Goal: Task Accomplishment & Management: Manage account settings

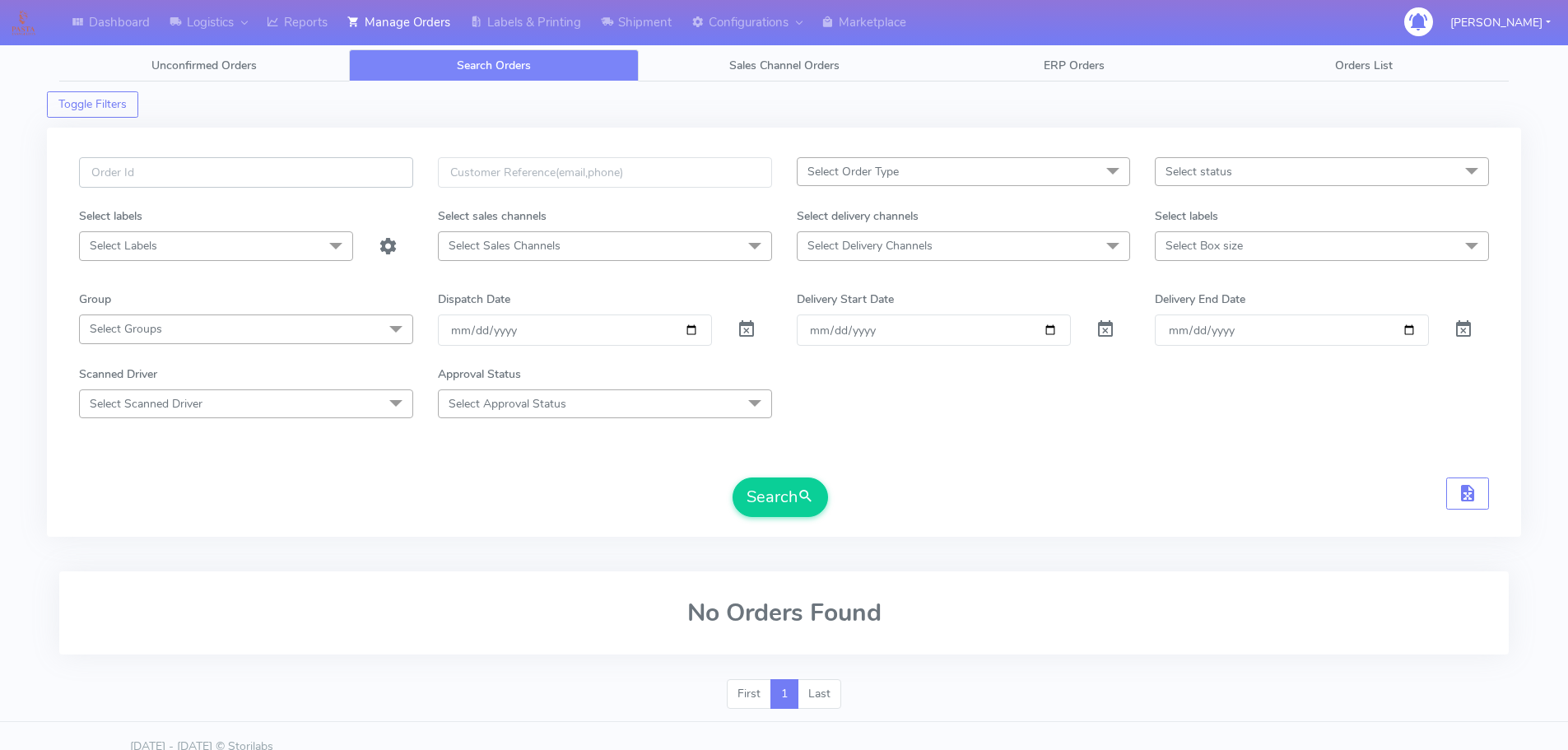
drag, startPoint x: 0, startPoint y: 0, endPoint x: 345, endPoint y: 164, distance: 382.0
click at [345, 164] on input "text" at bounding box center [247, 172] width 335 height 30
paste input "1625470"
type input "1625470"
click at [732, 477] on button "Search" at bounding box center [780, 497] width 95 height 40
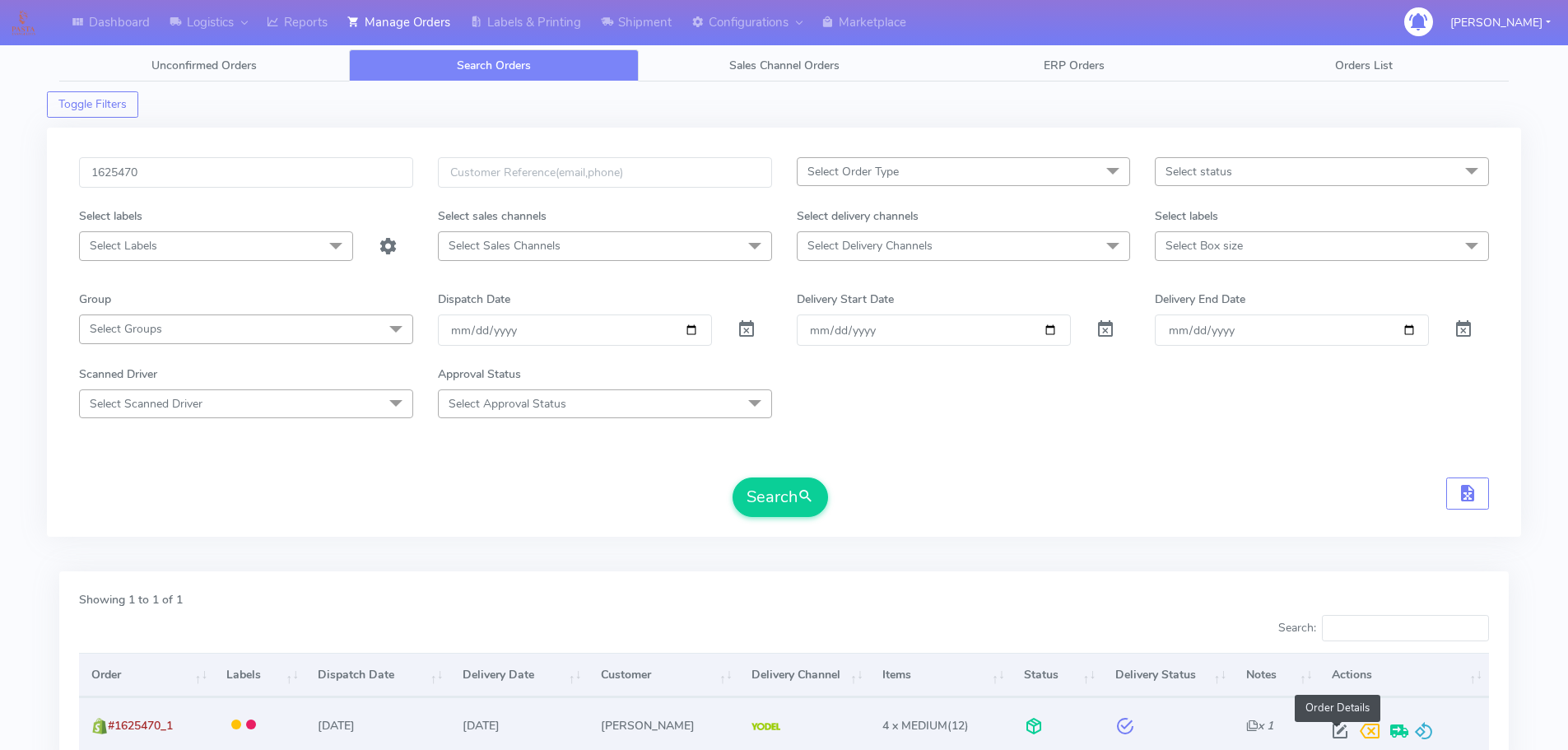
click at [1333, 726] on span at bounding box center [1340, 734] width 30 height 16
select select "5"
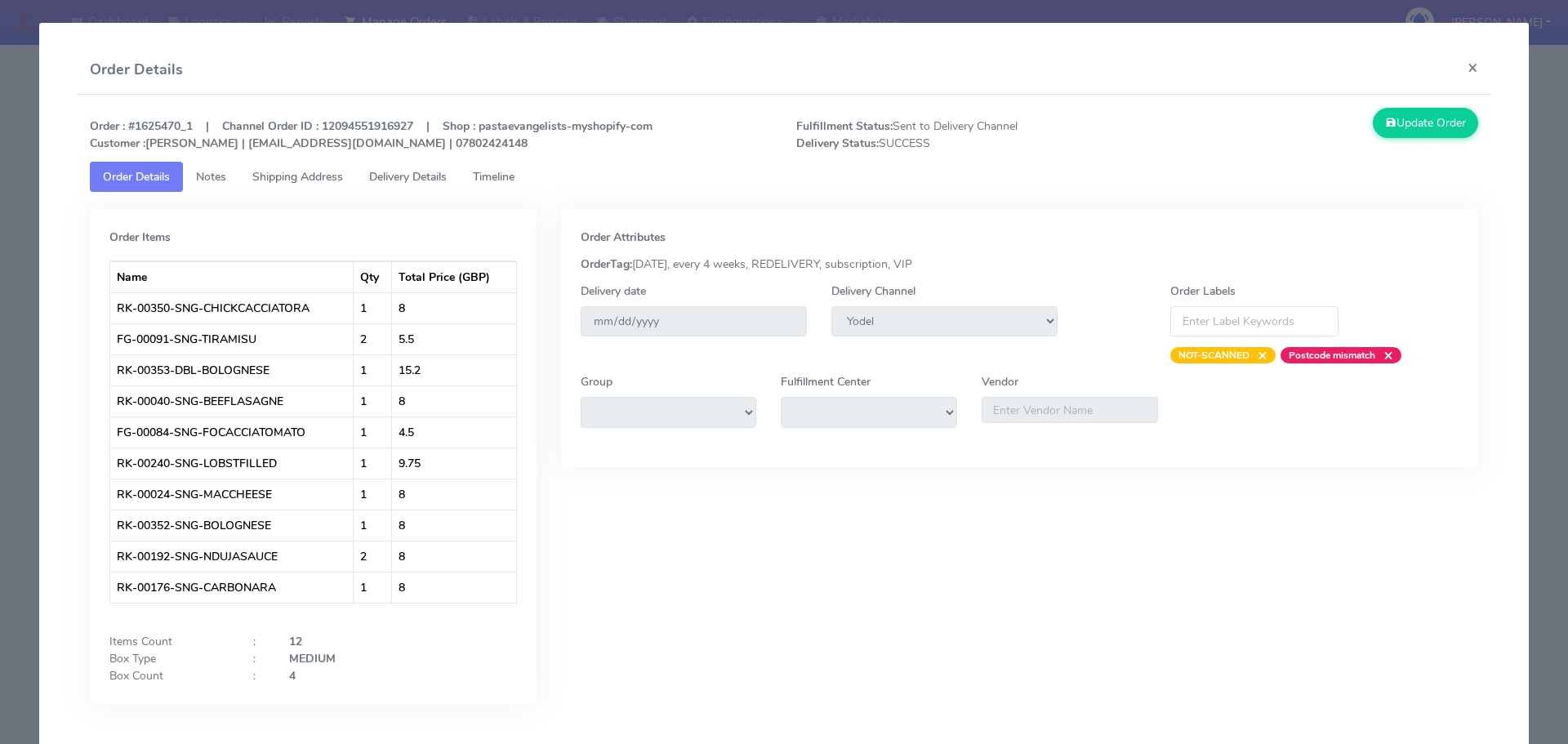
click at [422, 182] on span "Delivery Details" at bounding box center [407, 177] width 78 height 16
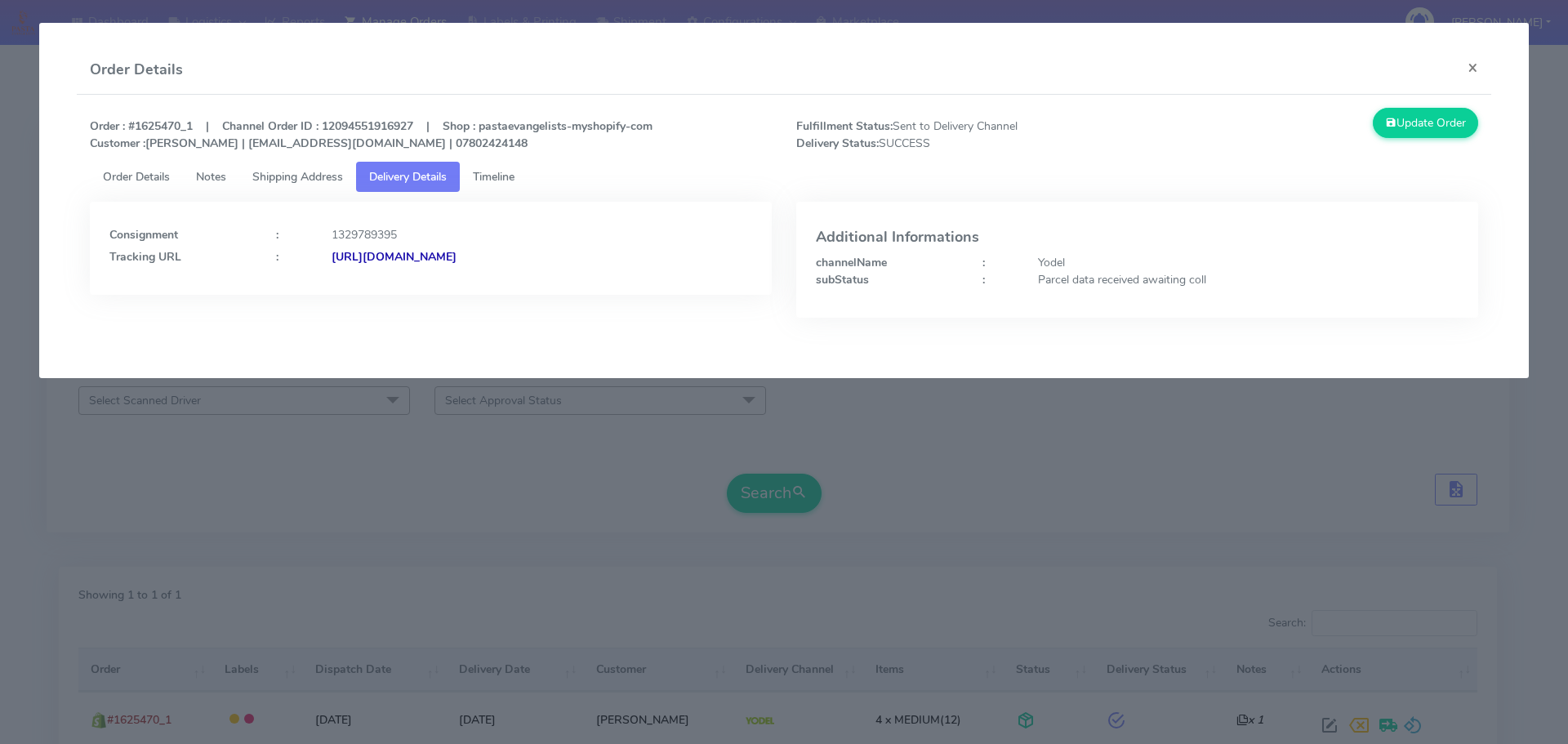
click at [147, 179] on span "Order Details" at bounding box center [137, 177] width 67 height 16
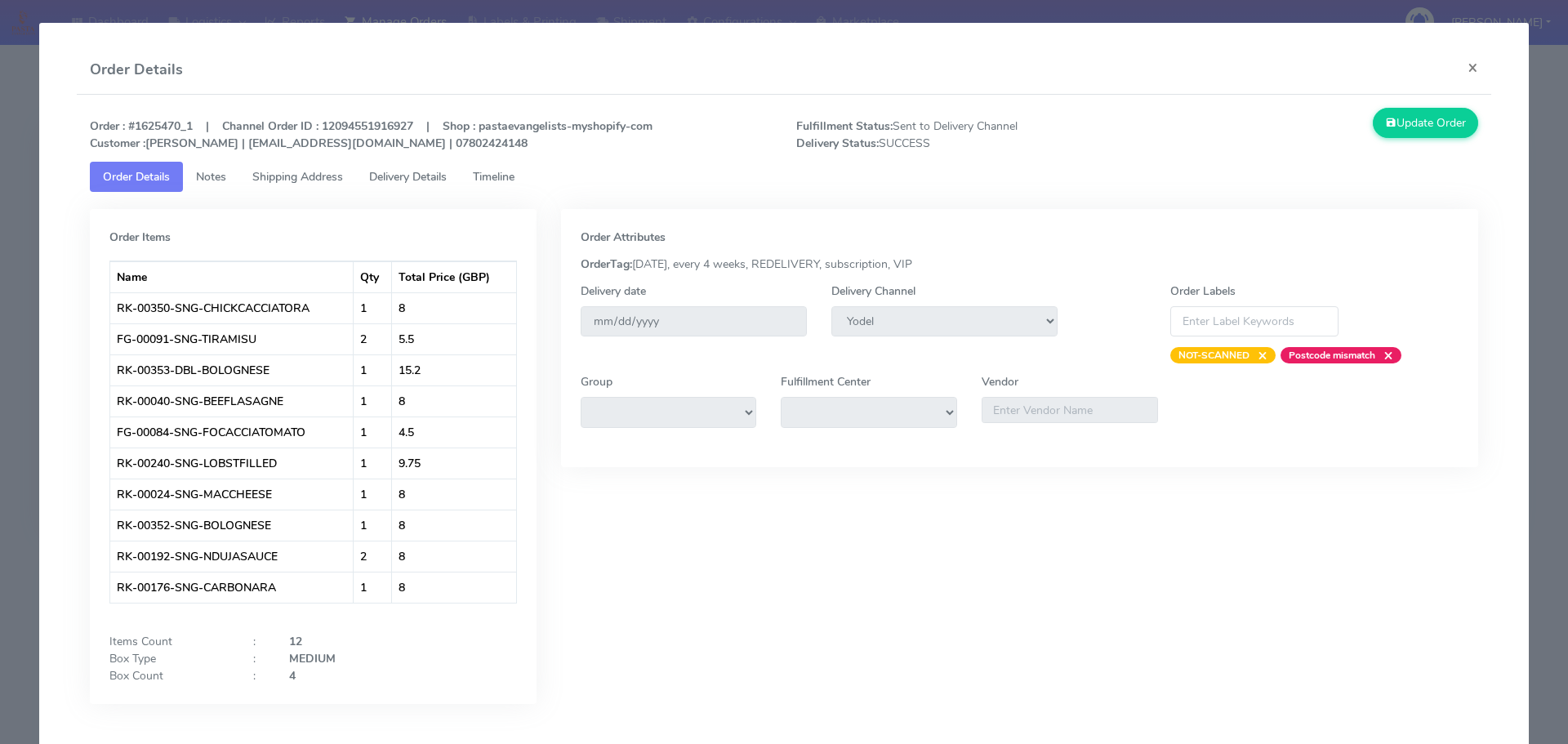
click at [407, 188] on link "Delivery Details" at bounding box center [408, 177] width 104 height 30
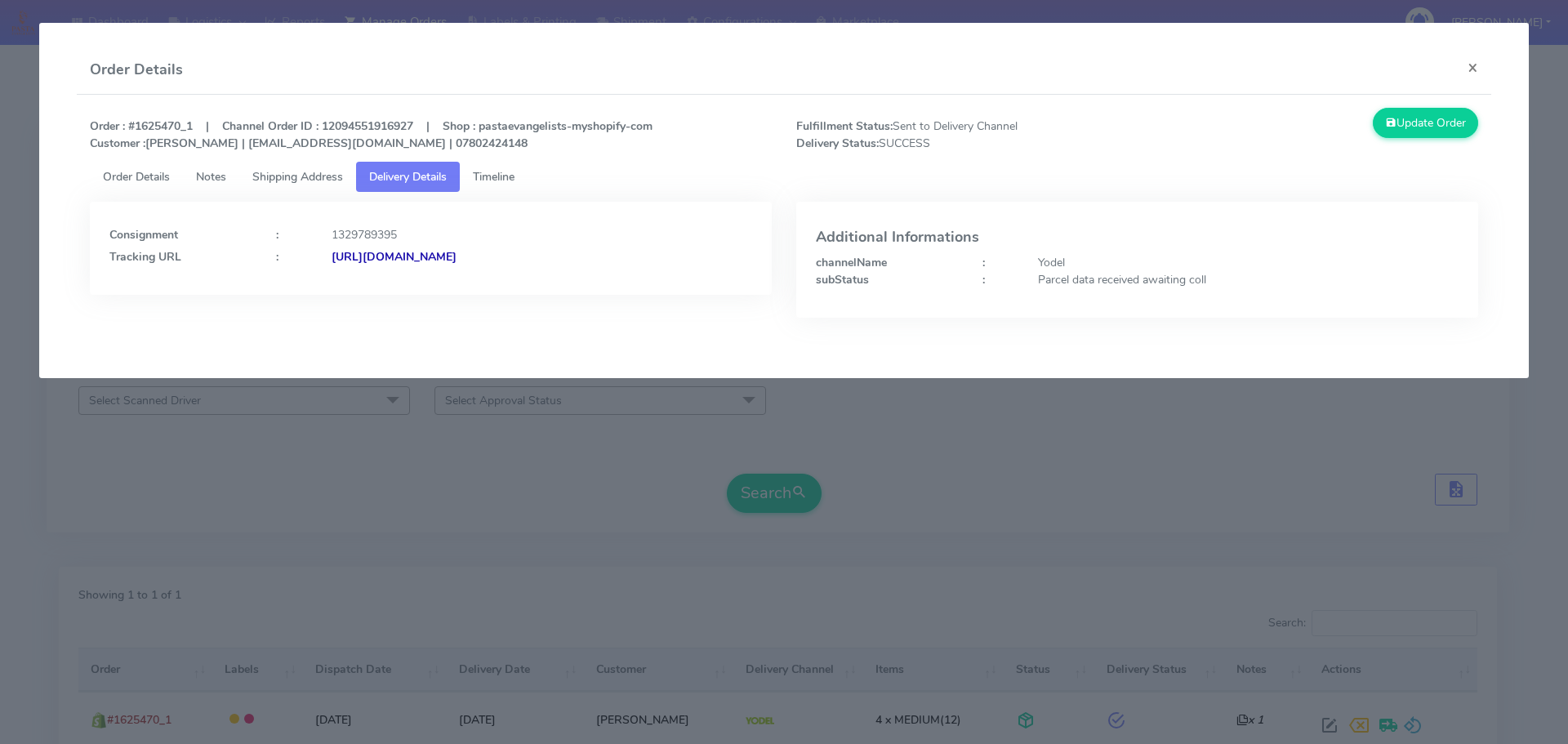
drag, startPoint x: 723, startPoint y: 271, endPoint x: 508, endPoint y: 298, distance: 216.7
click at [508, 298] on div "Consignment : 1329789395 Tracking URL : [URL][DOMAIN_NAME]" at bounding box center [431, 272] width 706 height 141
copy strong "JJD0002249960901509"
click at [593, 451] on modal-container "Order Details × Order : #1625470_1 | Channel Order ID : 12094551916927 | Shop :…" at bounding box center [784, 372] width 1568 height 744
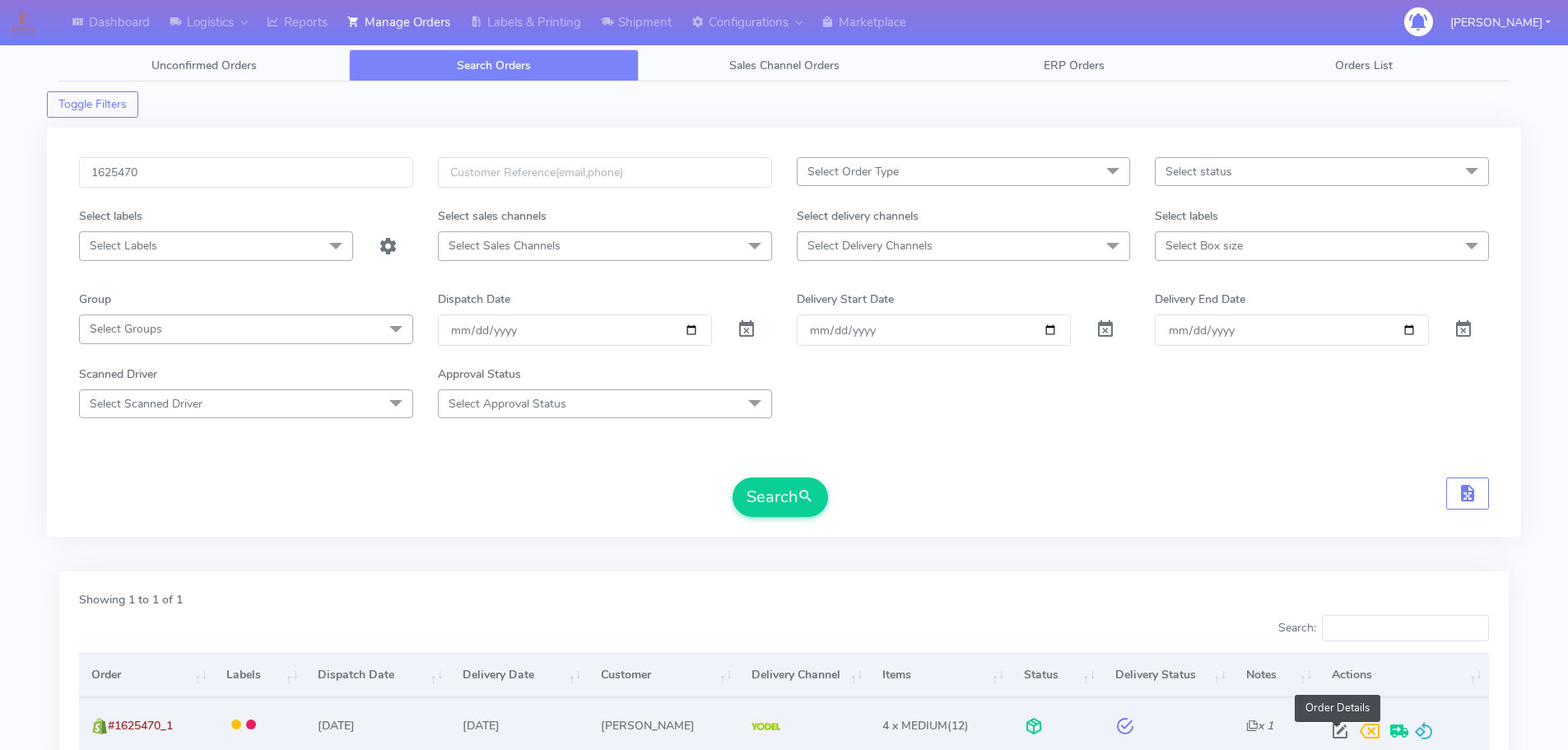
click at [1336, 731] on span at bounding box center [1340, 734] width 30 height 16
select select "5"
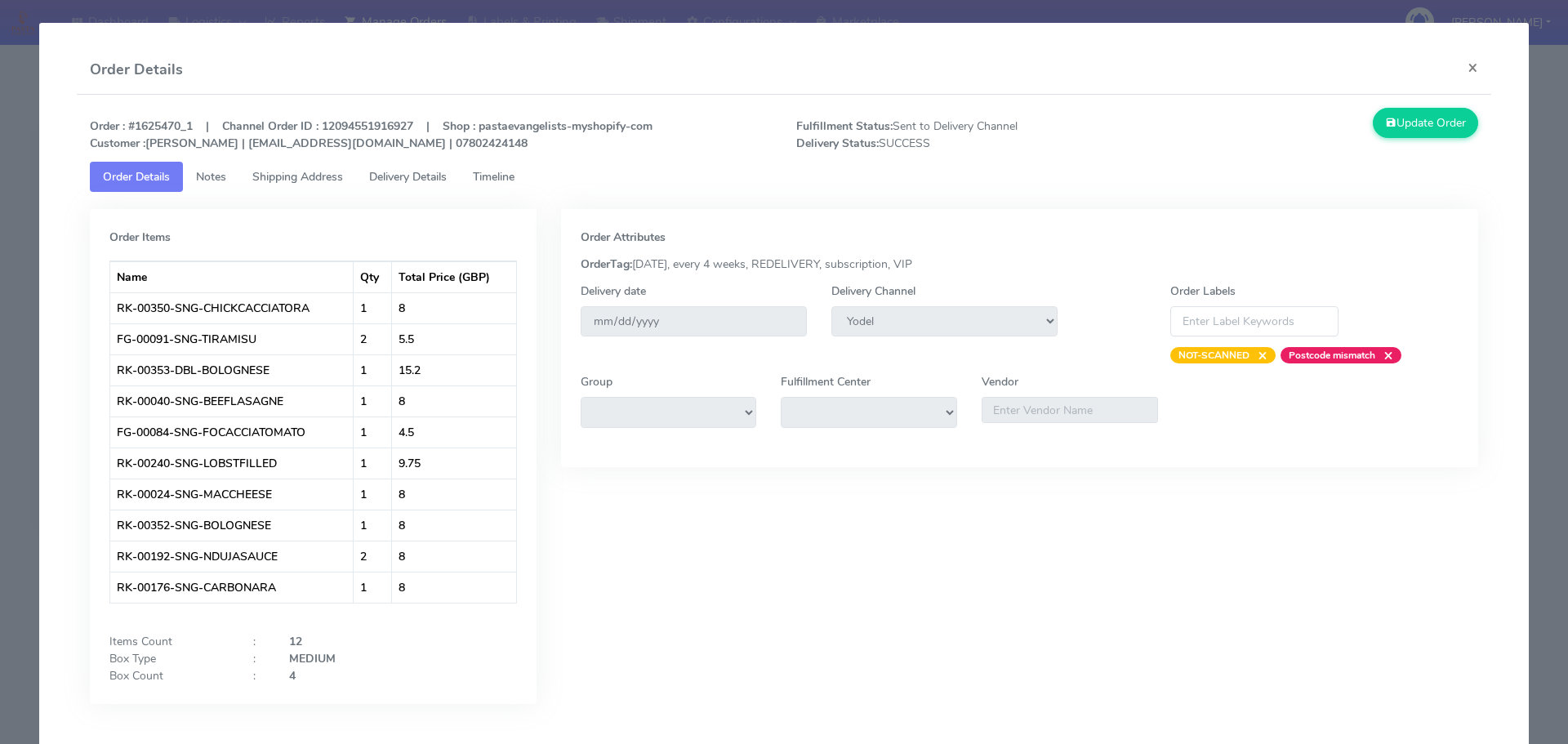
click at [427, 184] on link "Delivery Details" at bounding box center [408, 177] width 104 height 30
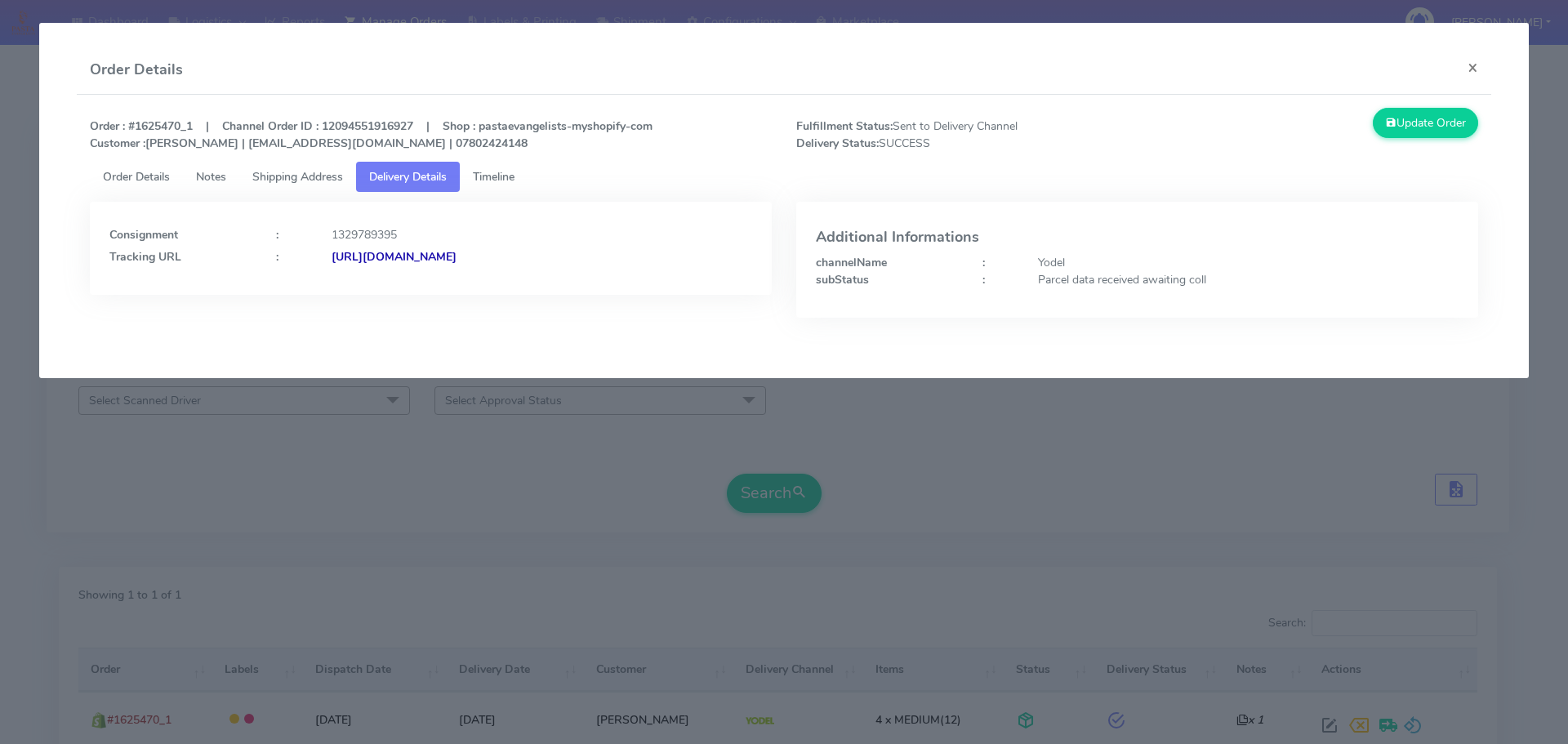
click at [463, 442] on modal-container "Order Details × Order : #1625470_1 | Channel Order ID : 12094551916927 | Shop :…" at bounding box center [784, 372] width 1568 height 744
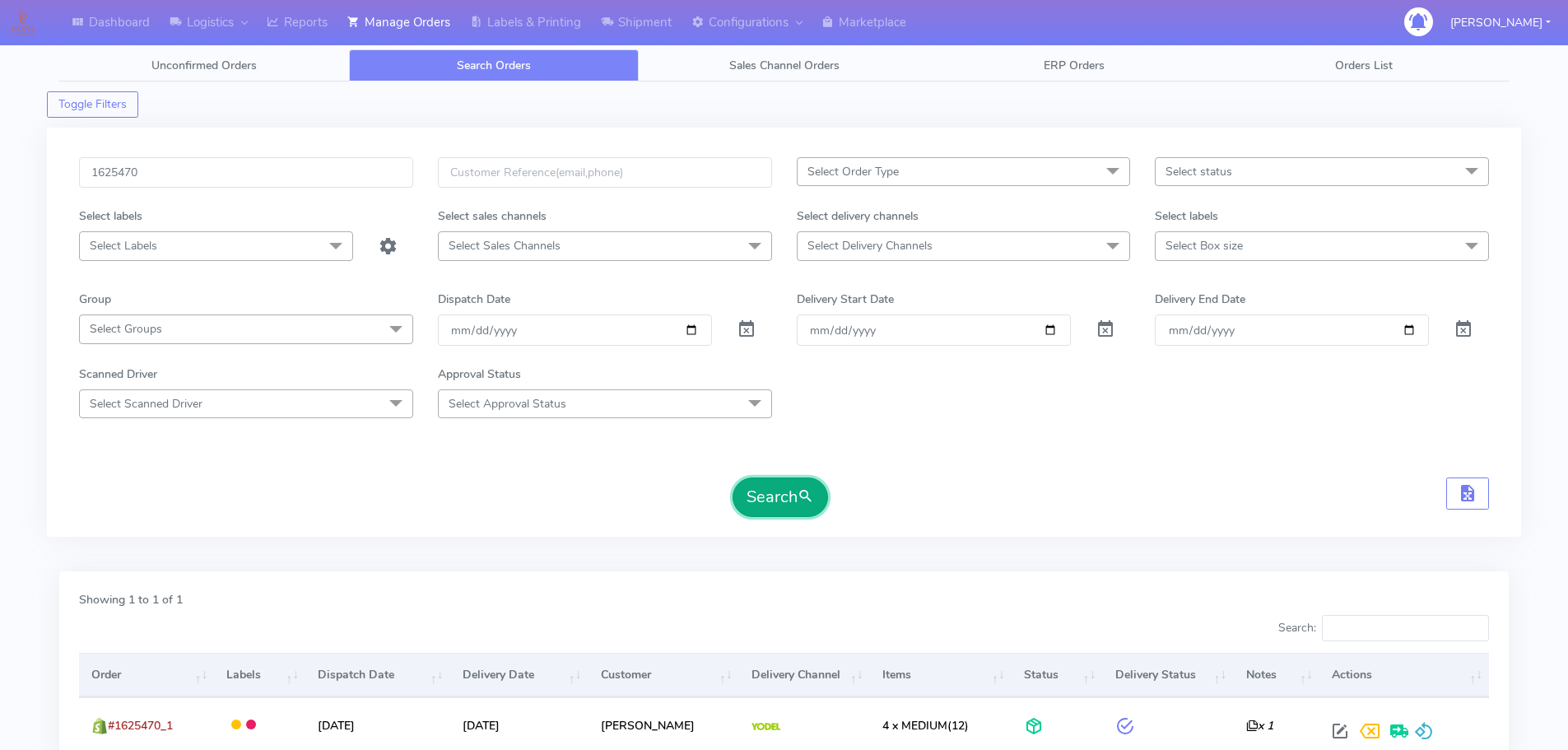
click at [787, 500] on button "Search" at bounding box center [780, 497] width 95 height 40
click at [1185, 463] on form "1625470 Select Order Type Select All MEALS ATAVI One Off Pasta Club Gift Kit Ev…" at bounding box center [784, 337] width 1410 height 360
click at [345, 160] on input "1625470" at bounding box center [247, 172] width 335 height 30
paste input "A"
click at [732, 477] on button "Search" at bounding box center [780, 497] width 95 height 40
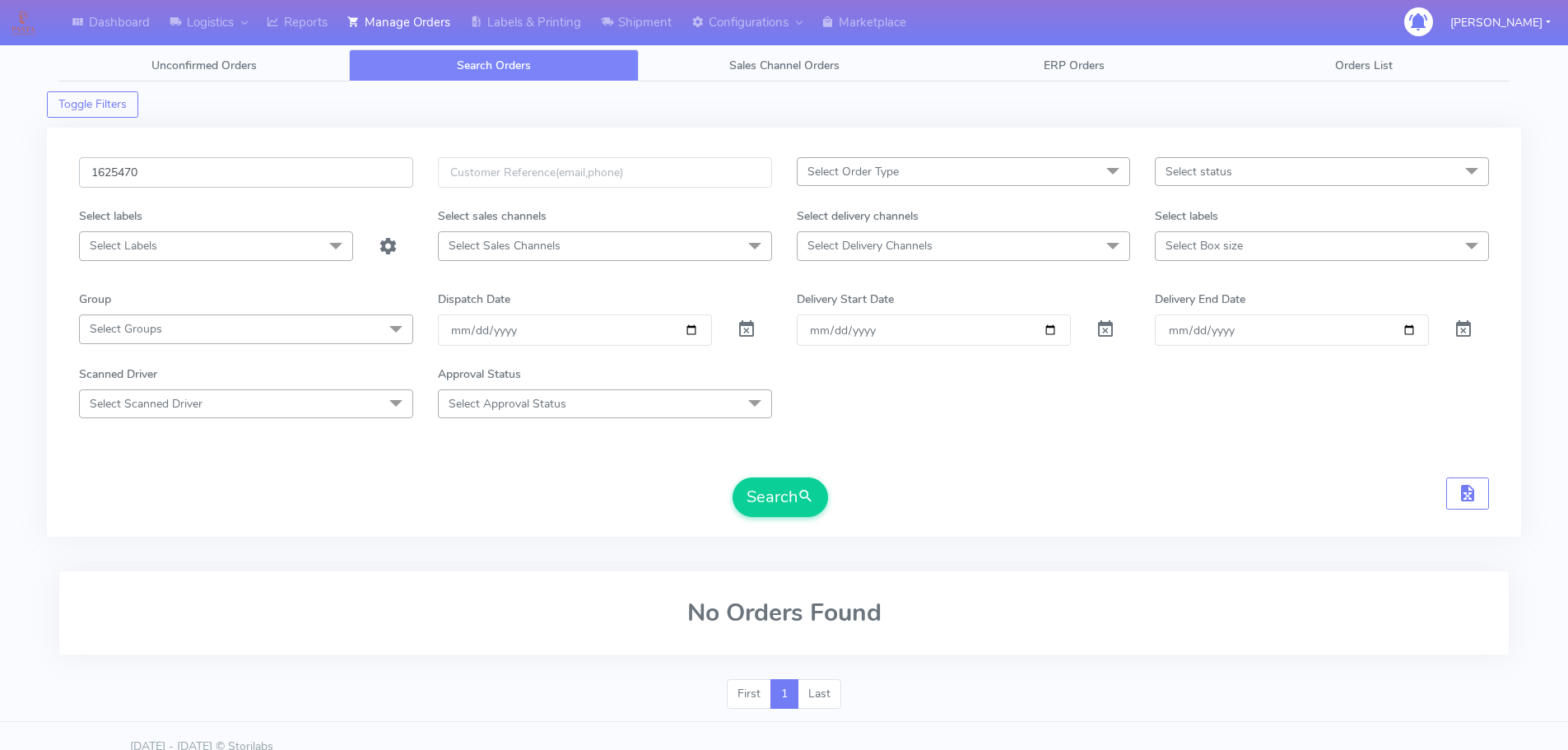
type input "1625470"
click at [732, 477] on button "Search" at bounding box center [780, 497] width 95 height 40
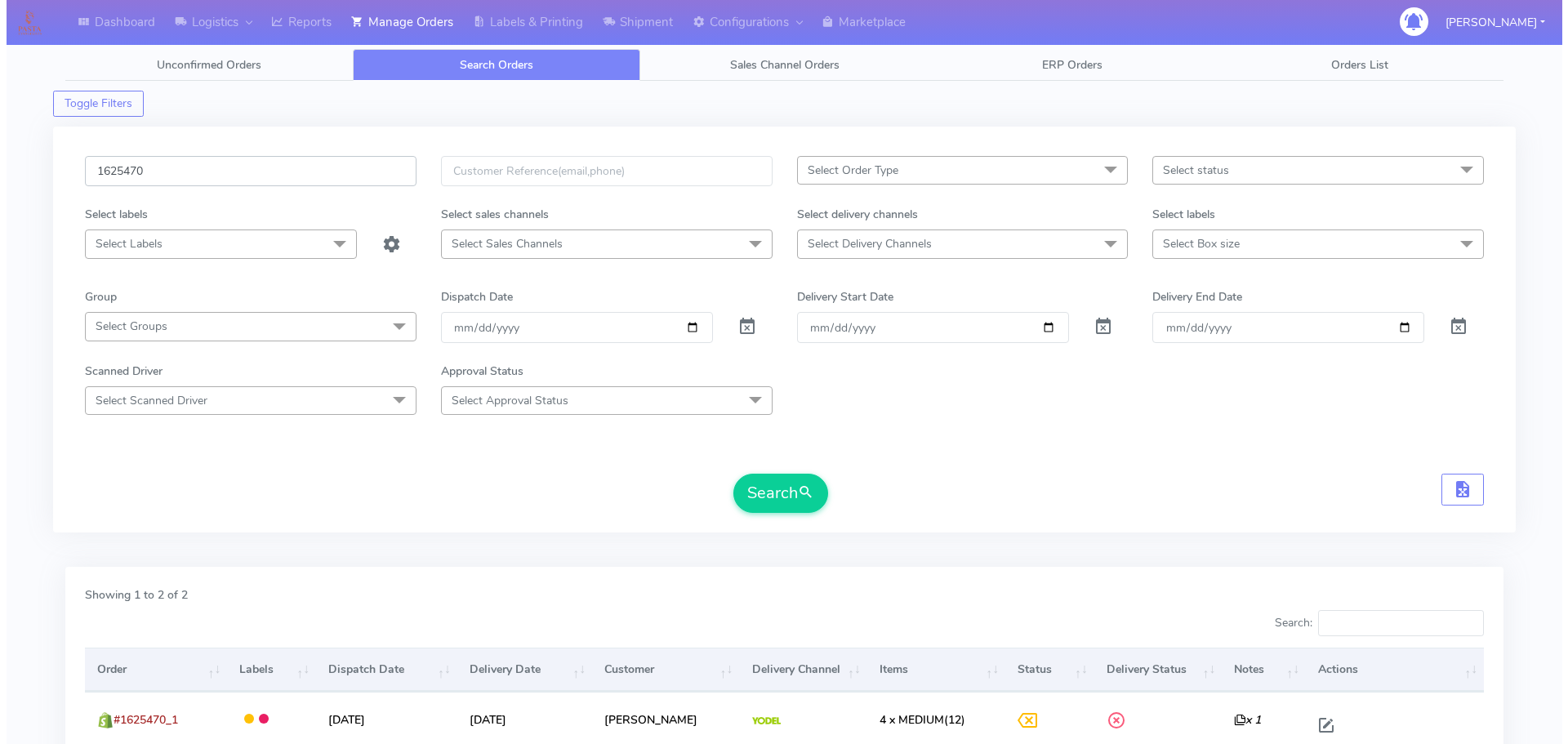
scroll to position [199, 0]
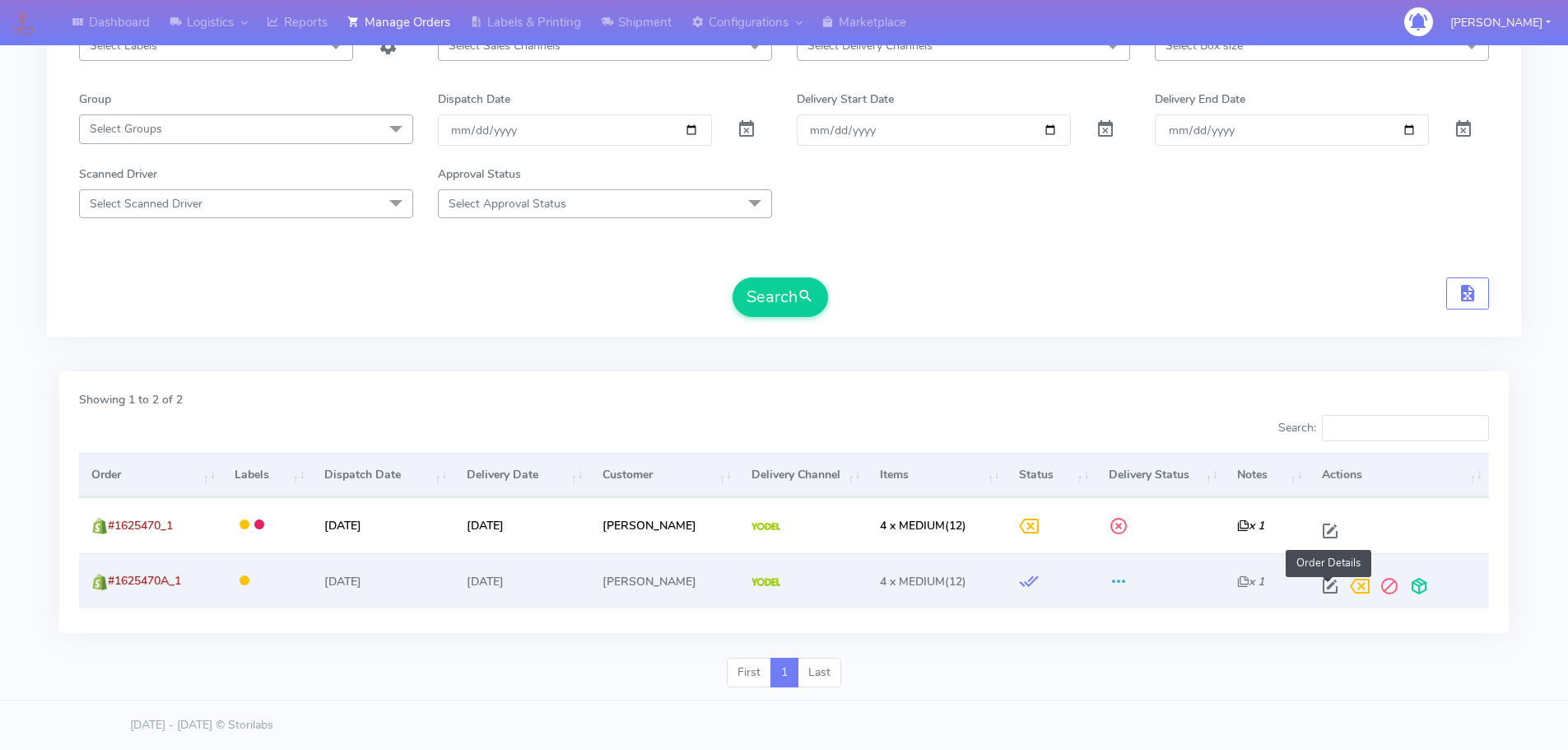
click at [1325, 586] on span at bounding box center [1330, 590] width 30 height 16
select select "5"
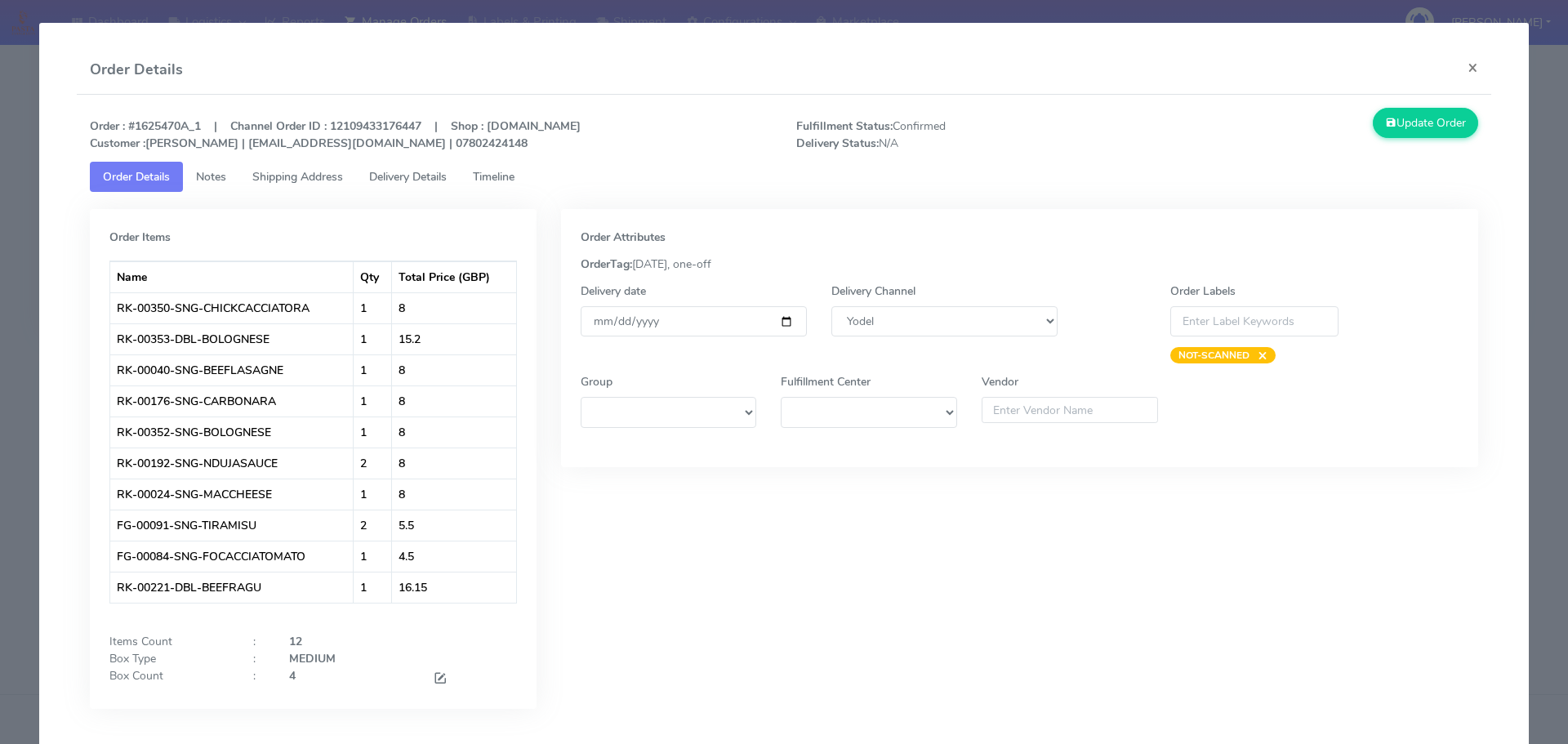
click at [434, 180] on span "Delivery Details" at bounding box center [407, 177] width 78 height 16
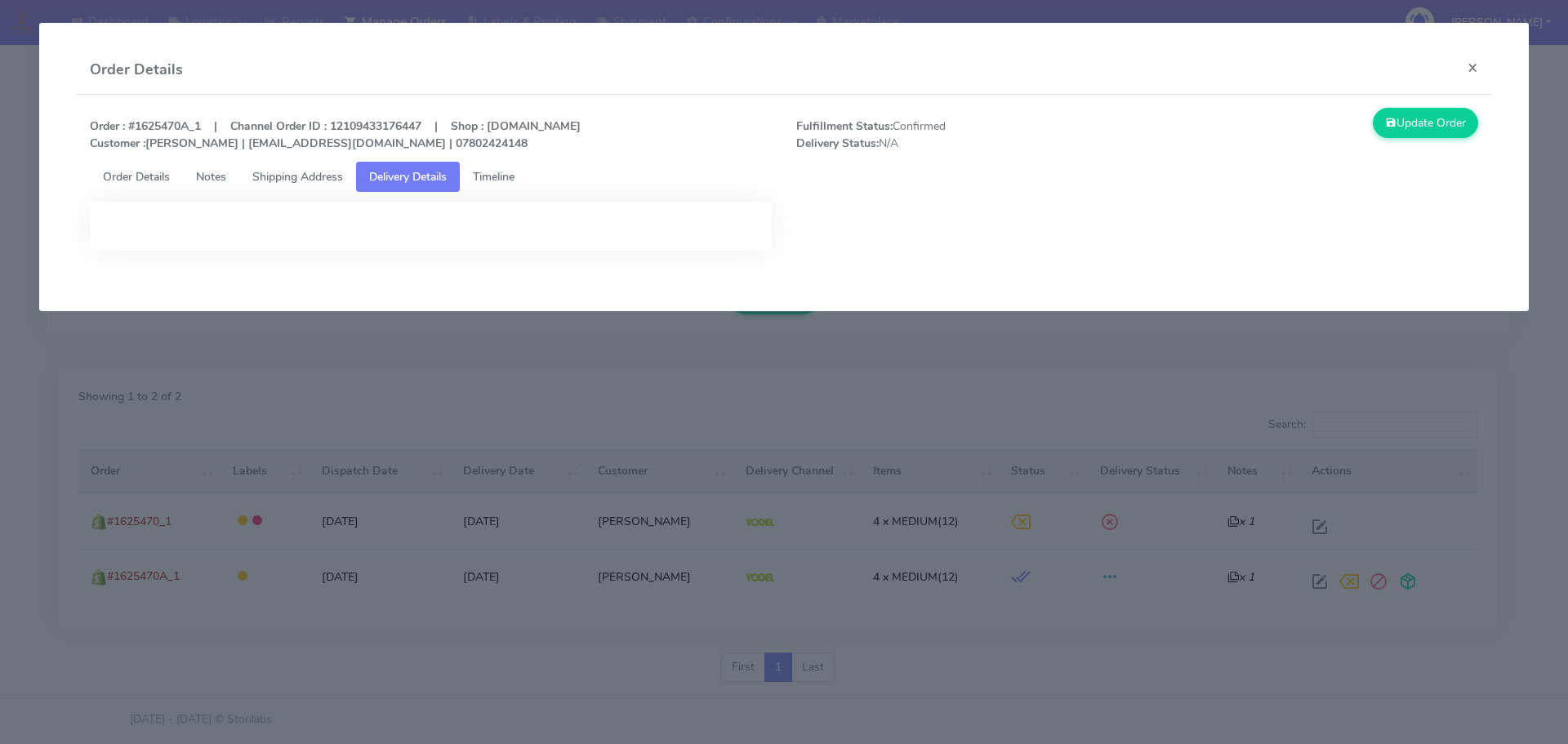
click at [486, 174] on span "Timeline" at bounding box center [494, 177] width 42 height 16
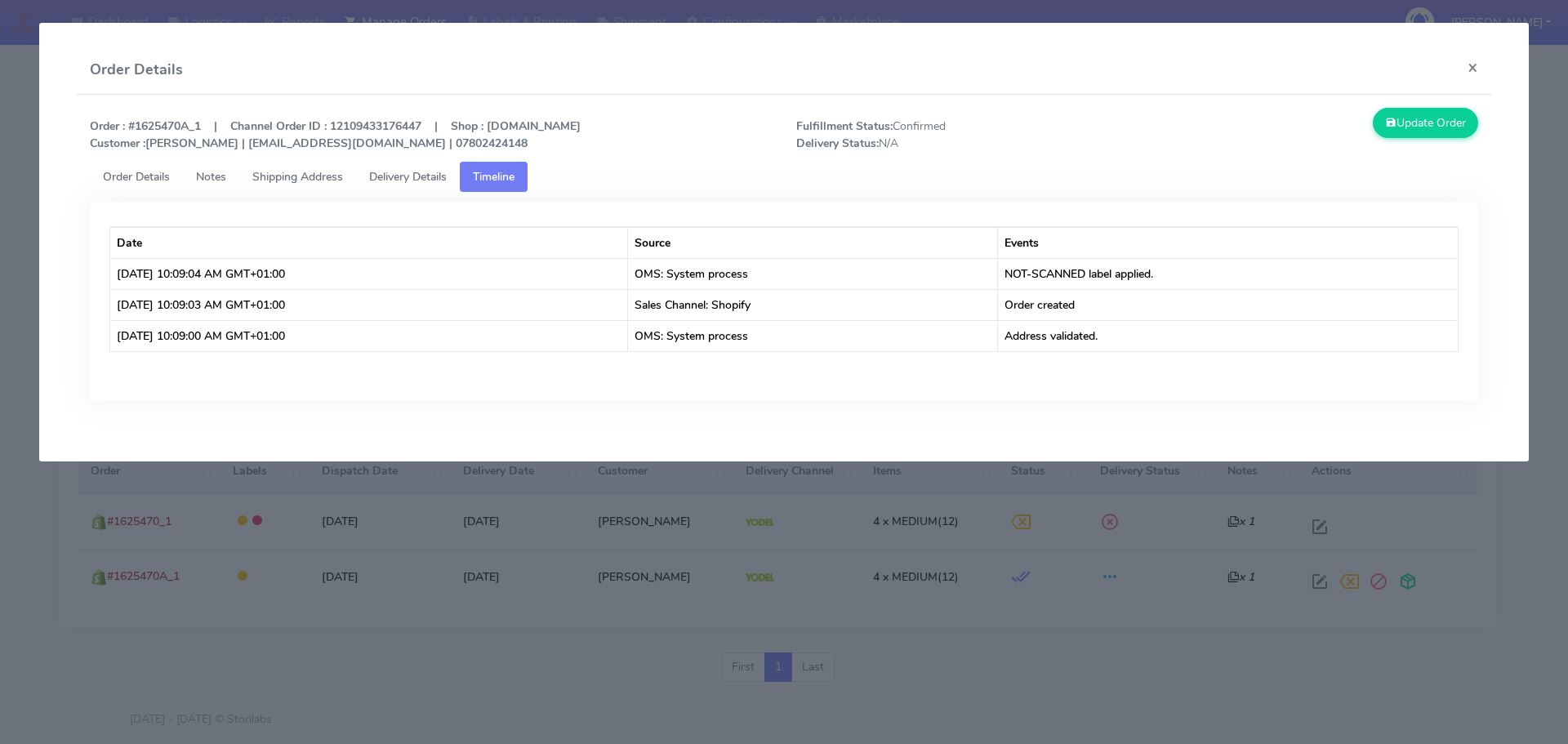
drag, startPoint x: 163, startPoint y: 172, endPoint x: 180, endPoint y: 158, distance: 22.0
click at [162, 172] on span "Order Details" at bounding box center [137, 177] width 67 height 16
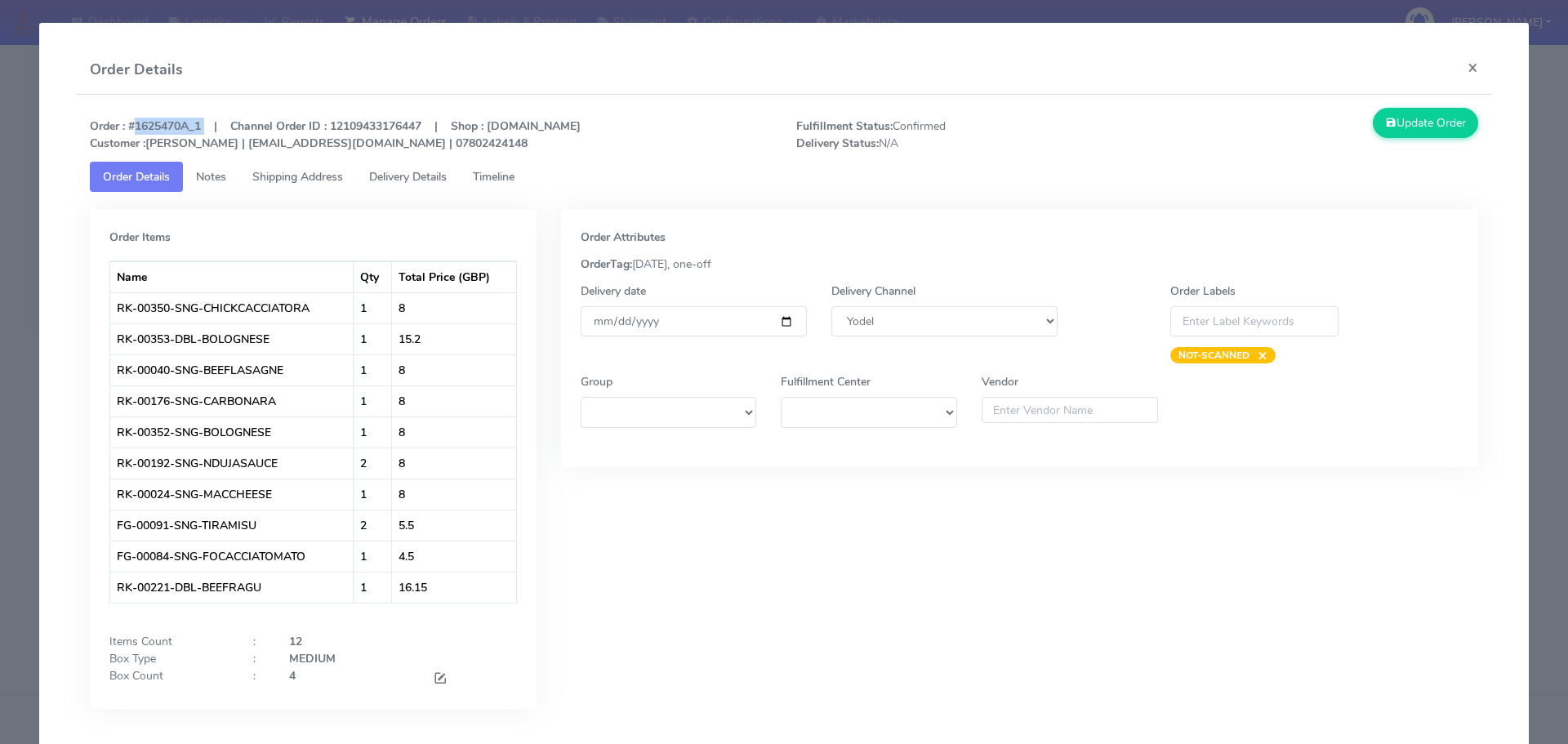
drag, startPoint x: 204, startPoint y: 125, endPoint x: 129, endPoint y: 123, distance: 75.0
click at [129, 123] on strong "Order : #1625470A_1 | Channel Order ID : 12109433176447 | Shop : [DOMAIN_NAME] …" at bounding box center [335, 134] width 491 height 33
copy strong "#1625470A_1"
click at [157, 111] on div "Order : #1625470A_1 | Channel Order ID : 12109433176447 | Shop : [DOMAIN_NAME] …" at bounding box center [784, 135] width 1414 height 54
drag, startPoint x: 206, startPoint y: 124, endPoint x: 132, endPoint y: 122, distance: 74.0
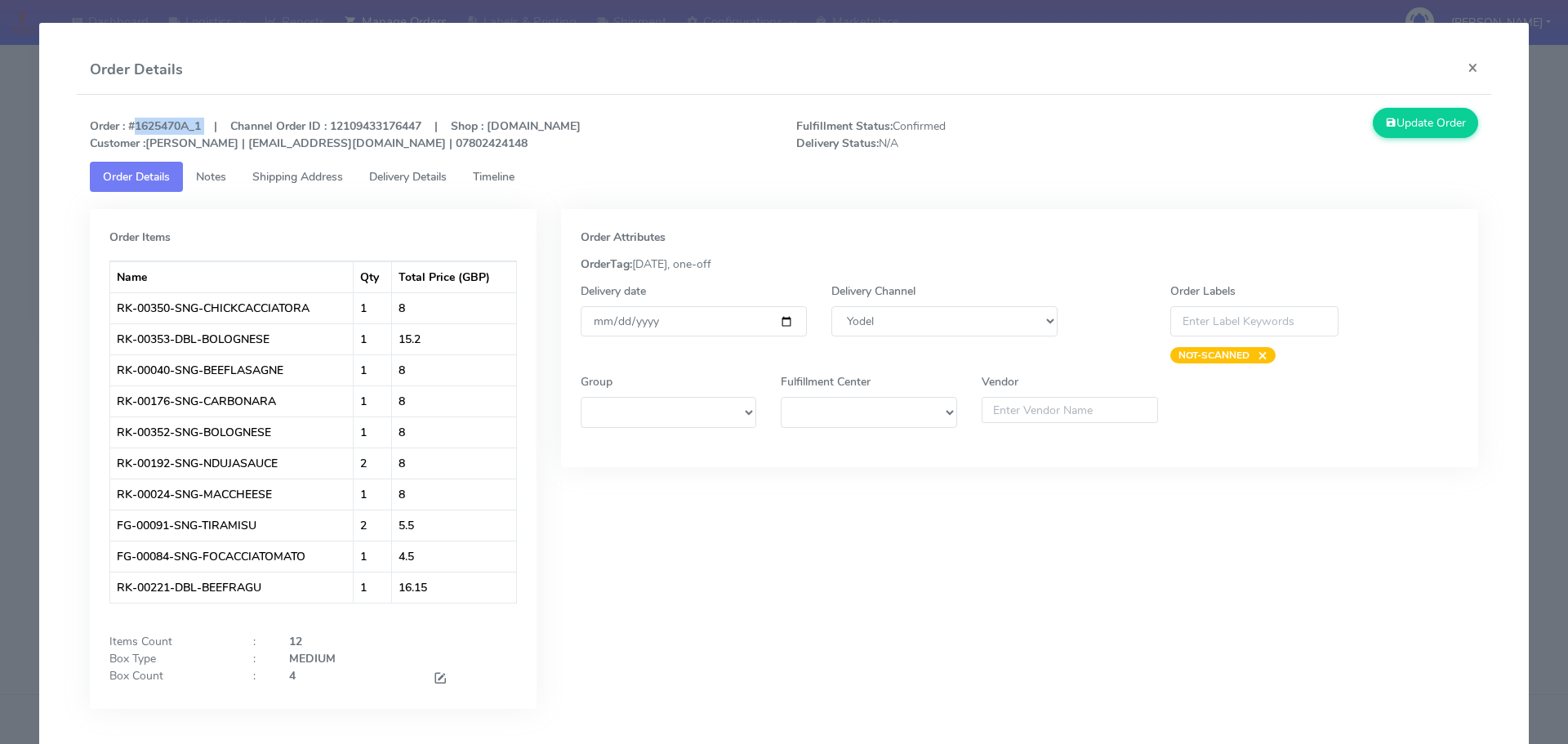
click at [132, 122] on strong "Order : #1625470A_1 | Channel Order ID : 12109433176447 | Shop : [DOMAIN_NAME] …" at bounding box center [335, 134] width 491 height 33
copy strong "#1625470A_1"
click at [1, 224] on modal-container "Order Details × Order : #1625470A_1 | Channel Order ID : 12109433176447 | Shop …" at bounding box center [784, 372] width 1568 height 744
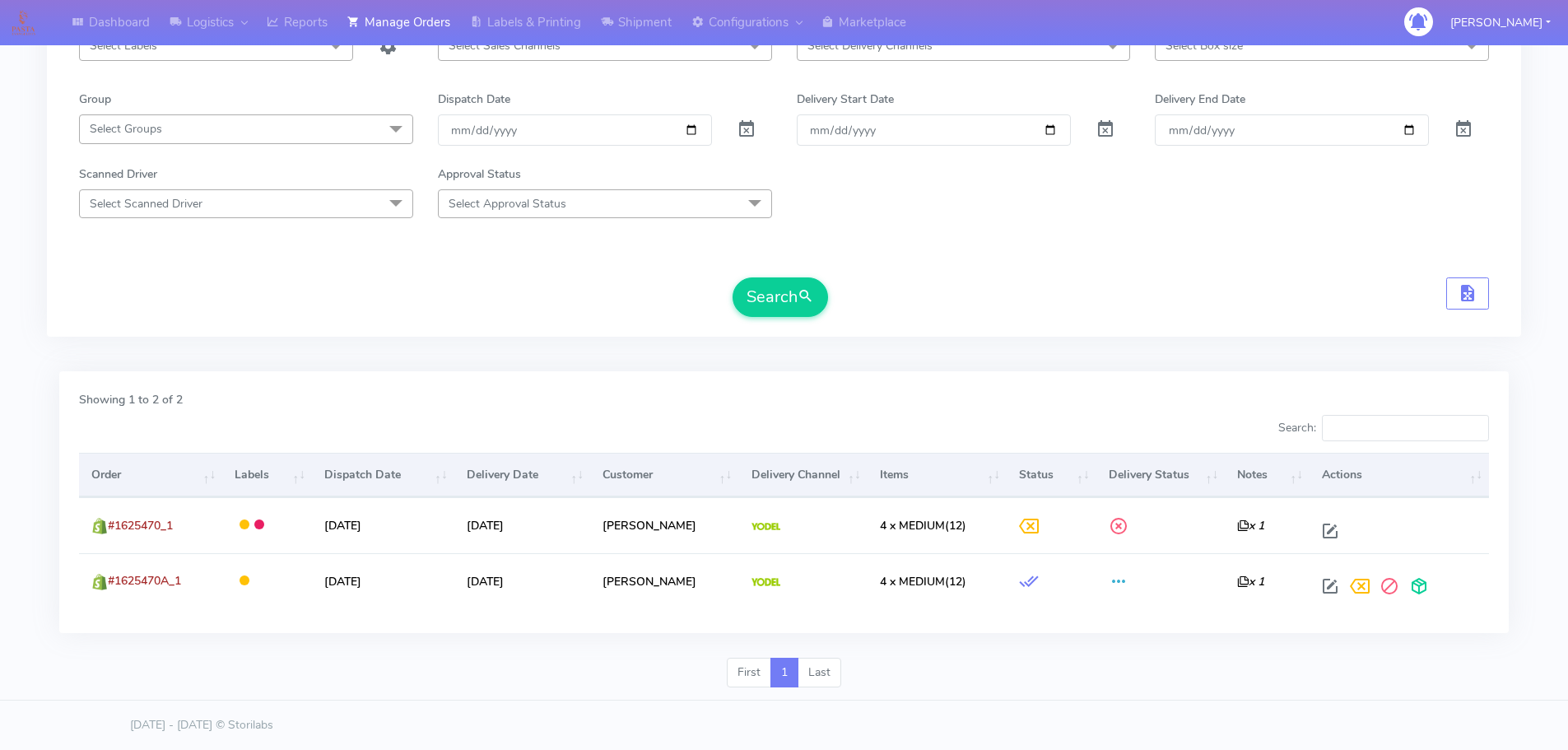
scroll to position [0, 0]
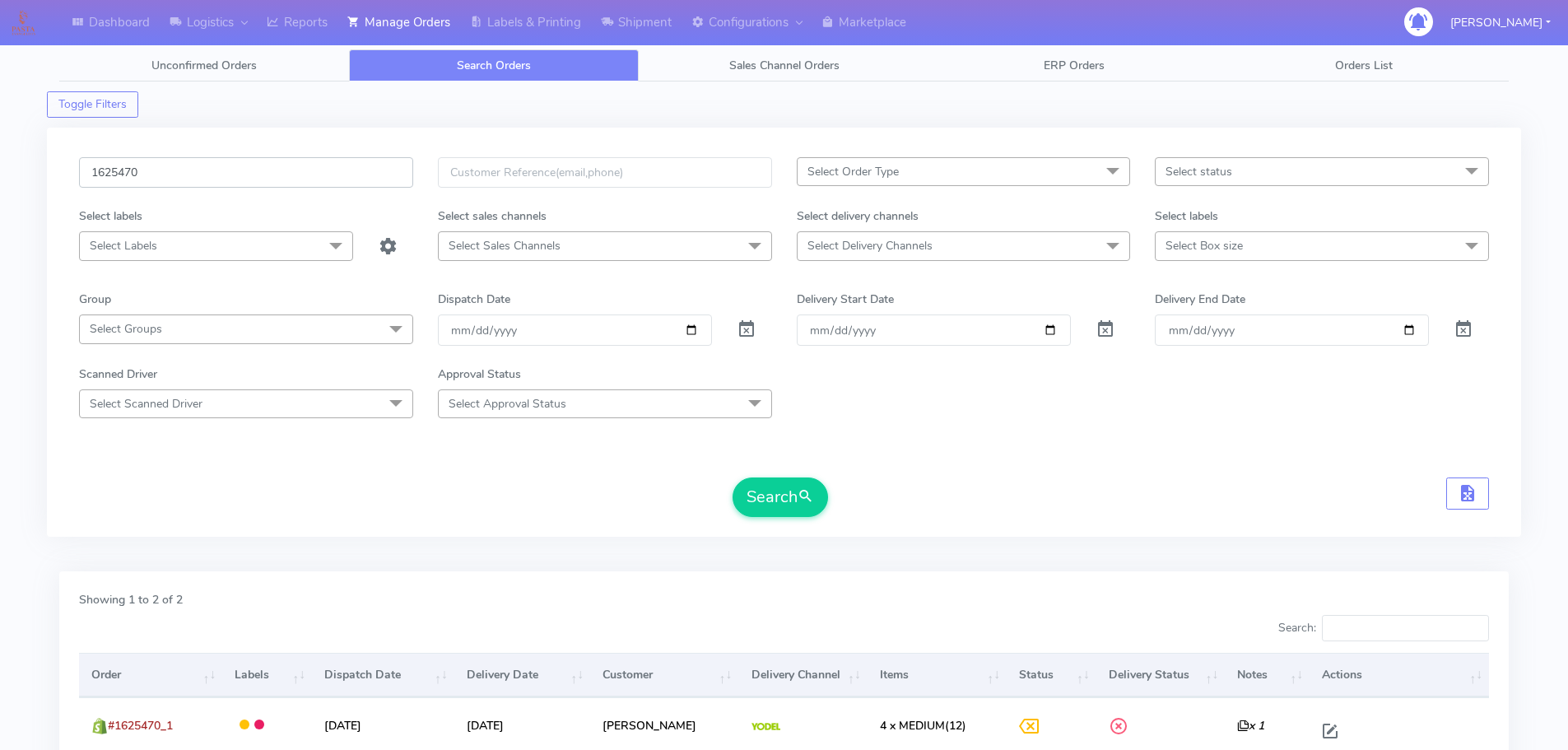
click at [321, 187] on input "1625470" at bounding box center [247, 172] width 335 height 30
paste input "245"
type input "1625245"
click at [732, 477] on button "Search" at bounding box center [780, 497] width 95 height 40
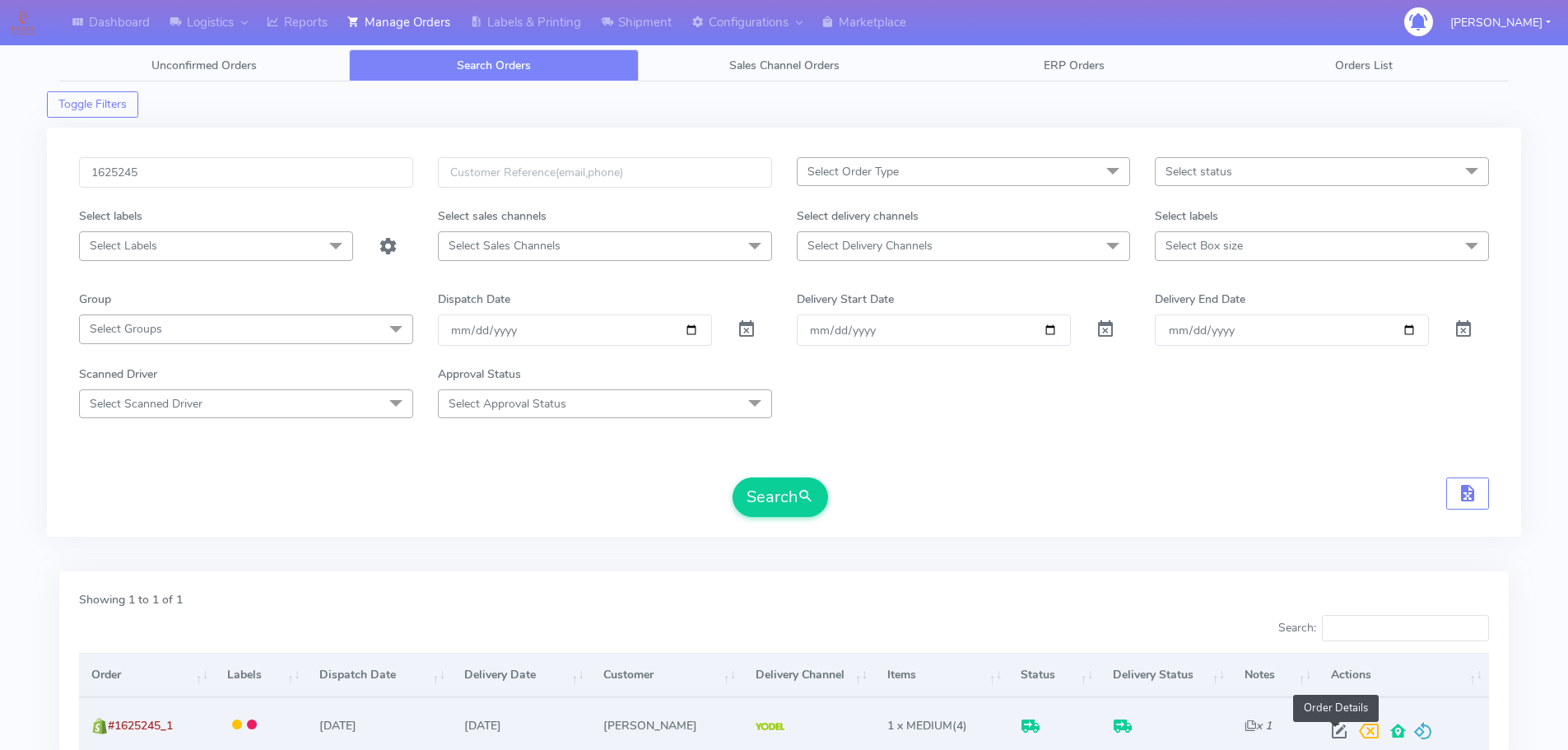
click at [1335, 732] on span at bounding box center [1339, 734] width 30 height 16
select select "5"
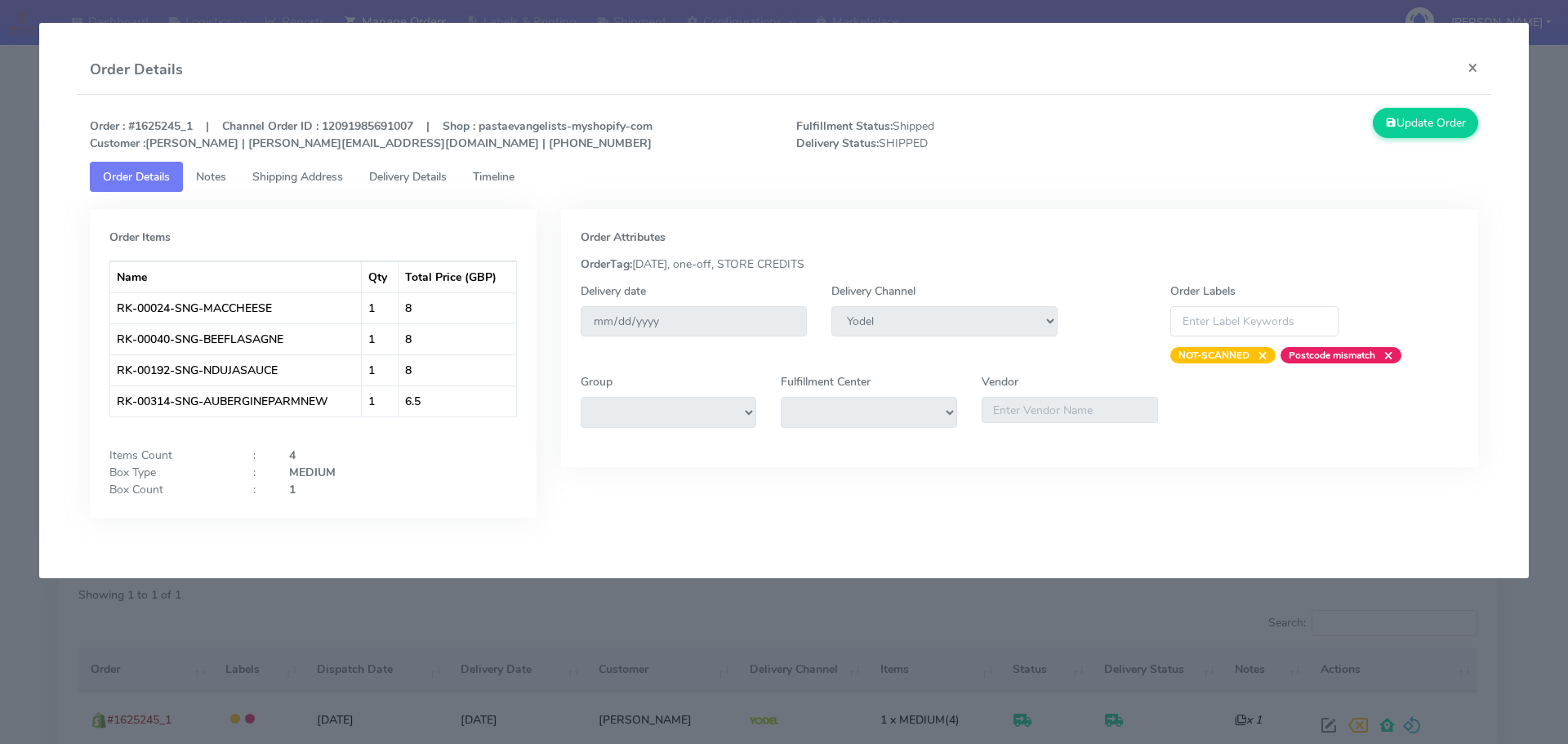
click at [426, 179] on span "Delivery Details" at bounding box center [407, 177] width 78 height 16
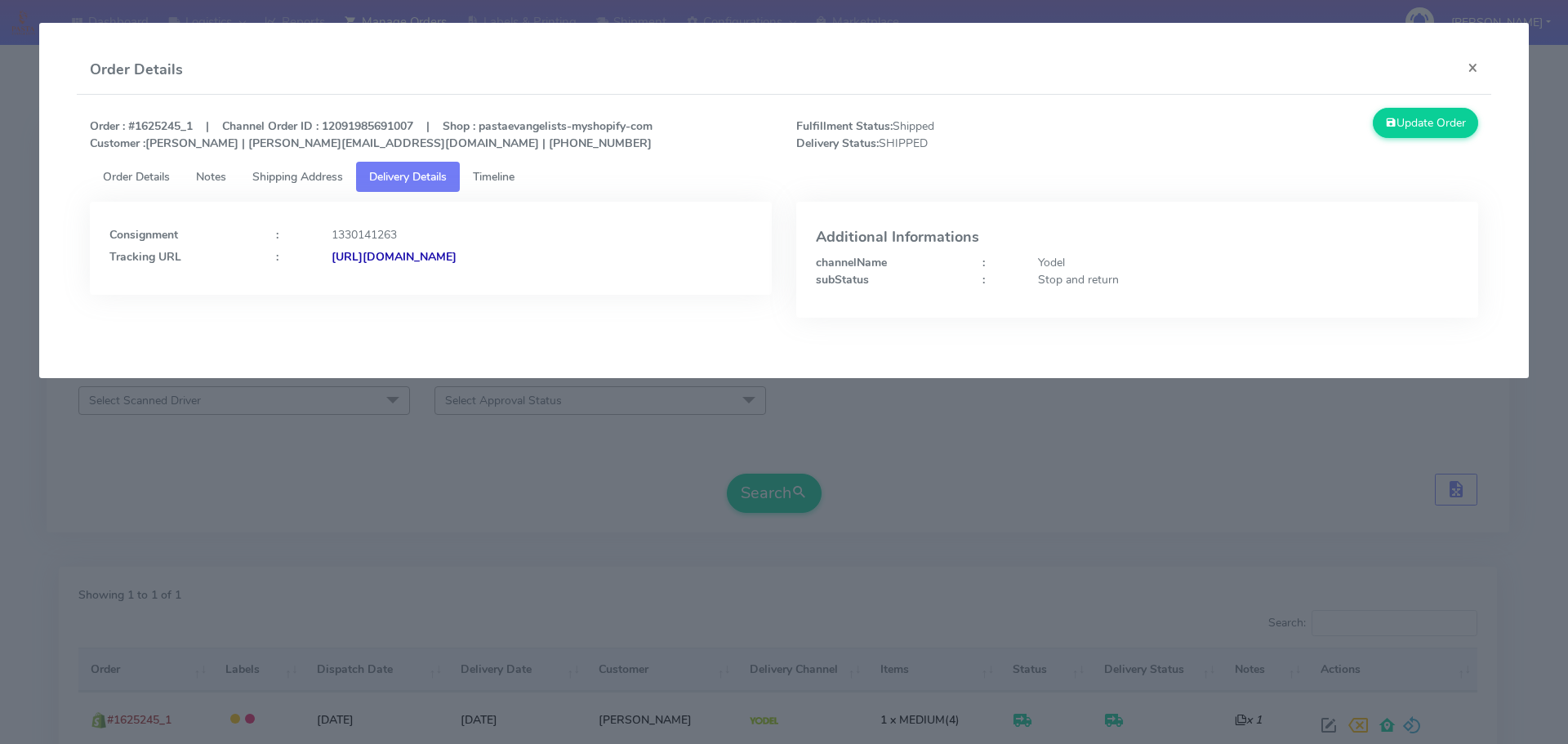
drag, startPoint x: 618, startPoint y: 280, endPoint x: 510, endPoint y: 287, distance: 108.2
click at [510, 287] on div "Consignment : 1330141263 Tracking URL : [URL][DOMAIN_NAME]" at bounding box center [431, 248] width 682 height 93
copy strong "JJD0002249960901725"
click at [220, 447] on modal-container "Order Details × Order : #1625245_1 | Channel Order ID : 12091985691007 | Shop :…" at bounding box center [784, 372] width 1568 height 744
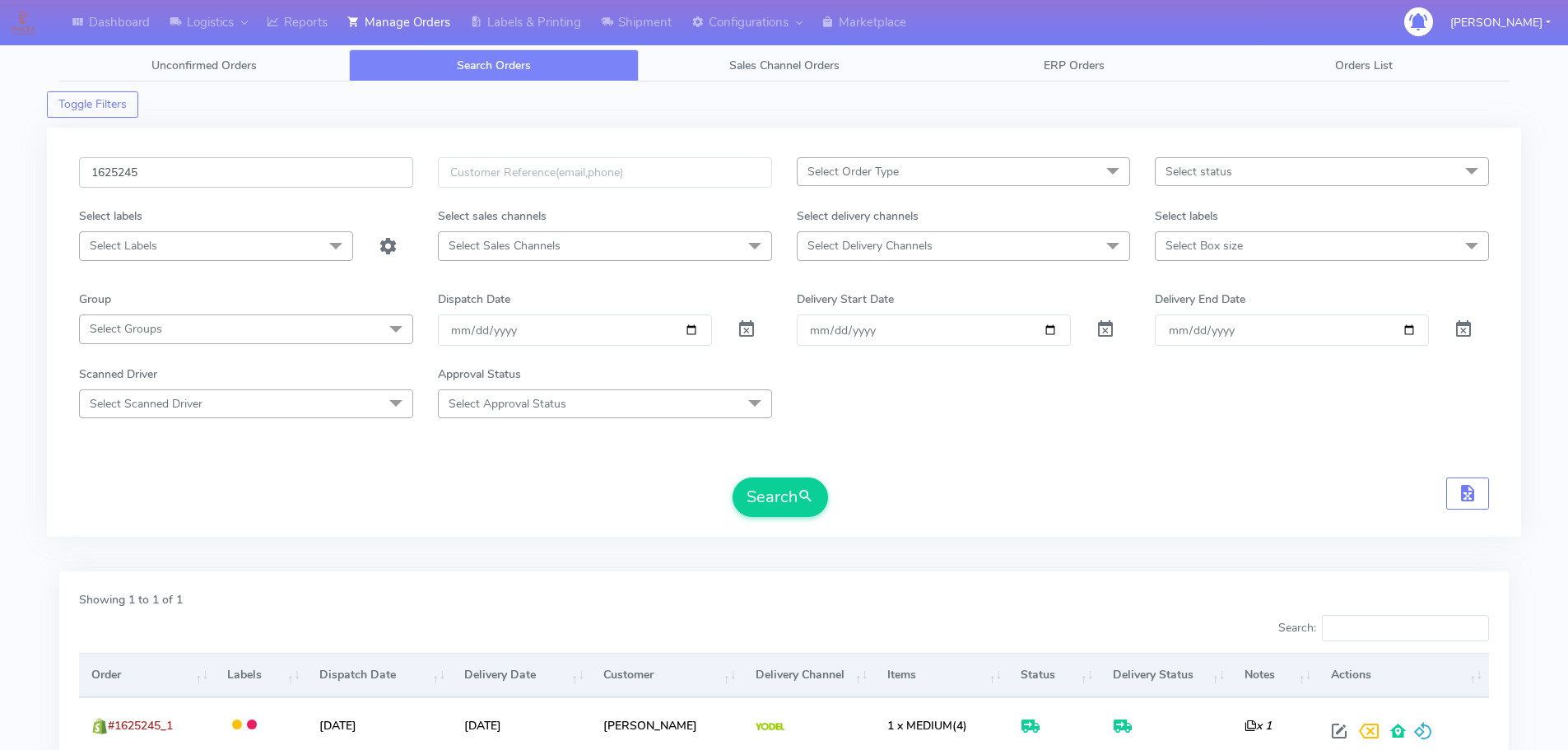
click at [345, 176] on input "1625245" at bounding box center [247, 172] width 335 height 30
paste input "834"
type input "1625834"
click at [732, 477] on button "Search" at bounding box center [780, 497] width 95 height 40
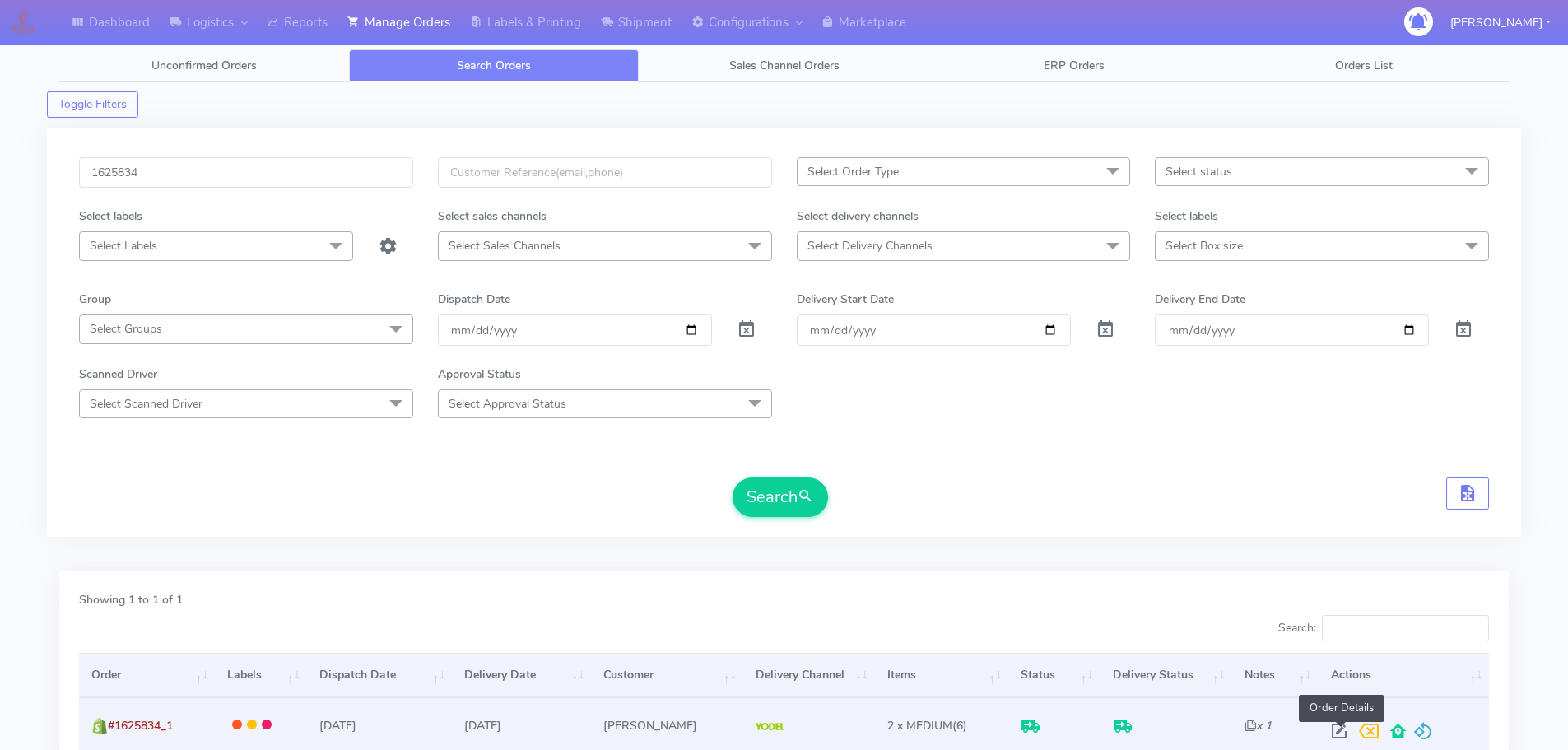
click at [1338, 731] on span at bounding box center [1339, 734] width 30 height 16
select select "5"
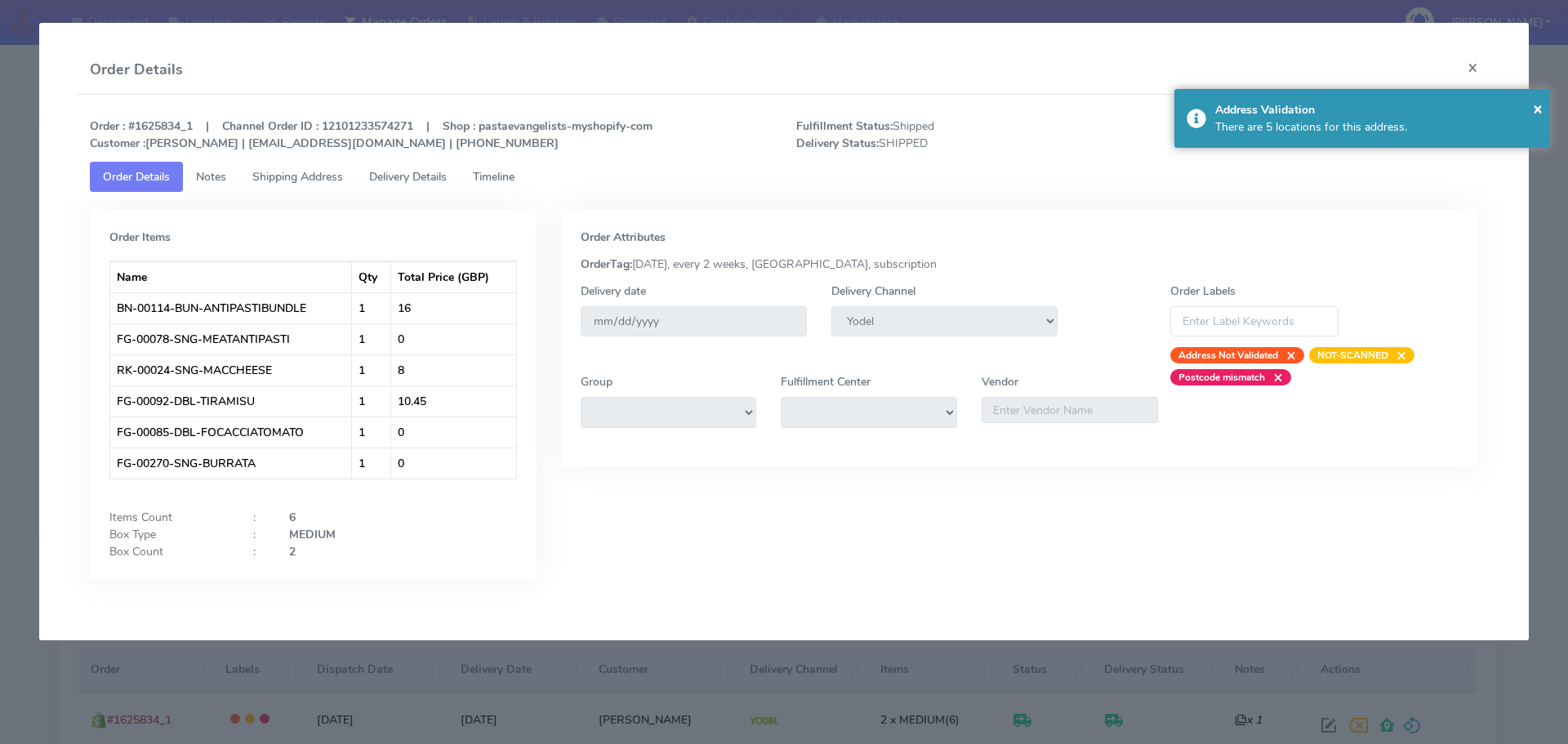
click at [404, 181] on span "Delivery Details" at bounding box center [407, 177] width 78 height 16
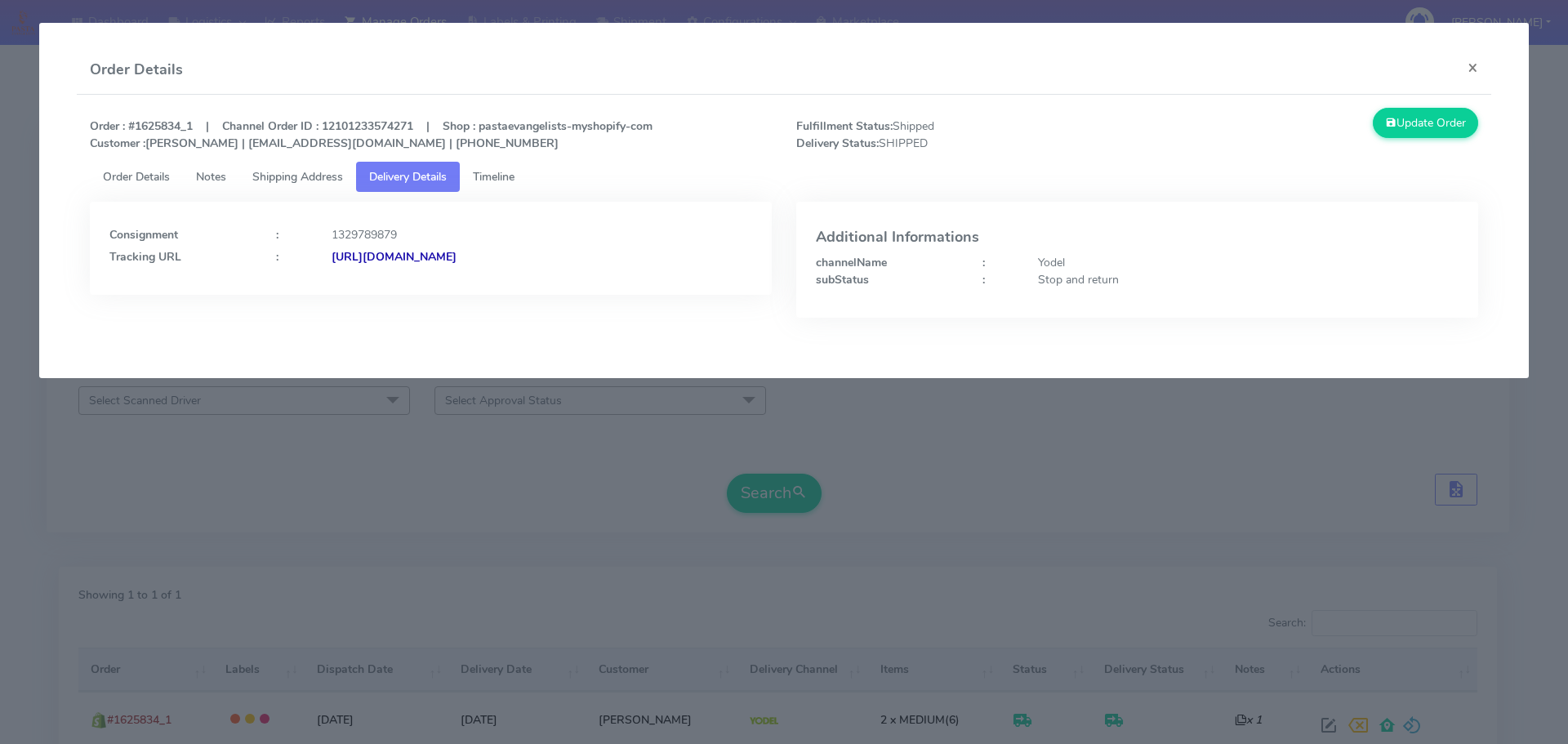
drag, startPoint x: 664, startPoint y: 271, endPoint x: 509, endPoint y: 280, distance: 155.3
click at [509, 280] on div "Consignment : 1329789879 Tracking URL : [URL][DOMAIN_NAME]" at bounding box center [431, 248] width 682 height 93
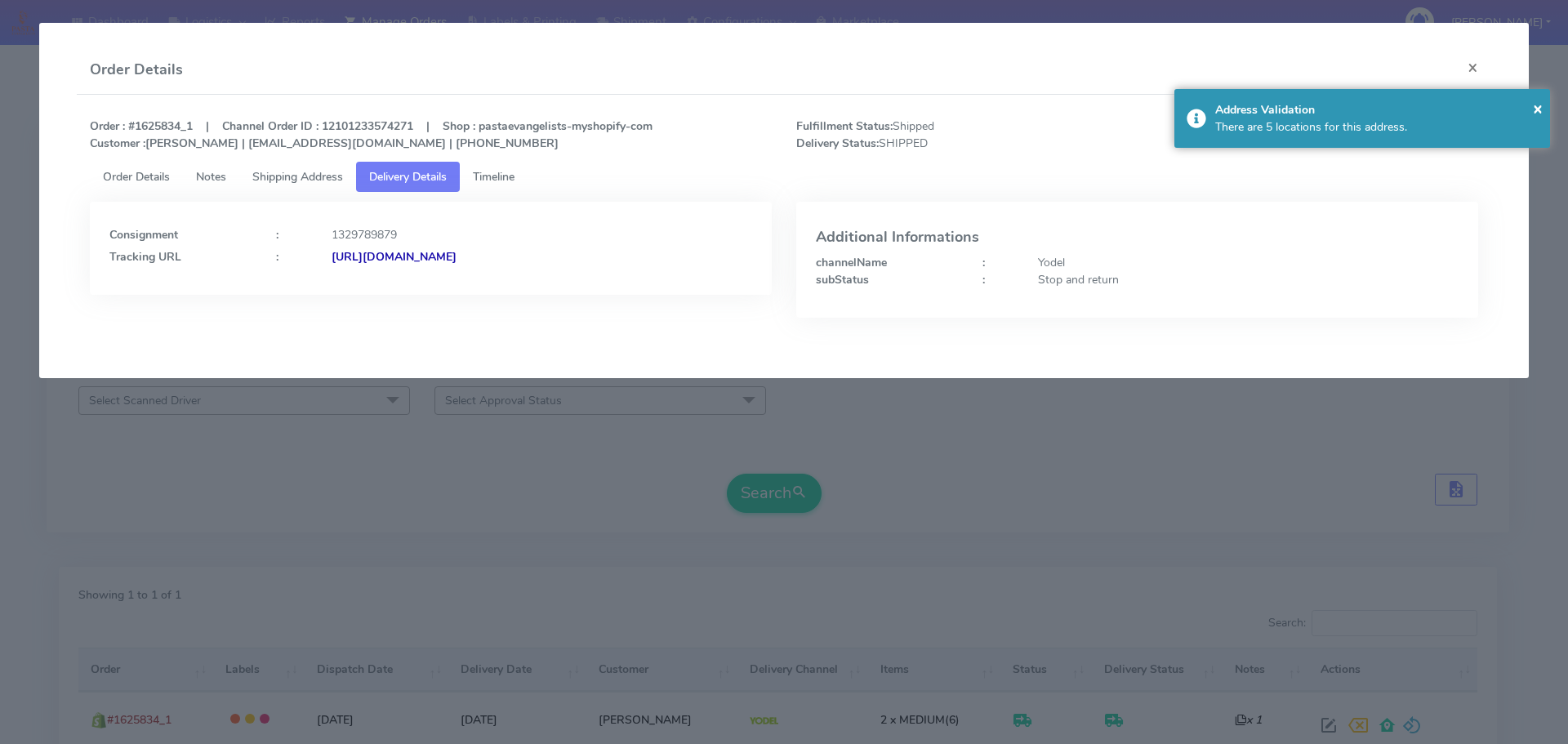
copy strong "JJD0002249960901577"
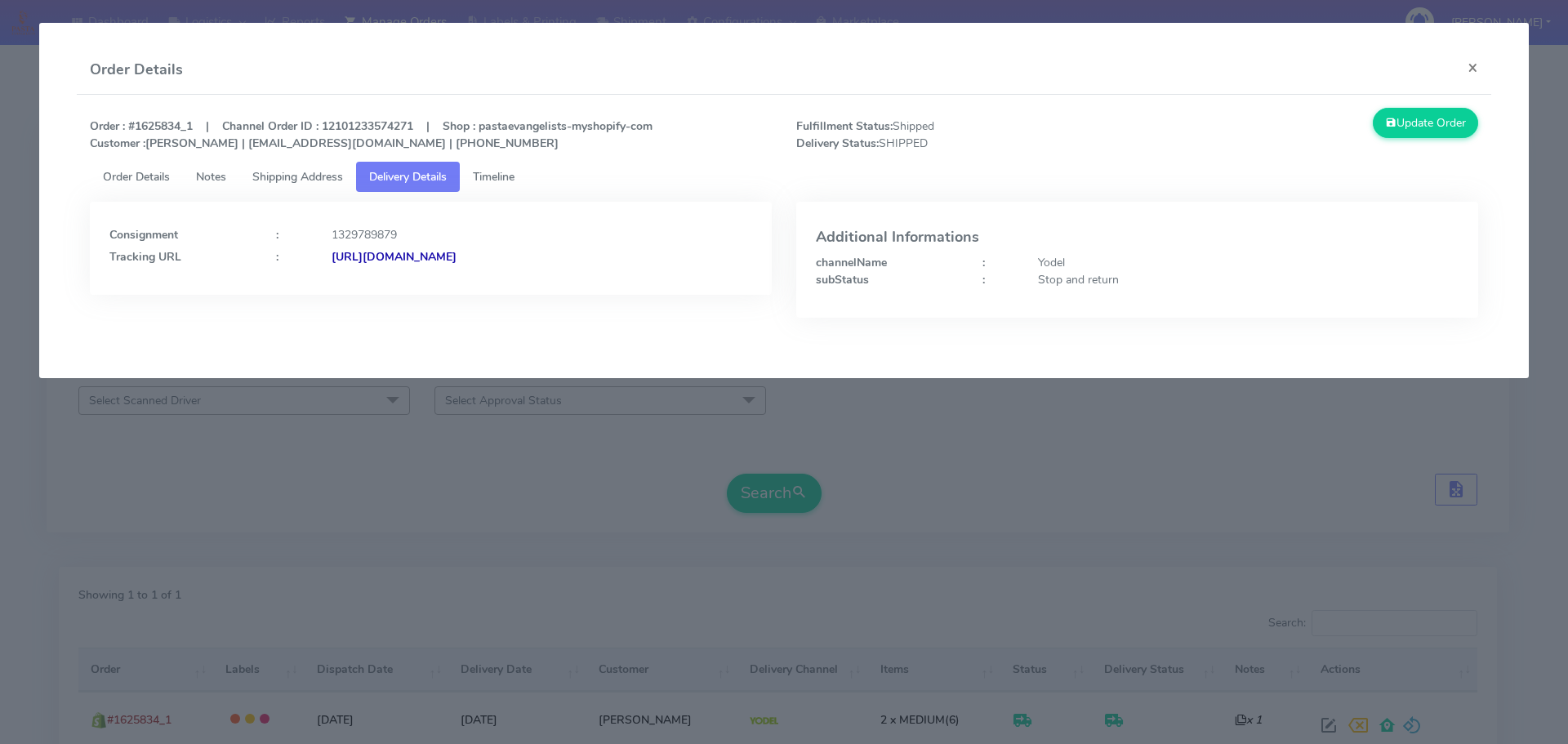
click at [432, 457] on modal-container "Order Details × Order : #1625834_1 | Channel Order ID : 12101233574271 | Shop :…" at bounding box center [784, 372] width 1568 height 744
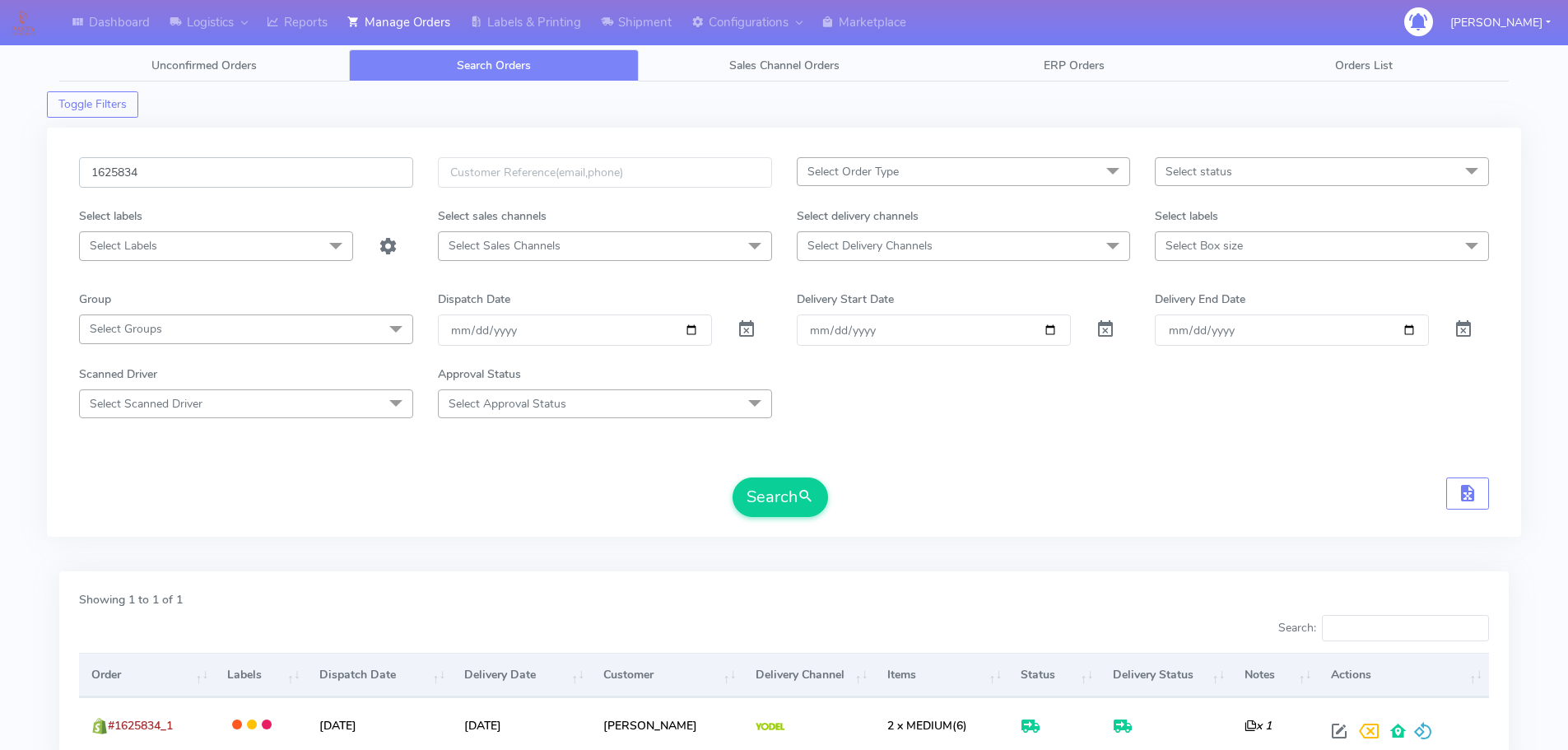
click at [368, 187] on input "1625834" at bounding box center [247, 172] width 335 height 30
paste input "755"
type input "1625755"
click at [732, 477] on button "Search" at bounding box center [780, 497] width 95 height 40
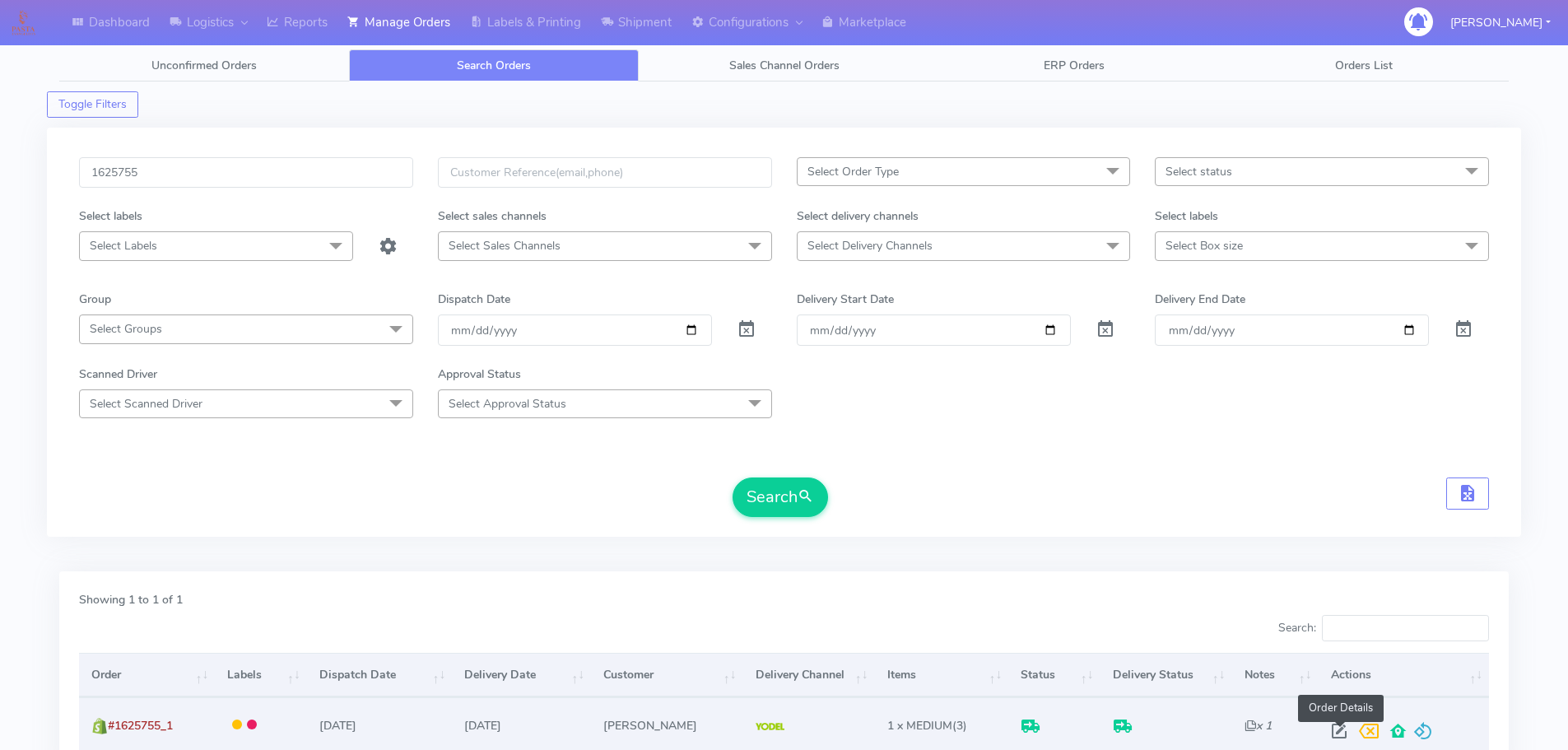
click at [1341, 728] on span at bounding box center [1339, 734] width 30 height 16
select select "5"
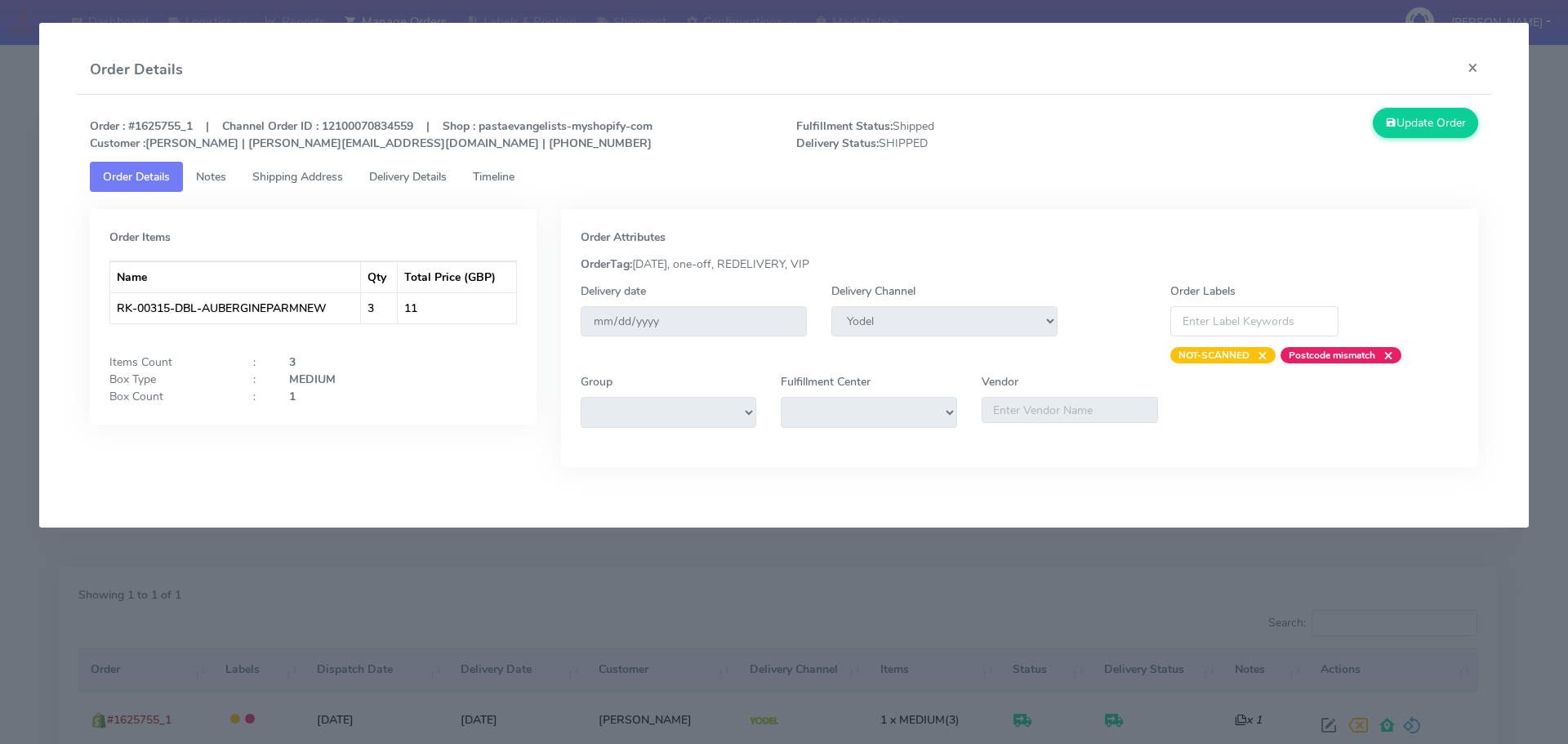
click at [431, 184] on link "Delivery Details" at bounding box center [408, 177] width 104 height 30
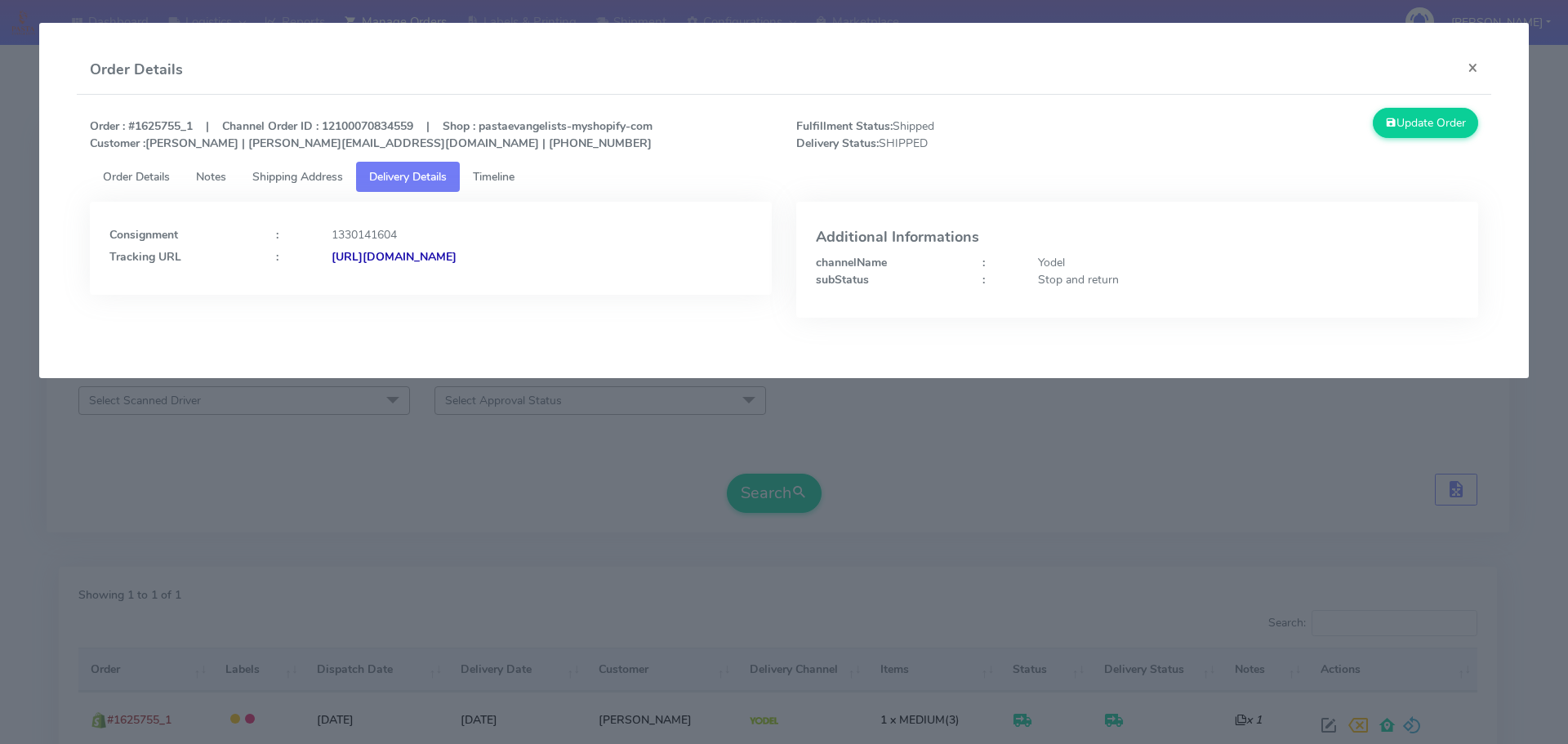
drag, startPoint x: 682, startPoint y: 271, endPoint x: 655, endPoint y: 162, distance: 112.3
click at [509, 277] on div "Consignment : 1330141604 Tracking URL : [URL][DOMAIN_NAME]" at bounding box center [431, 248] width 682 height 93
copy strong "JJD0002249960901732"
click at [565, 411] on modal-container "Order Details × Order : #1625755_1 | Channel Order ID : 12100070834559 | Shop :…" at bounding box center [784, 372] width 1568 height 744
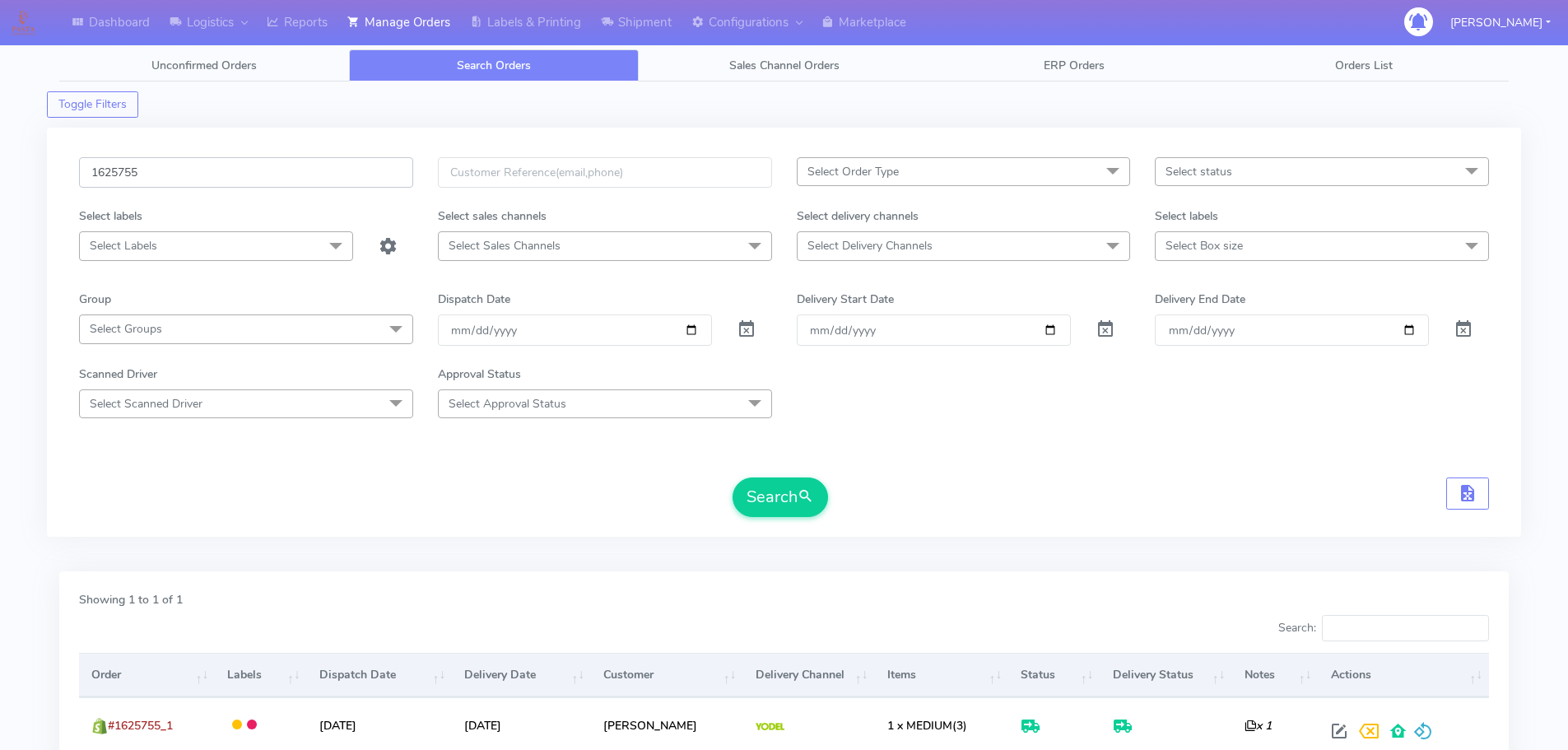
click at [336, 184] on input "1625755" at bounding box center [247, 172] width 335 height 30
paste input "3637"
type input "1623637"
click at [732, 477] on button "Search" at bounding box center [780, 497] width 95 height 40
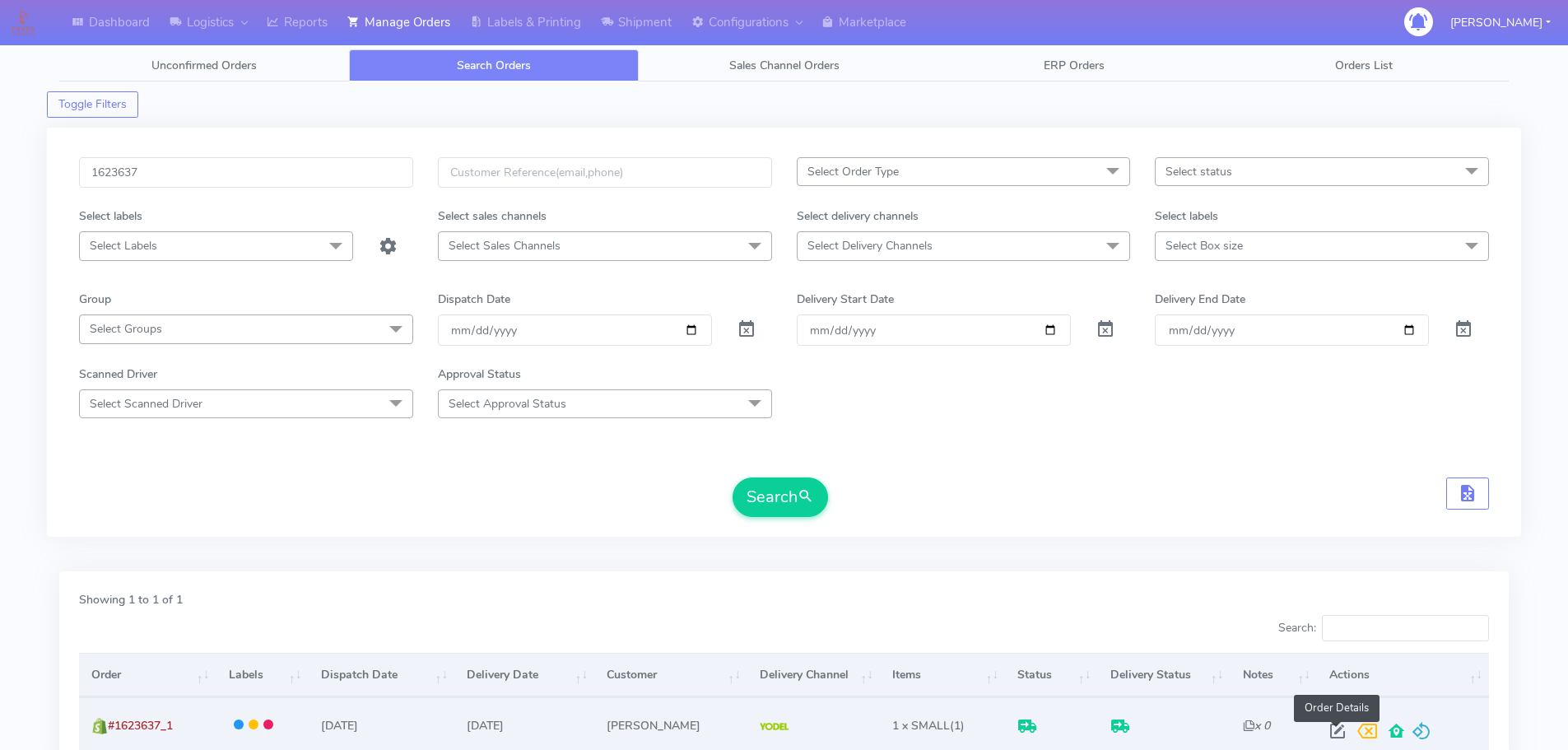
click at [1335, 732] on span at bounding box center [1337, 734] width 30 height 16
select select "5"
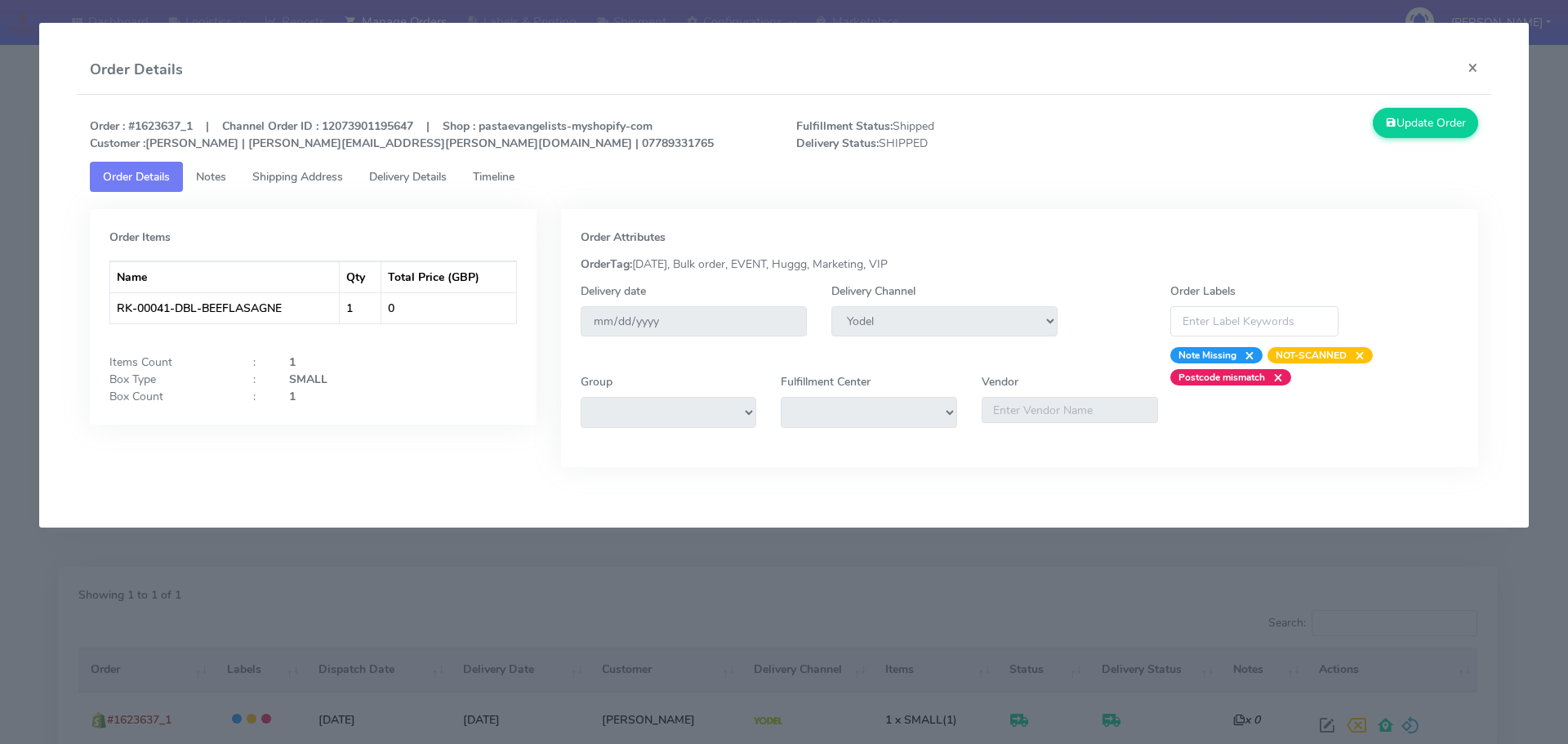
click at [417, 185] on link "Delivery Details" at bounding box center [408, 177] width 104 height 30
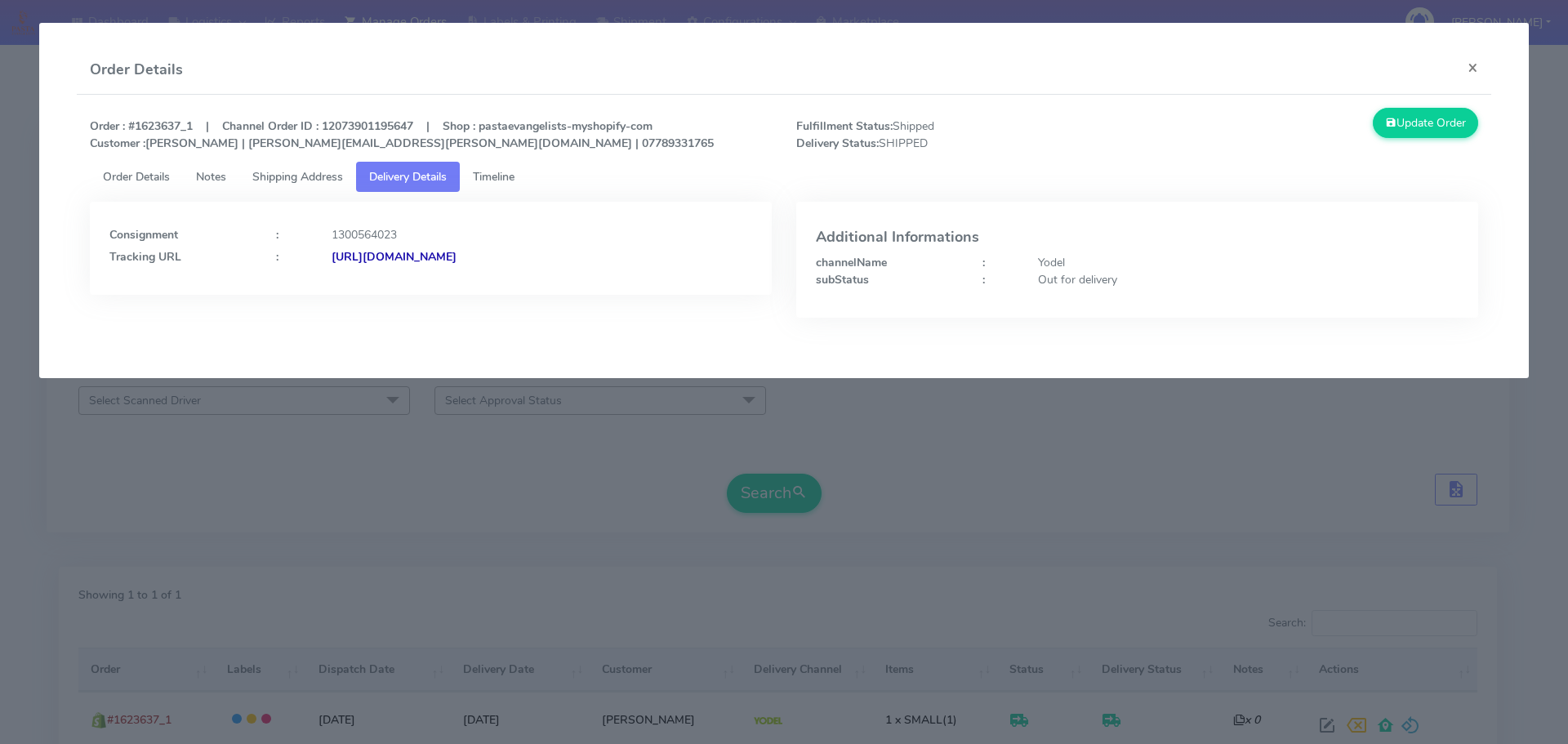
drag, startPoint x: 717, startPoint y: 275, endPoint x: 510, endPoint y: 292, distance: 207.7
click at [510, 292] on div "Consignment : 1300564023 Tracking URL : [URL][DOMAIN_NAME]" at bounding box center [431, 248] width 682 height 93
copy strong "JJD0002249960898440"
click at [430, 519] on modal-container "Order Details × Order : #1623637_1 | Channel Order ID : 12073901195647 | Shop :…" at bounding box center [784, 372] width 1568 height 744
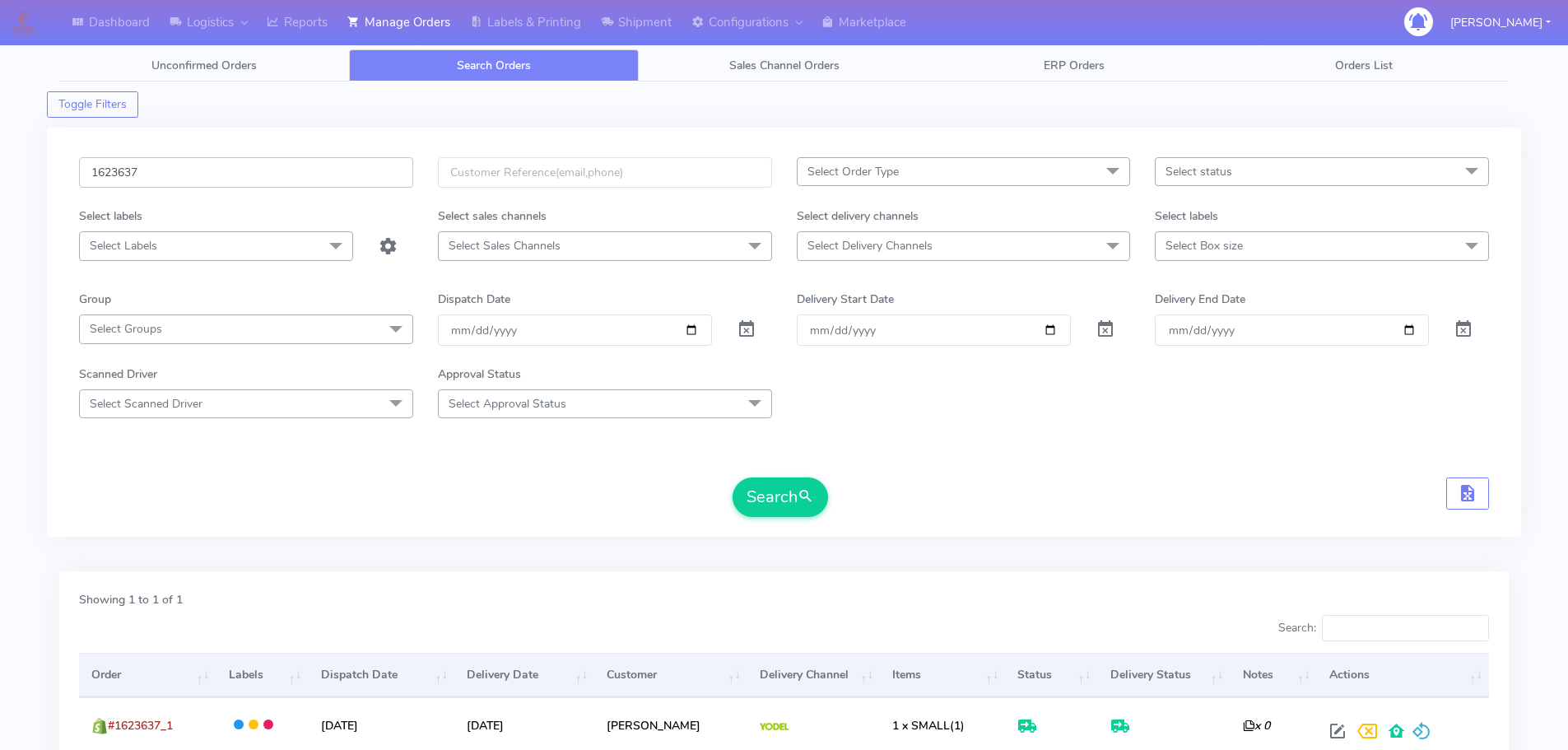
click at [348, 172] on input "1623637" at bounding box center [247, 172] width 335 height 30
paste input "5612"
type input "1625612"
click at [732, 477] on button "Search" at bounding box center [780, 497] width 95 height 40
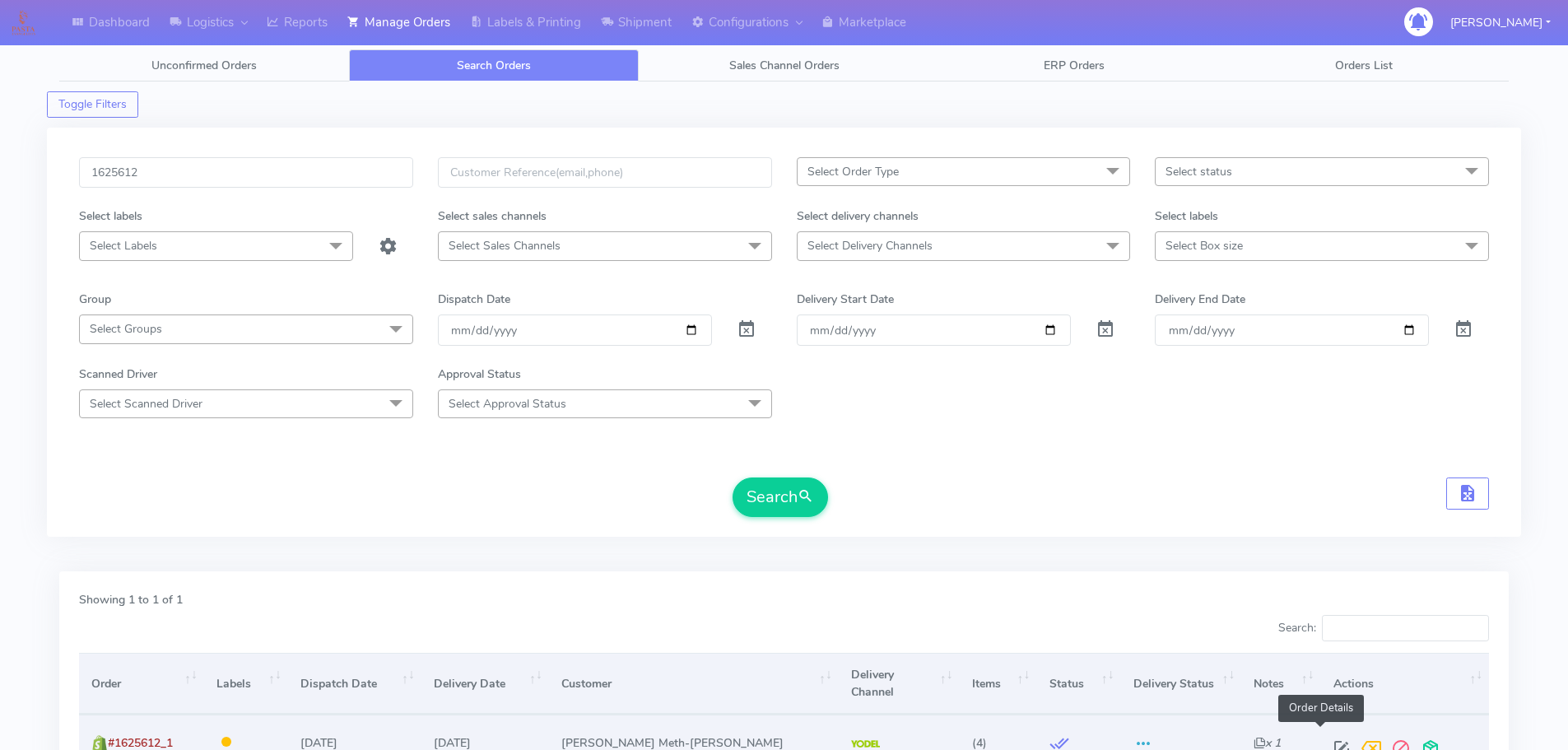
click at [1327, 744] on span at bounding box center [1342, 752] width 30 height 16
select select "5"
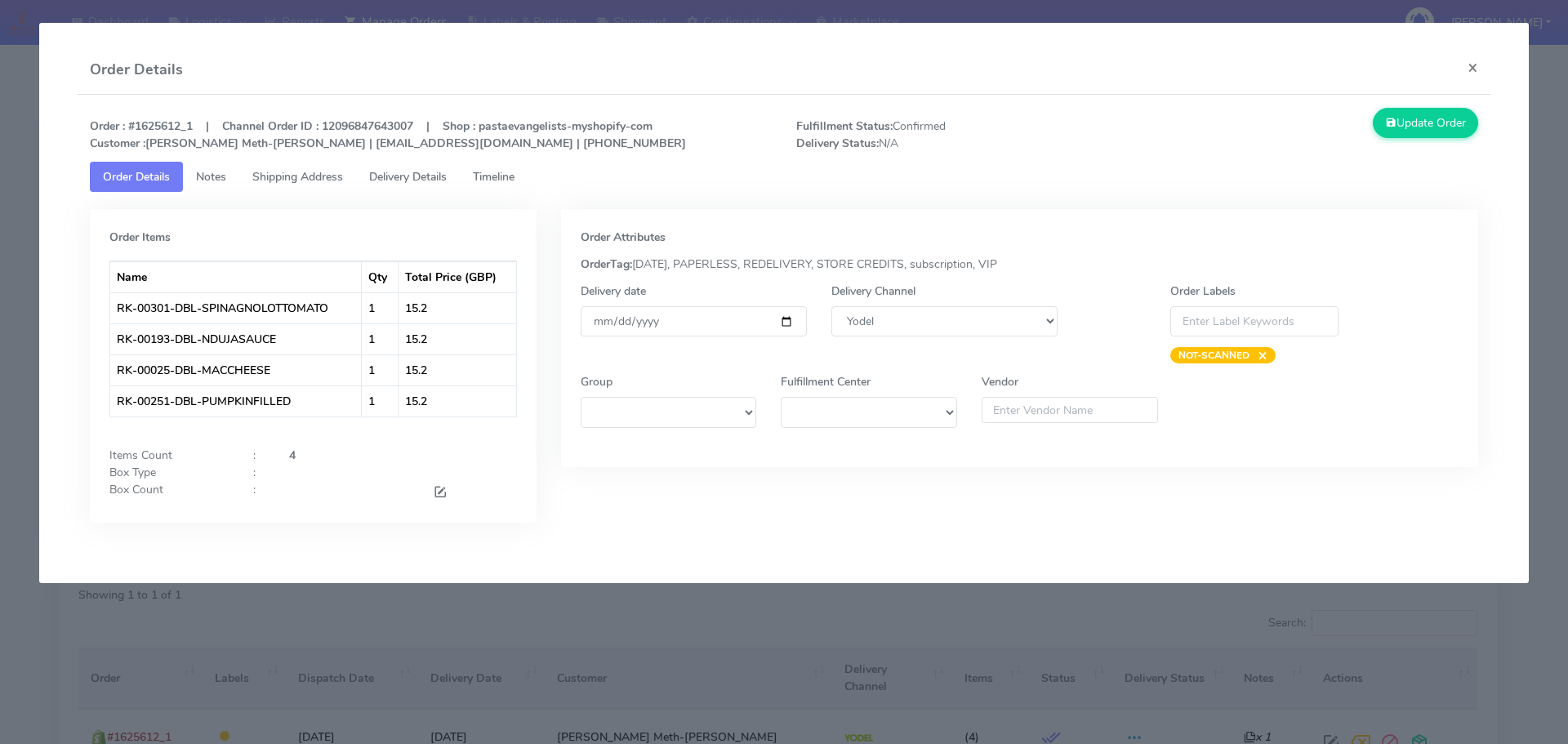
click at [512, 175] on span "Timeline" at bounding box center [494, 177] width 42 height 16
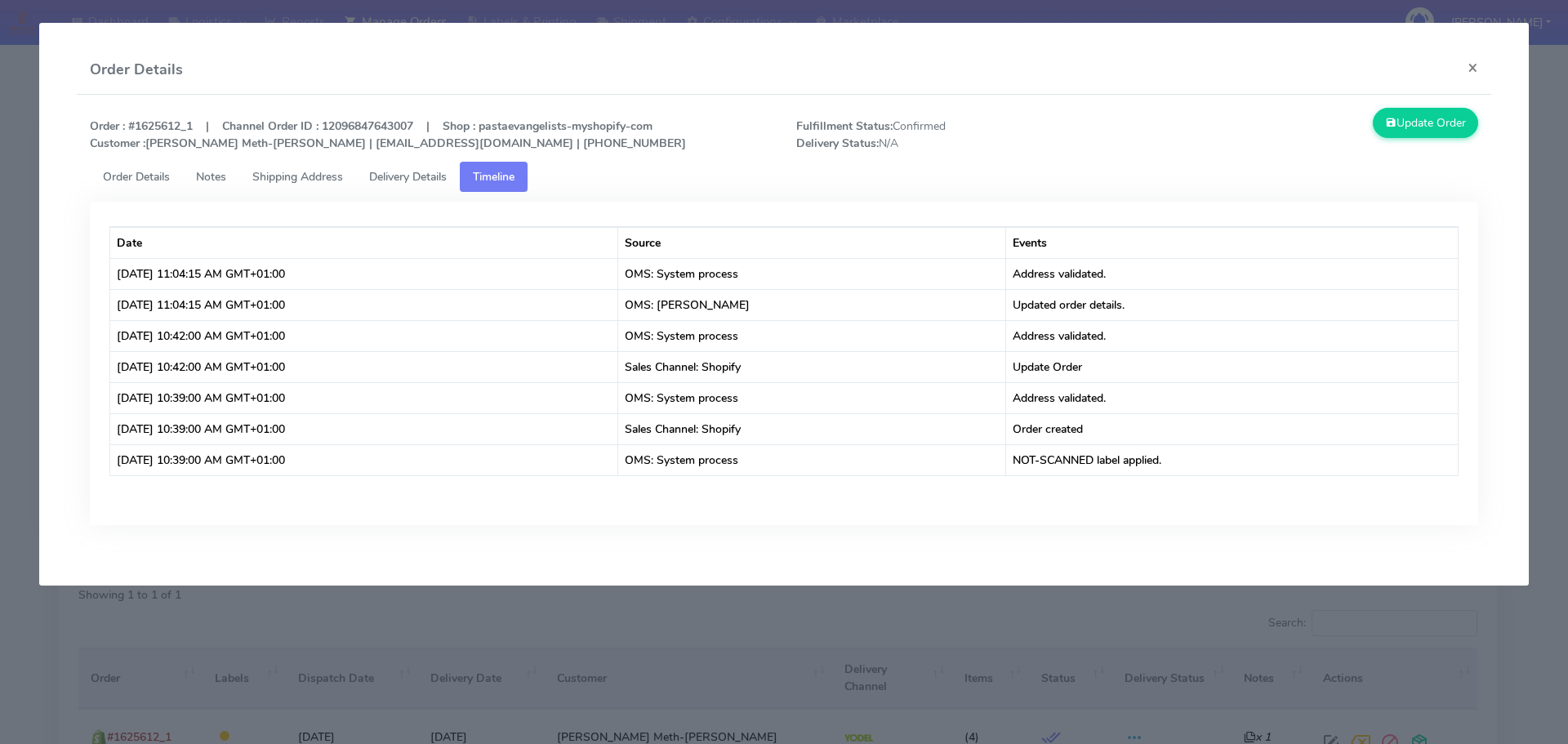
click at [541, 628] on modal-container "Order Details × Order : #1625612_1 | Channel Order ID : 12096847643007 | Shop :…" at bounding box center [784, 372] width 1568 height 744
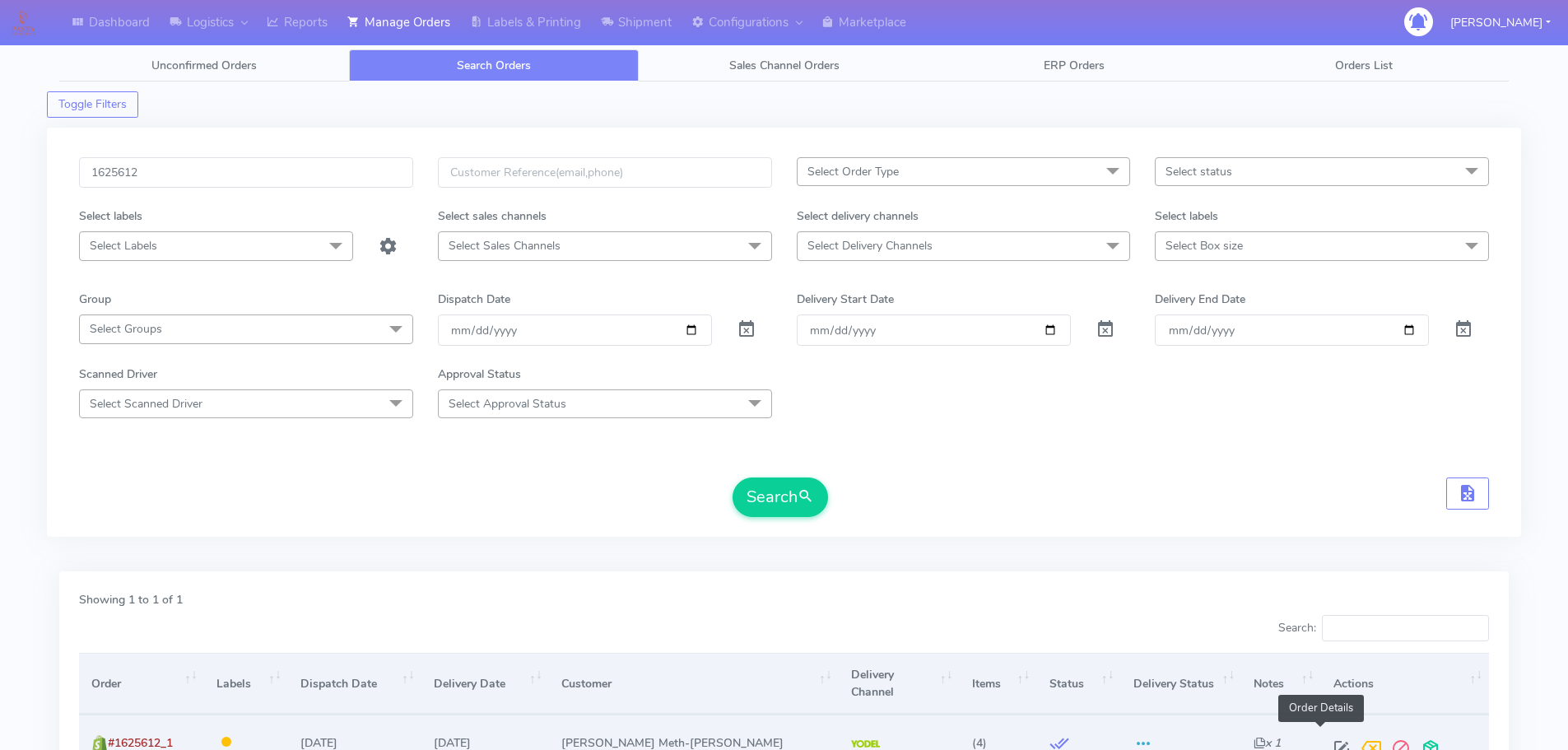
click at [1327, 744] on span at bounding box center [1342, 752] width 30 height 16
select select "5"
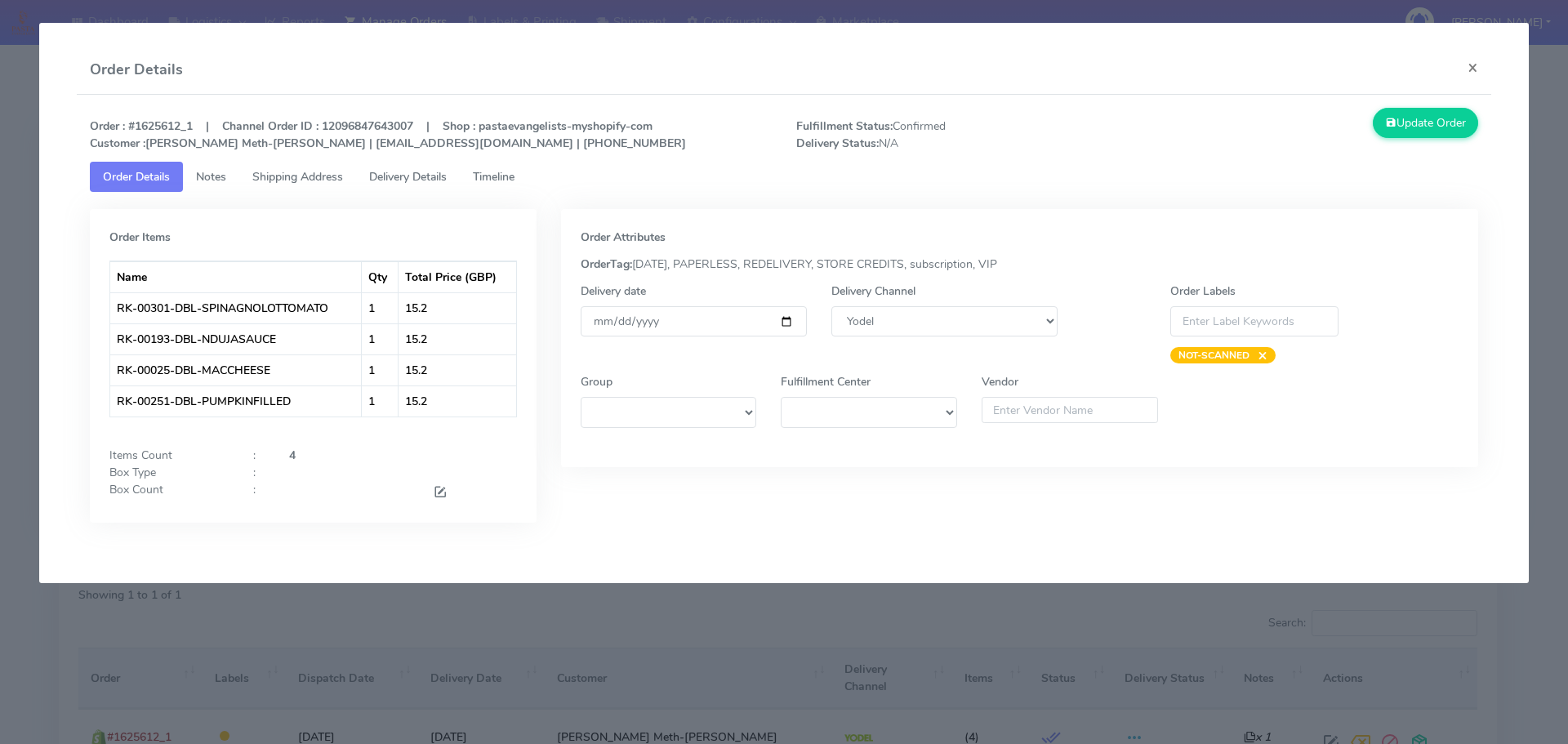
click at [508, 177] on span "Timeline" at bounding box center [494, 177] width 42 height 16
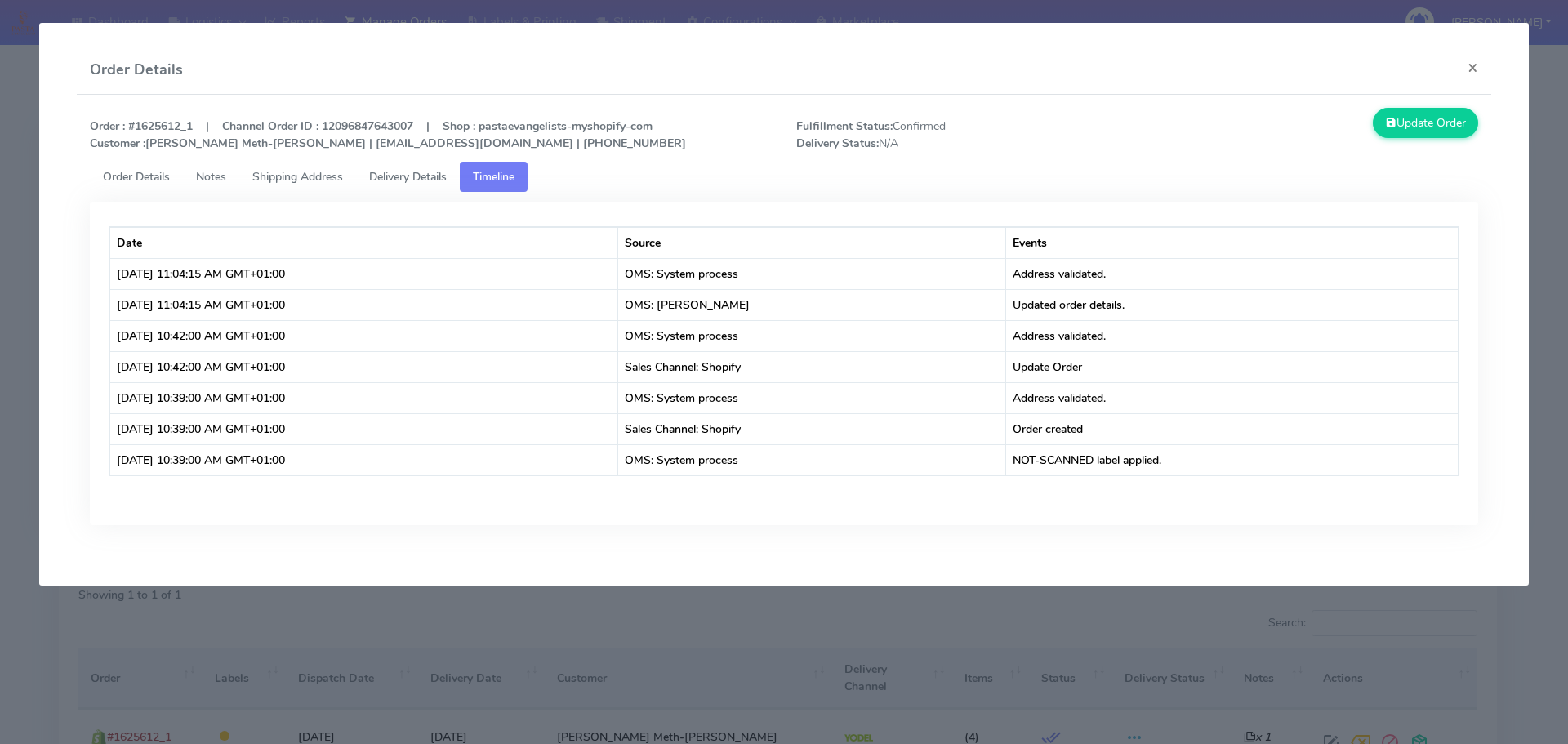
click at [648, 628] on modal-container "Order Details × Order : #1625612_1 | Channel Order ID : 12096847643007 | Shop :…" at bounding box center [784, 372] width 1568 height 744
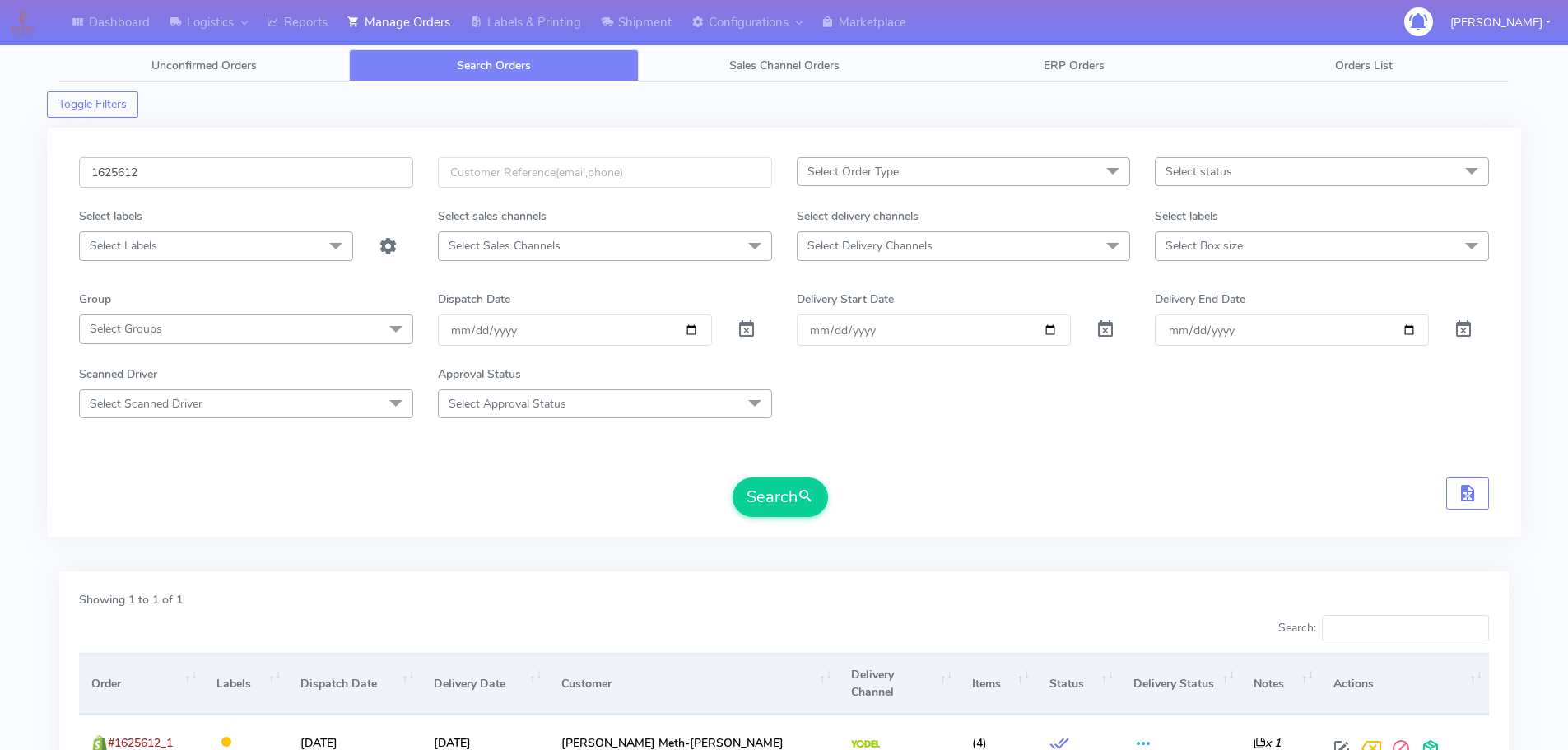
click at [333, 175] on input "1625612" at bounding box center [247, 172] width 335 height 30
paste input "4489"
click at [732, 477] on button "Search" at bounding box center [780, 497] width 95 height 40
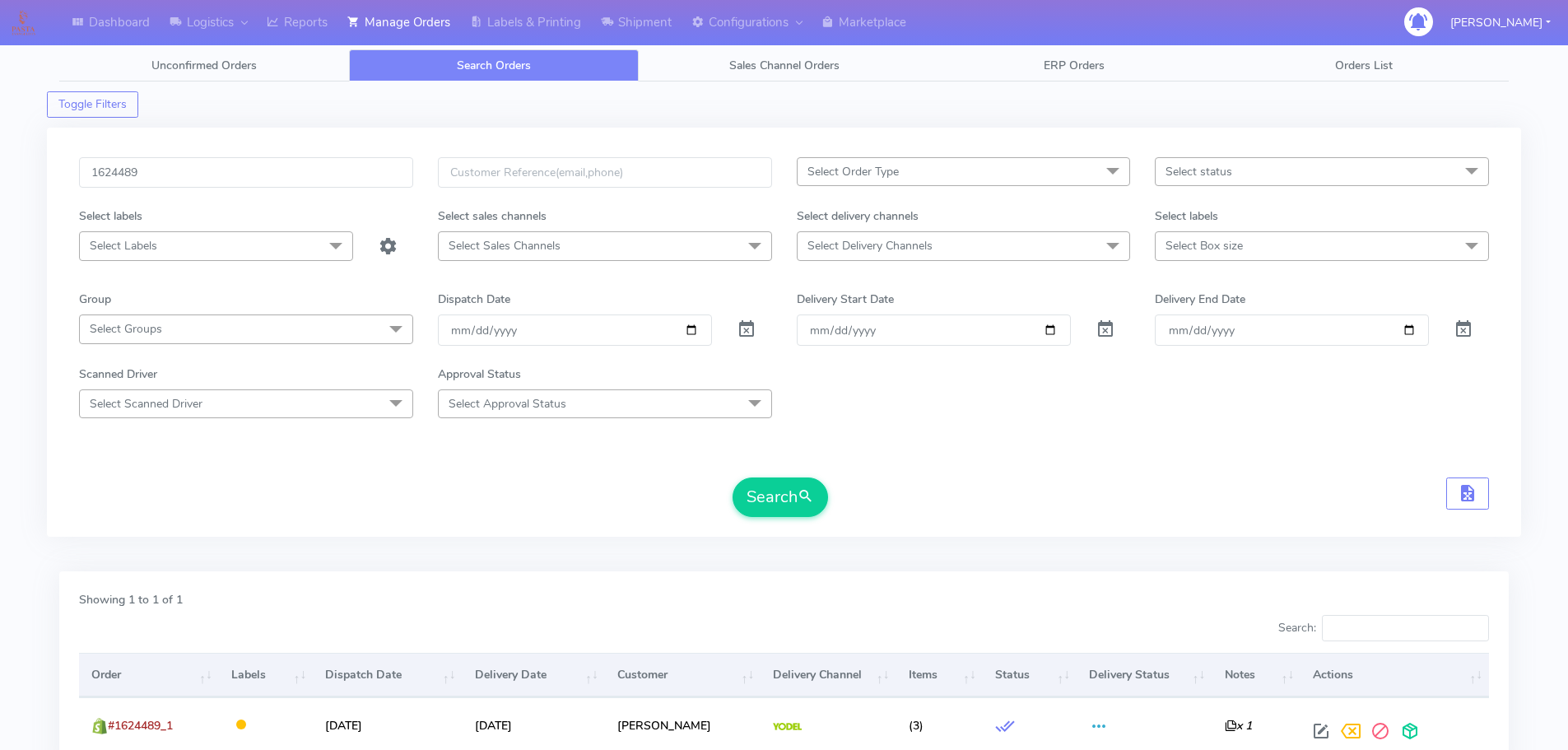
click at [1015, 475] on form "1624489 Select Order Type Select All MEALS ATAVI One Off Pasta Club Gift Kit Ev…" at bounding box center [784, 337] width 1410 height 360
click at [329, 170] on input "1624489" at bounding box center [247, 172] width 335 height 30
paste input "A"
type input "1624489A"
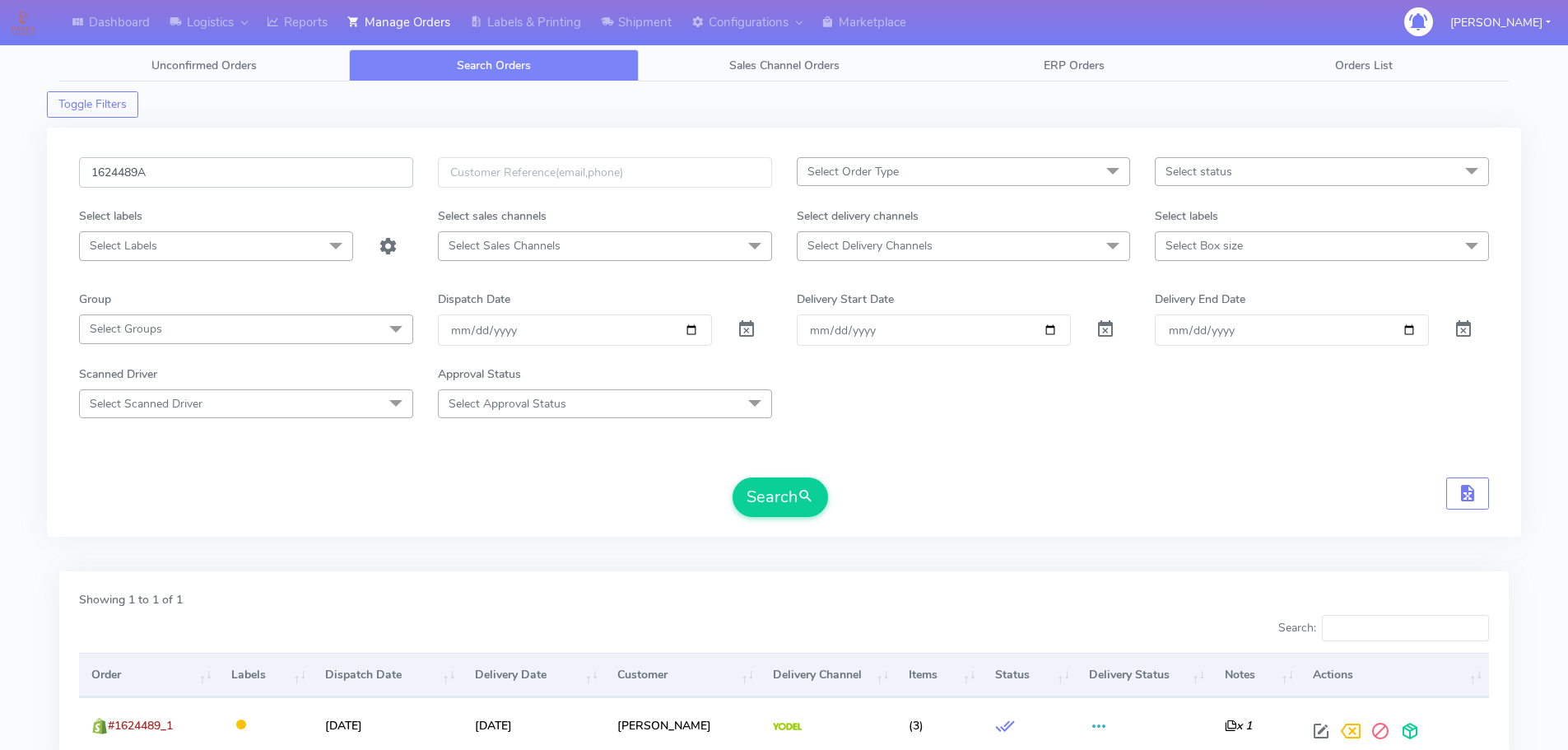
click at [732, 477] on button "Search" at bounding box center [780, 497] width 95 height 40
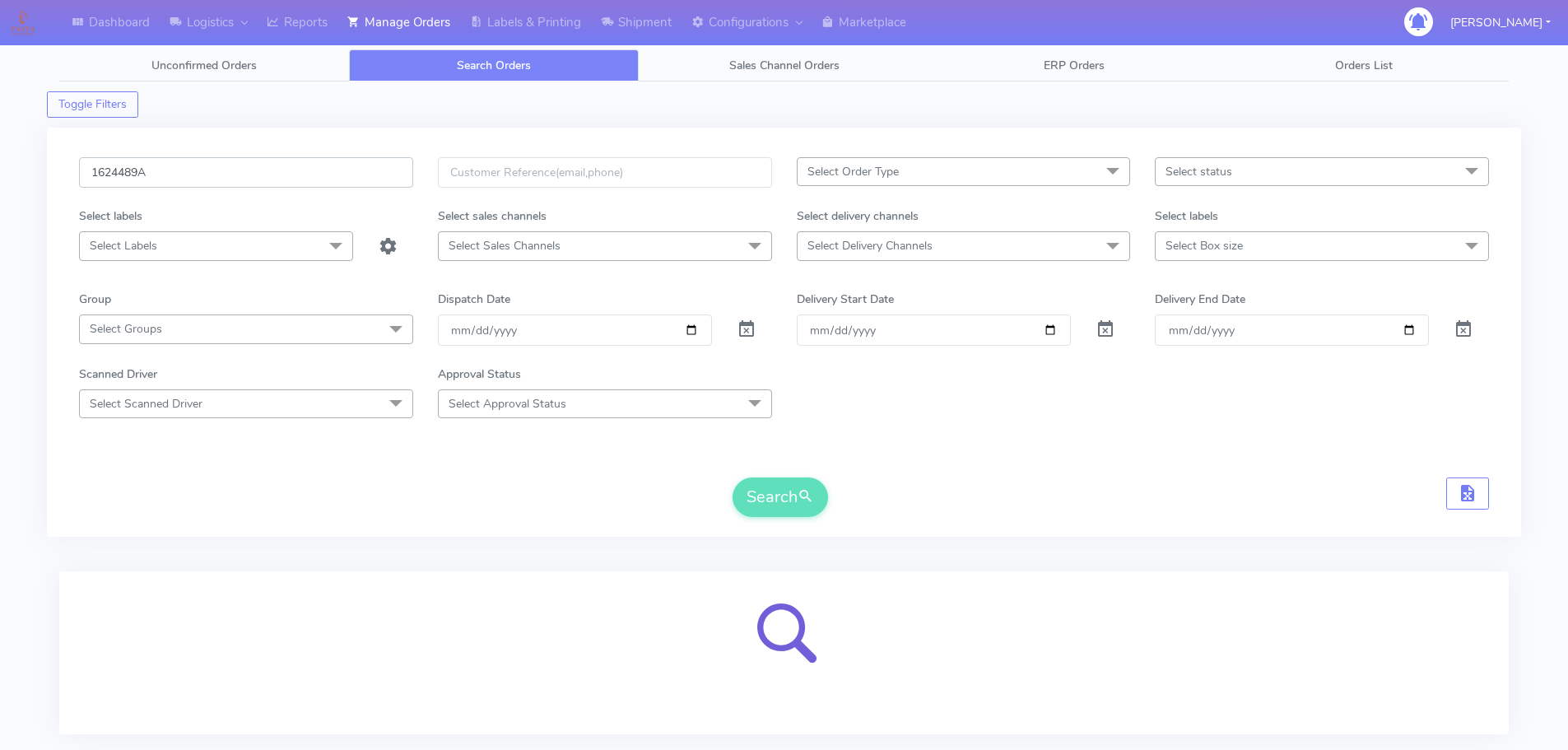
scroll to position [101, 0]
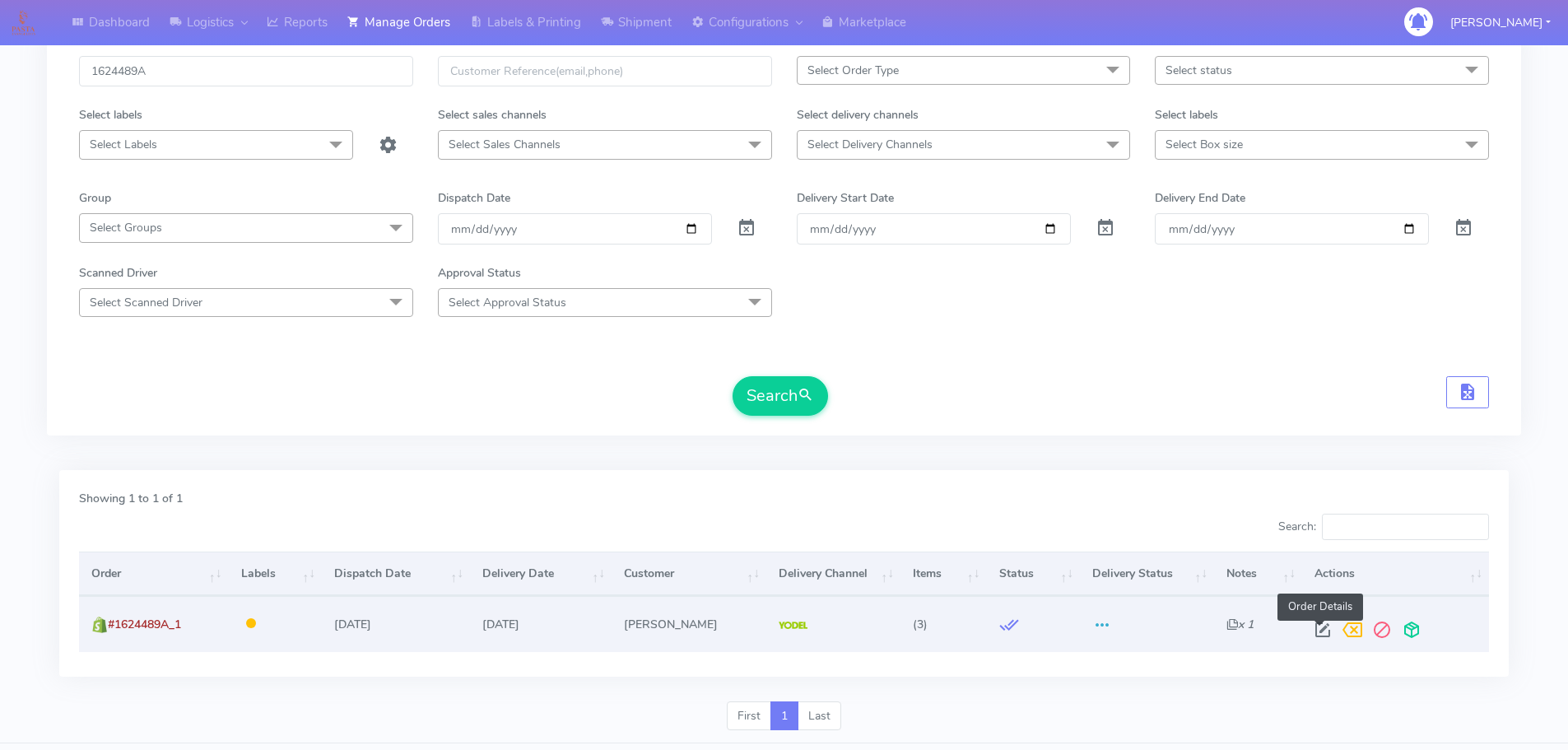
click at [1319, 630] on span at bounding box center [1322, 633] width 30 height 16
select select "5"
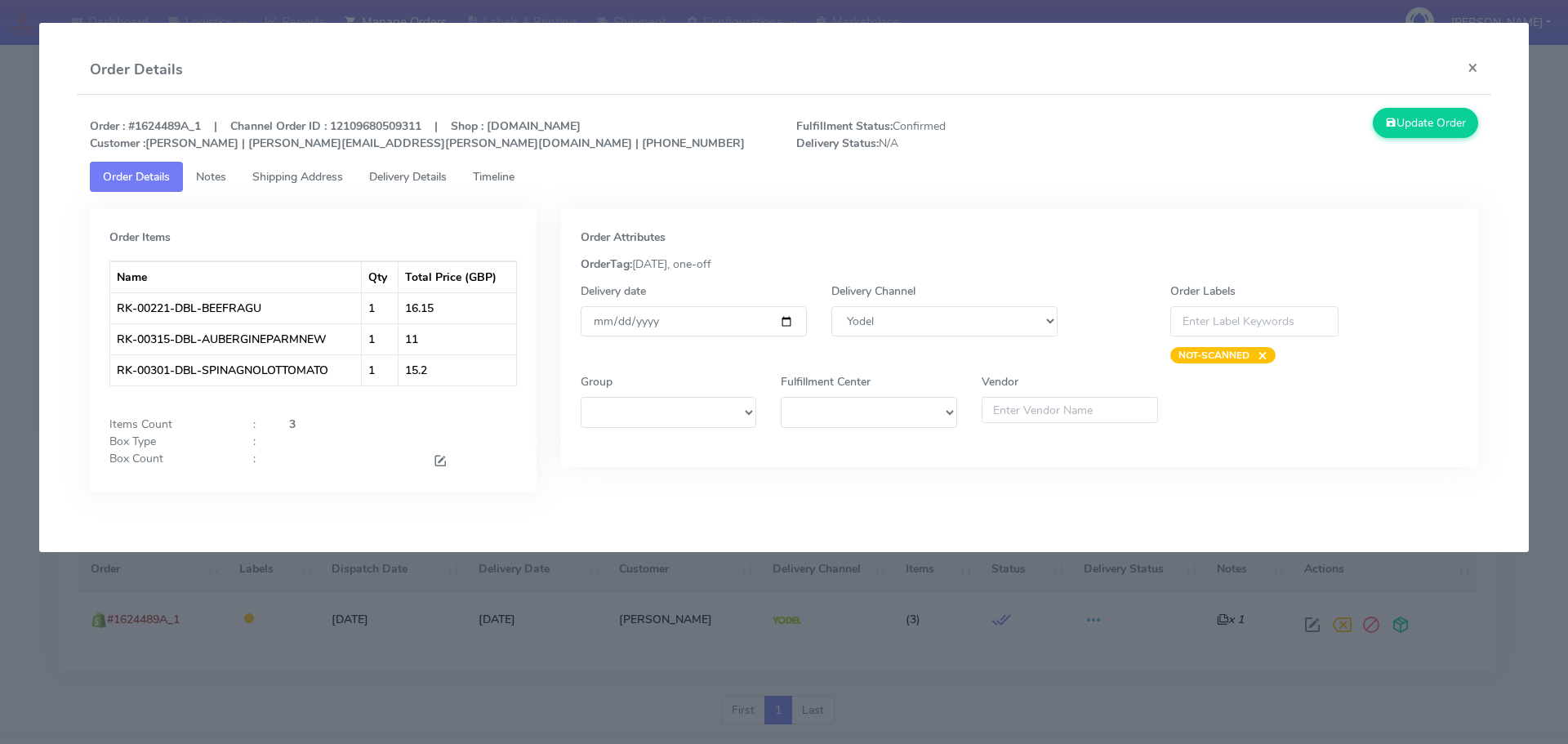
click at [420, 186] on link "Delivery Details" at bounding box center [408, 177] width 104 height 30
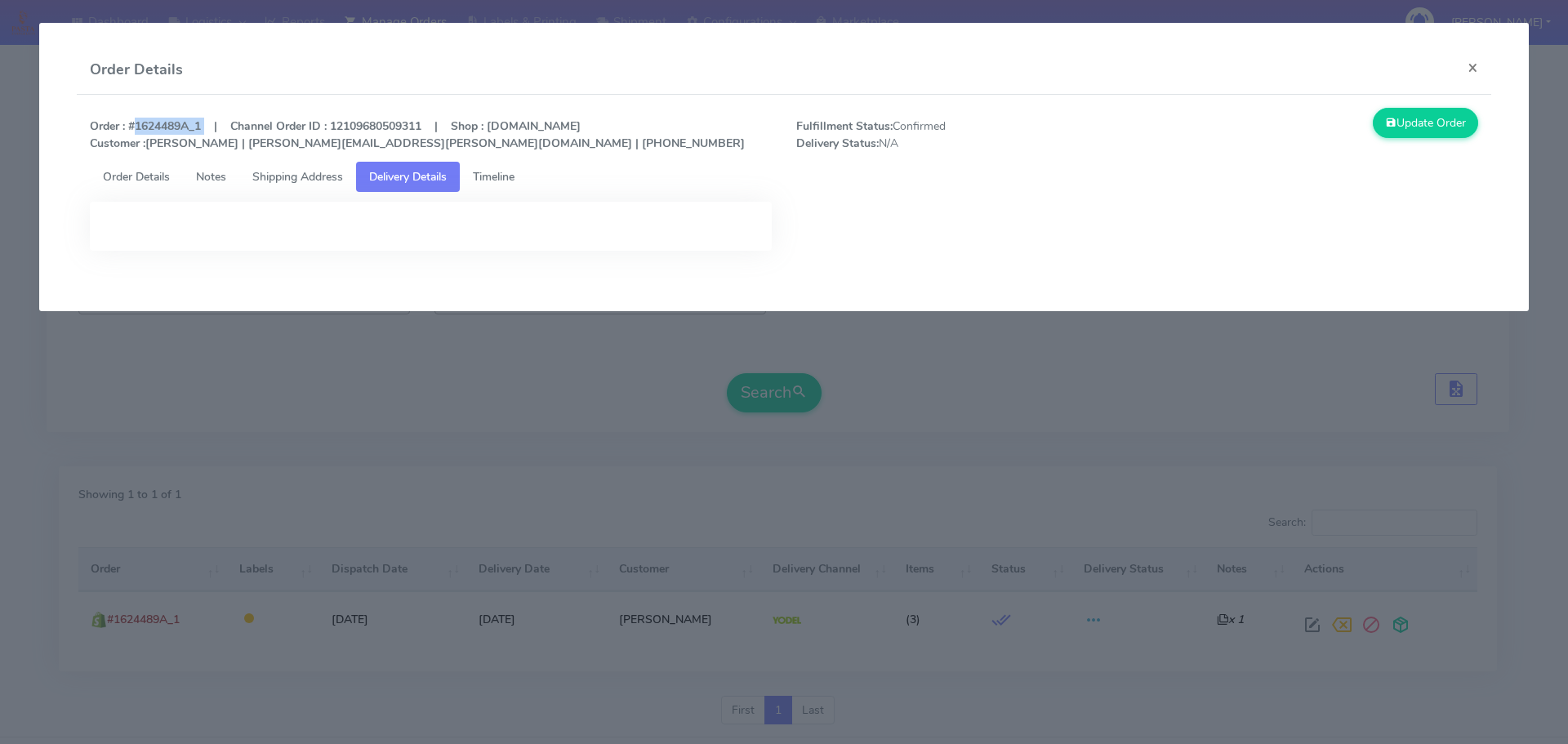
drag, startPoint x: 205, startPoint y: 129, endPoint x: 131, endPoint y: 121, distance: 74.4
click at [131, 121] on strong "Order : #1624489A_1 | Channel Order ID : 12109680509311 | Shop : [DOMAIN_NAME] …" at bounding box center [417, 134] width 655 height 33
copy strong "#1624489A_1"
click at [505, 183] on span "Timeline" at bounding box center [494, 177] width 42 height 16
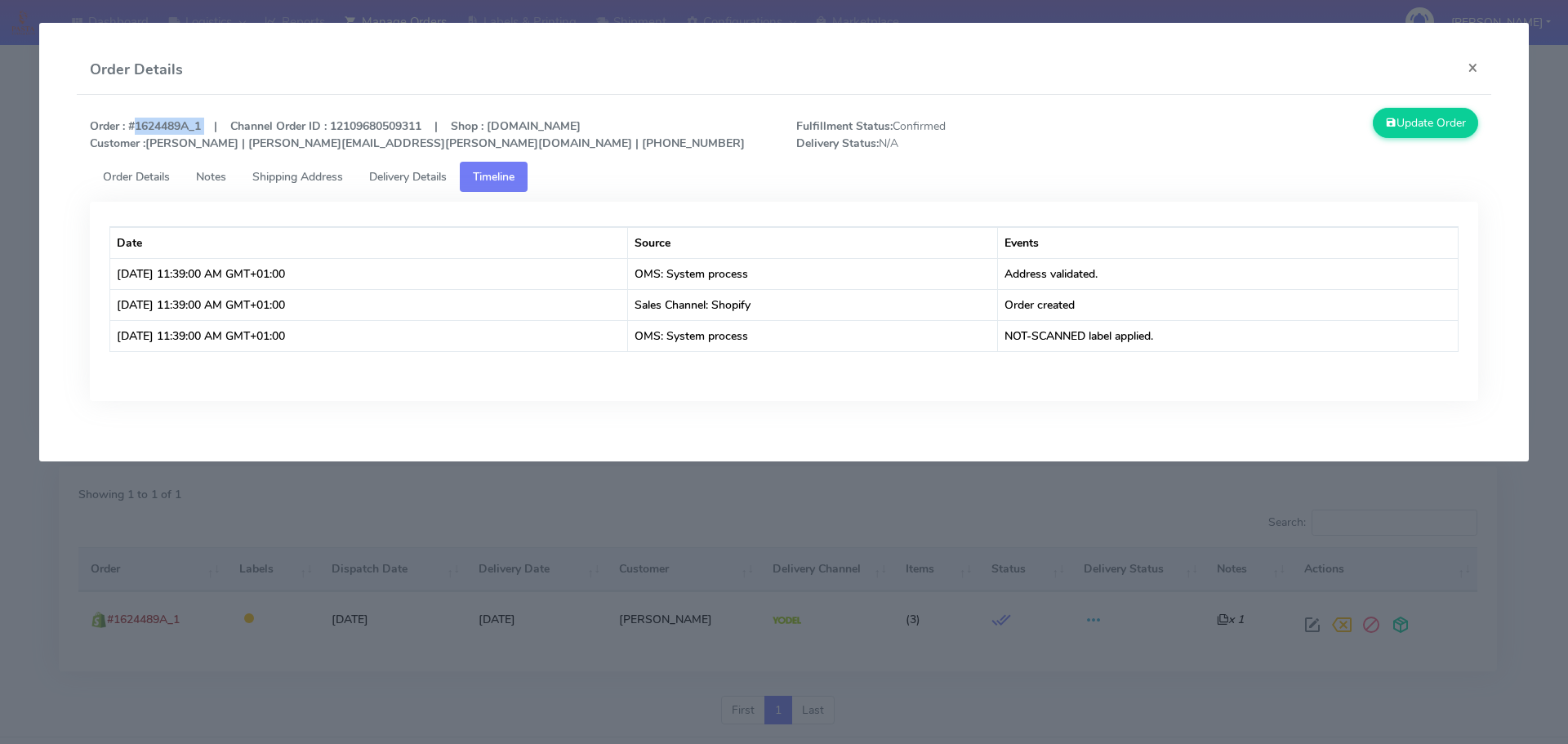
click at [153, 178] on span "Order Details" at bounding box center [137, 177] width 67 height 16
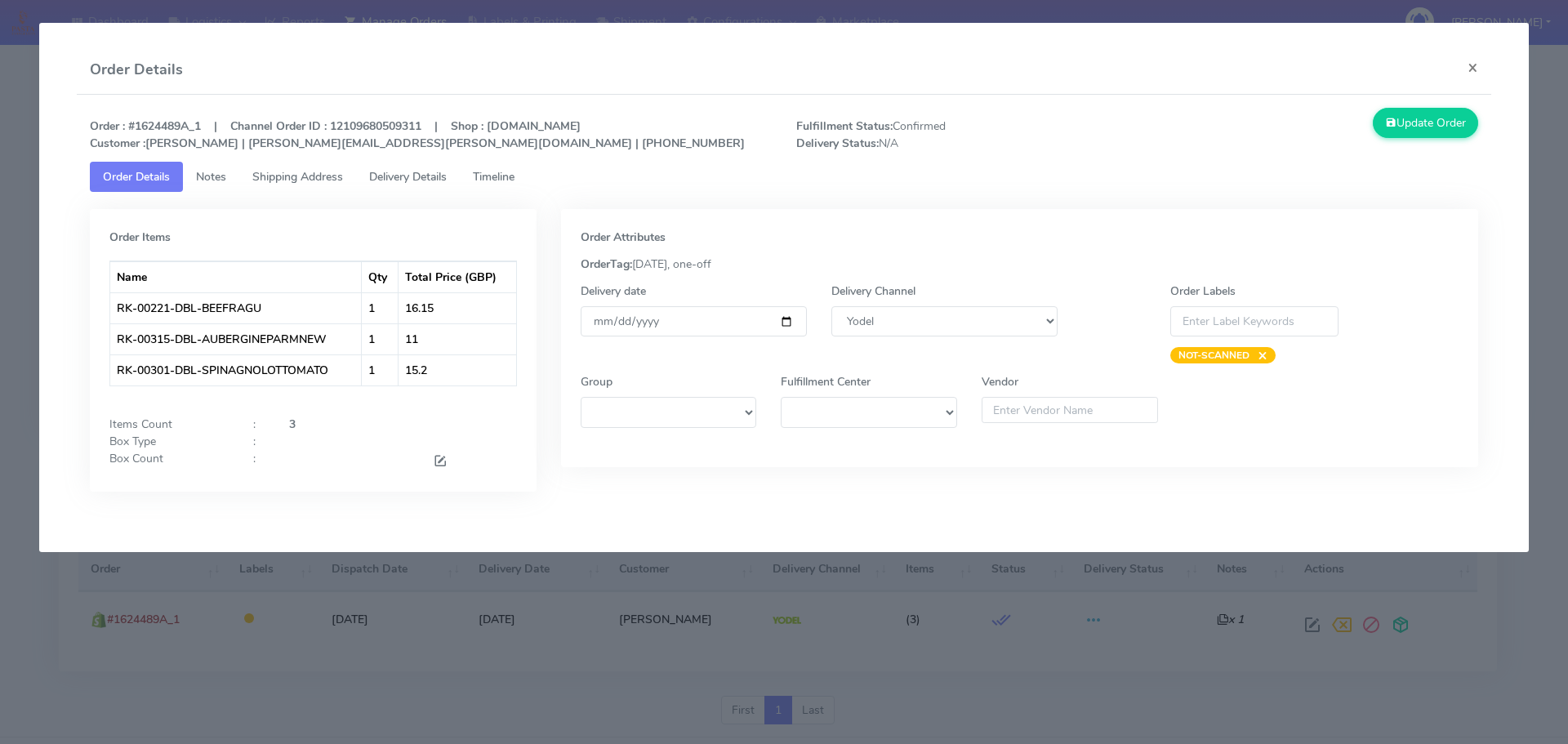
click at [420, 590] on modal-container "Order Details × Order : #1624489A_1 | Channel Order ID : 12109680509311 | Shop …" at bounding box center [784, 372] width 1568 height 744
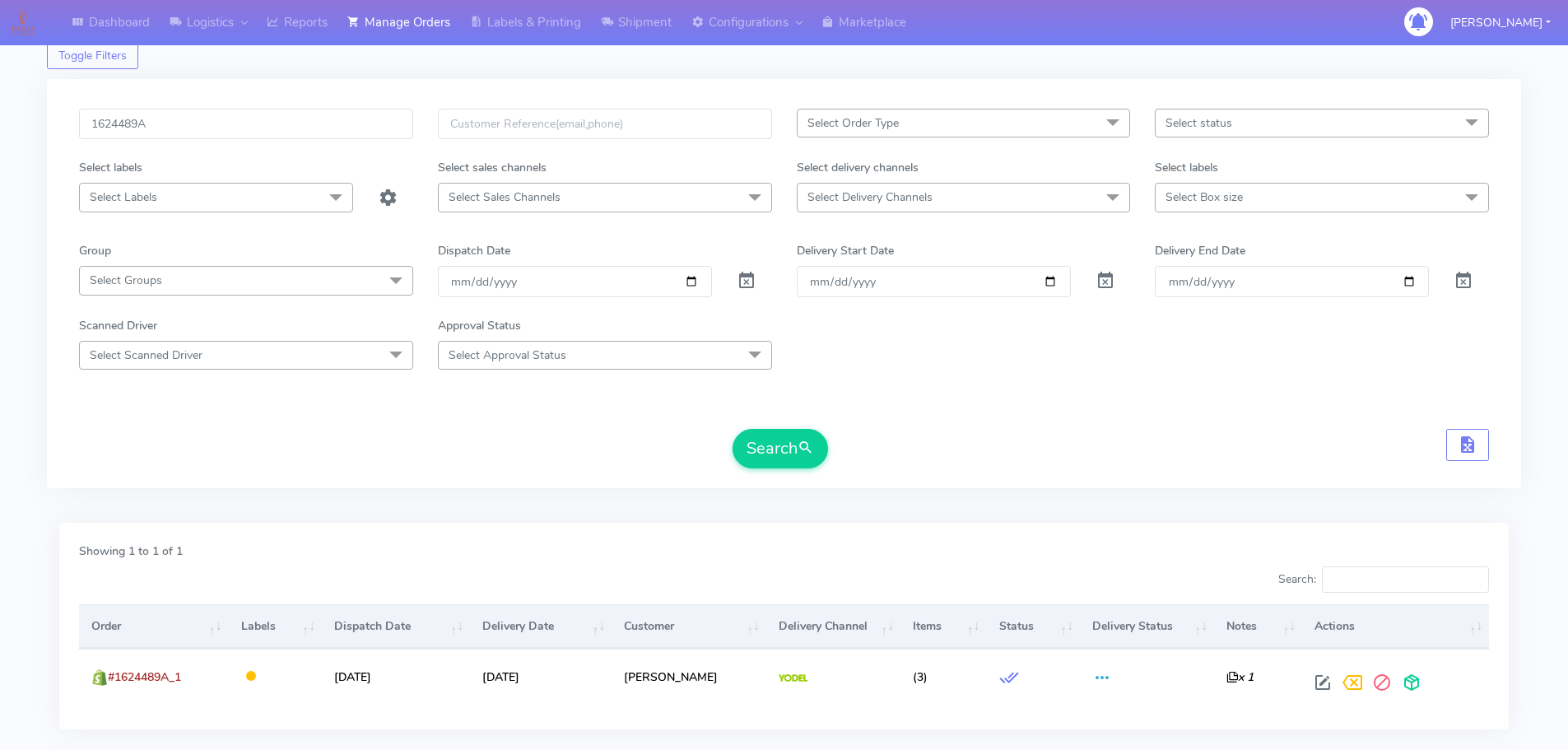
scroll to position [0, 0]
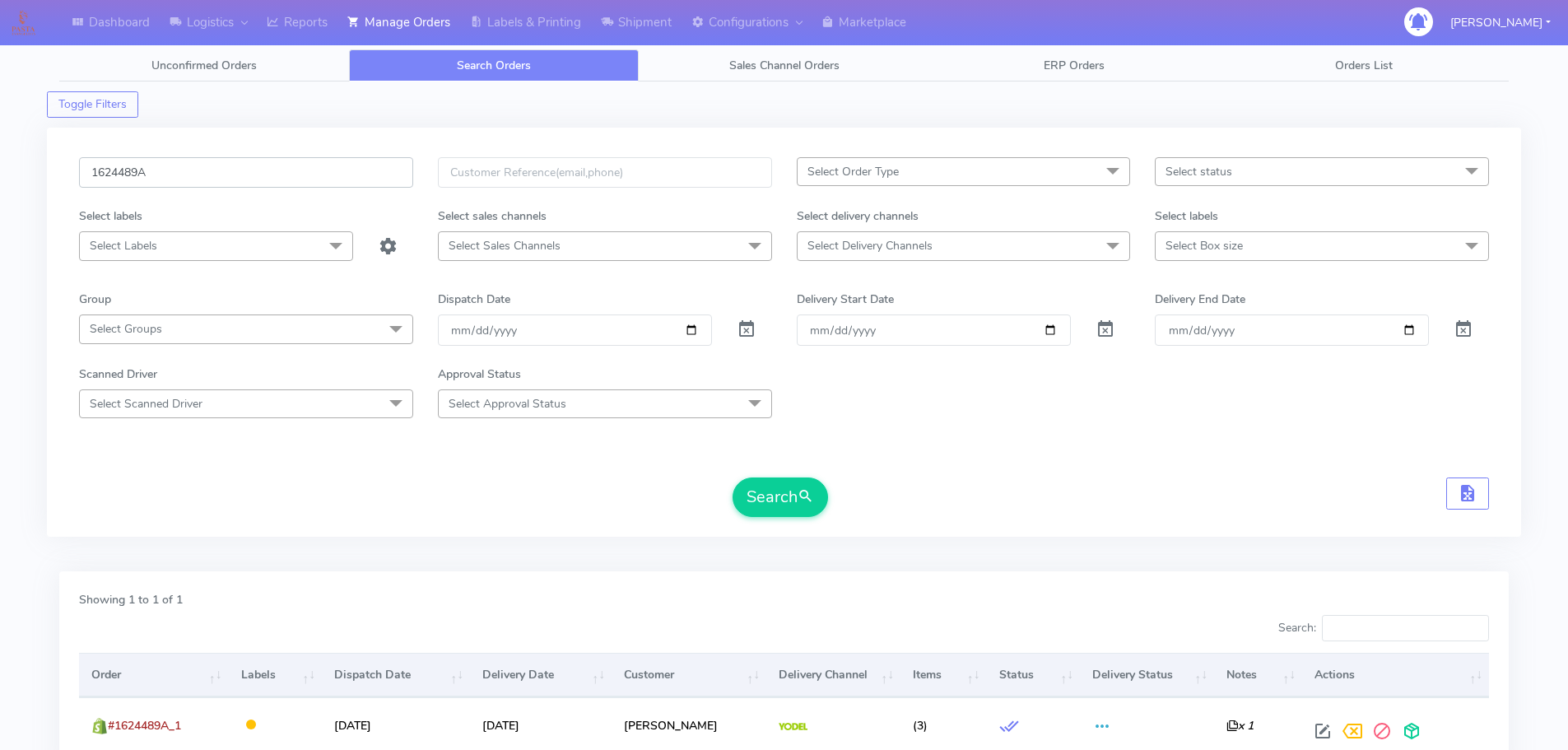
click at [352, 171] on input "1624489A" at bounding box center [247, 172] width 335 height 30
paste input "5557"
type input "1625557"
click at [732, 477] on button "Search" at bounding box center [780, 497] width 95 height 40
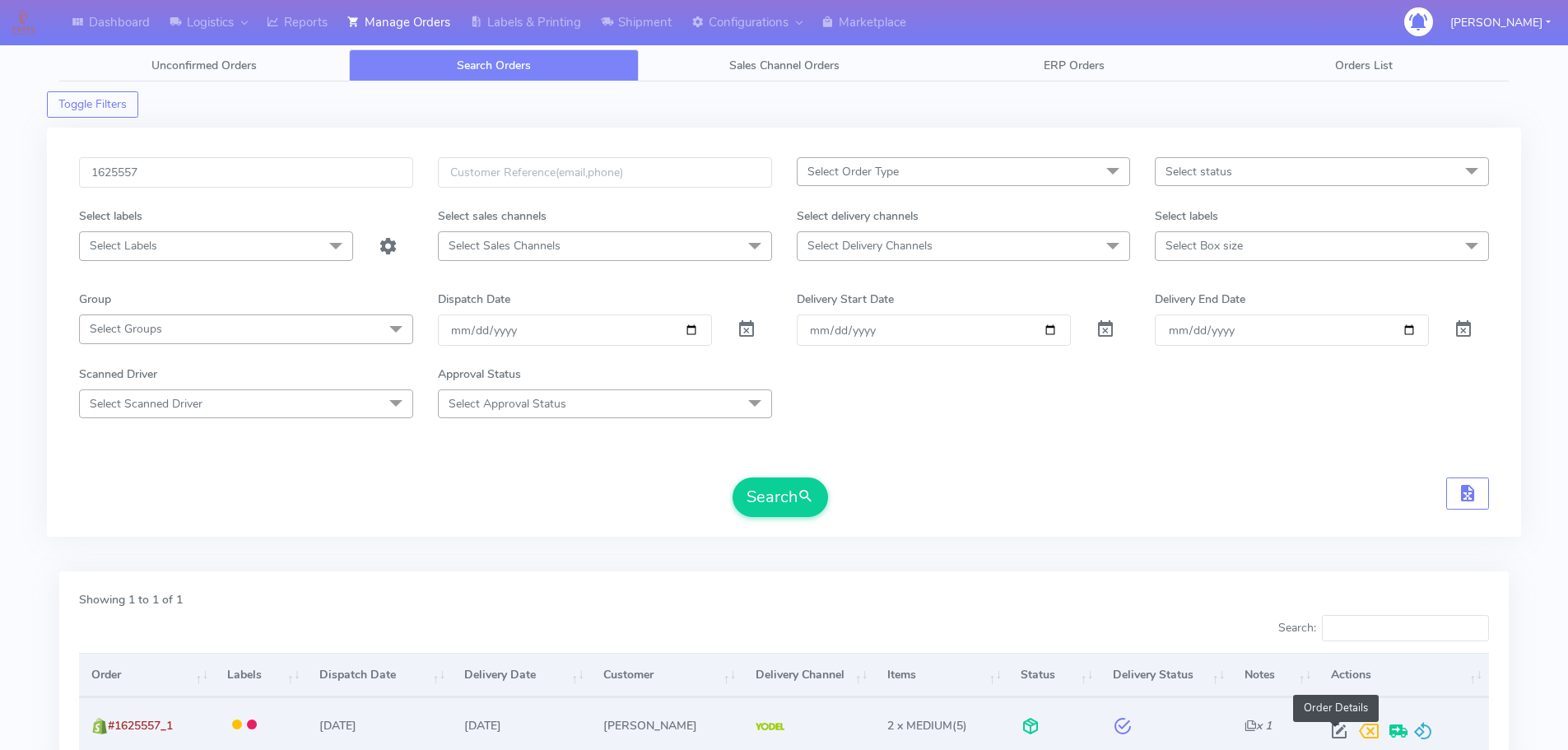
click at [1341, 734] on span at bounding box center [1339, 734] width 30 height 16
select select "5"
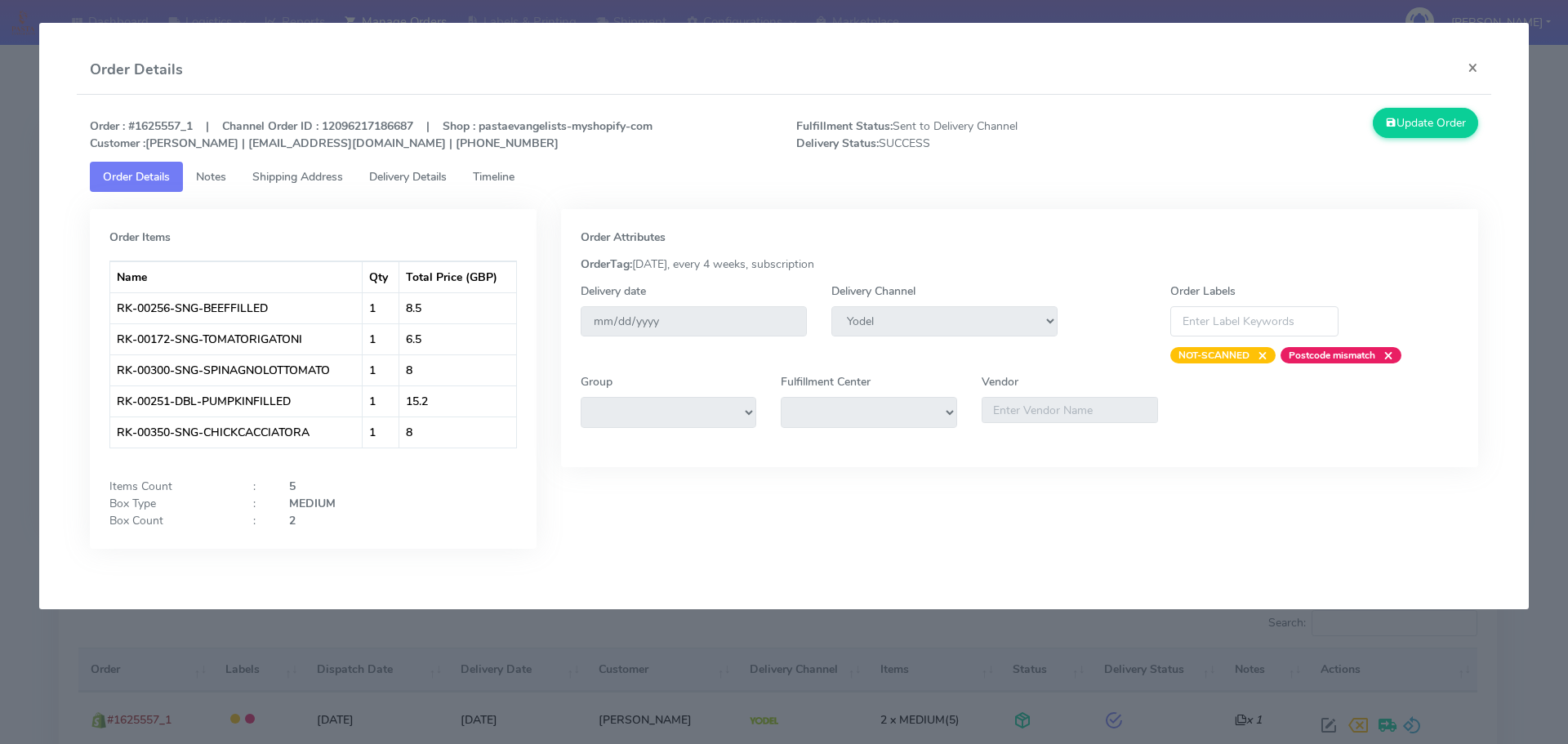
click at [432, 168] on link "Delivery Details" at bounding box center [408, 177] width 104 height 30
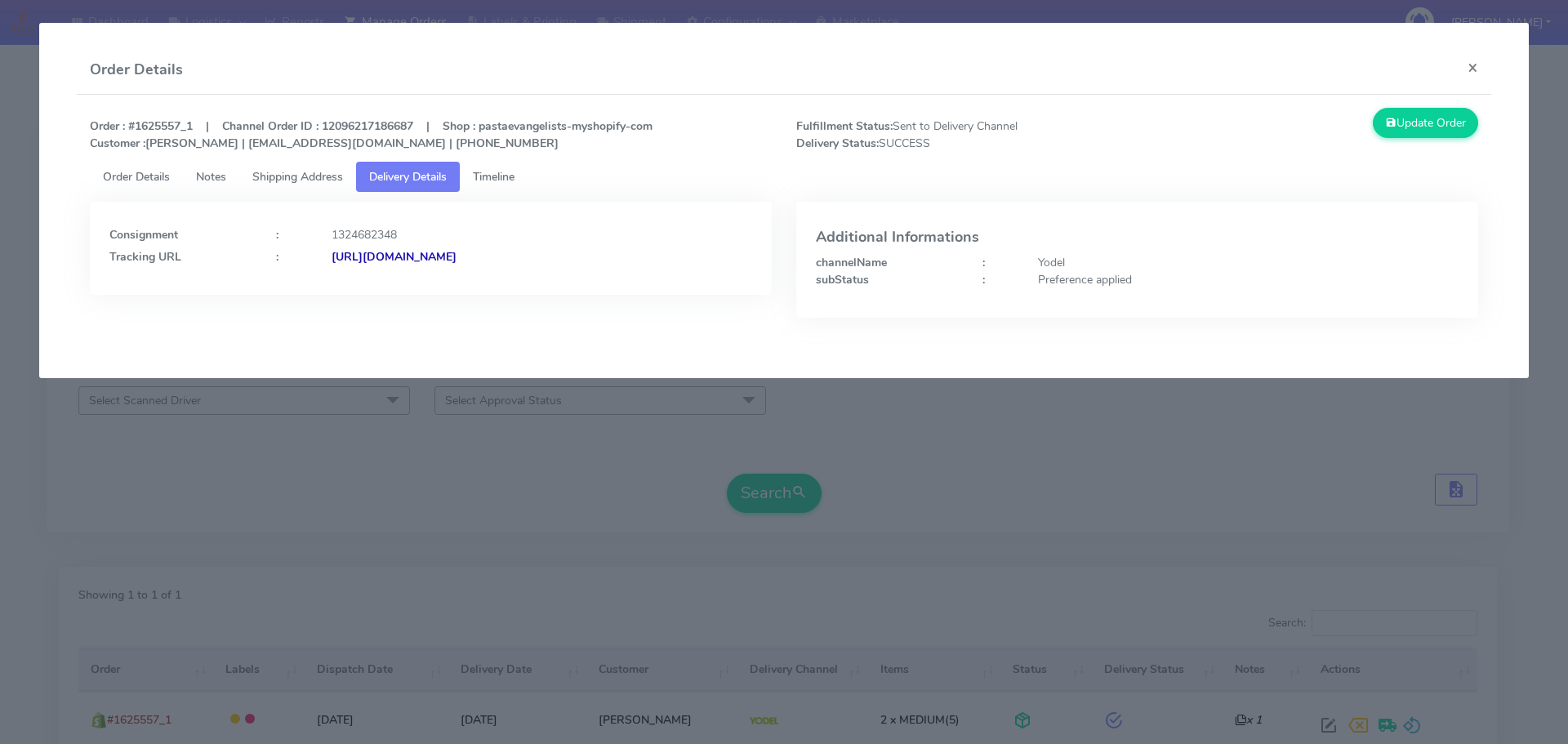
drag, startPoint x: 636, startPoint y: 281, endPoint x: 507, endPoint y: 287, distance: 129.1
click at [507, 287] on div "Consignment : 1324682348 Tracking URL : [URL][DOMAIN_NAME]" at bounding box center [431, 248] width 682 height 93
drag, startPoint x: 267, startPoint y: 463, endPoint x: 349, endPoint y: 370, distance: 124.0
click at [269, 462] on modal-container "Order Details × Order : #1625557_1 | Channel Order ID : 12096217186687 | Shop :…" at bounding box center [784, 372] width 1568 height 744
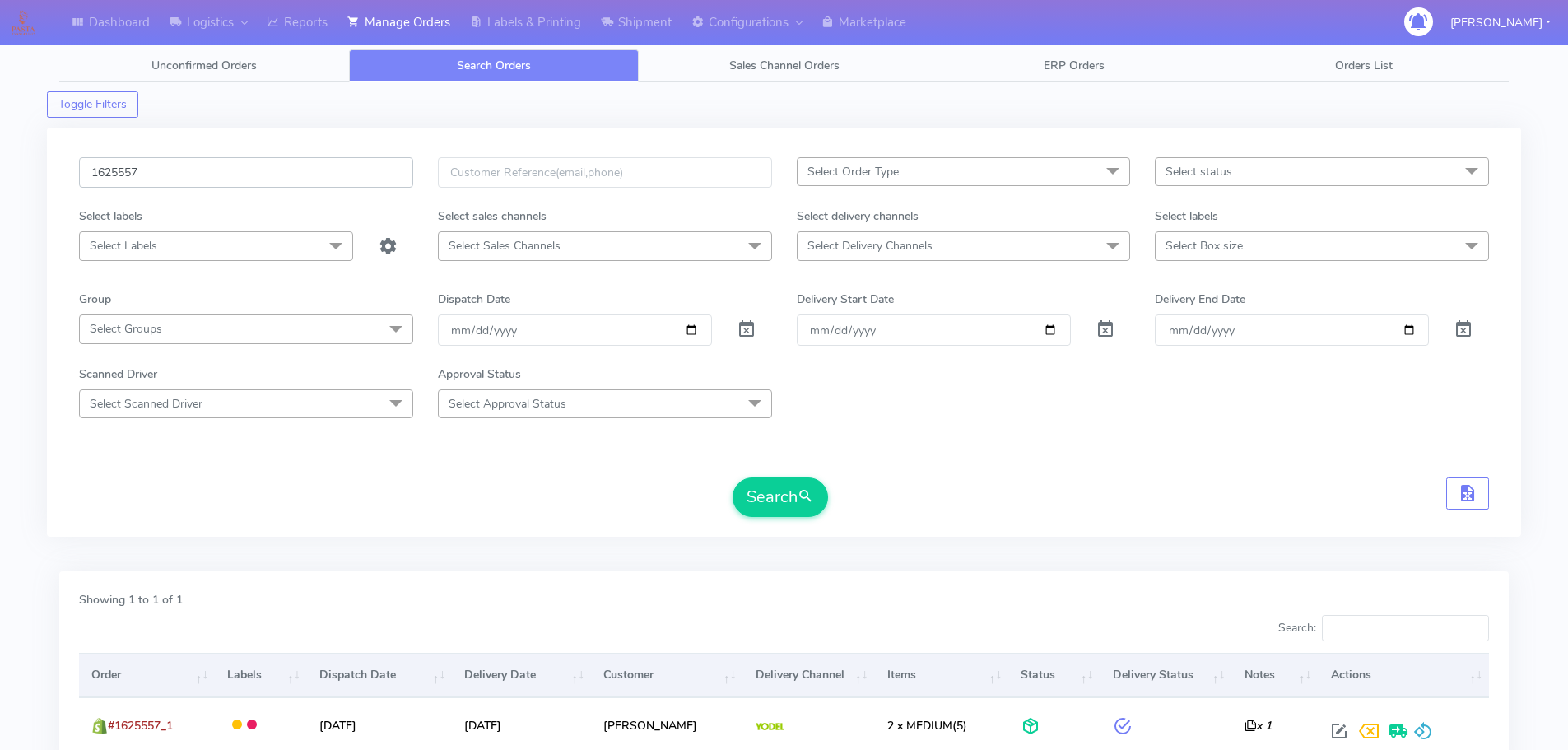
click at [347, 175] on input "1625557" at bounding box center [247, 172] width 335 height 30
paste input "4129"
type input "1624129"
click at [732, 477] on button "Search" at bounding box center [780, 497] width 95 height 40
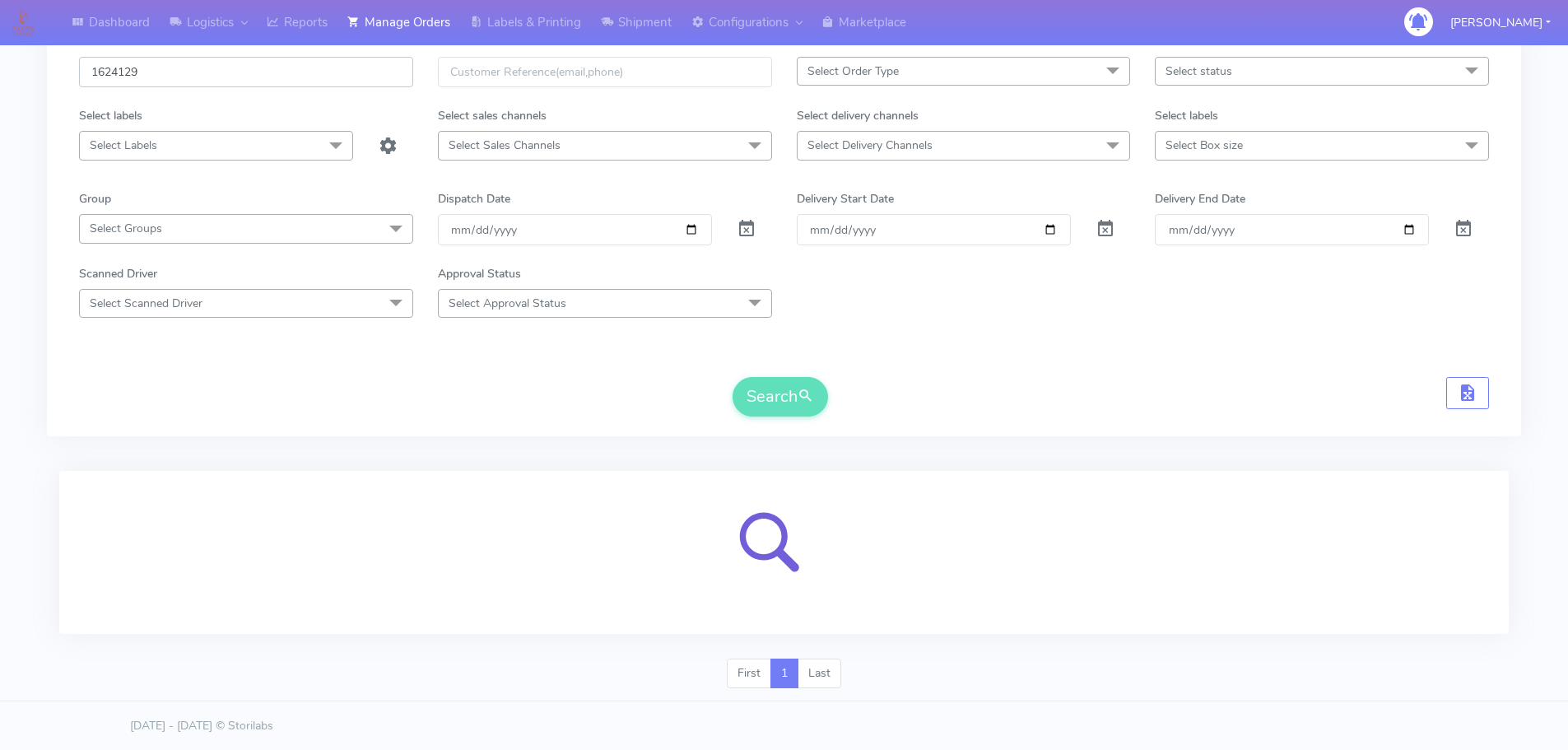
scroll to position [101, 0]
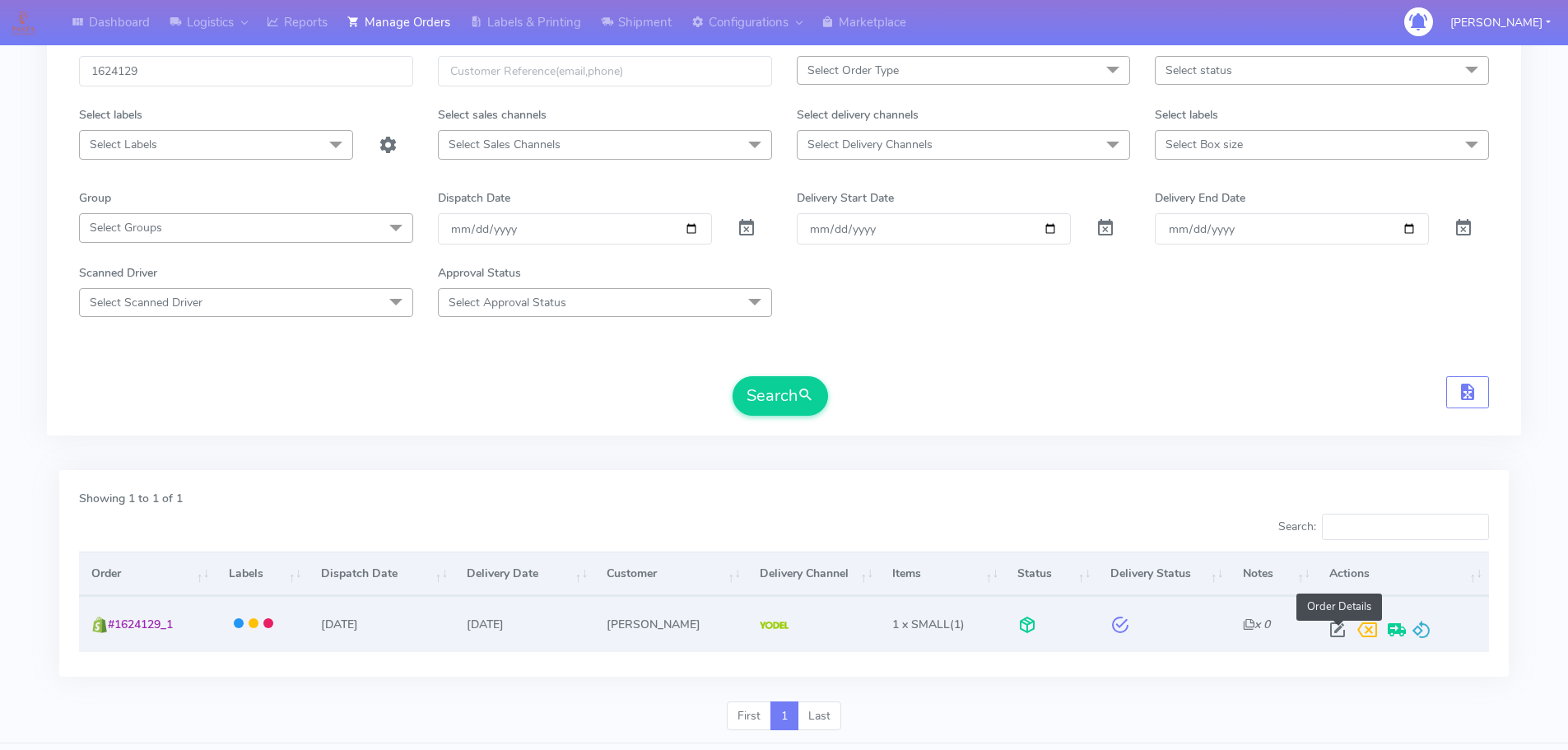
click at [1331, 628] on span at bounding box center [1337, 633] width 30 height 16
select select "5"
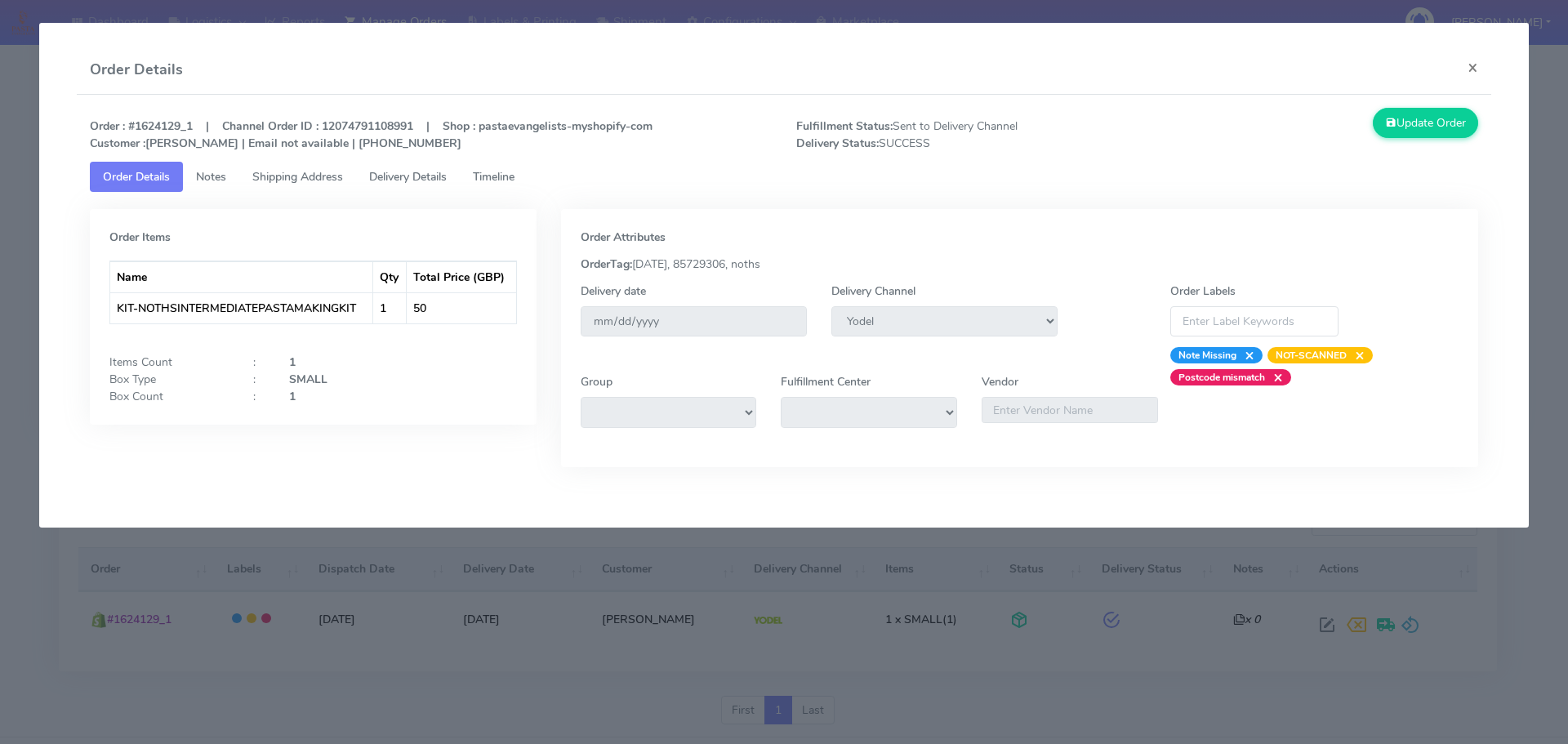
click at [400, 179] on span "Delivery Details" at bounding box center [407, 177] width 78 height 16
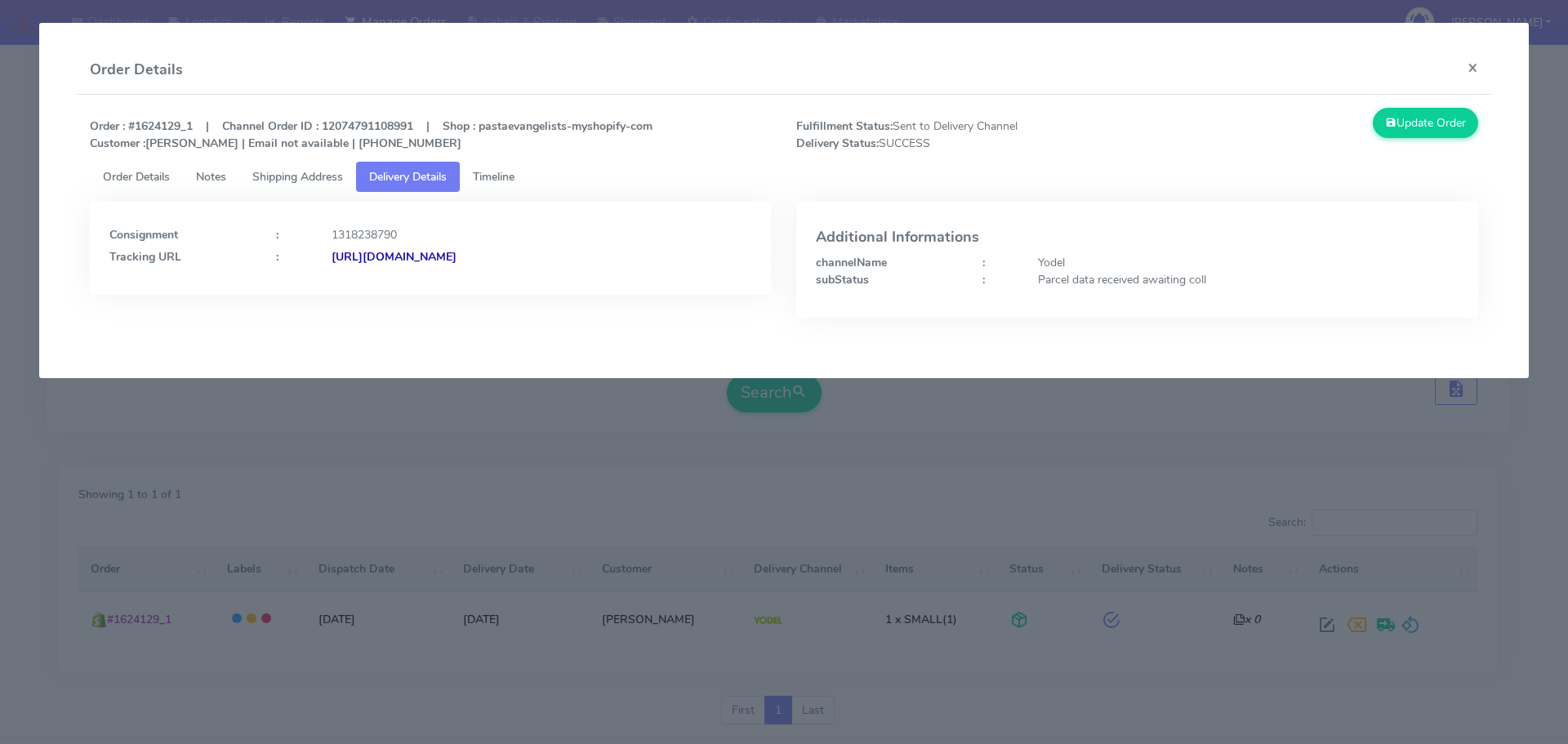
click at [1074, 462] on modal-container "Order Details × Order : #1624129_1 | Channel Order ID : 12074791108991 | Shop :…" at bounding box center [784, 372] width 1568 height 744
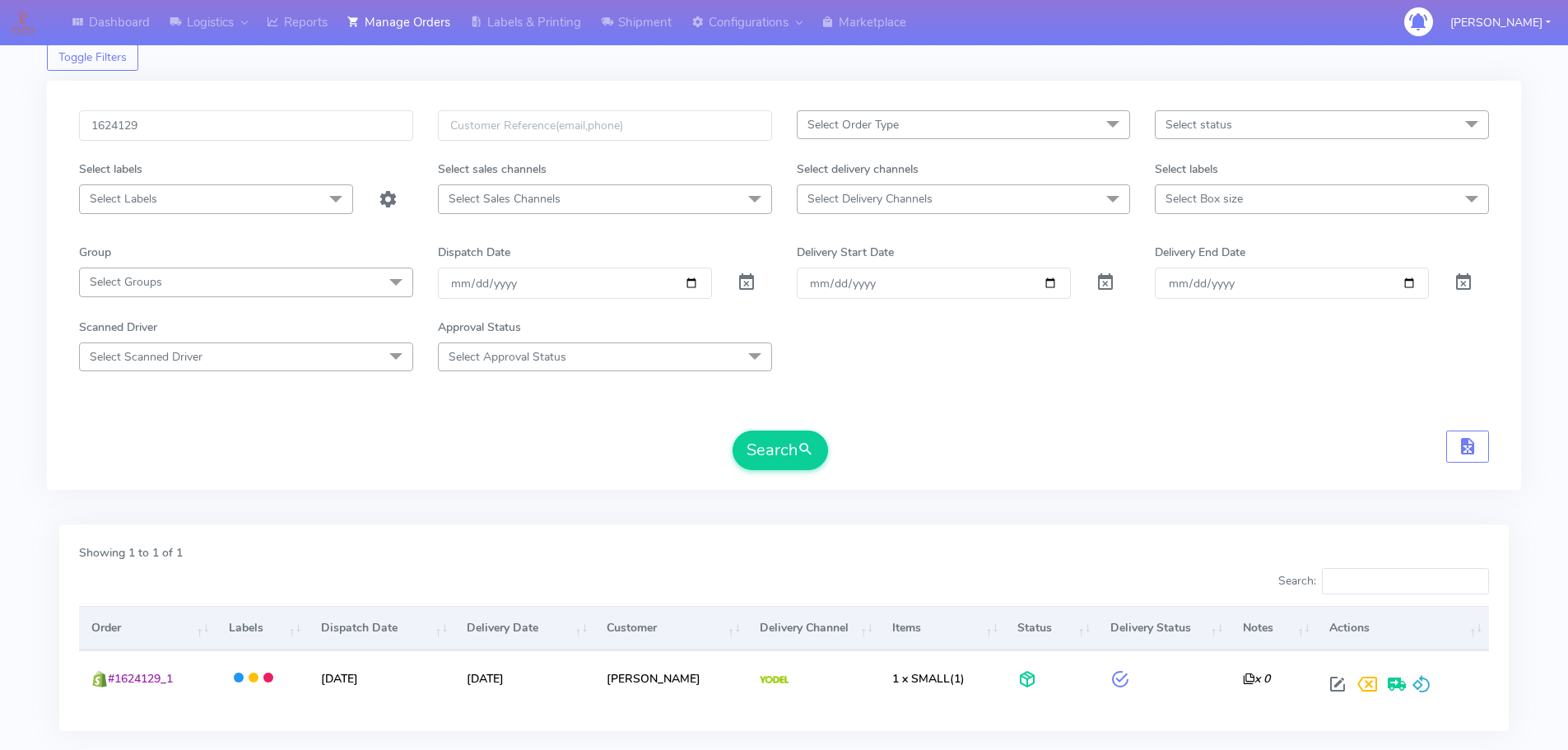
scroll to position [0, 0]
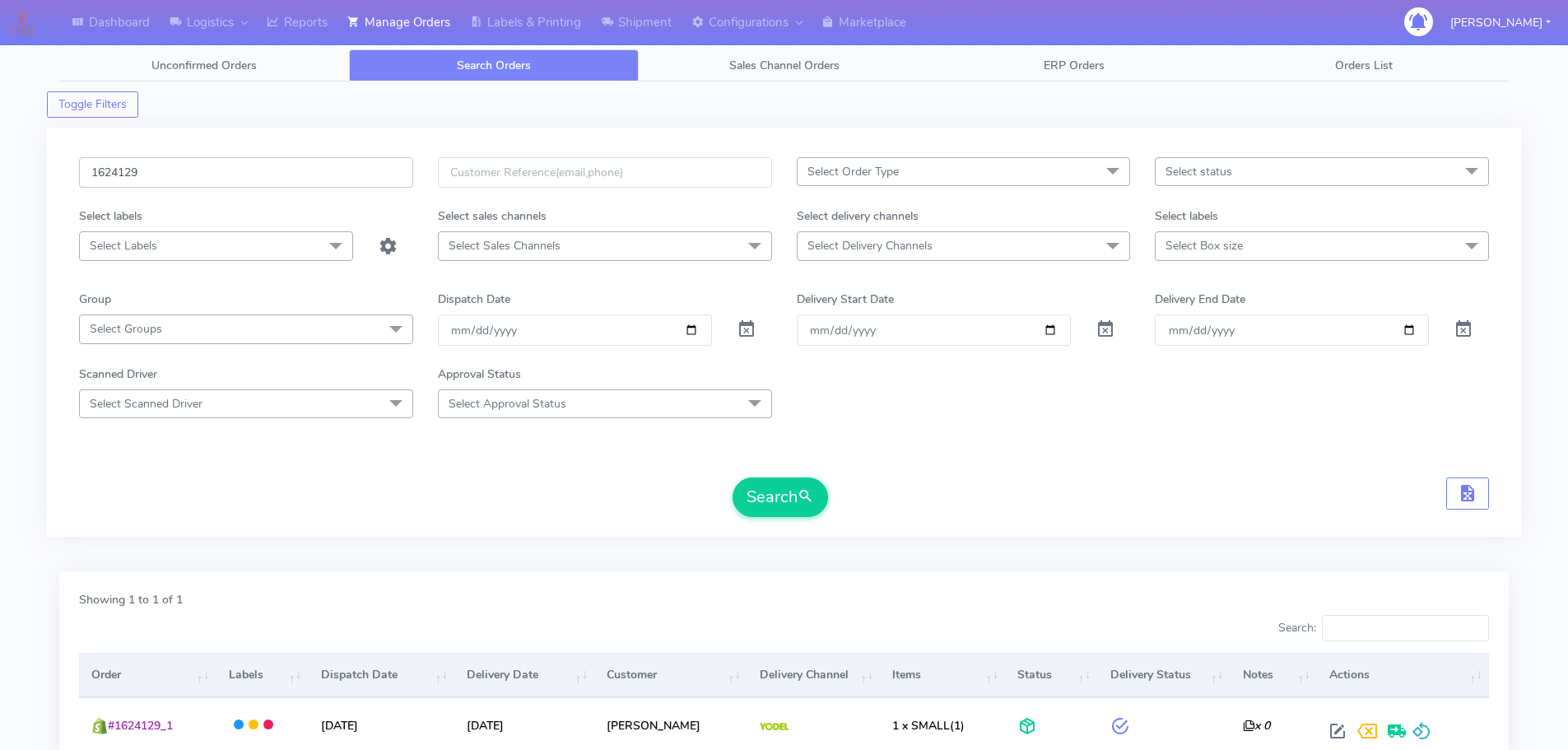
click at [270, 171] on input "1624129" at bounding box center [247, 172] width 335 height 30
paste input "30"
type input "1624130"
click at [732, 477] on button "Search" at bounding box center [780, 497] width 95 height 40
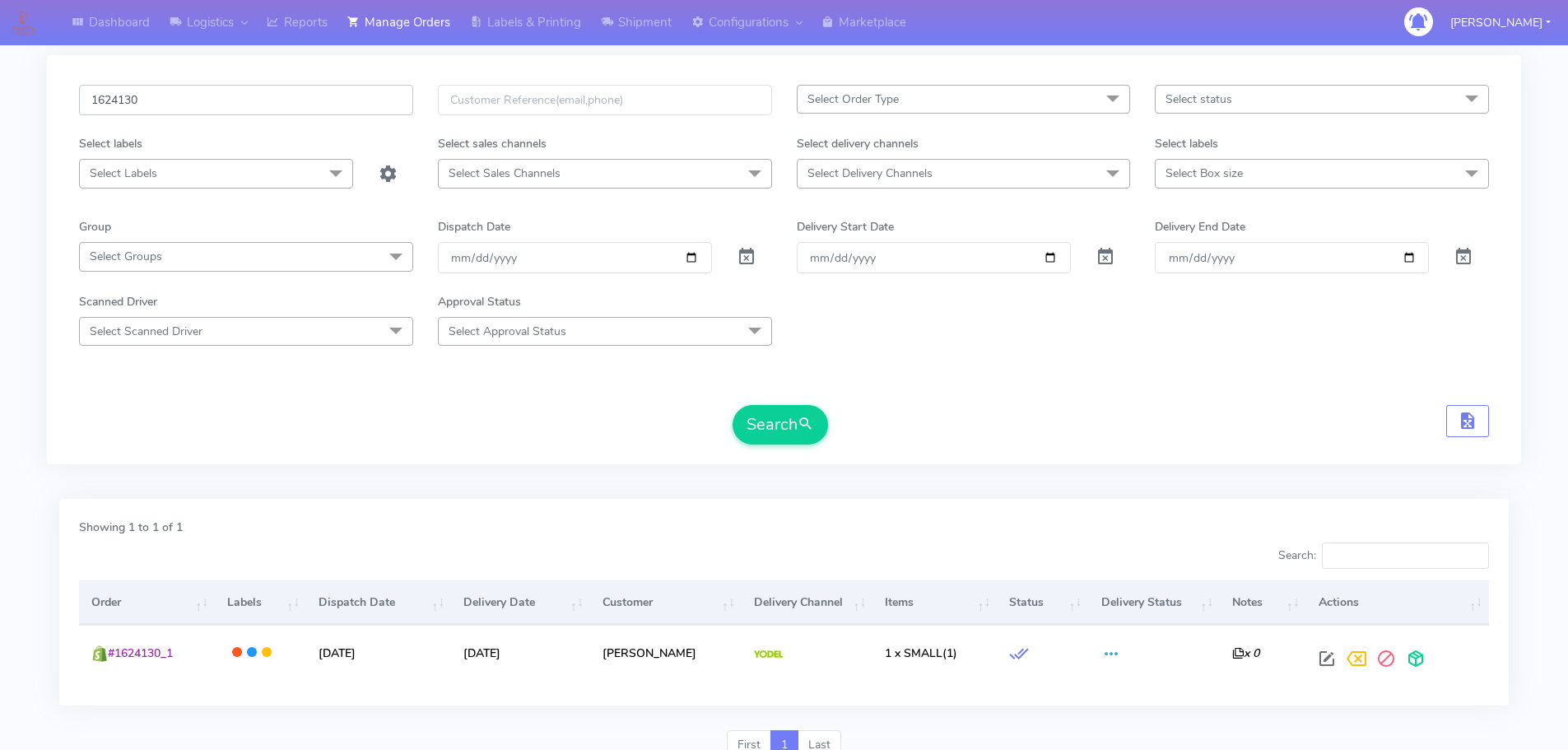
scroll to position [144, 0]
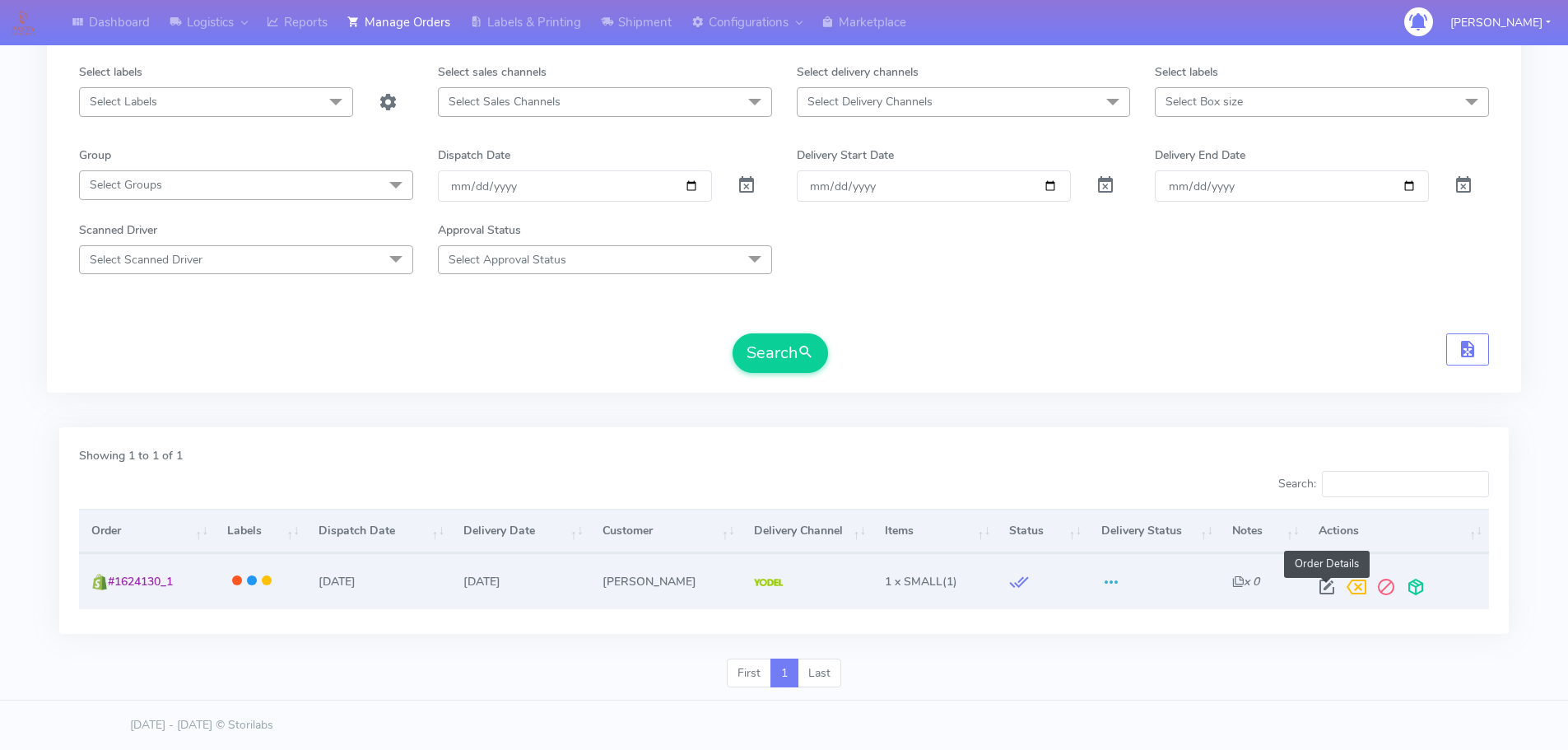
click at [1326, 589] on span at bounding box center [1326, 590] width 30 height 16
select select "5"
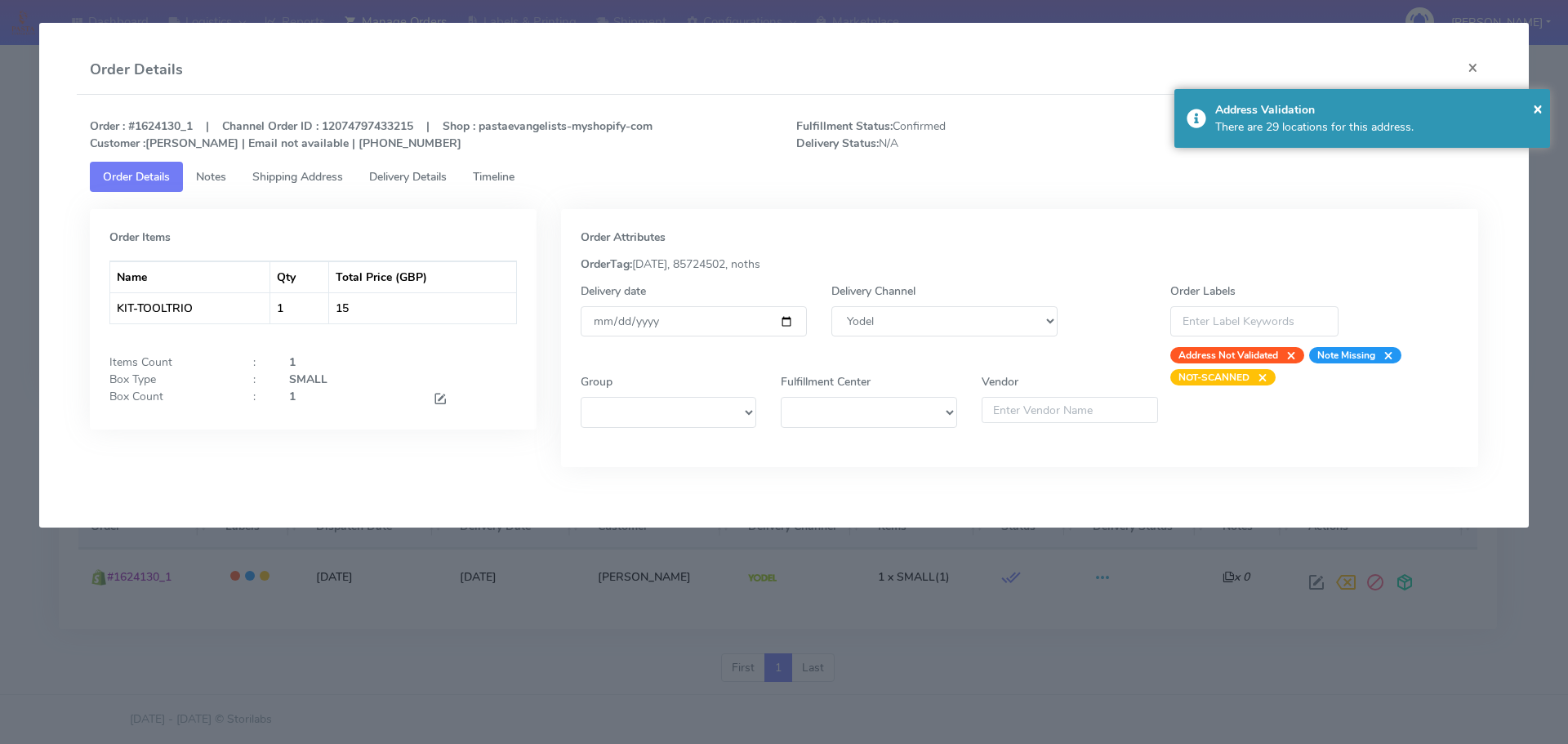
click at [499, 184] on link "Timeline" at bounding box center [494, 177] width 68 height 30
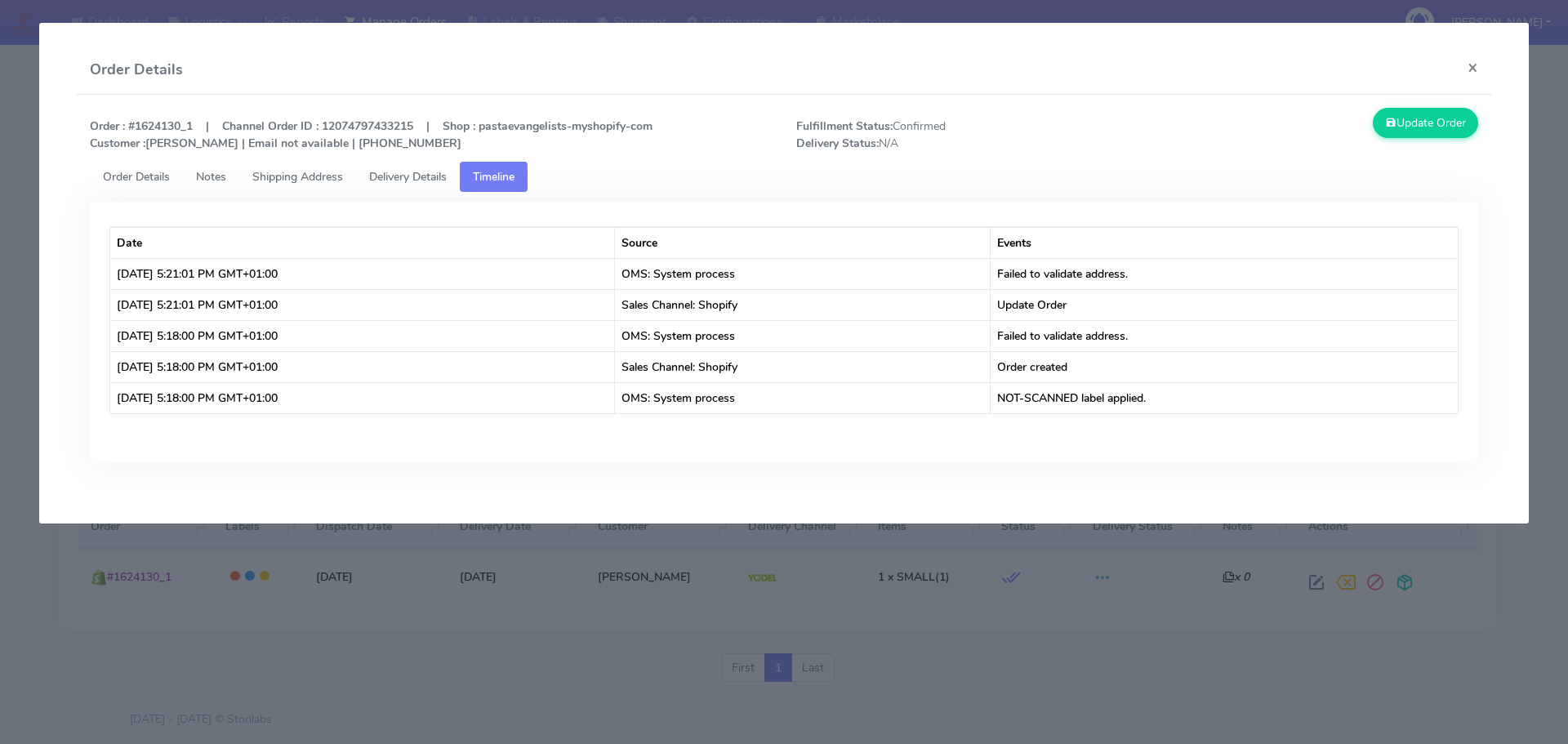
click at [304, 173] on span "Shipping Address" at bounding box center [298, 177] width 91 height 16
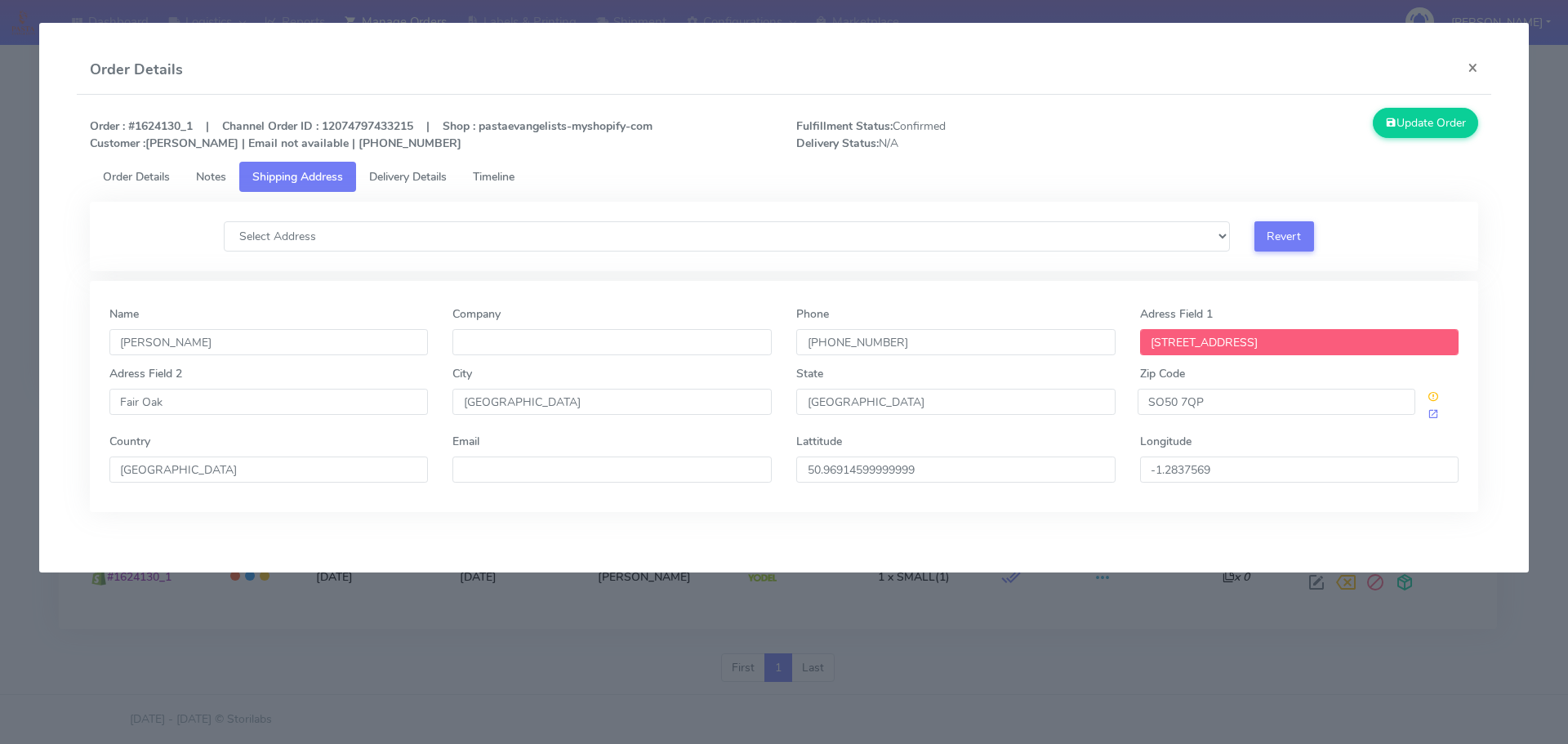
click at [1123, 128] on span "Fulfillment Status: Confirmed Delivery Status: N/A" at bounding box center [960, 134] width 354 height 34
click at [468, 233] on select "Select Address [STREET_ADDRESS], , , , [GEOGRAPHIC_DATA], [GEOGRAPHIC_DATA], [G…" at bounding box center [727, 236] width 1006 height 30
select select "[STREET_ADDRESS]"
click at [224, 221] on select "Select Address [STREET_ADDRESS], , , , [GEOGRAPHIC_DATA], [GEOGRAPHIC_DATA], [G…" at bounding box center [727, 236] width 1006 height 30
type input "N/A"
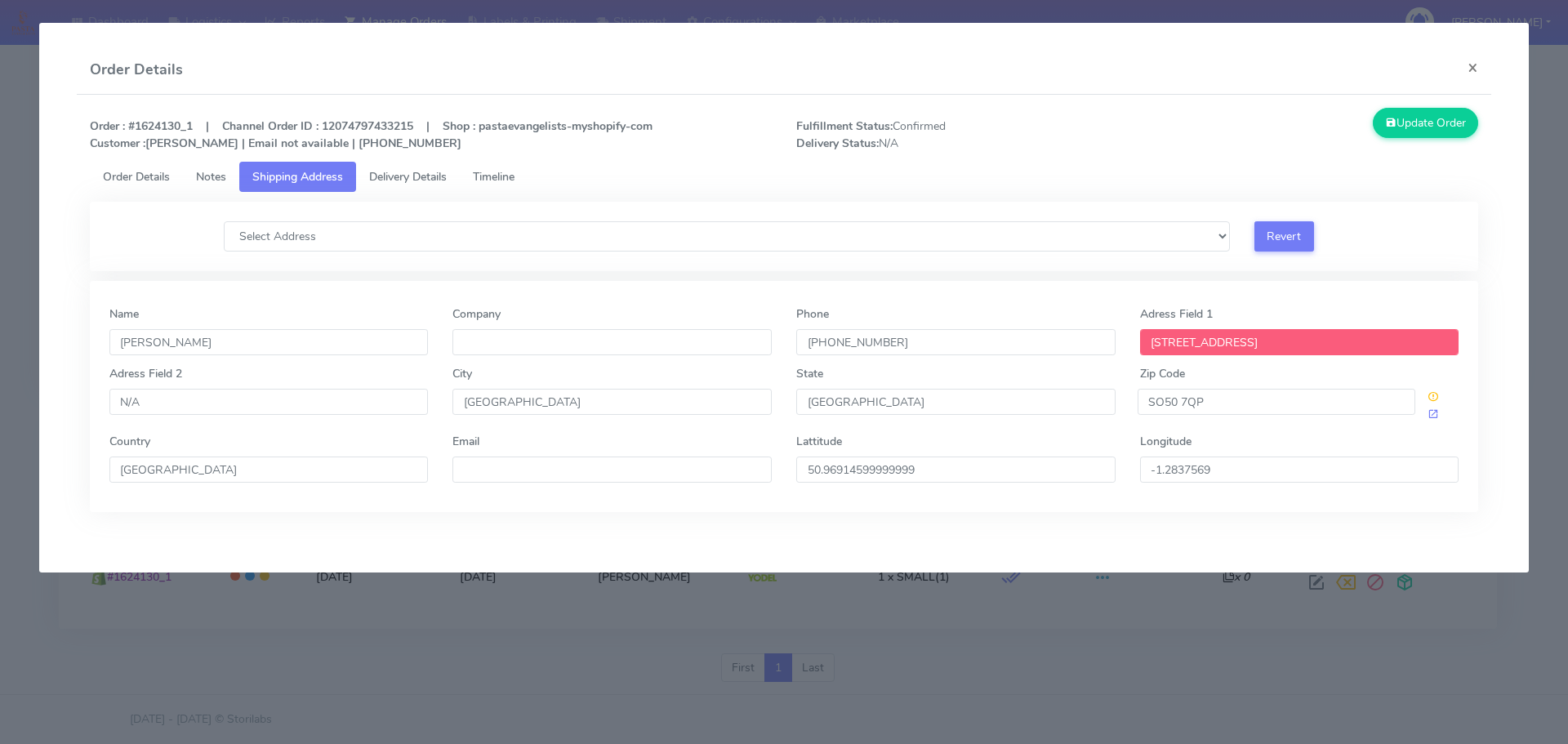
click at [147, 183] on span "Order Details" at bounding box center [137, 177] width 67 height 16
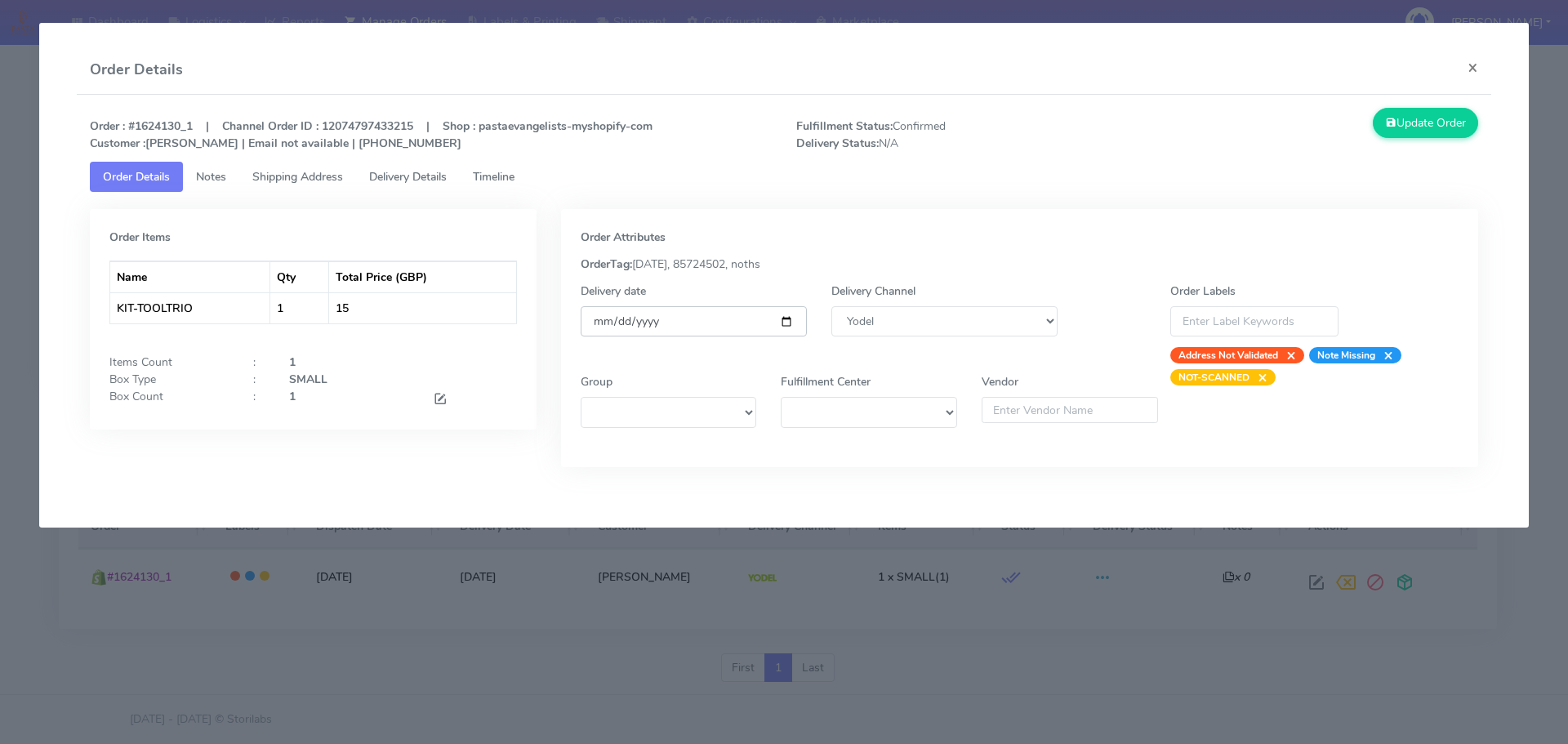
click at [797, 318] on input "[DATE]" at bounding box center [694, 321] width 226 height 30
click at [786, 323] on input "[DATE]" at bounding box center [694, 321] width 226 height 30
type input "[DATE]"
click at [1402, 116] on button "Update Order" at bounding box center [1426, 123] width 106 height 30
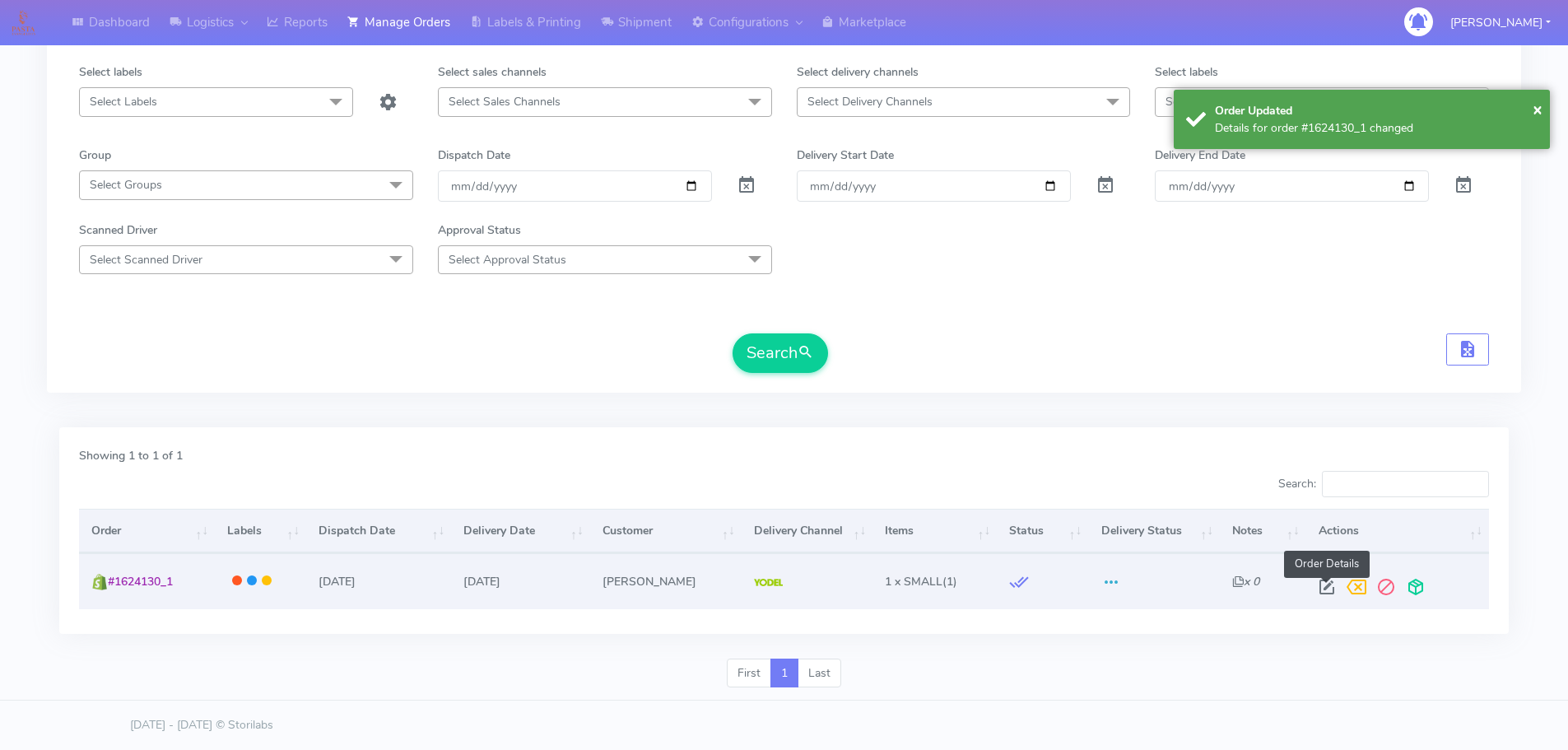
click at [1323, 588] on span at bounding box center [1326, 590] width 30 height 16
select select "5"
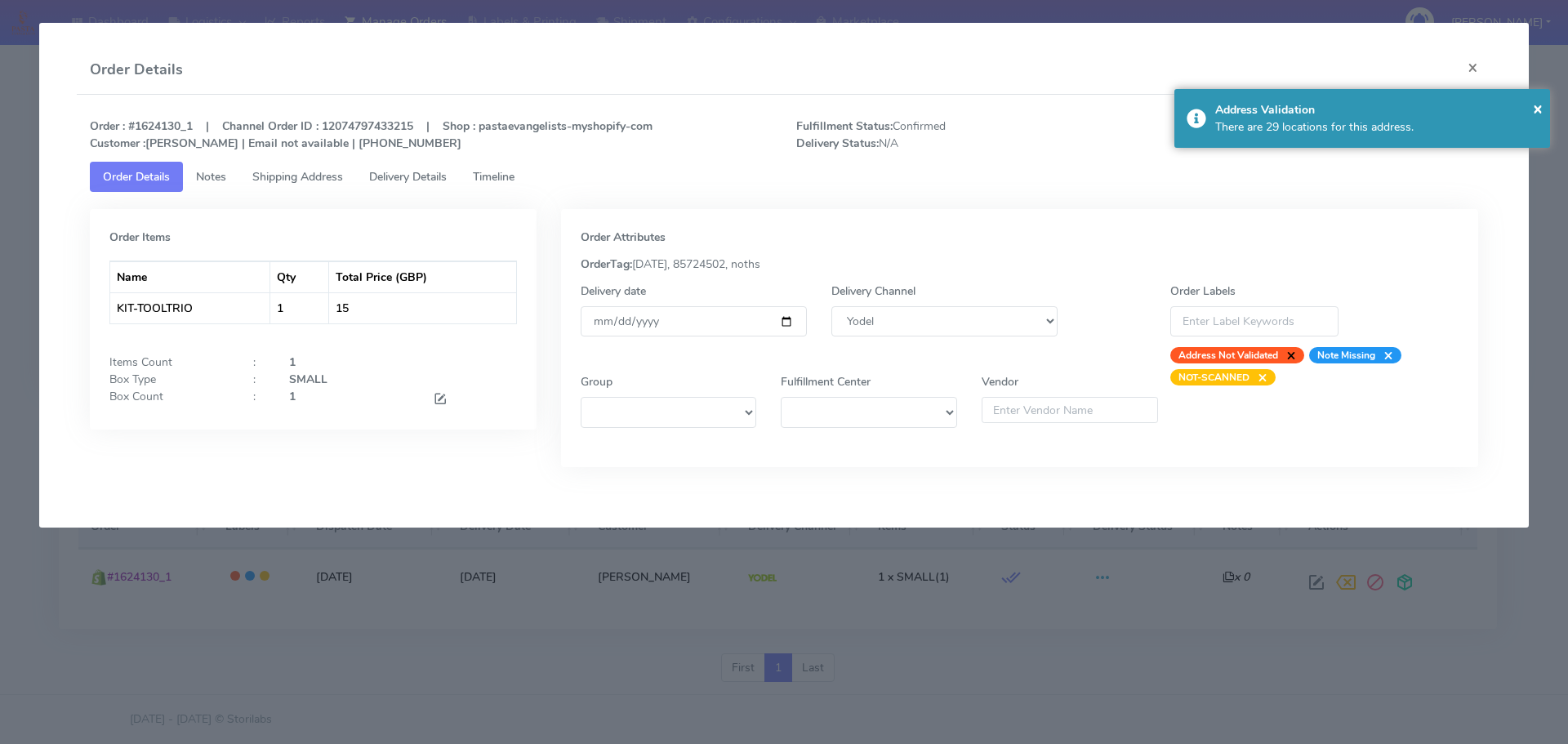
click at [1290, 355] on span "×" at bounding box center [1286, 354] width 18 height 16
click at [512, 184] on link "Timeline" at bounding box center [494, 177] width 68 height 30
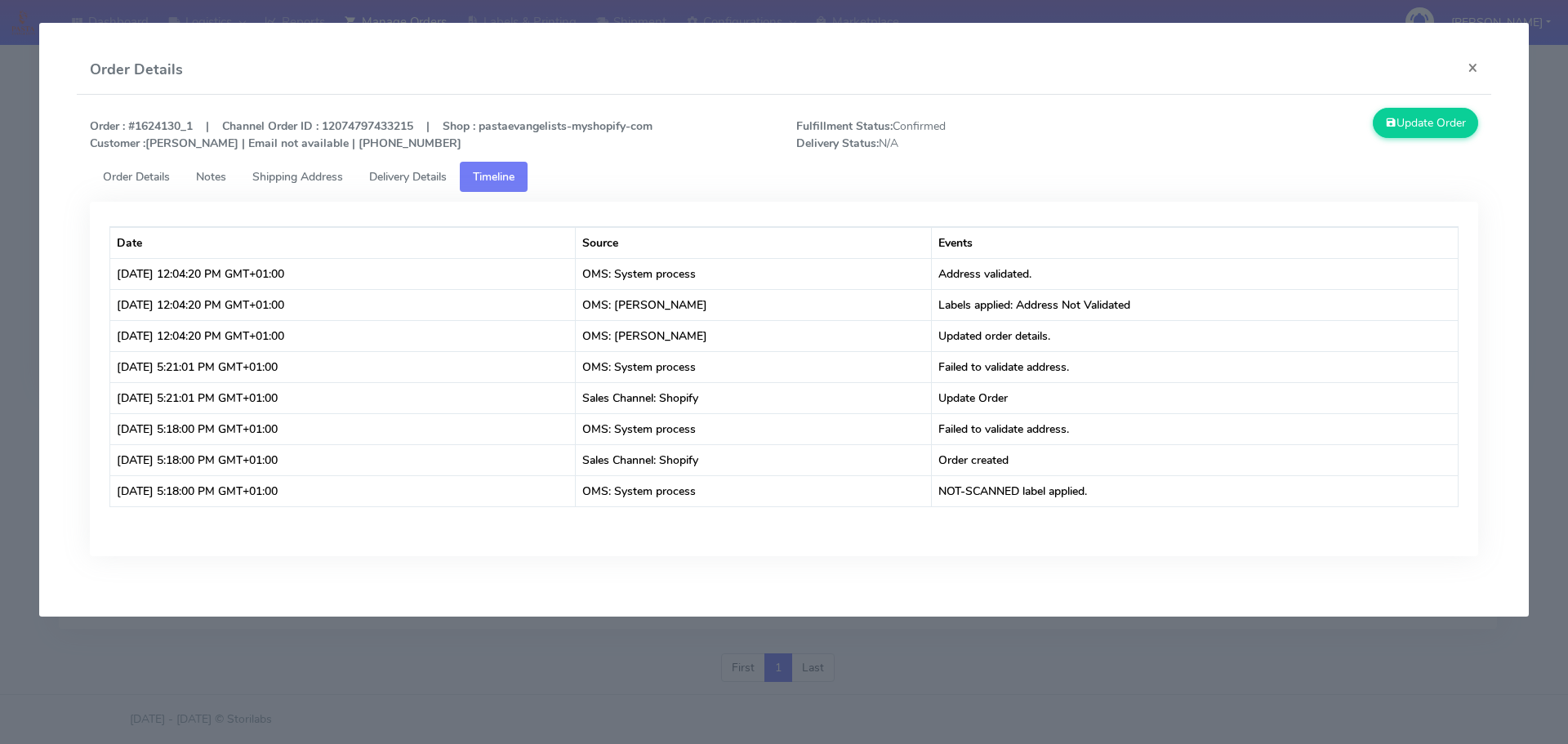
click at [111, 178] on span "Order Details" at bounding box center [137, 177] width 67 height 16
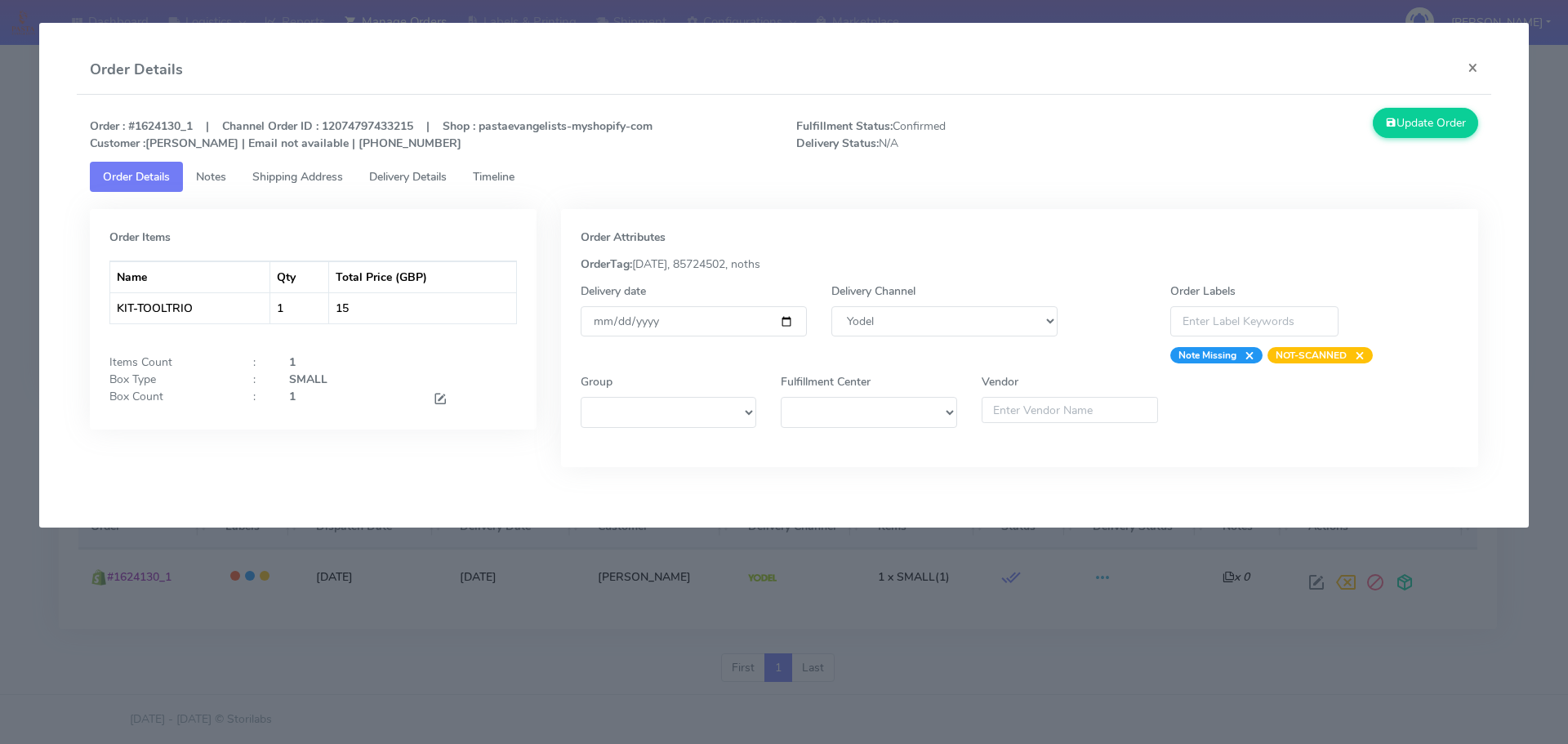
click at [977, 603] on modal-container "Order Details × Order : #1624130_1 | Channel Order ID : 12074797433215 | Shop :…" at bounding box center [784, 372] width 1568 height 744
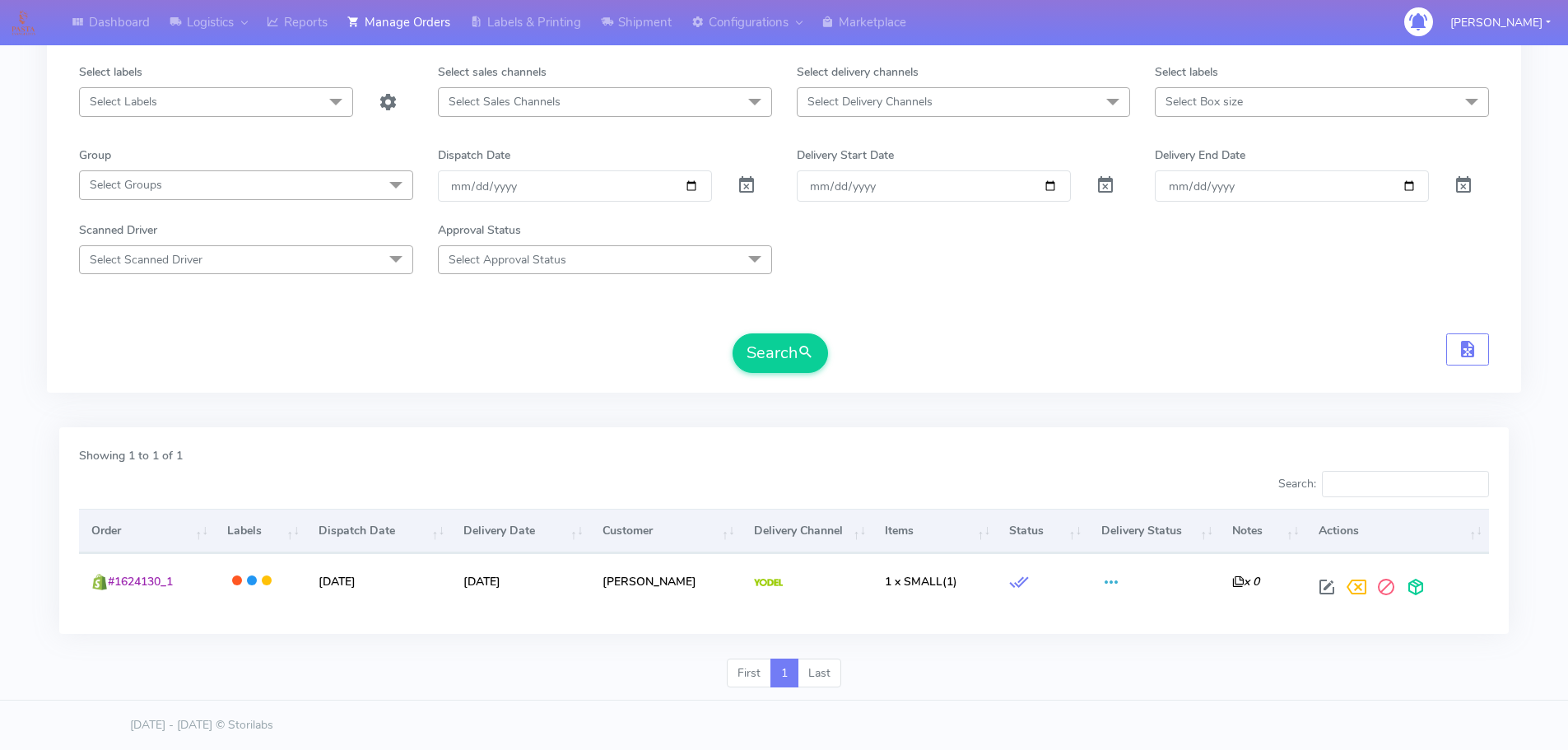
scroll to position [0, 0]
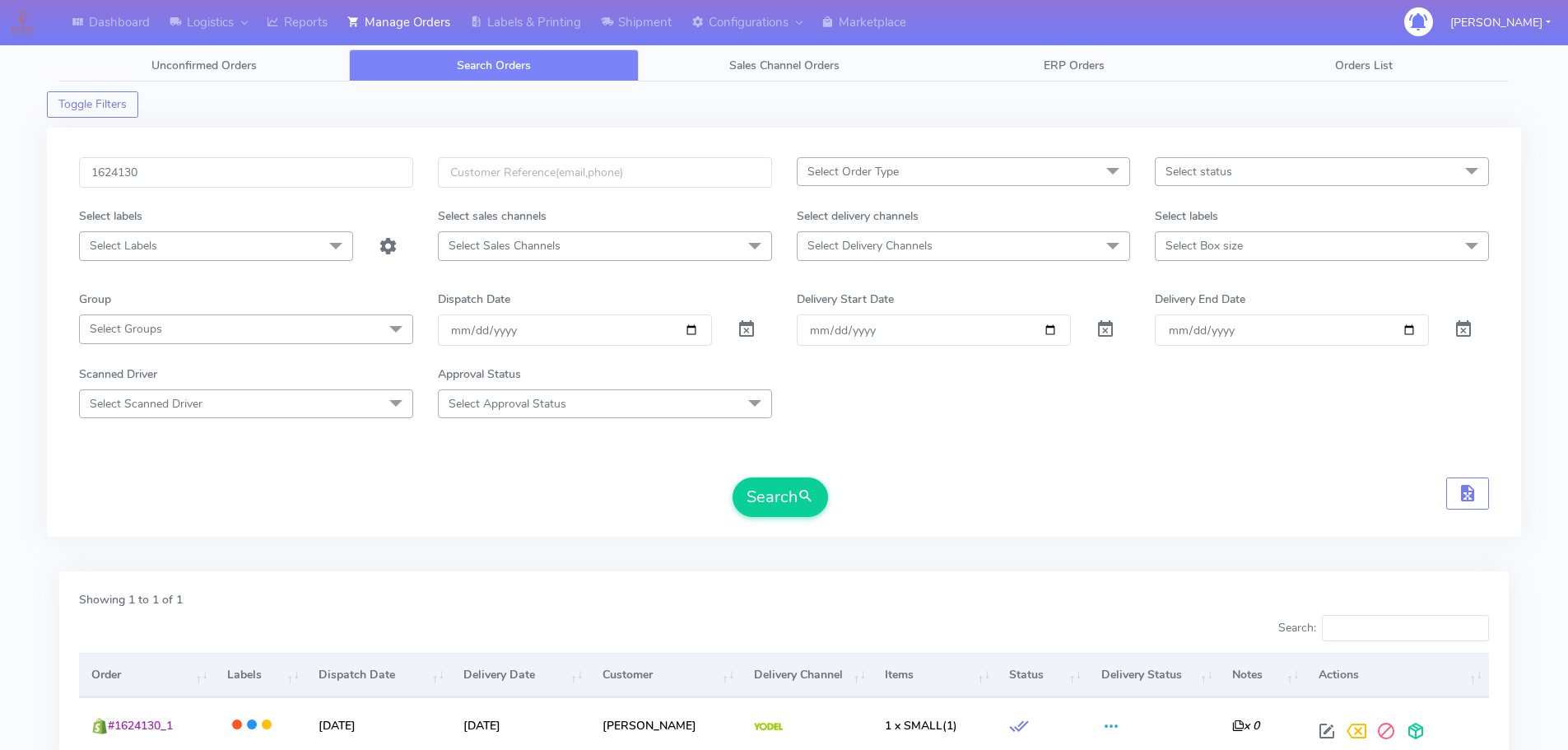
click at [324, 149] on div "1624130 Select Order Type Select All MEALS ATAVI One Off Pasta Club Gift Kit Ev…" at bounding box center [784, 332] width 1474 height 409
drag, startPoint x: 324, startPoint y: 149, endPoint x: 343, endPoint y: 173, distance: 30.6
click at [325, 151] on div "1624130 Select Order Type Select All MEALS ATAVI One Off Pasta Club Gift Kit Ev…" at bounding box center [784, 332] width 1474 height 409
click at [343, 173] on input "1624130" at bounding box center [247, 172] width 335 height 30
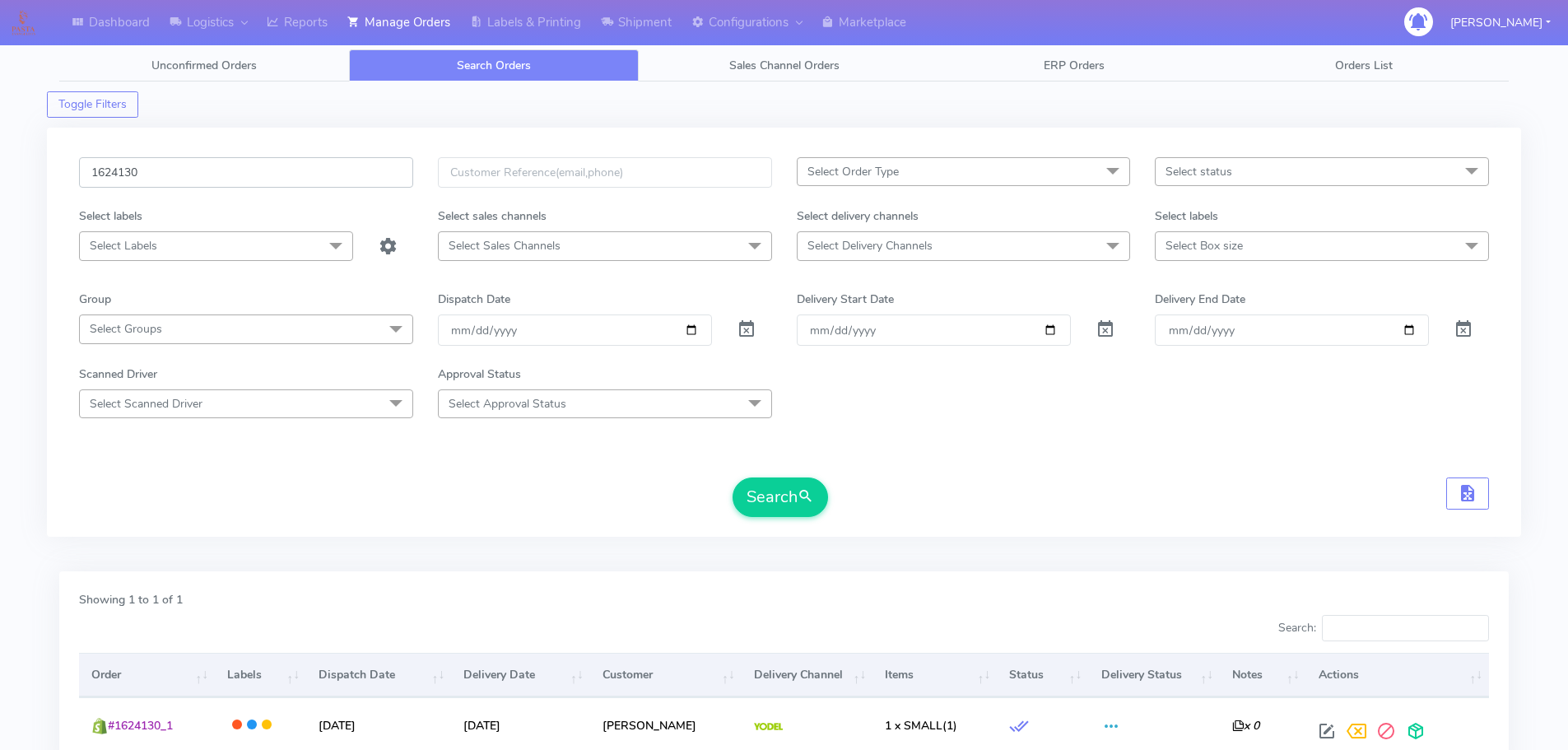
paste input "3"
type input "1624133"
click at [732, 477] on button "Search" at bounding box center [780, 497] width 95 height 40
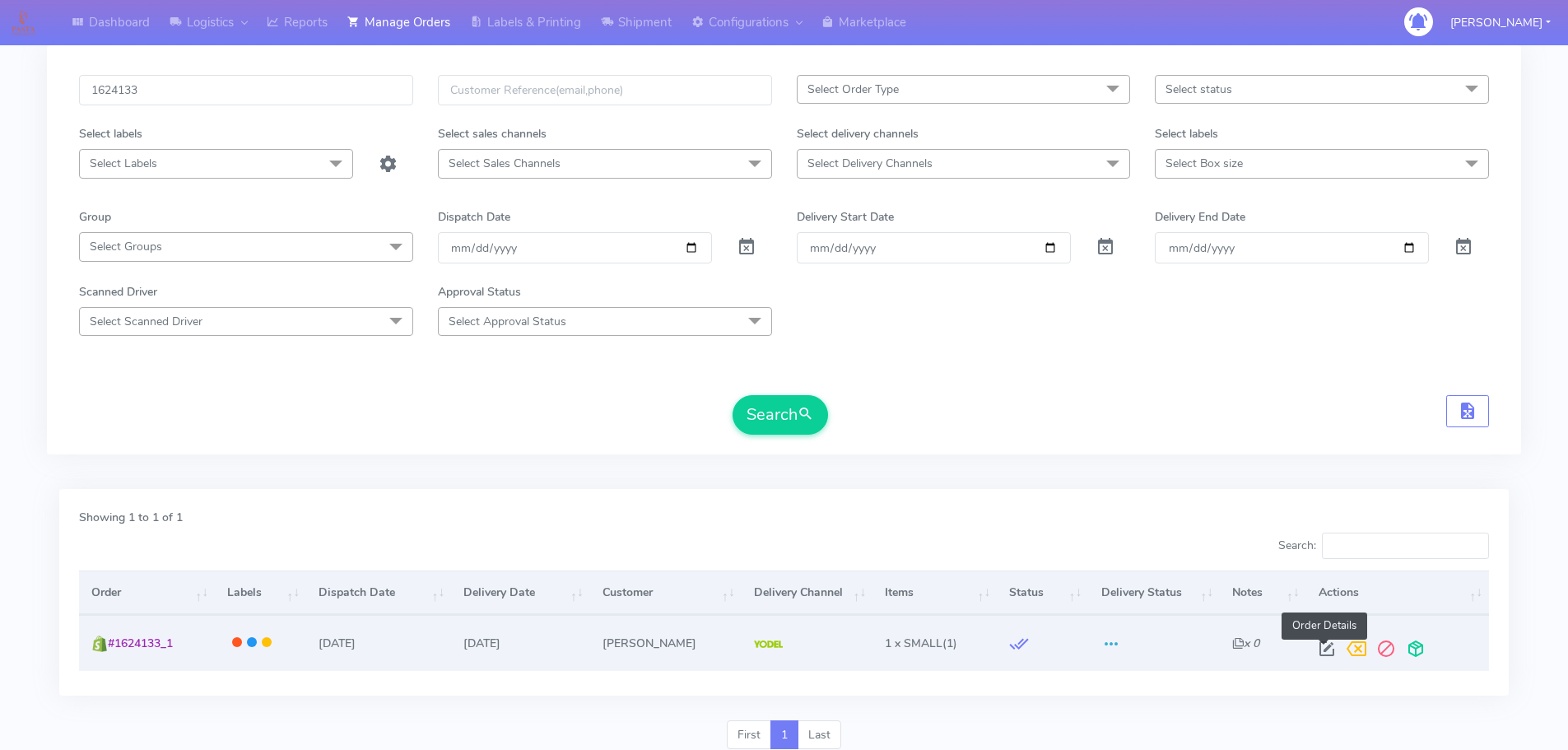
click at [1323, 653] on span at bounding box center [1326, 652] width 30 height 16
select select "5"
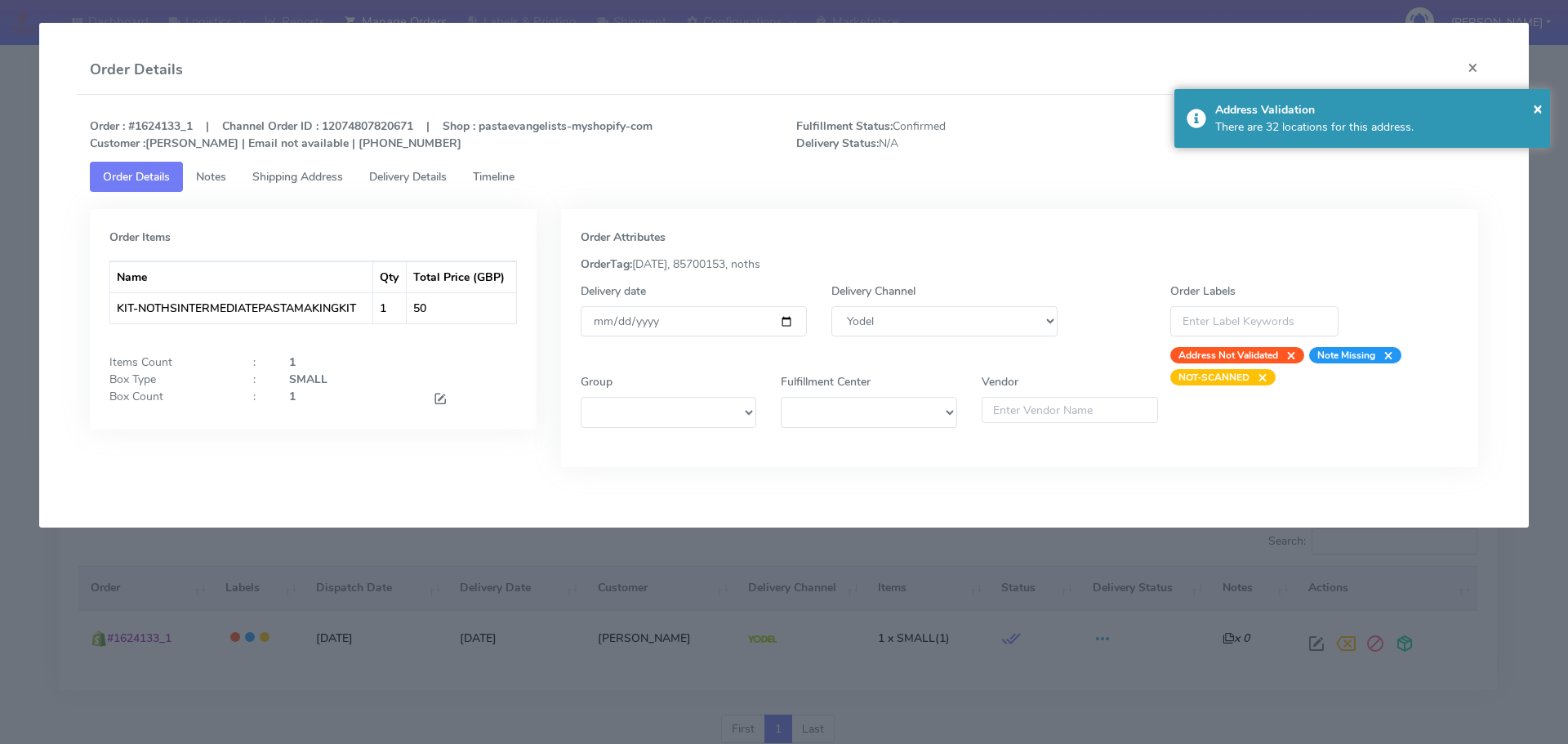
click at [494, 173] on span "Timeline" at bounding box center [494, 177] width 42 height 16
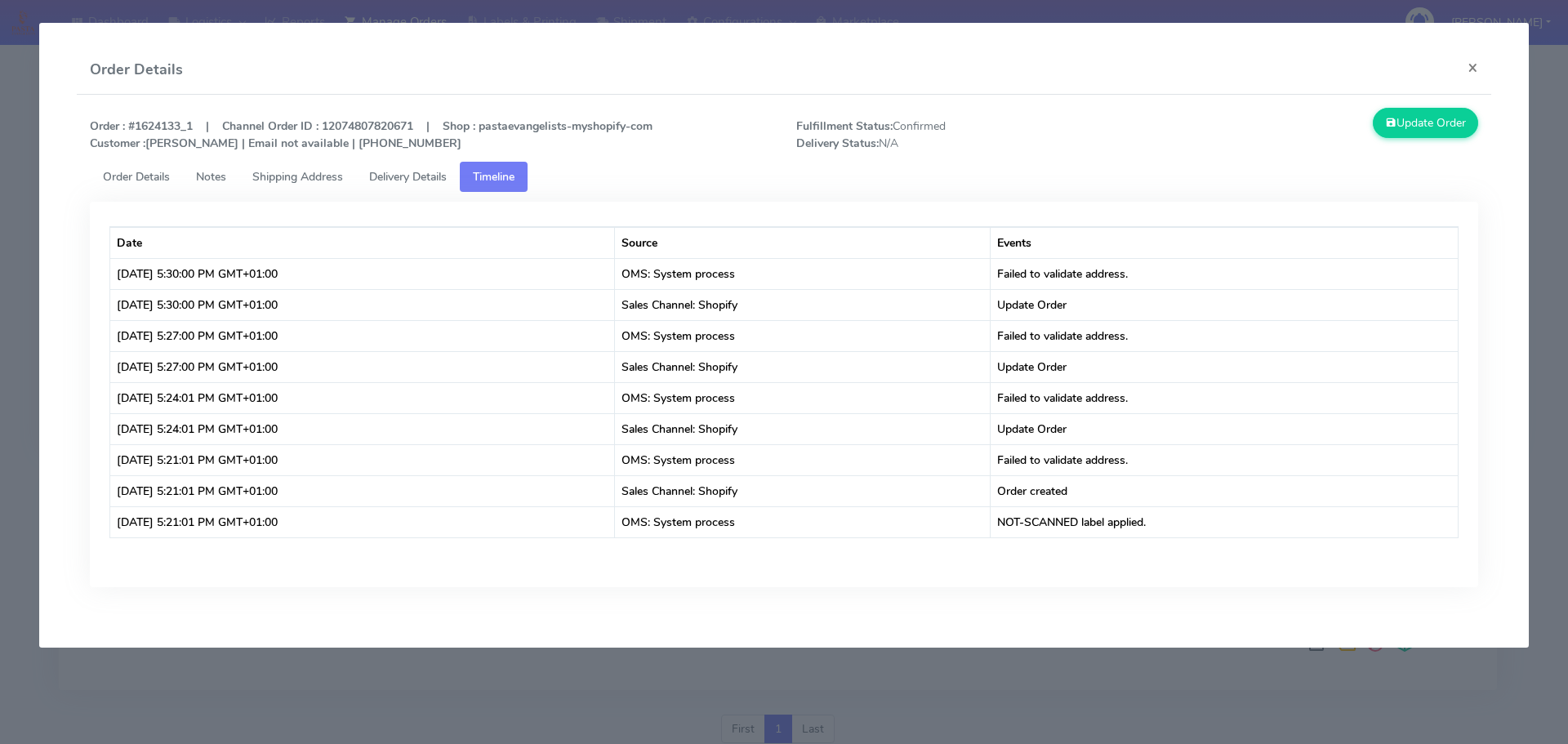
click at [277, 172] on span "Shipping Address" at bounding box center [298, 177] width 91 height 16
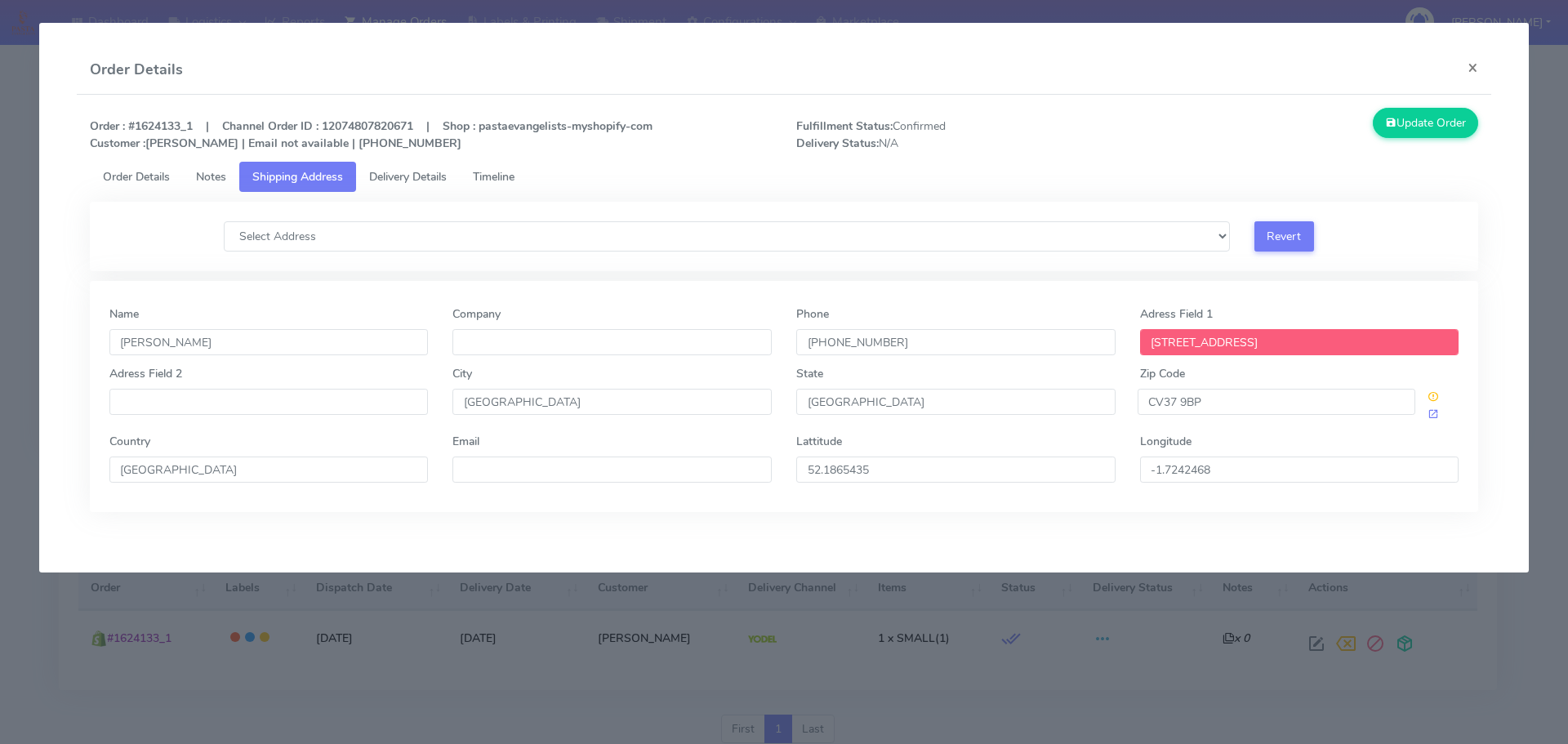
click at [152, 179] on span "Order Details" at bounding box center [137, 177] width 67 height 16
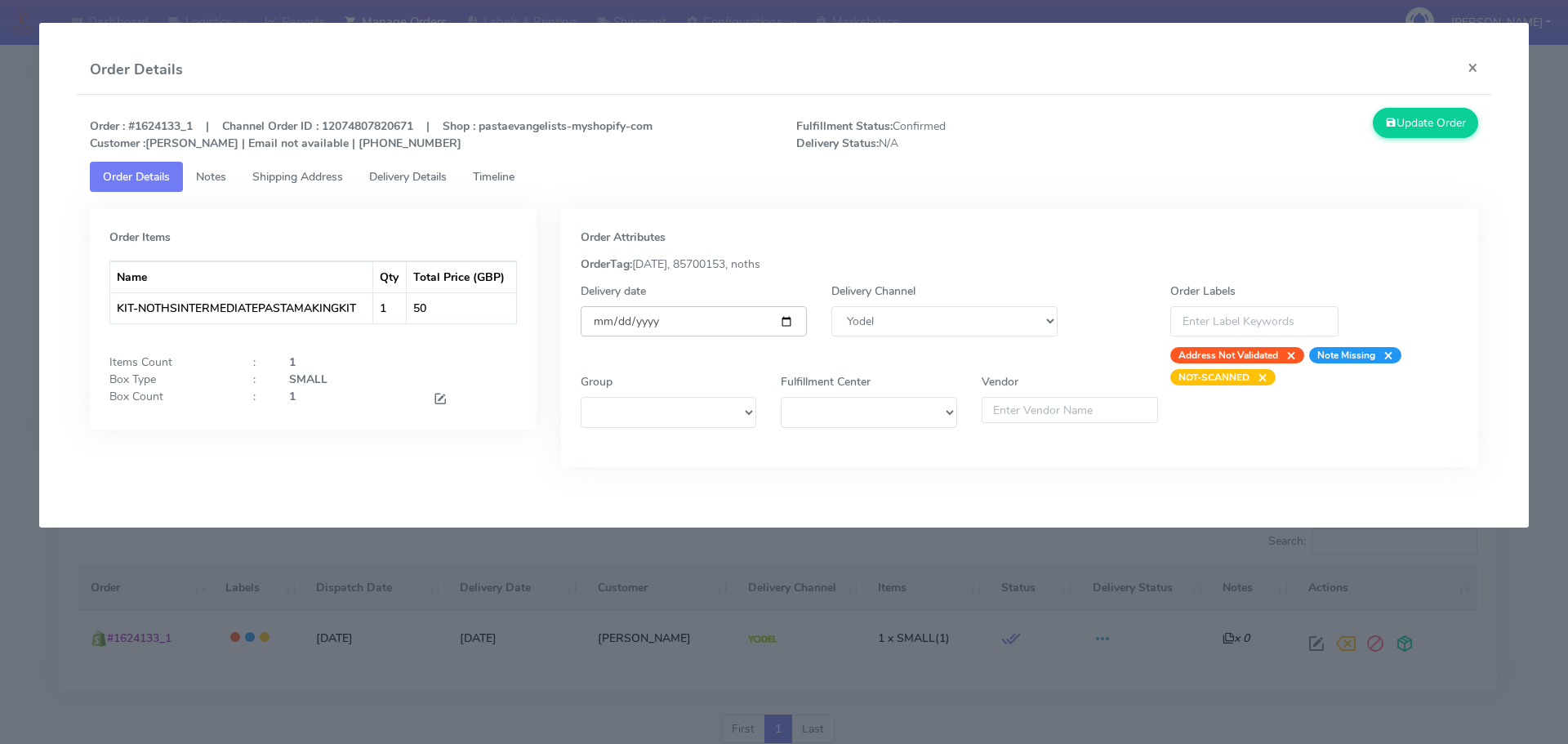
drag, startPoint x: 787, startPoint y: 318, endPoint x: 773, endPoint y: 326, distance: 16.1
click at [786, 318] on input "[DATE]" at bounding box center [694, 321] width 226 height 30
type input "[DATE]"
click at [1296, 354] on span "×" at bounding box center [1286, 354] width 18 height 16
click at [313, 171] on span "Shipping Address" at bounding box center [298, 177] width 91 height 16
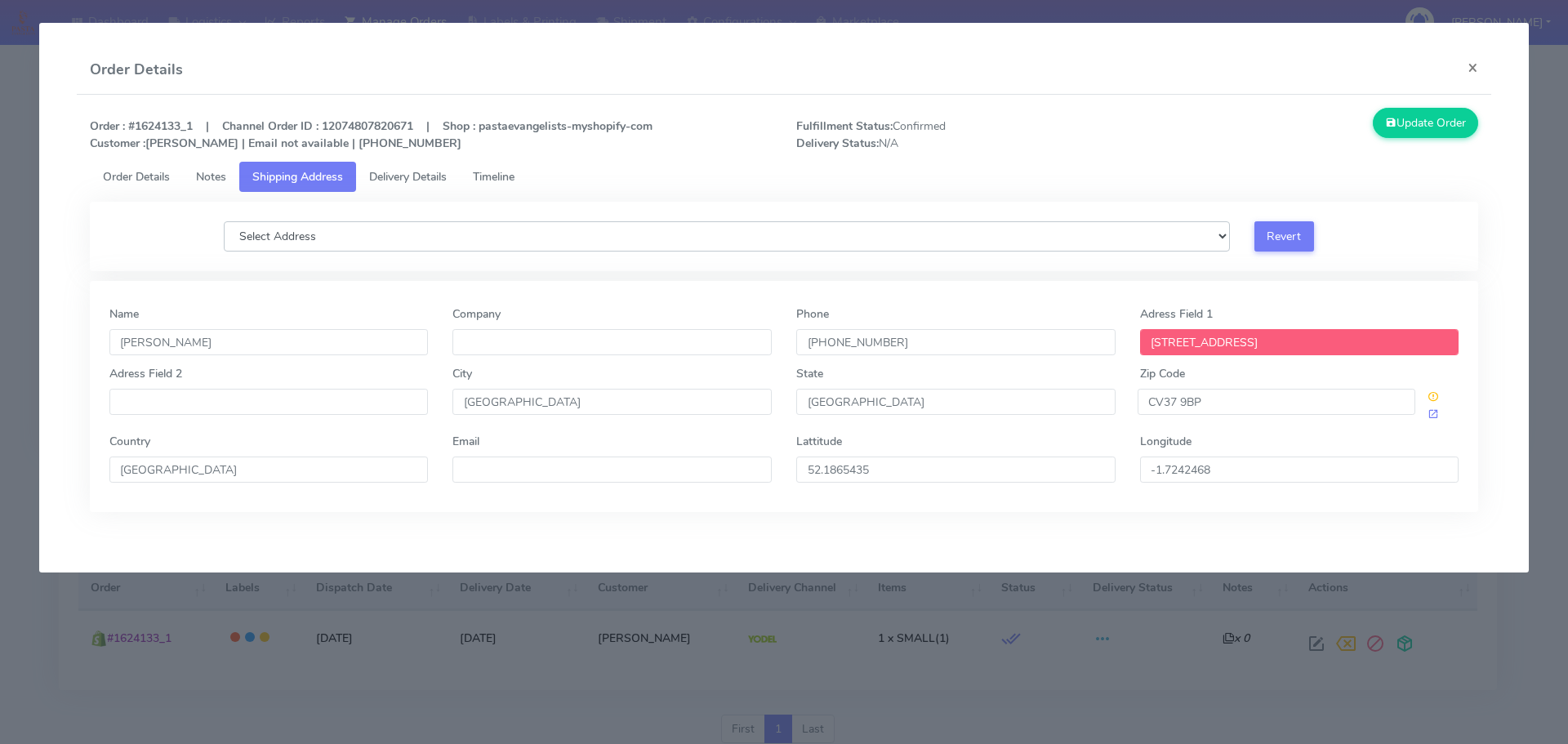
click at [561, 240] on select "Select Address [GEOGRAPHIC_DATA], , , , , [GEOGRAPHIC_DATA], [GEOGRAPHIC_DATA] …" at bounding box center [727, 236] width 1006 height 30
select select "[STREET_ADDRESS]"
click at [224, 221] on select "Select Address [GEOGRAPHIC_DATA], , , , , [GEOGRAPHIC_DATA], [GEOGRAPHIC_DATA] …" at bounding box center [727, 236] width 1006 height 30
type input "N/A"
click at [139, 177] on span "Order Details" at bounding box center [137, 177] width 67 height 16
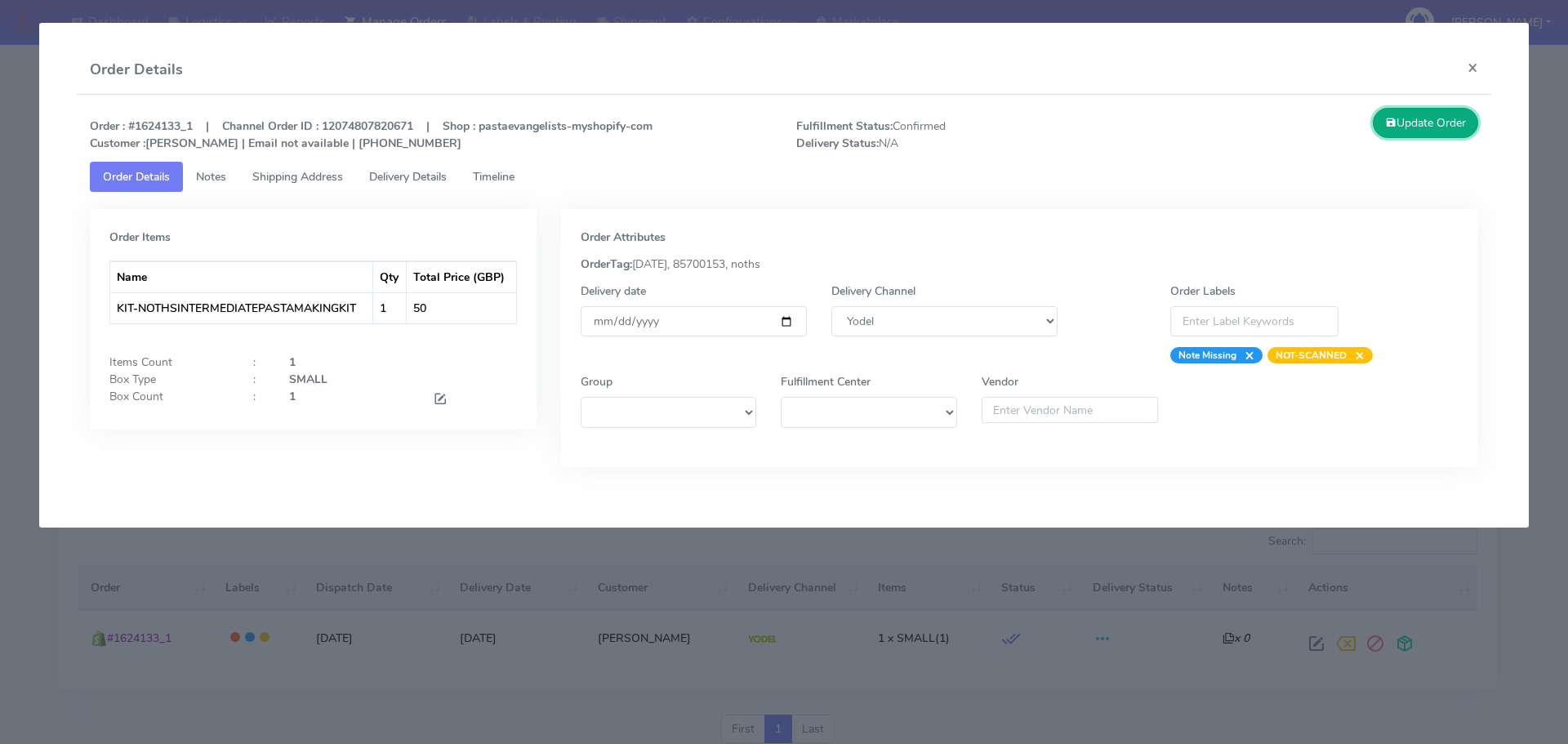
click at [1405, 121] on button "Update Order" at bounding box center [1426, 123] width 106 height 30
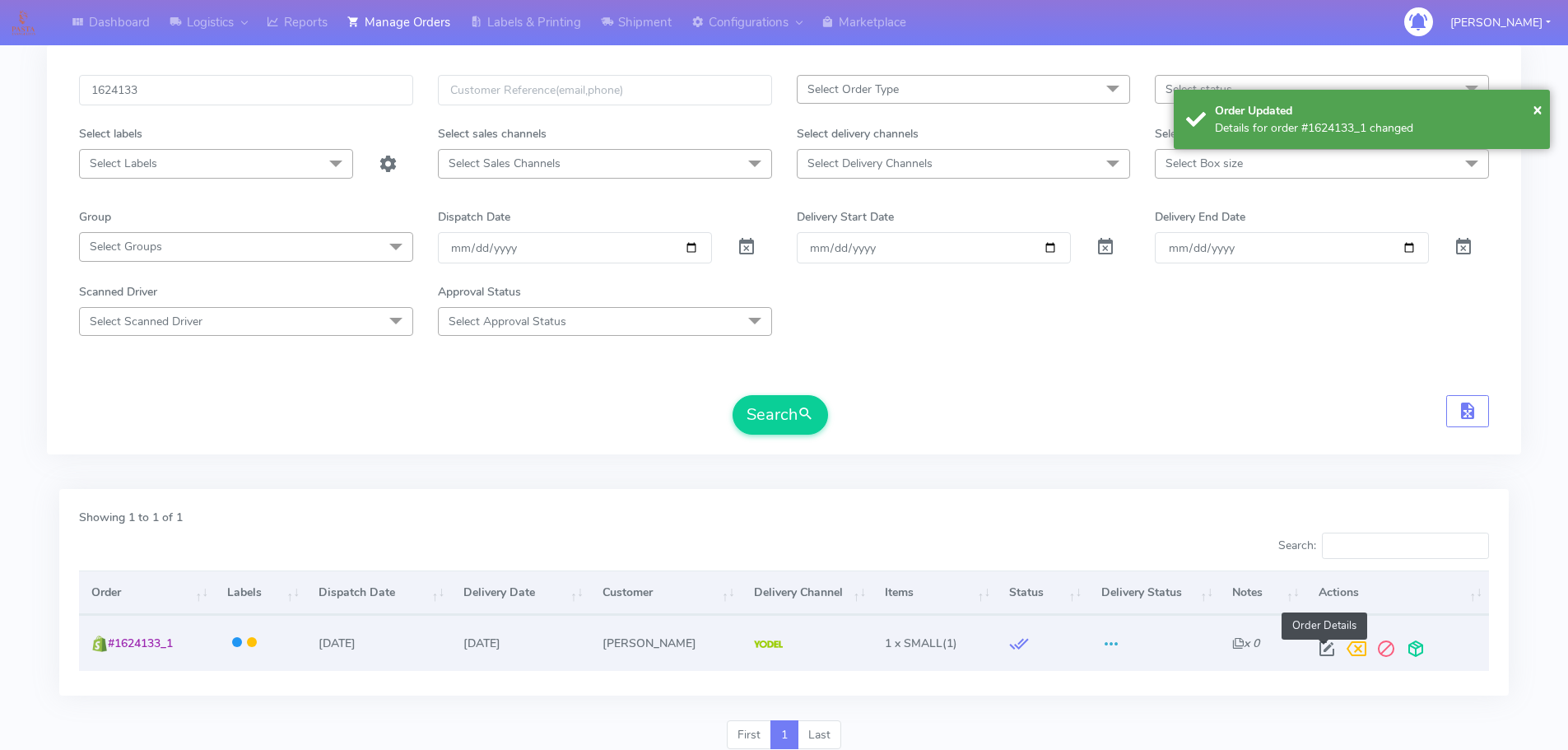
click at [1326, 646] on span at bounding box center [1326, 652] width 30 height 16
select select "5"
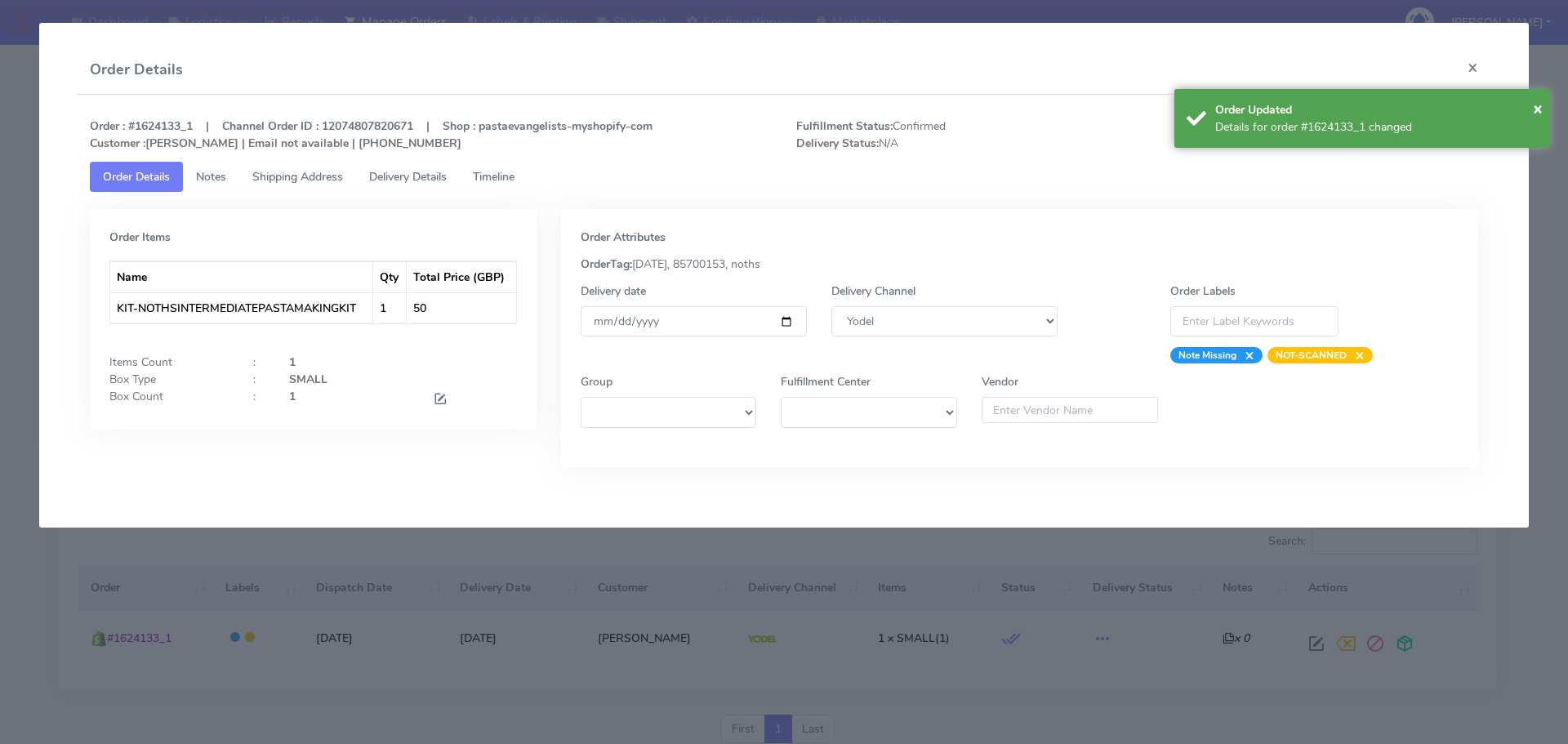
click at [505, 183] on span "Timeline" at bounding box center [494, 177] width 42 height 16
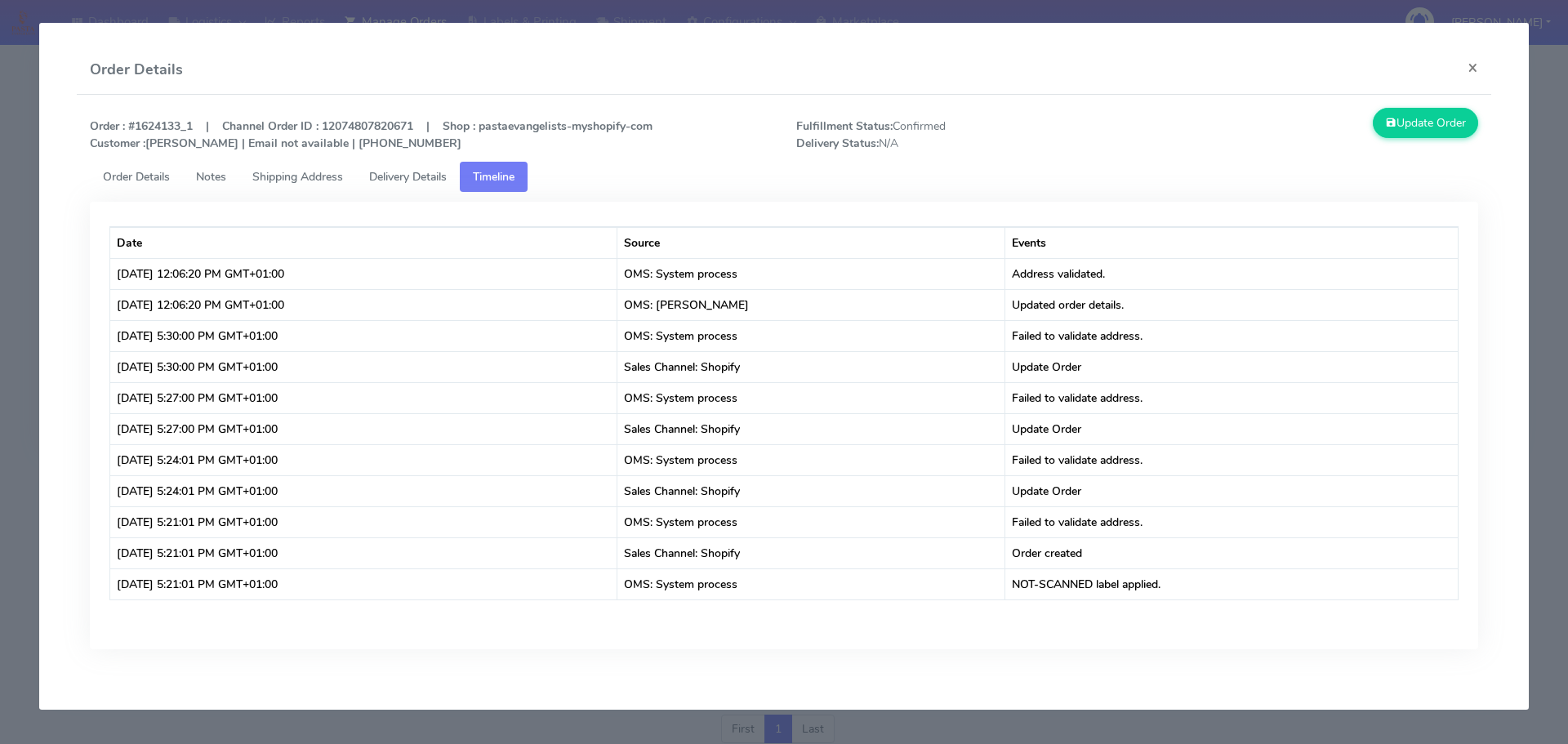
click at [138, 177] on span "Order Details" at bounding box center [137, 177] width 67 height 16
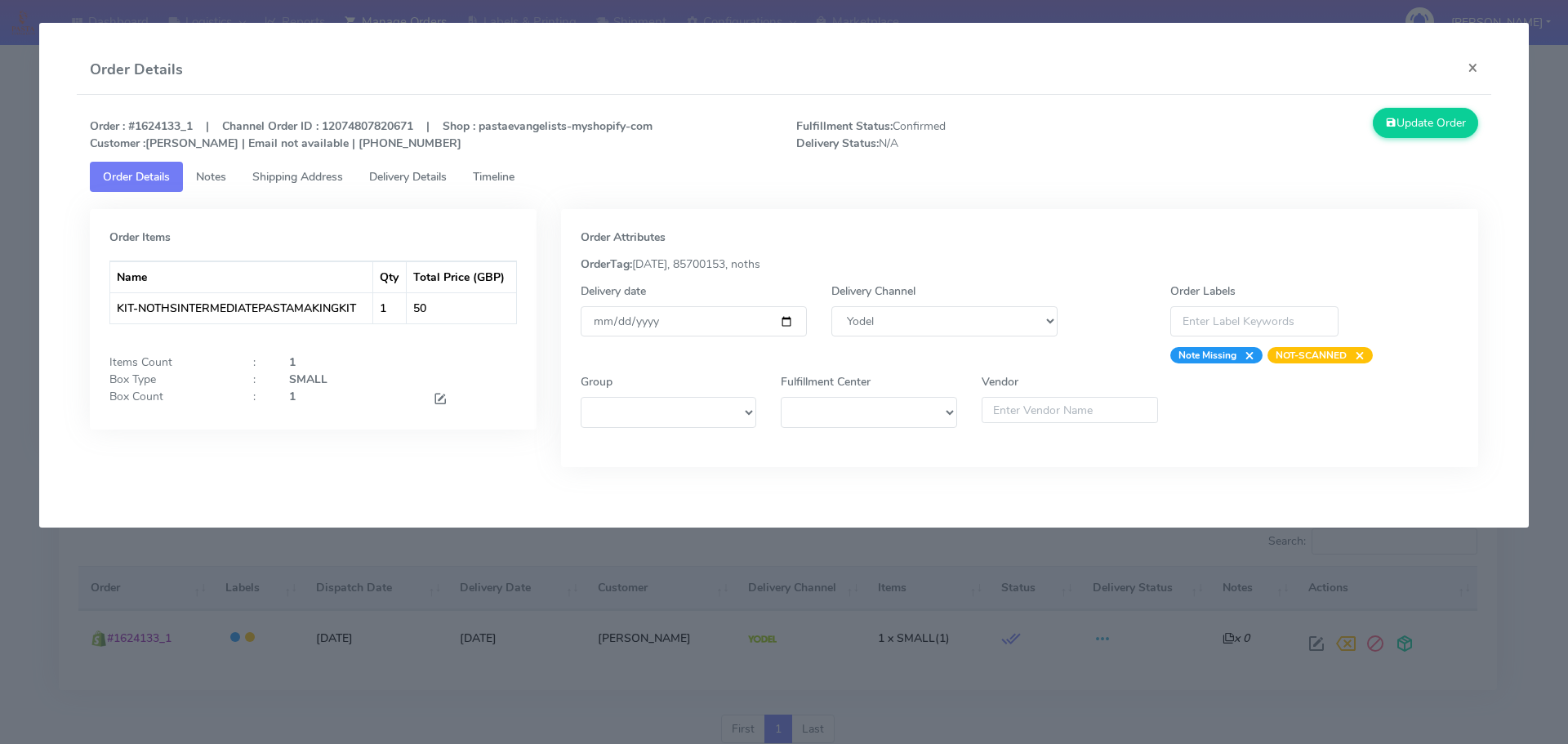
click at [677, 612] on modal-container "Order Details × Order : #1624133_1 | Channel Order ID : 12074807820671 | Shop :…" at bounding box center [784, 372] width 1568 height 744
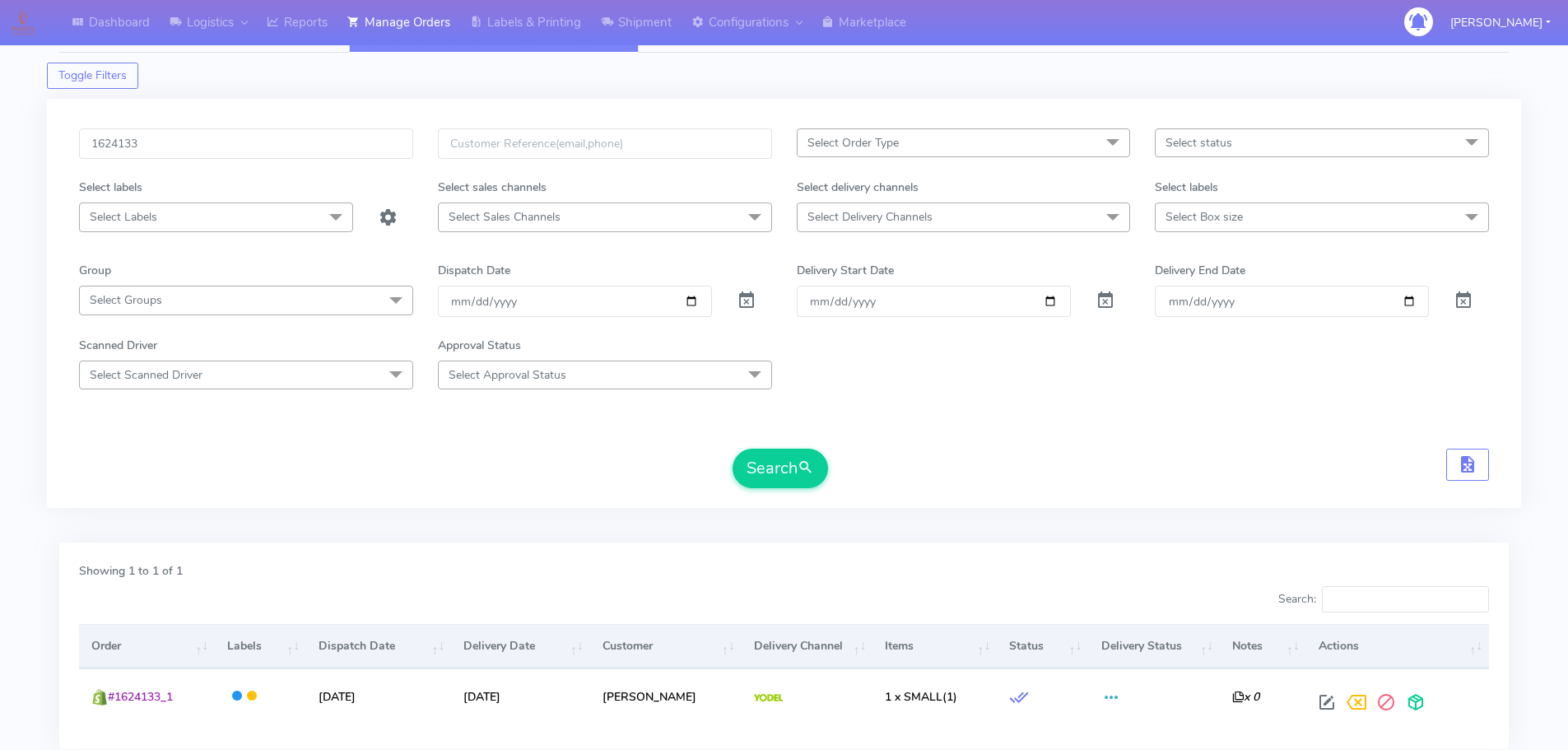
scroll to position [0, 0]
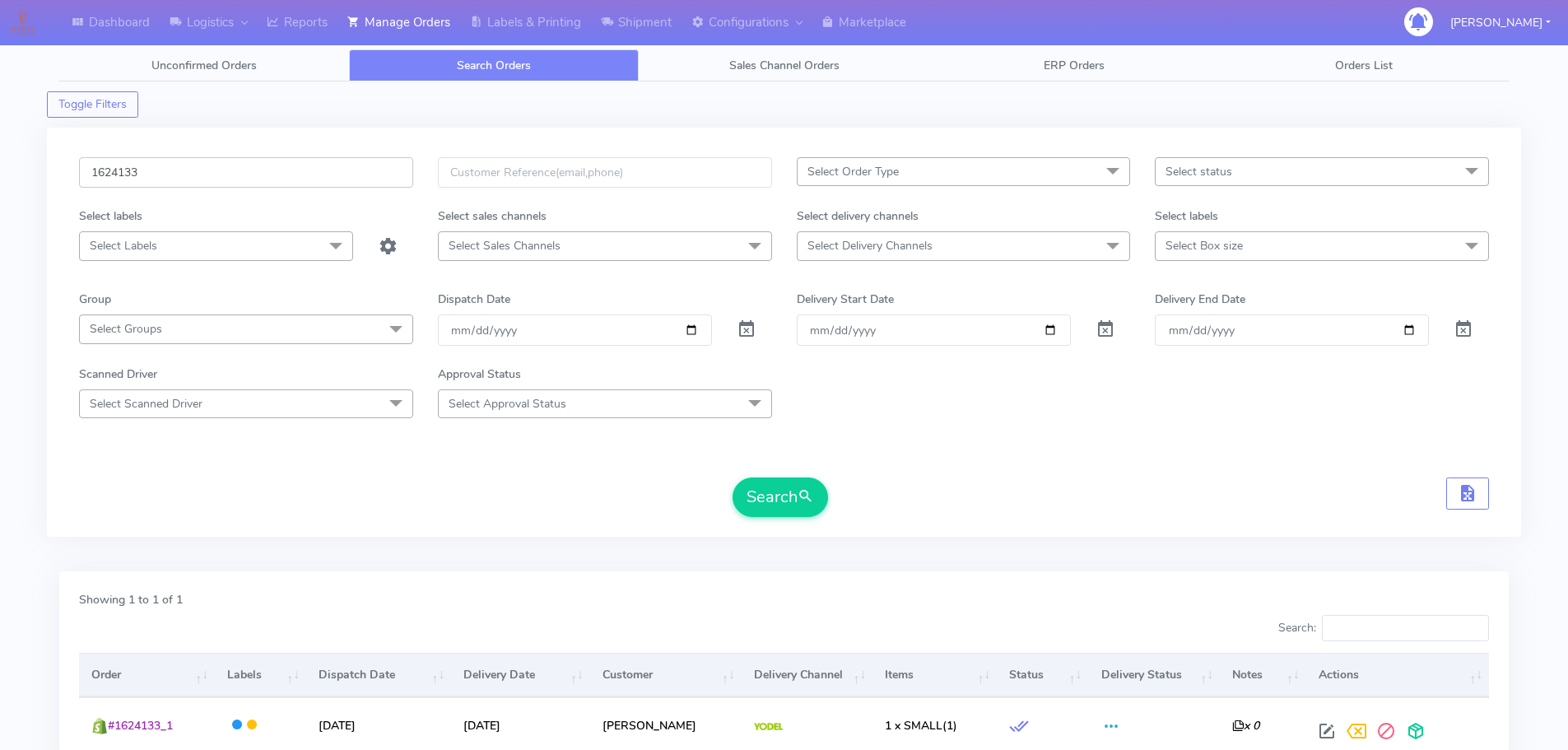
click at [328, 173] on input "1624133" at bounding box center [247, 172] width 335 height 30
paste input "6418"
type input "1626418"
click at [732, 477] on button "Search" at bounding box center [780, 497] width 95 height 40
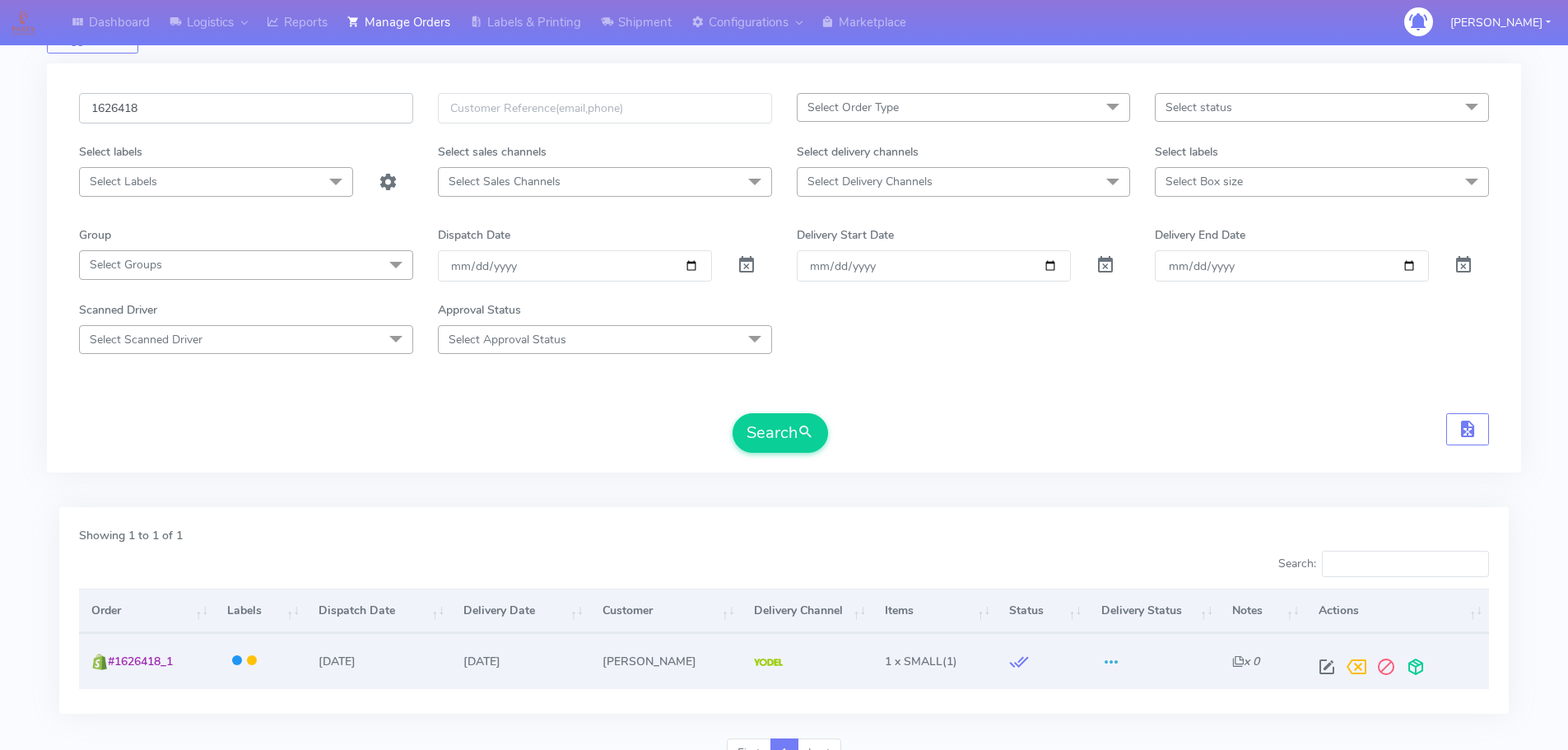
scroll to position [144, 0]
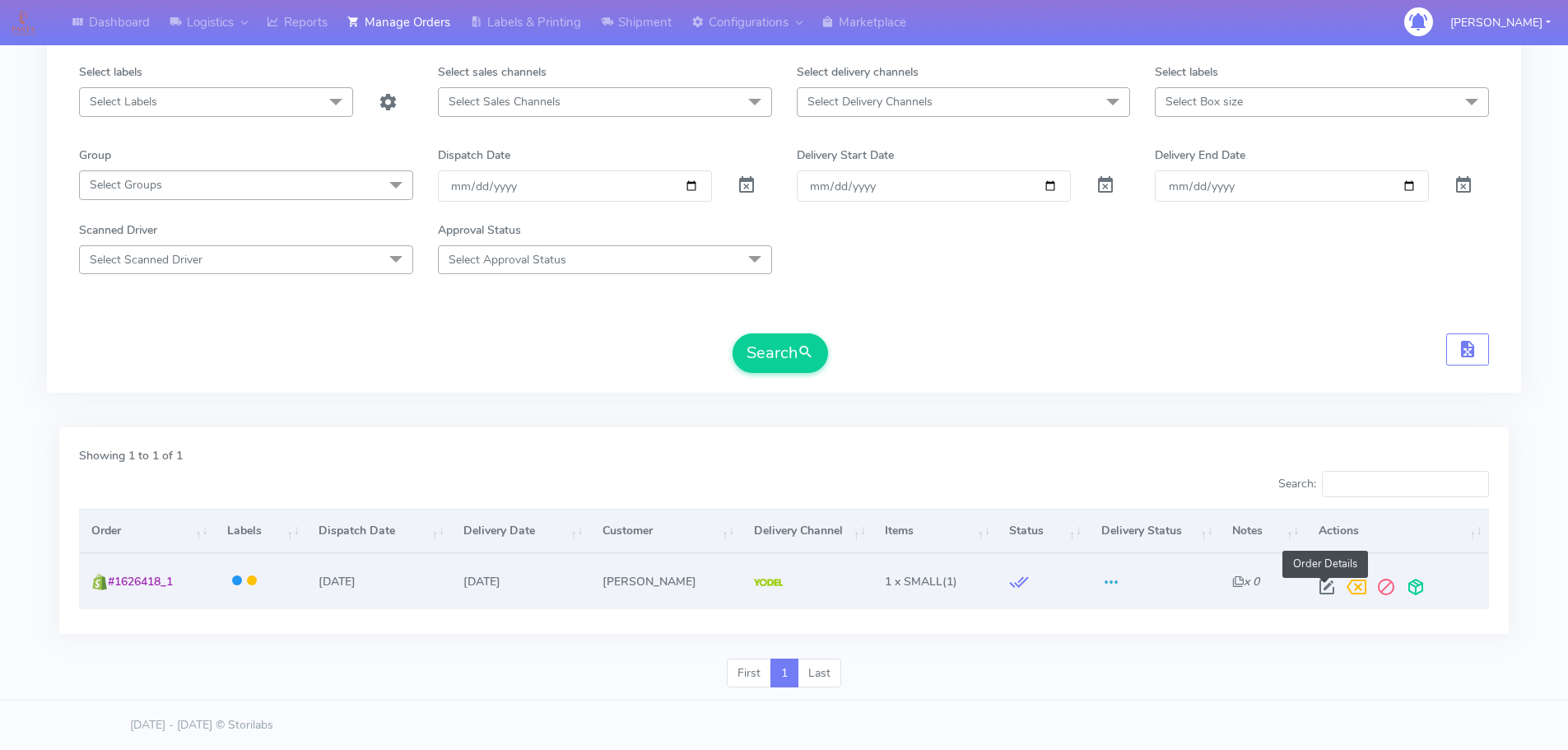
click at [1323, 587] on span at bounding box center [1326, 590] width 30 height 16
select select "5"
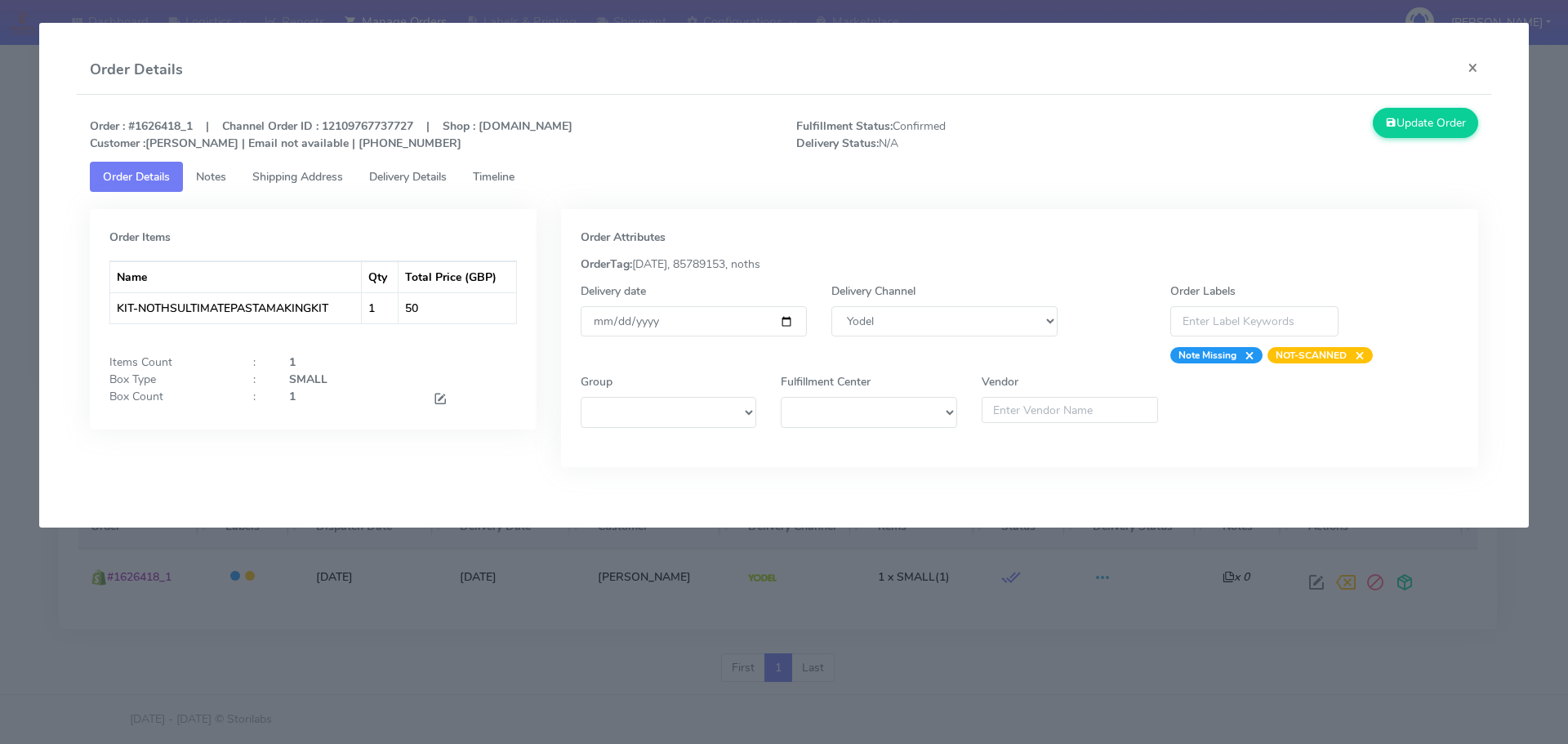
click at [509, 172] on span "Timeline" at bounding box center [494, 177] width 42 height 16
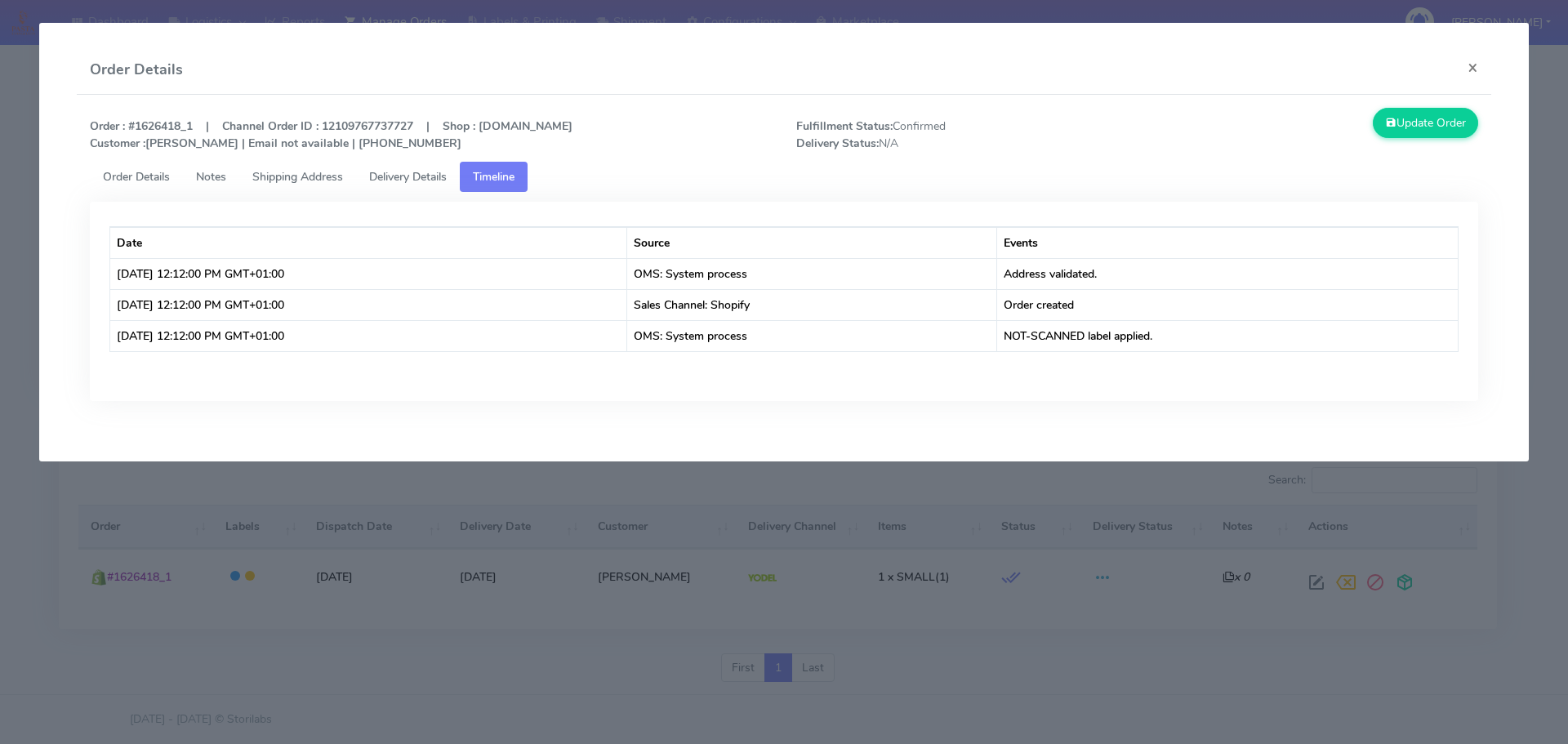
click at [514, 542] on modal-container "Order Details × Order : #1626418_1 | Channel Order ID : 12109767737727 | Shop :…" at bounding box center [784, 372] width 1568 height 744
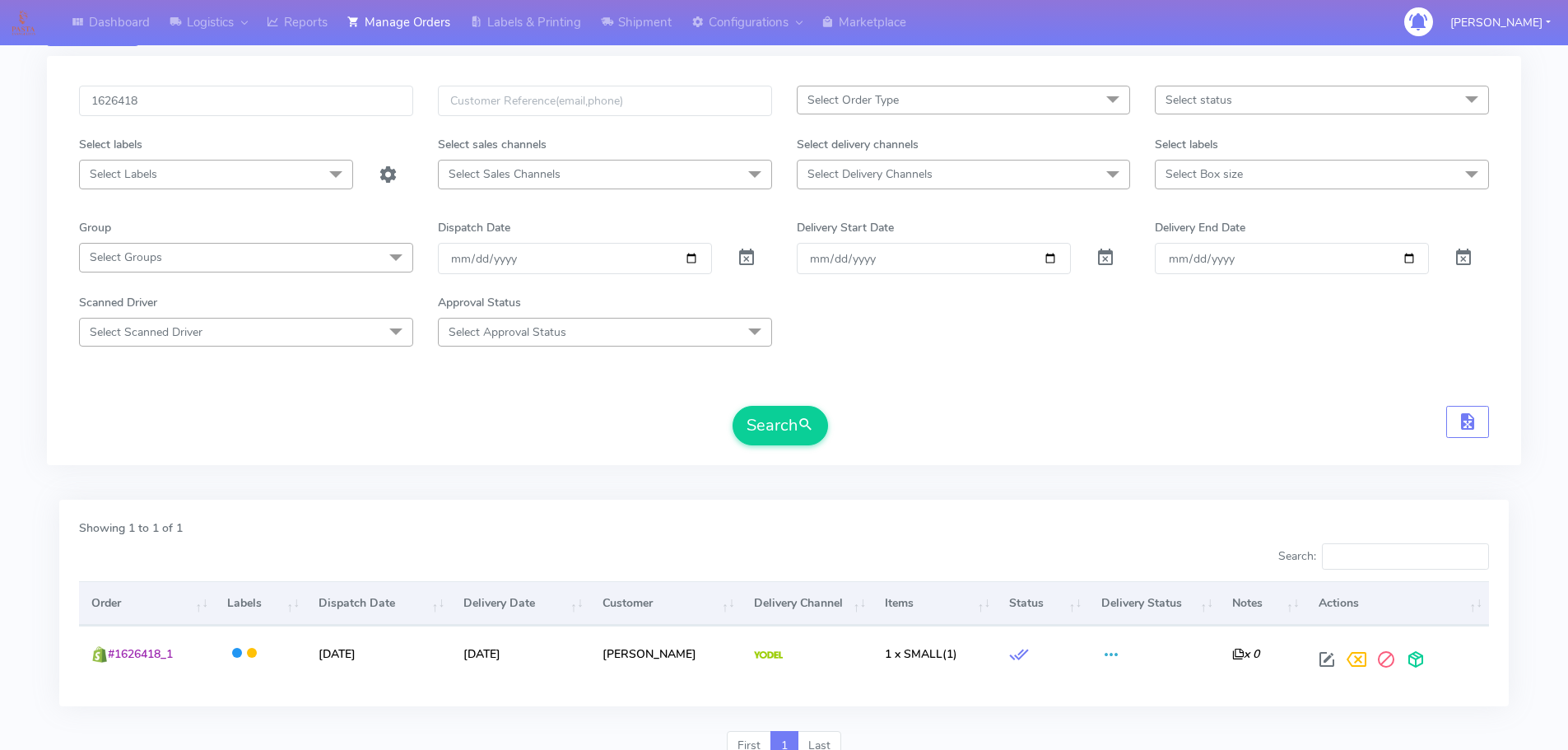
scroll to position [0, 0]
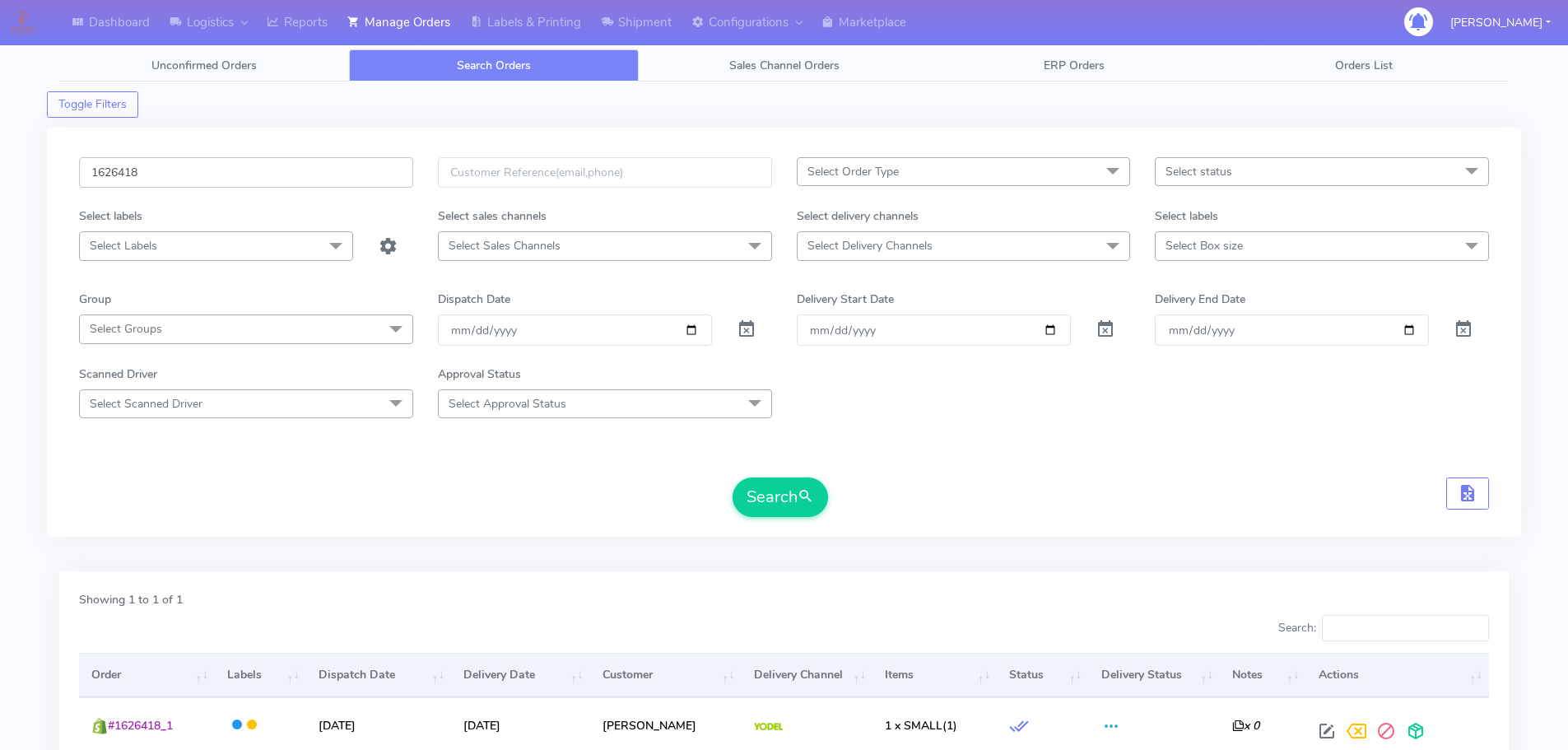
click at [283, 165] on input "1626418" at bounding box center [247, 172] width 335 height 30
paste input "9"
type input "1626419"
click at [732, 477] on button "Search" at bounding box center [780, 497] width 95 height 40
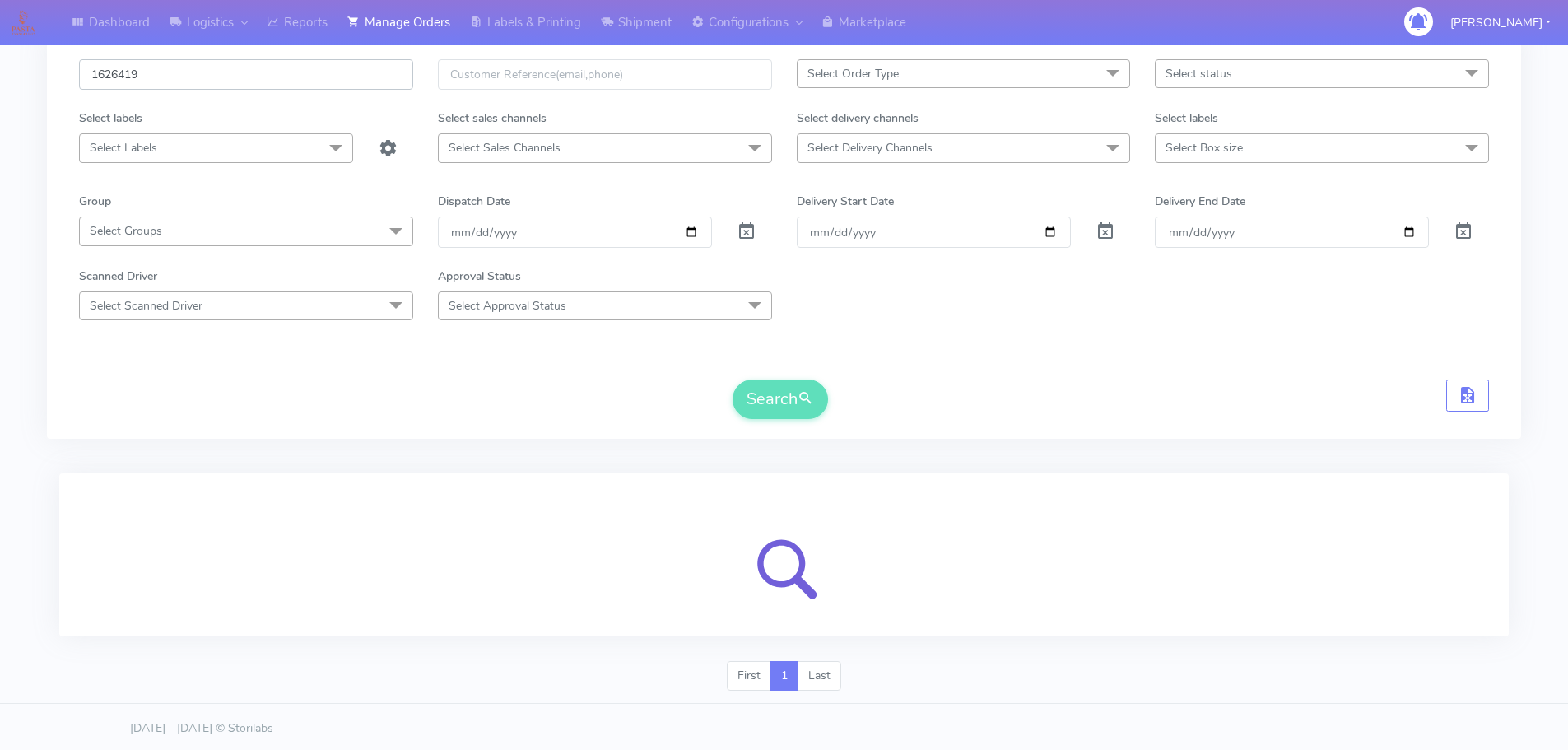
scroll to position [101, 0]
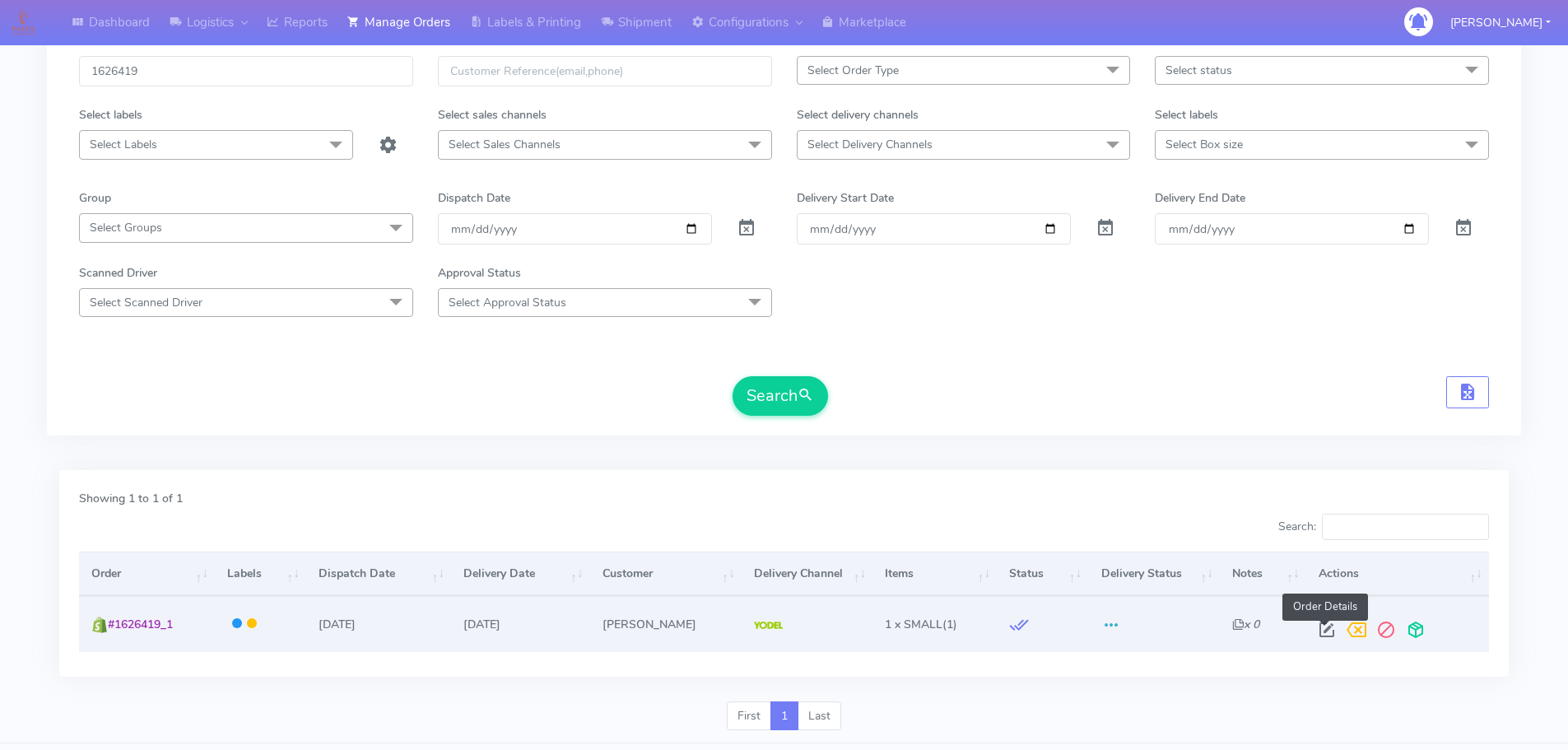
click at [1324, 634] on span at bounding box center [1326, 633] width 30 height 16
select select "5"
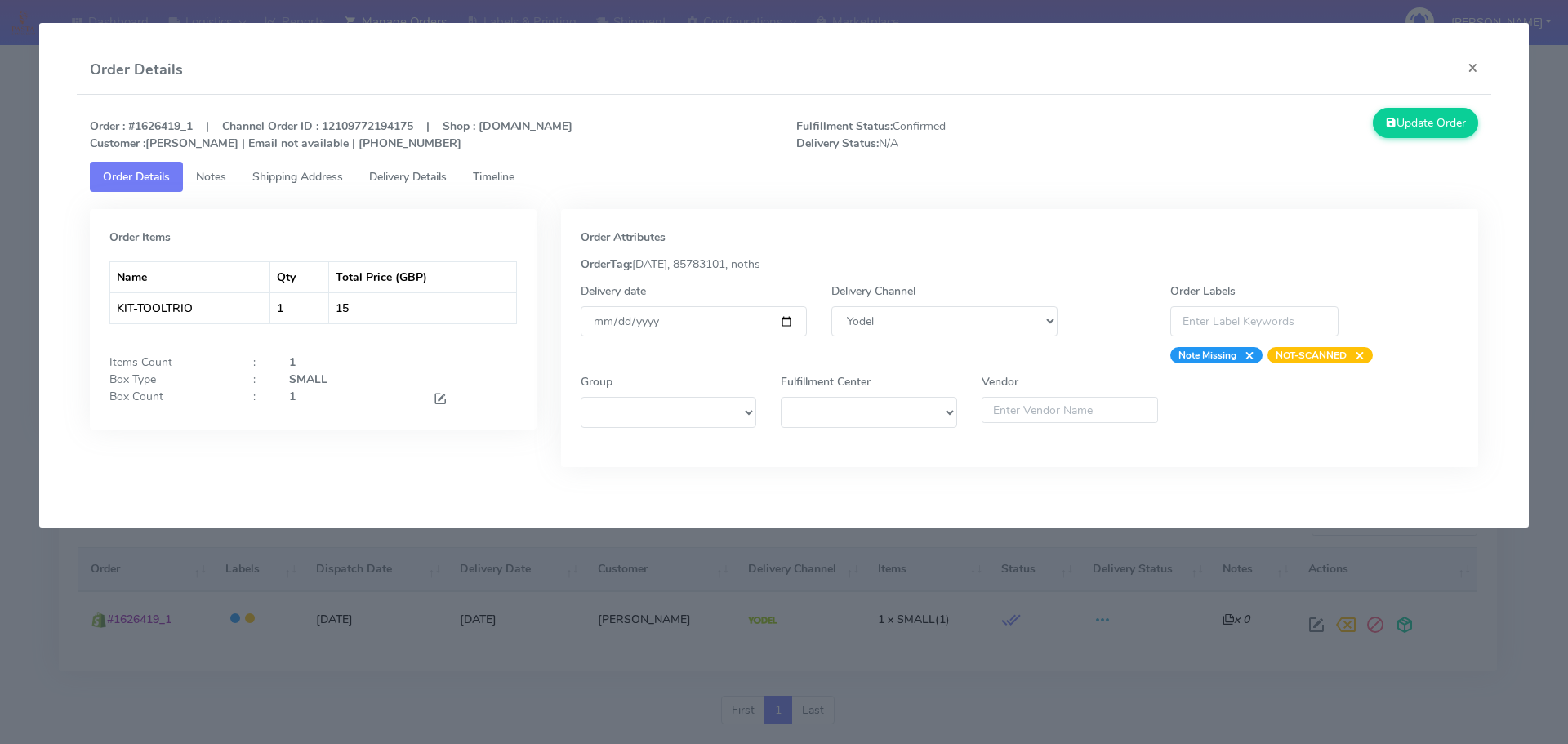
click at [515, 173] on span "Timeline" at bounding box center [494, 177] width 42 height 16
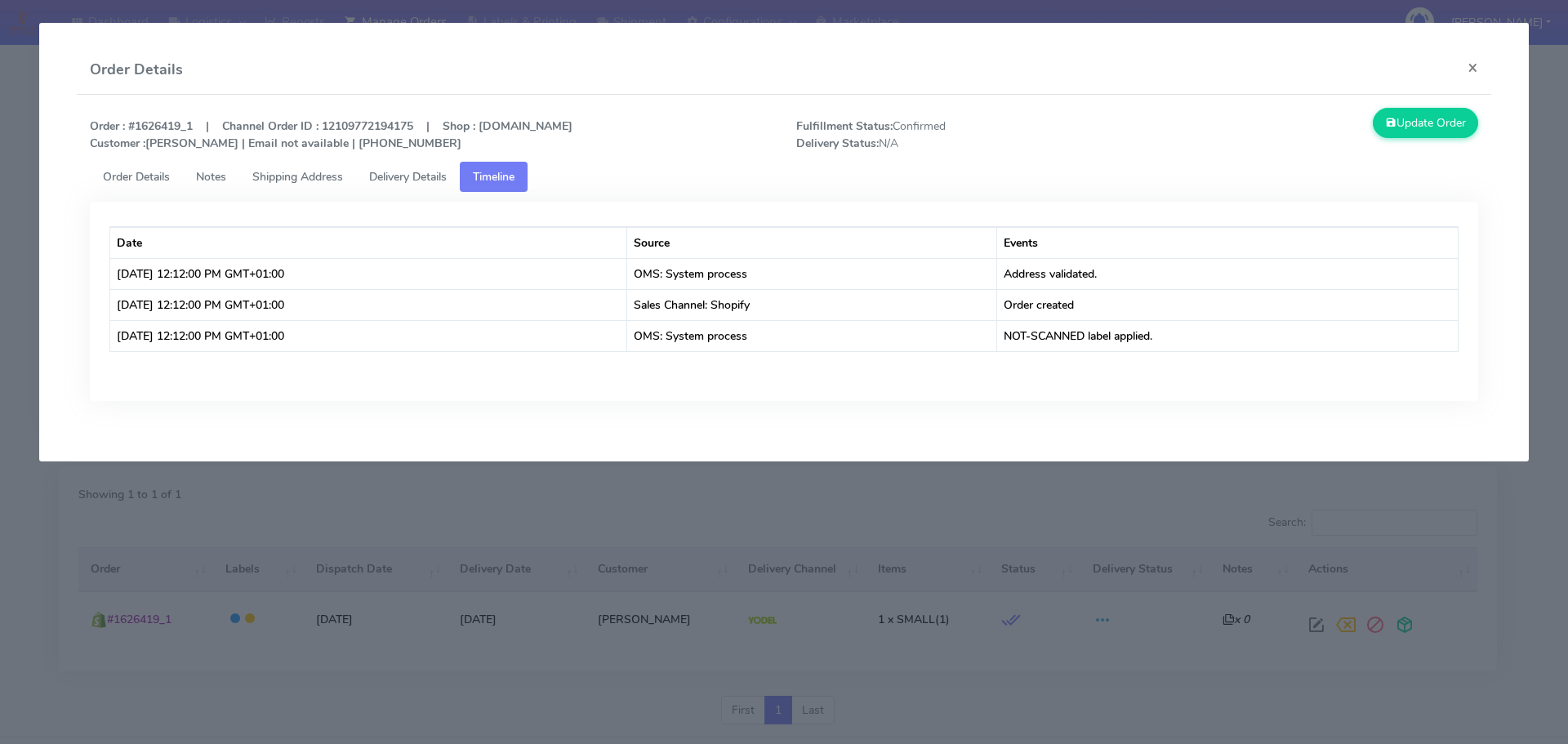
click at [140, 167] on link "Order Details" at bounding box center [136, 177] width 93 height 30
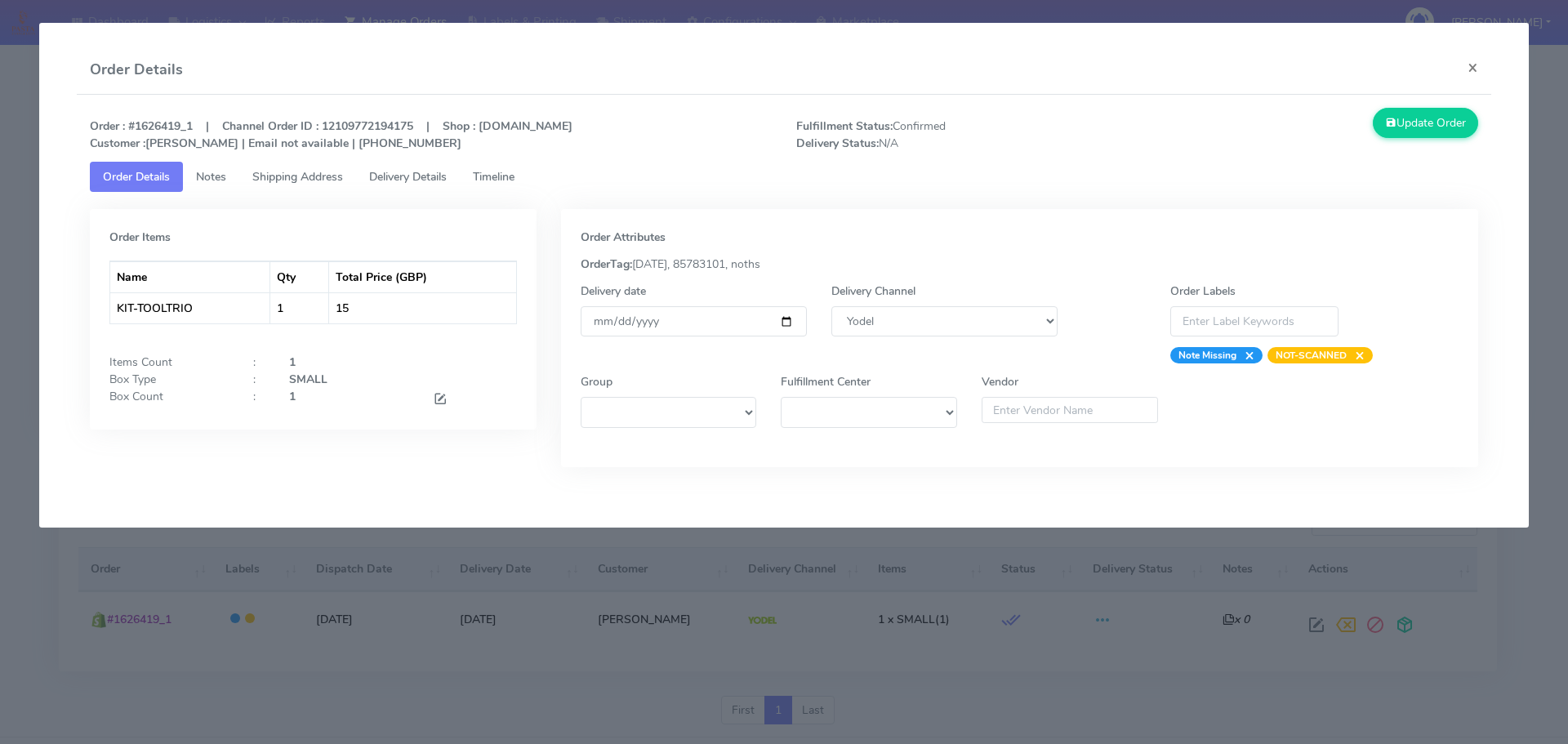
click at [588, 575] on modal-container "Order Details × Order : #1626419_1 | Channel Order ID : 12109772194175 | Shop :…" at bounding box center [784, 372] width 1568 height 744
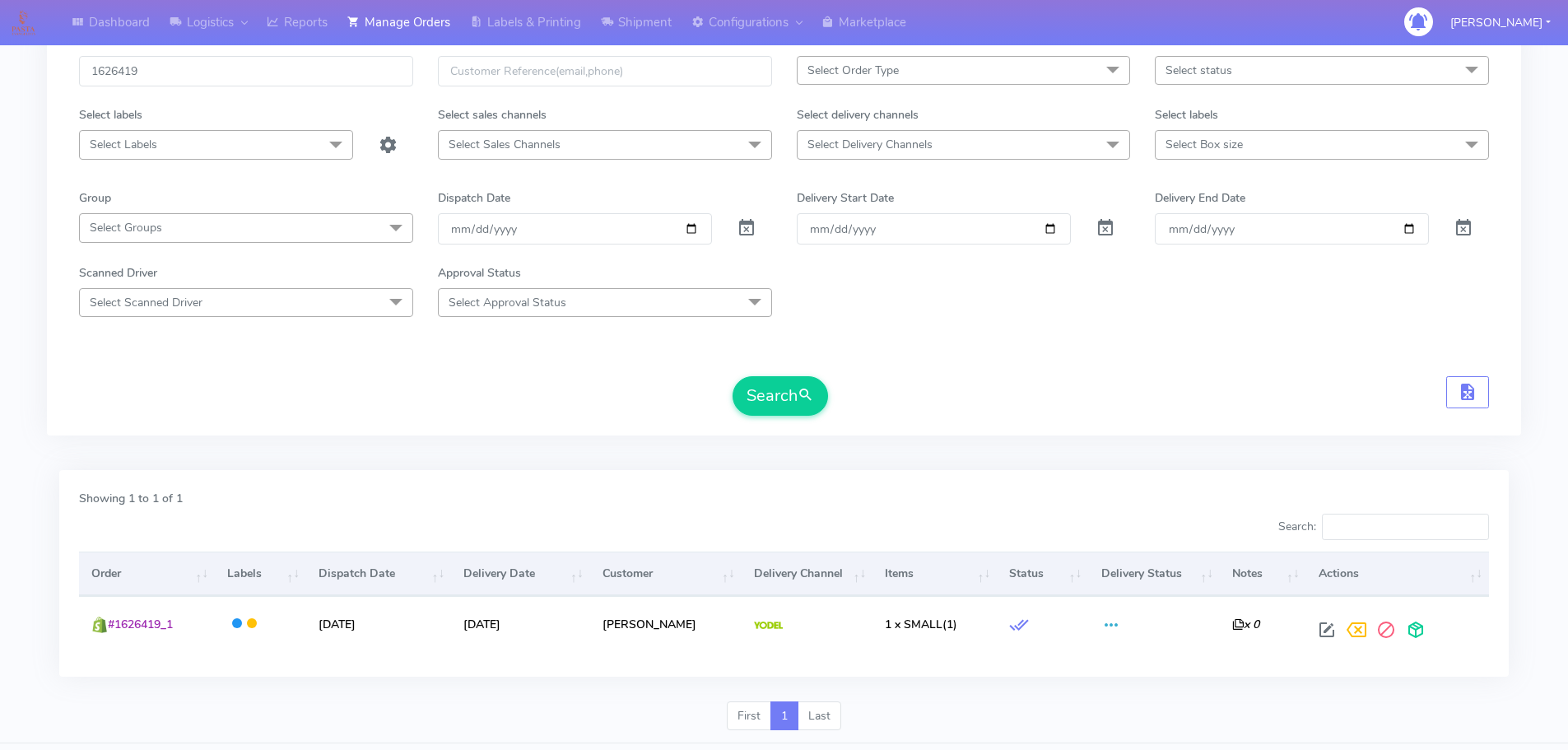
scroll to position [0, 0]
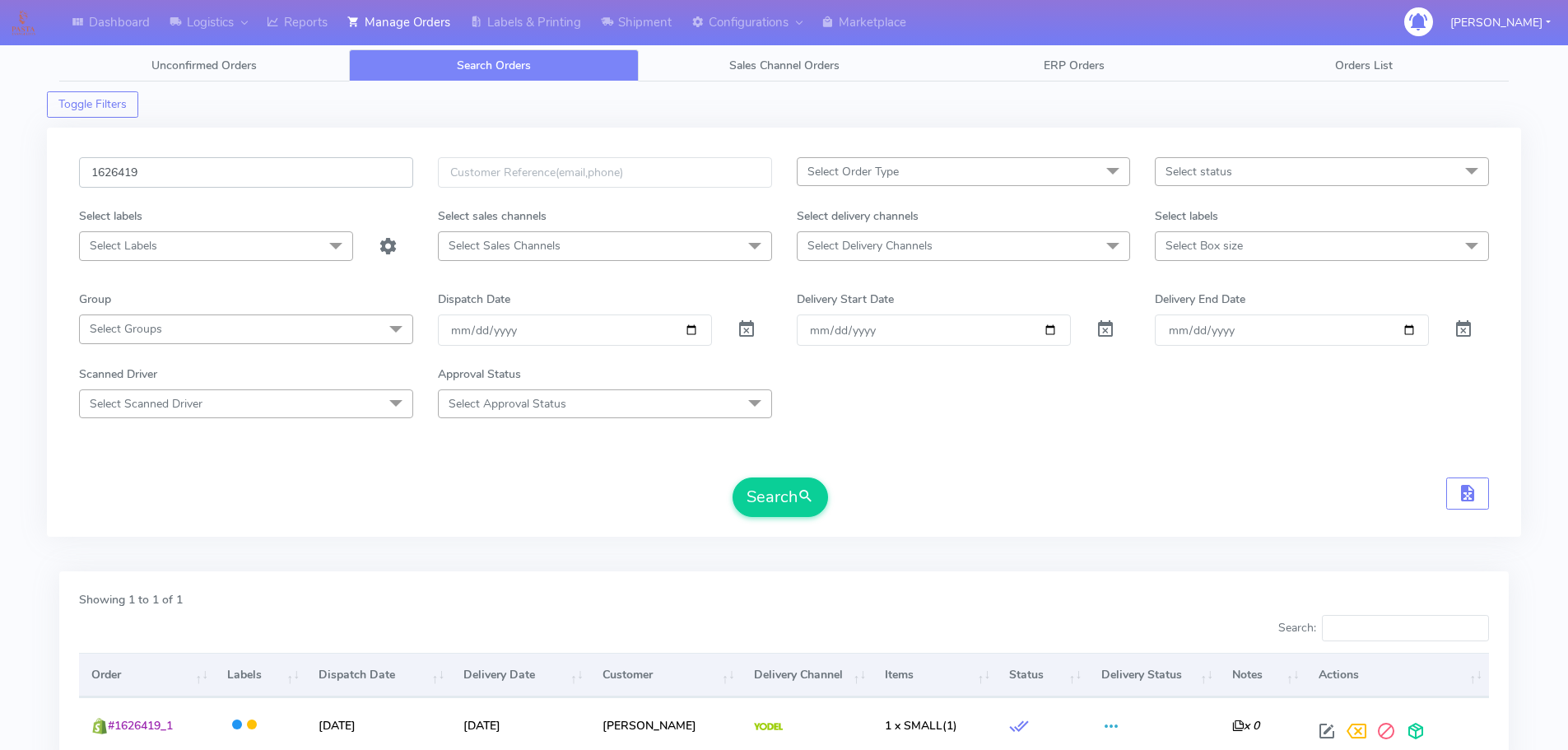
click at [346, 185] on input "1626419" at bounding box center [247, 172] width 335 height 30
paste input "4543"
click at [732, 477] on button "Search" at bounding box center [780, 497] width 95 height 40
click at [335, 165] on input "1624543" at bounding box center [247, 172] width 335 height 30
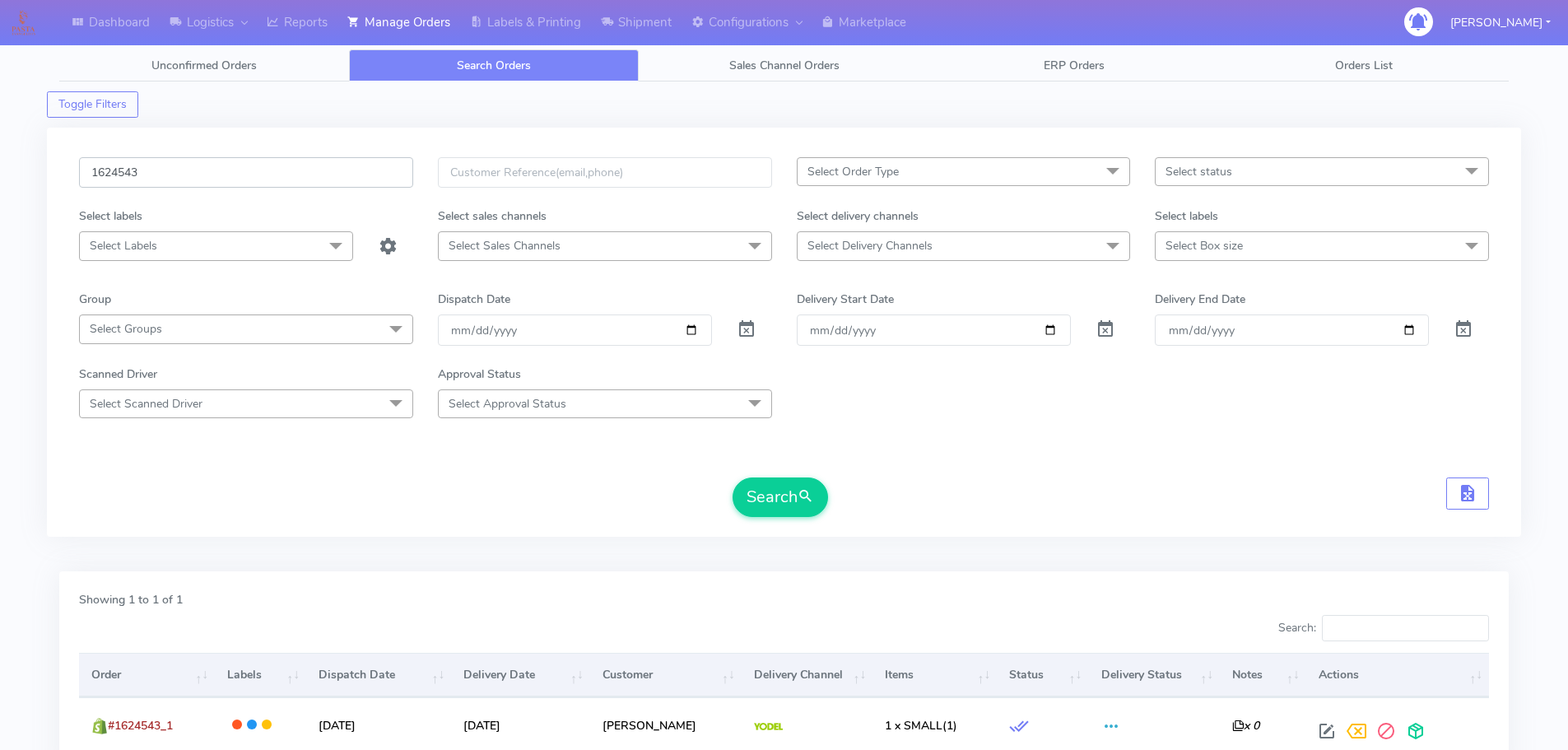
click at [335, 165] on input "1624543" at bounding box center [247, 172] width 335 height 30
paste input "5761"
click at [732, 477] on button "Search" at bounding box center [780, 497] width 95 height 40
click at [335, 168] on input "1625761" at bounding box center [247, 172] width 335 height 30
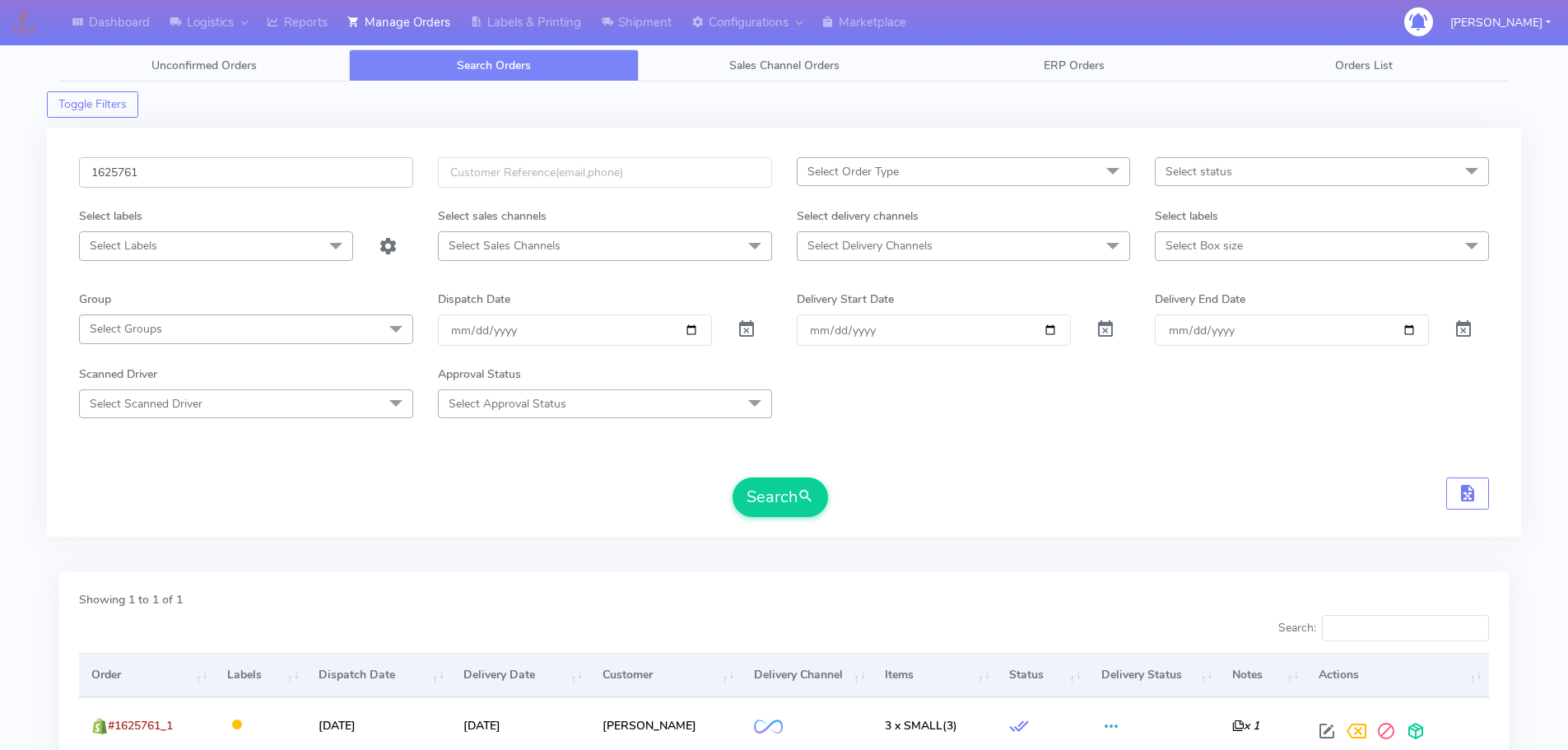
paste input "4489A_1"
click at [732, 477] on button "Search" at bounding box center [780, 497] width 95 height 40
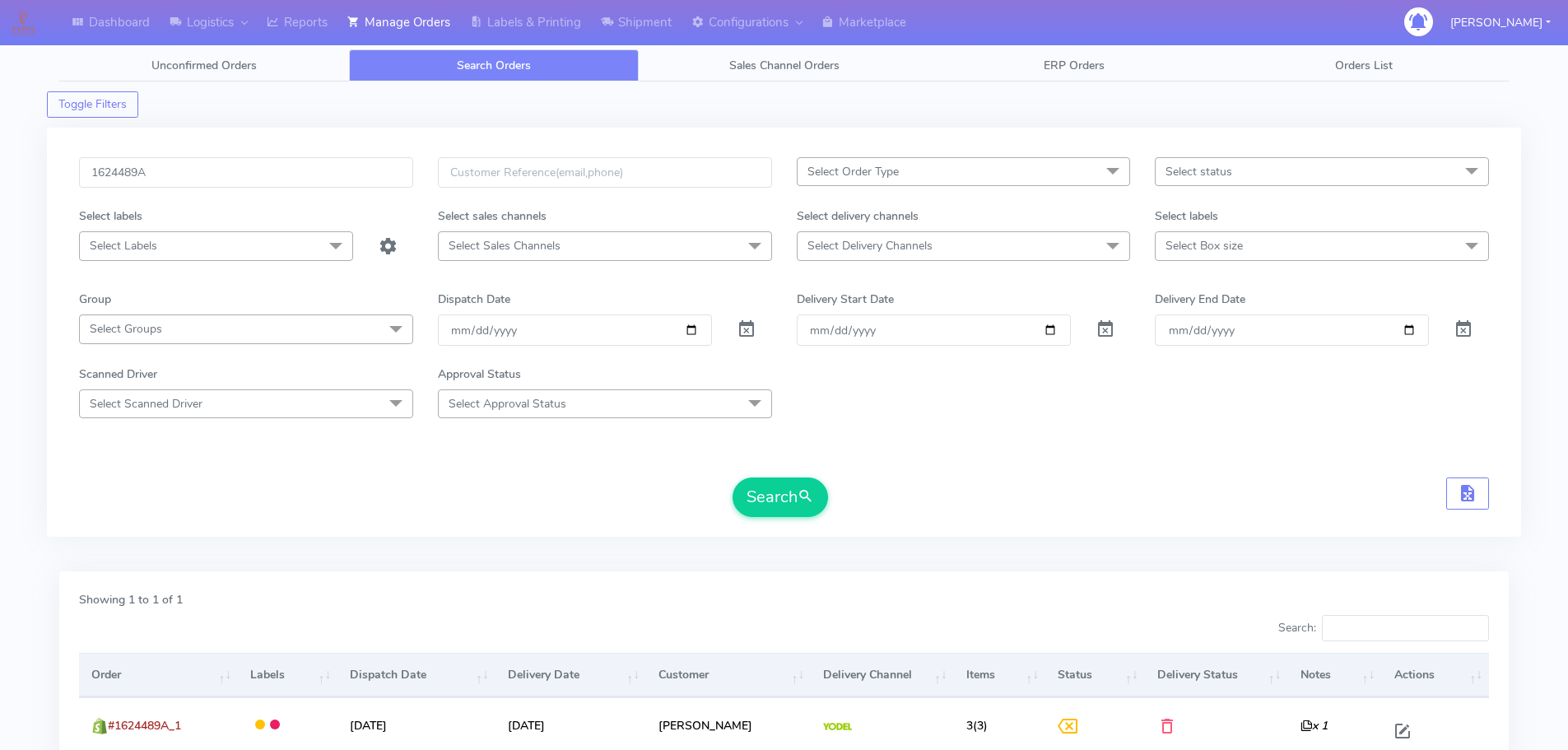
click at [1320, 492] on div "Search" at bounding box center [784, 497] width 1410 height 40
drag, startPoint x: 313, startPoint y: 155, endPoint x: 315, endPoint y: 179, distance: 24.1
click at [313, 162] on div "1624489A Select Order Type Select All MEALS ATAVI One Off Pasta Club Gift Kit E…" at bounding box center [784, 332] width 1474 height 409
click at [315, 179] on input "1624489A" at bounding box center [247, 172] width 335 height 30
type input "1624489"
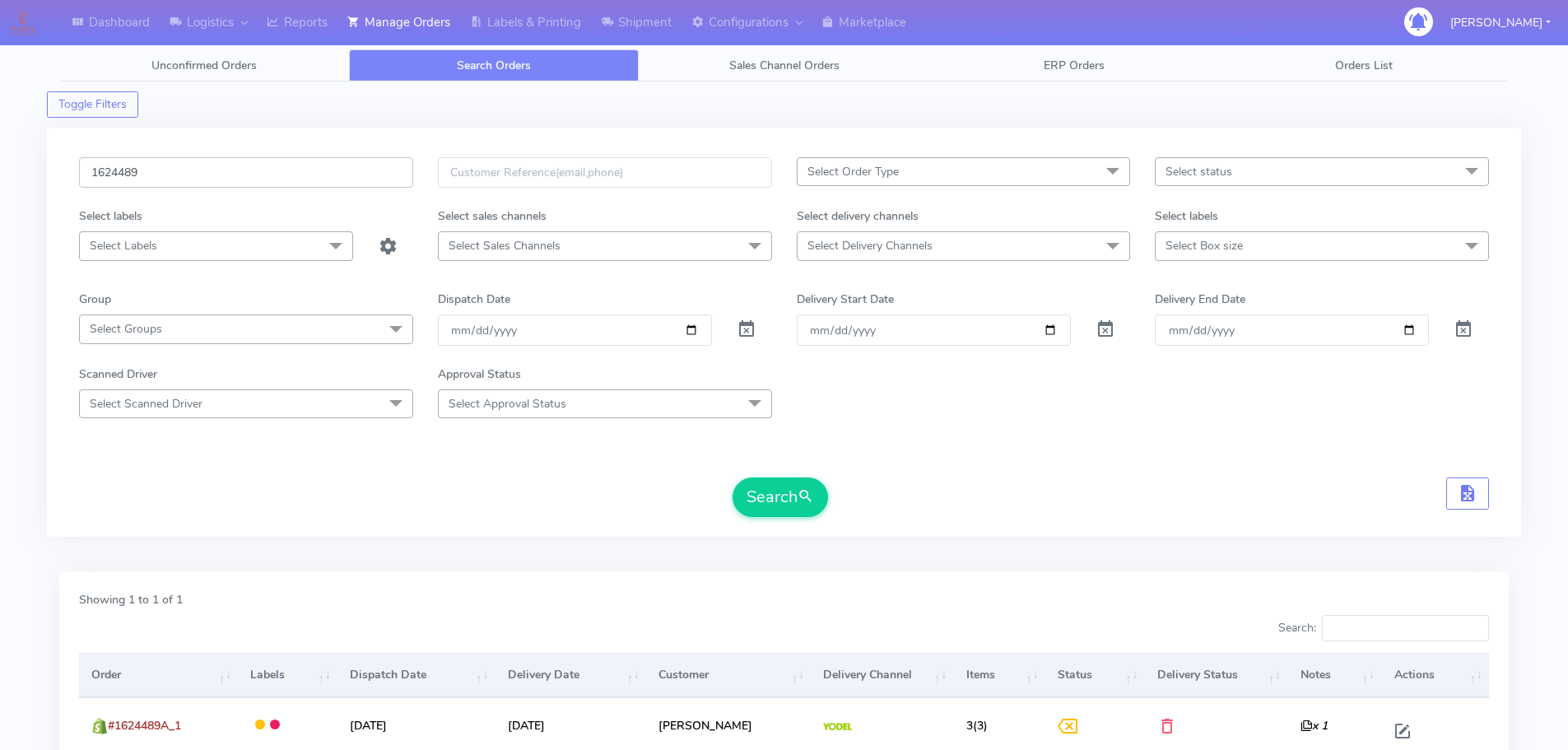
click at [732, 477] on button "Search" at bounding box center [780, 497] width 95 height 40
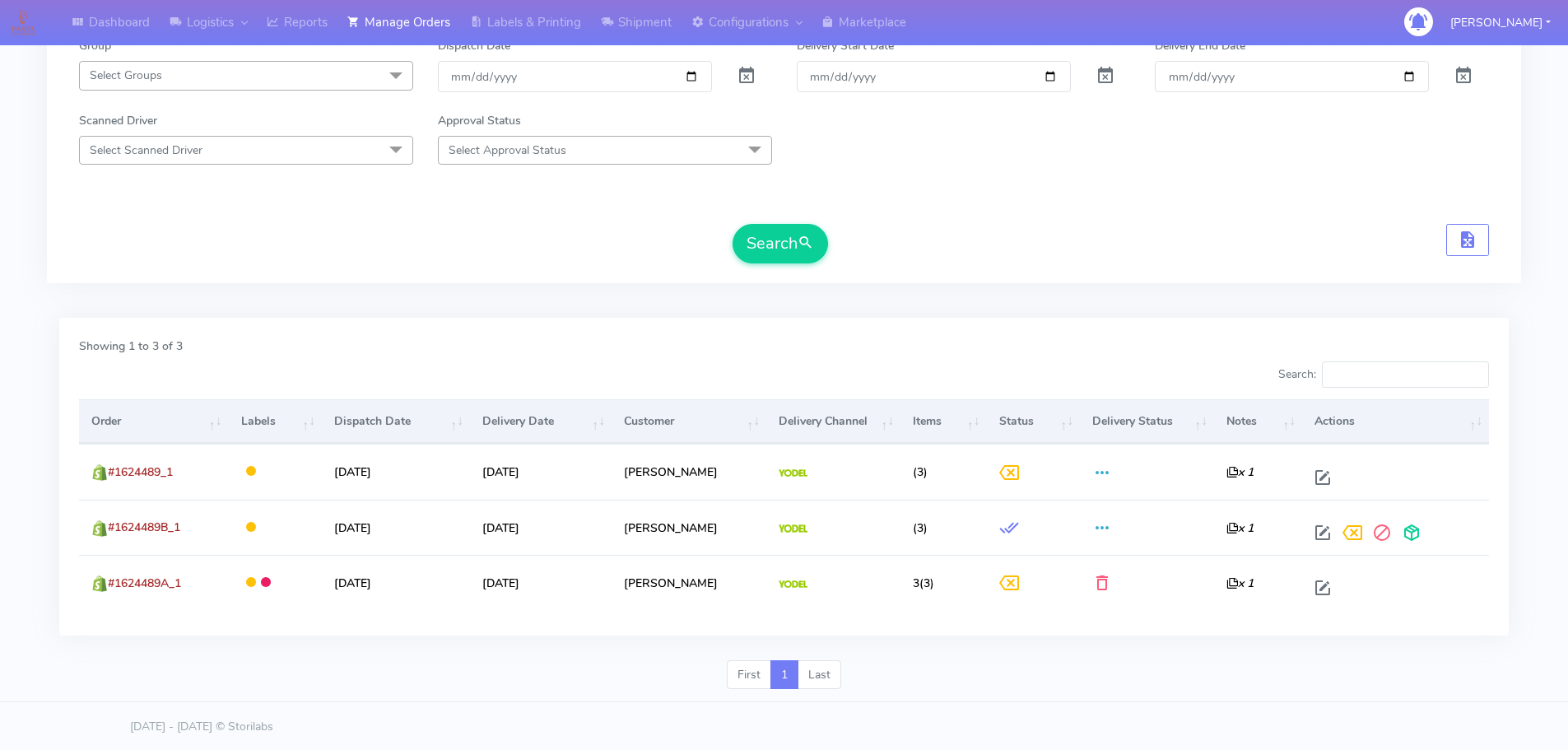
scroll to position [255, 0]
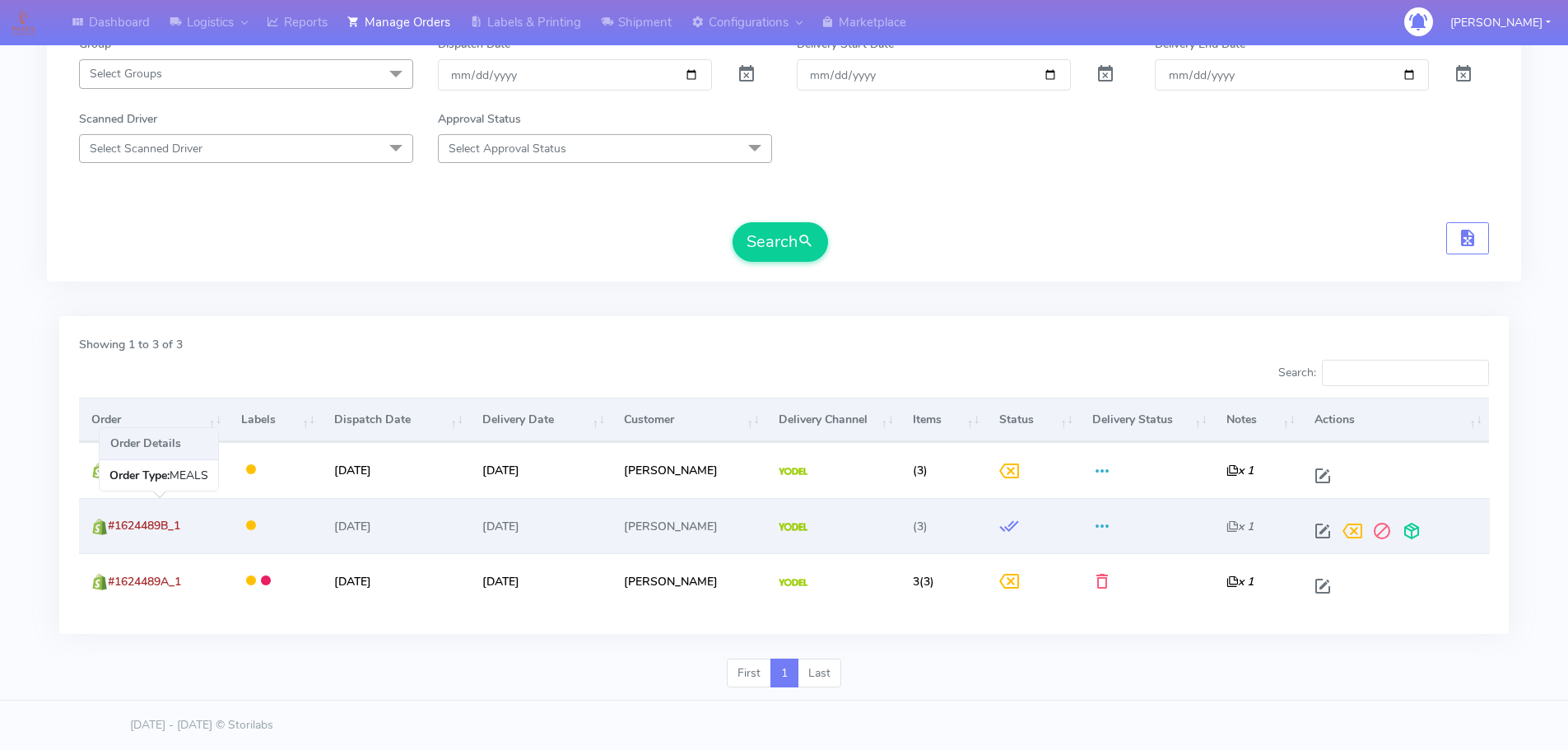
drag, startPoint x: 188, startPoint y: 527, endPoint x: 120, endPoint y: 520, distance: 68.4
click at [120, 520] on td "#1624489B_1" at bounding box center [154, 524] width 149 height 55
click at [1310, 529] on span at bounding box center [1322, 535] width 30 height 16
select select "5"
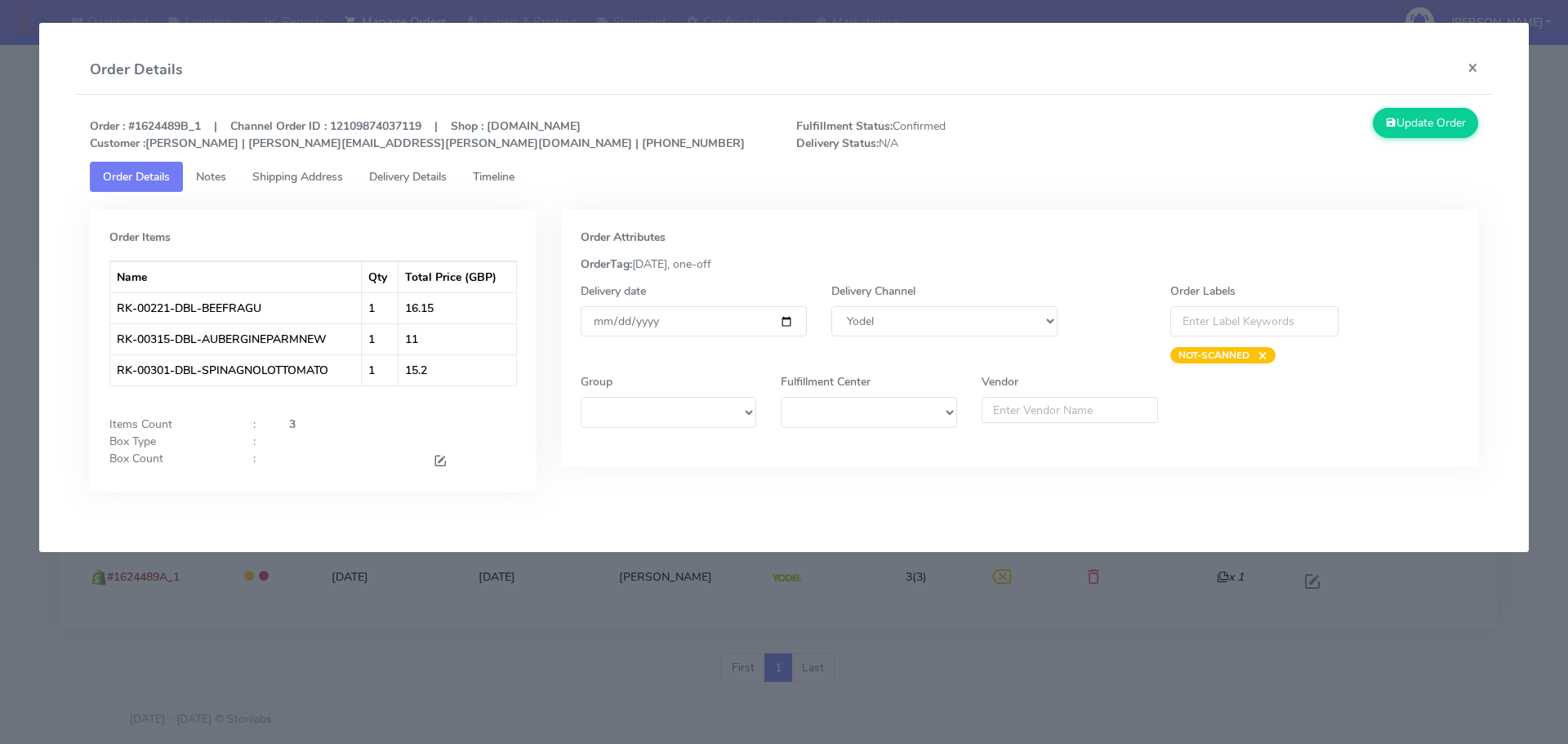
click at [499, 172] on span "Timeline" at bounding box center [494, 177] width 42 height 16
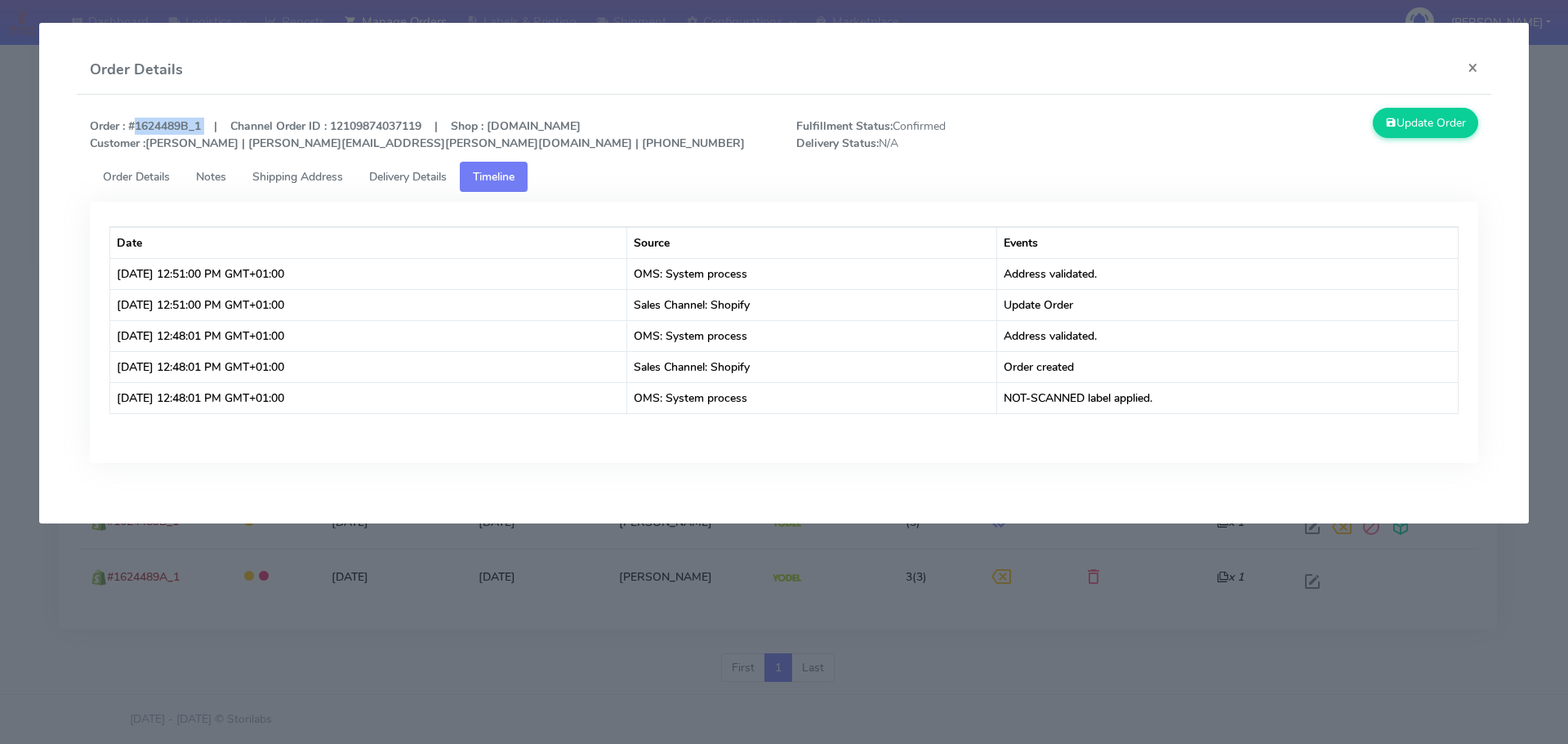
drag, startPoint x: 204, startPoint y: 123, endPoint x: 129, endPoint y: 127, distance: 75.1
click at [129, 127] on strong "Order : #1624489B_1 | Channel Order ID : 12109874037119 | Shop : [DOMAIN_NAME] …" at bounding box center [417, 134] width 655 height 33
click at [1167, 576] on modal-container "Order Details × Order : #1624489B_1 | Channel Order ID : 12109874037119 | Shop …" at bounding box center [784, 372] width 1568 height 744
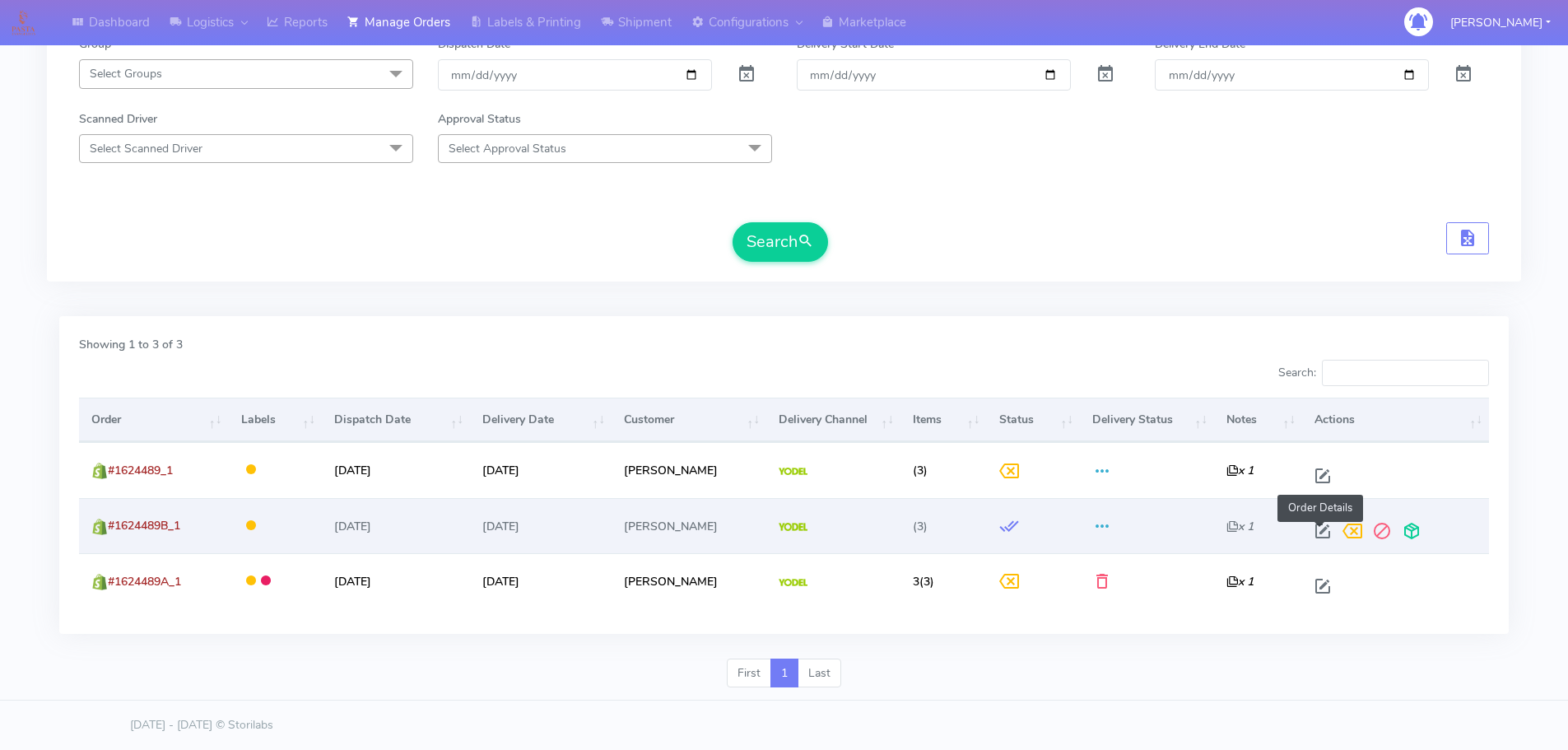
click at [1322, 530] on span at bounding box center [1322, 535] width 30 height 16
select select "5"
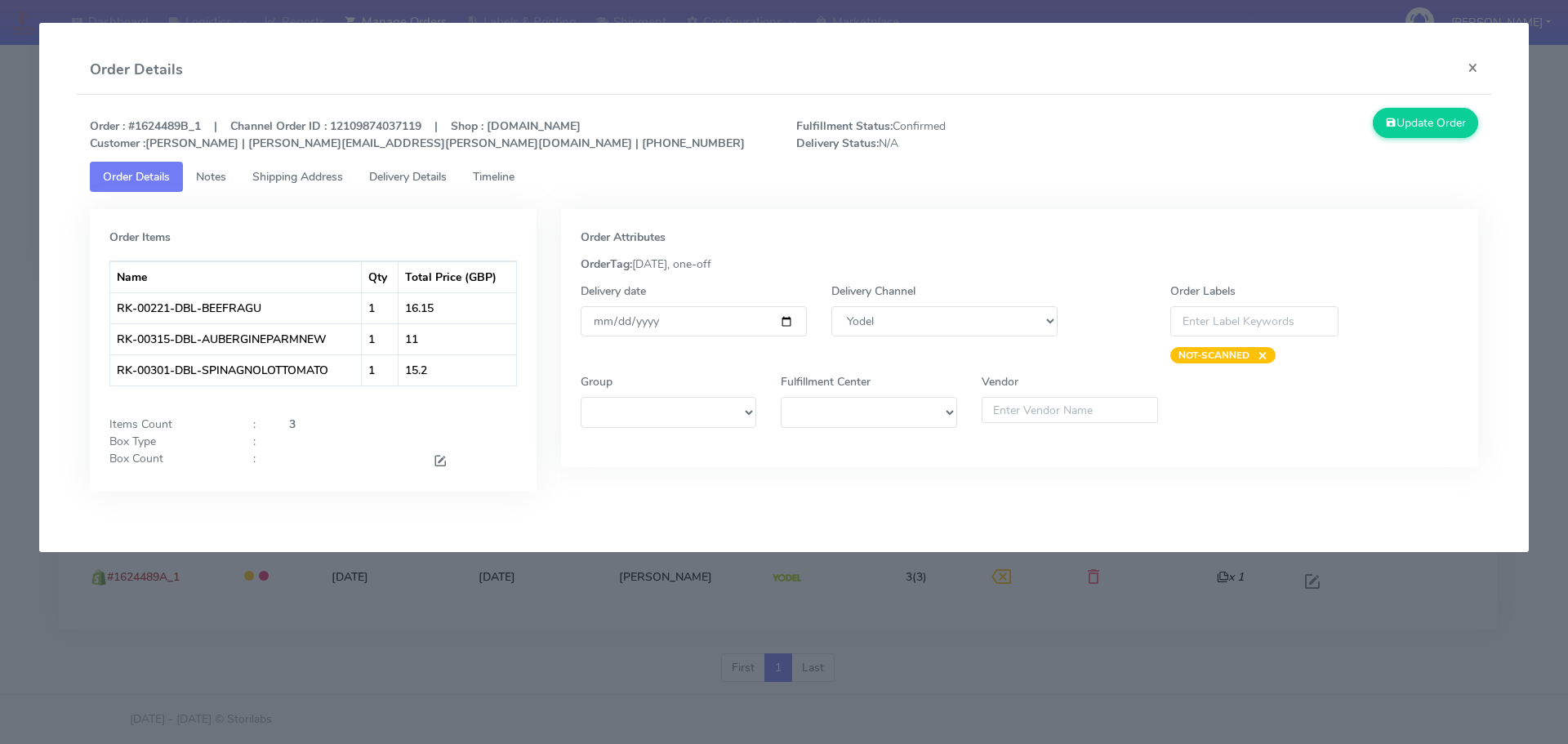
click at [515, 178] on span "Timeline" at bounding box center [494, 177] width 42 height 16
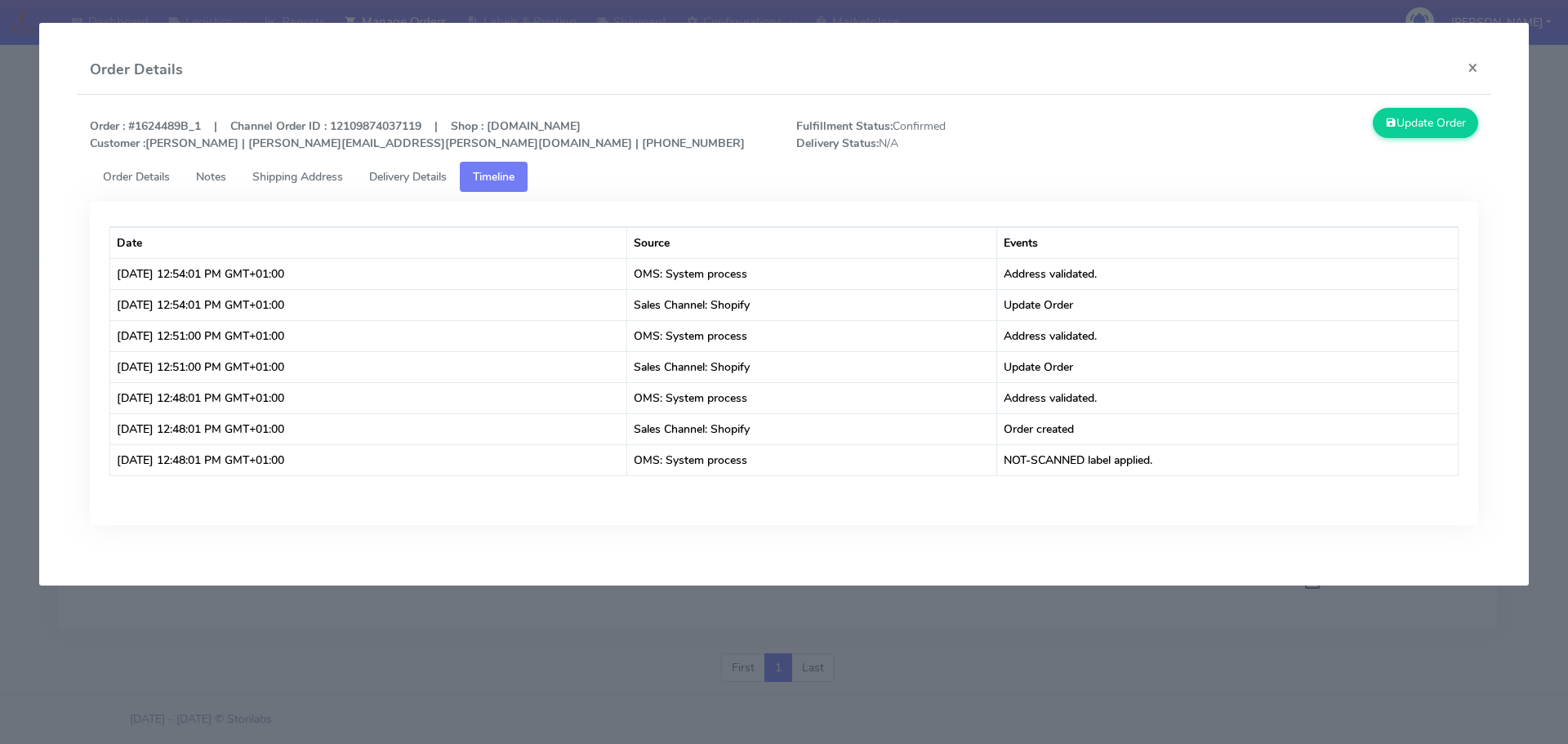
click at [302, 173] on span "Shipping Address" at bounding box center [298, 177] width 91 height 16
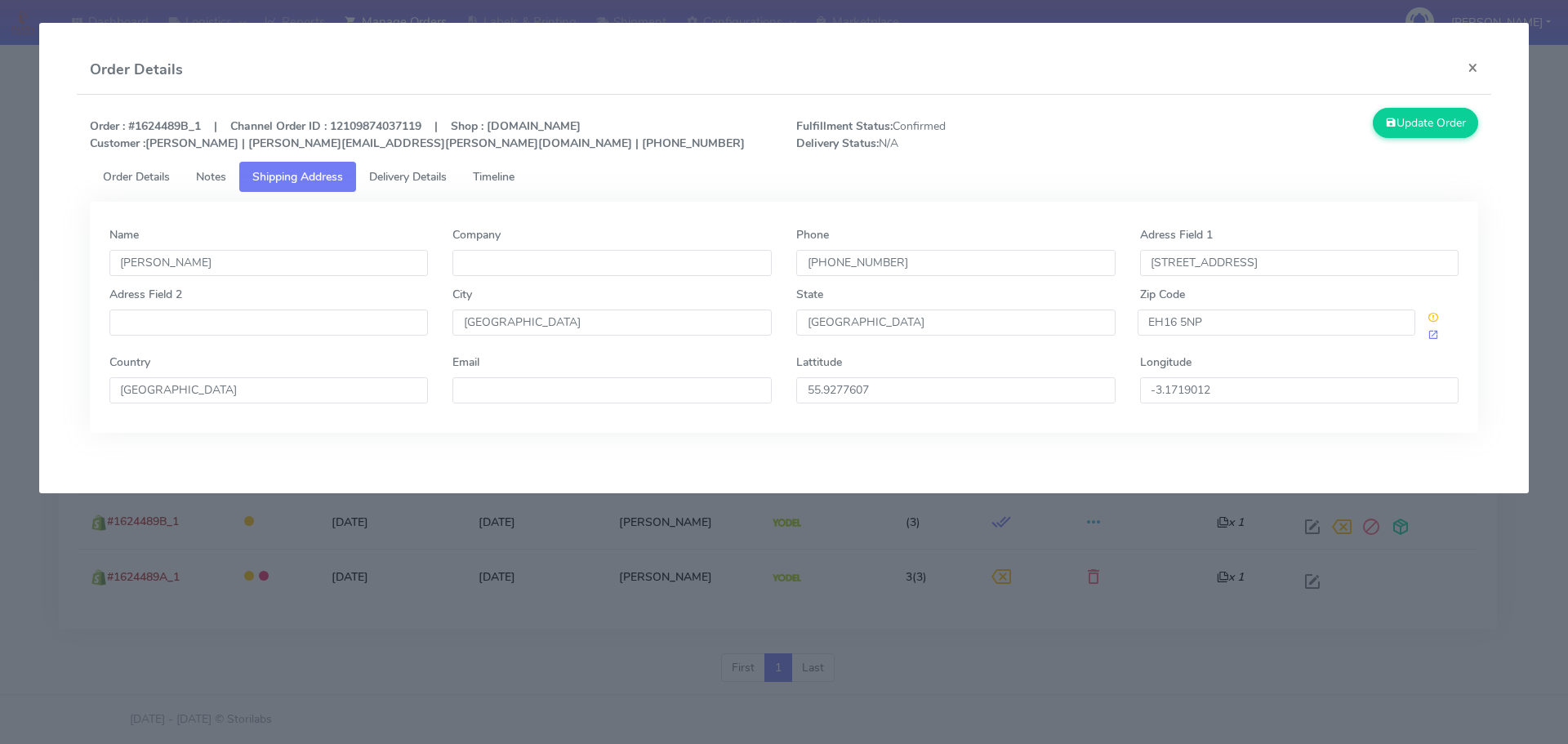
click at [178, 122] on strong "Order : #1624489B_1 | Channel Order ID : 12109874037119 | Shop : [DOMAIN_NAME] …" at bounding box center [417, 134] width 655 height 33
click at [0, 224] on modal-container "Order Details × Order : #1624489B_1 | Channel Order ID : 12109874037119 | Shop …" at bounding box center [784, 372] width 1568 height 744
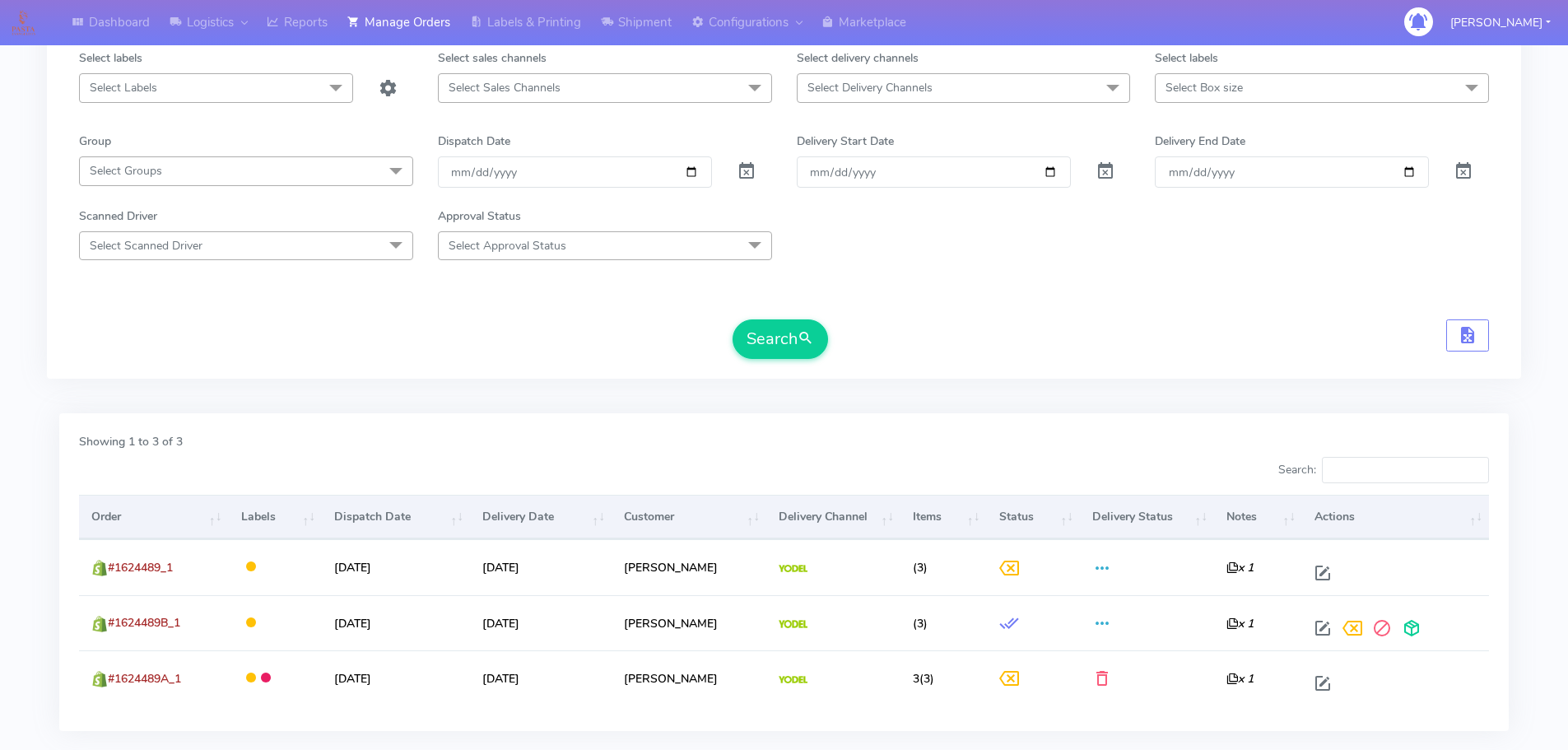
scroll to position [8, 0]
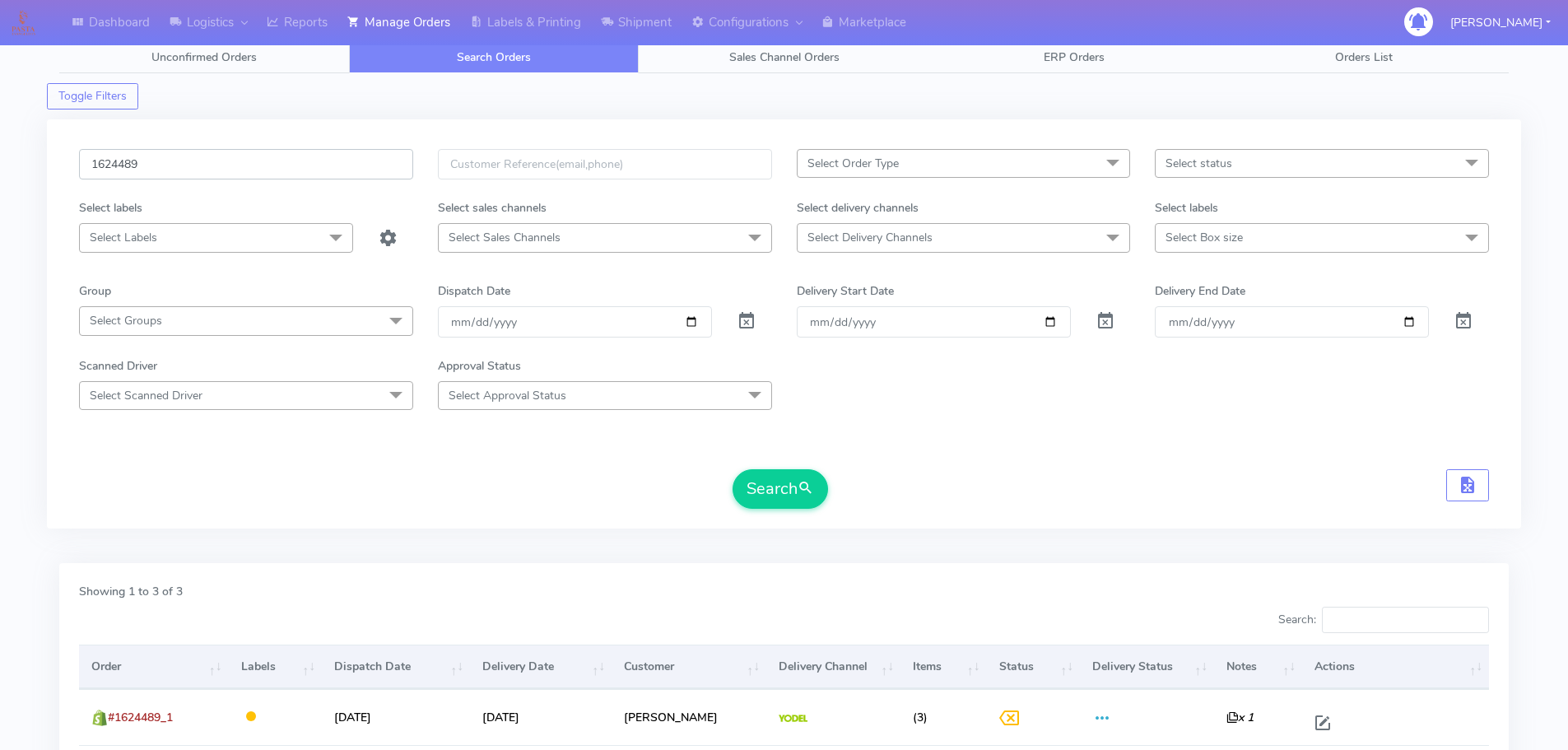
click at [295, 177] on input "1624489" at bounding box center [247, 164] width 335 height 30
paste input "5741"
type input "1625741"
click at [732, 469] on button "Search" at bounding box center [780, 488] width 95 height 40
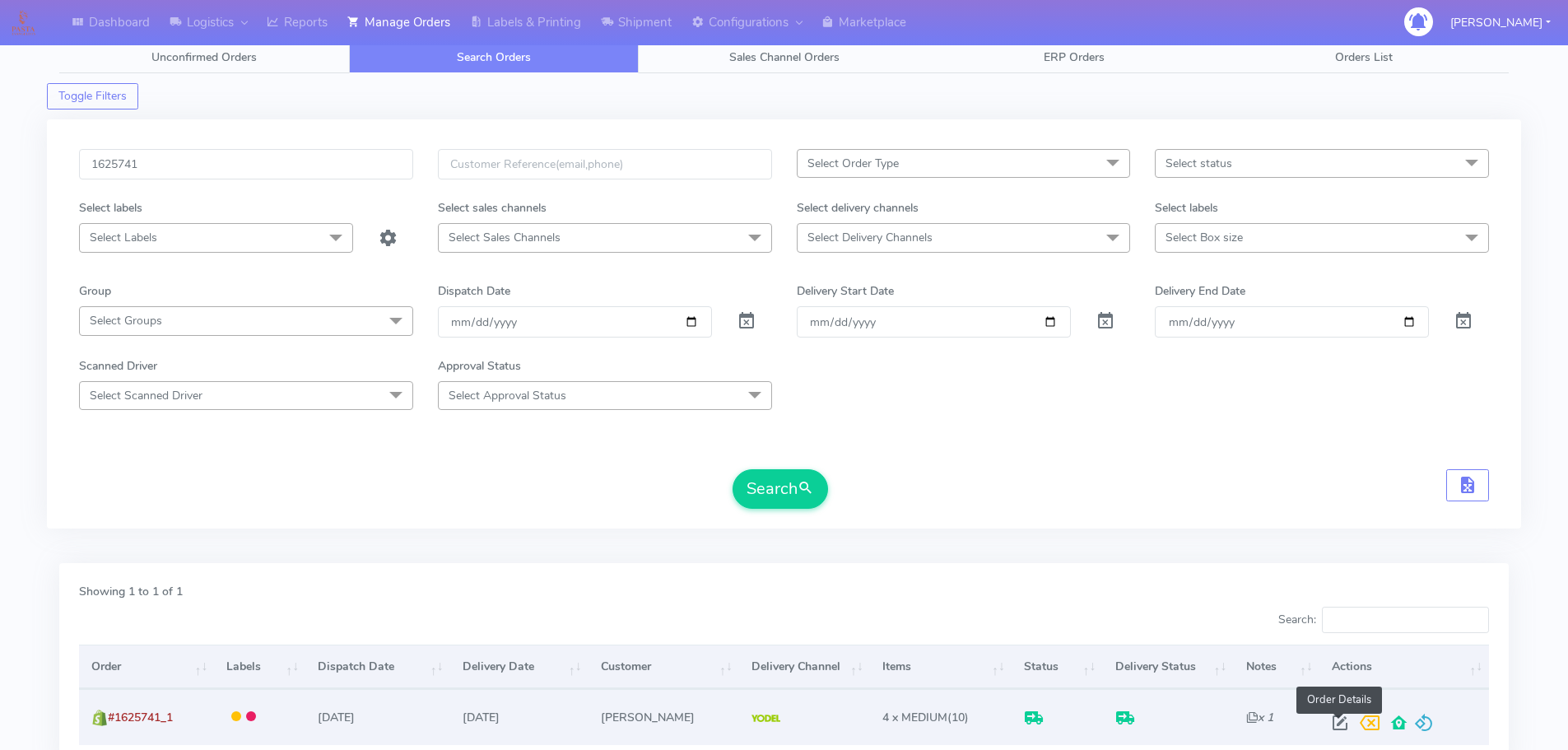
click at [1336, 729] on span at bounding box center [1340, 726] width 30 height 16
select select "5"
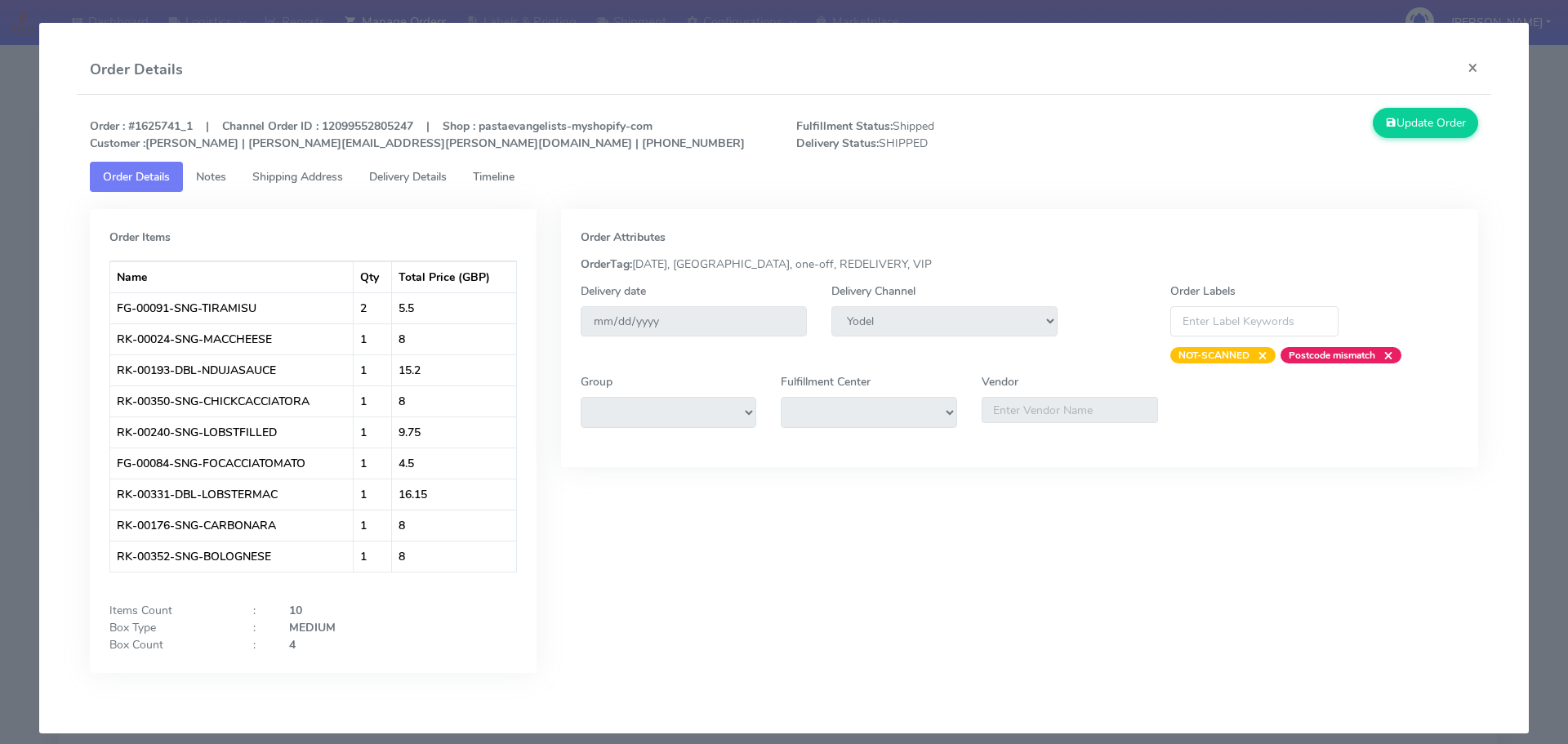
click at [431, 177] on span "Delivery Details" at bounding box center [407, 177] width 78 height 16
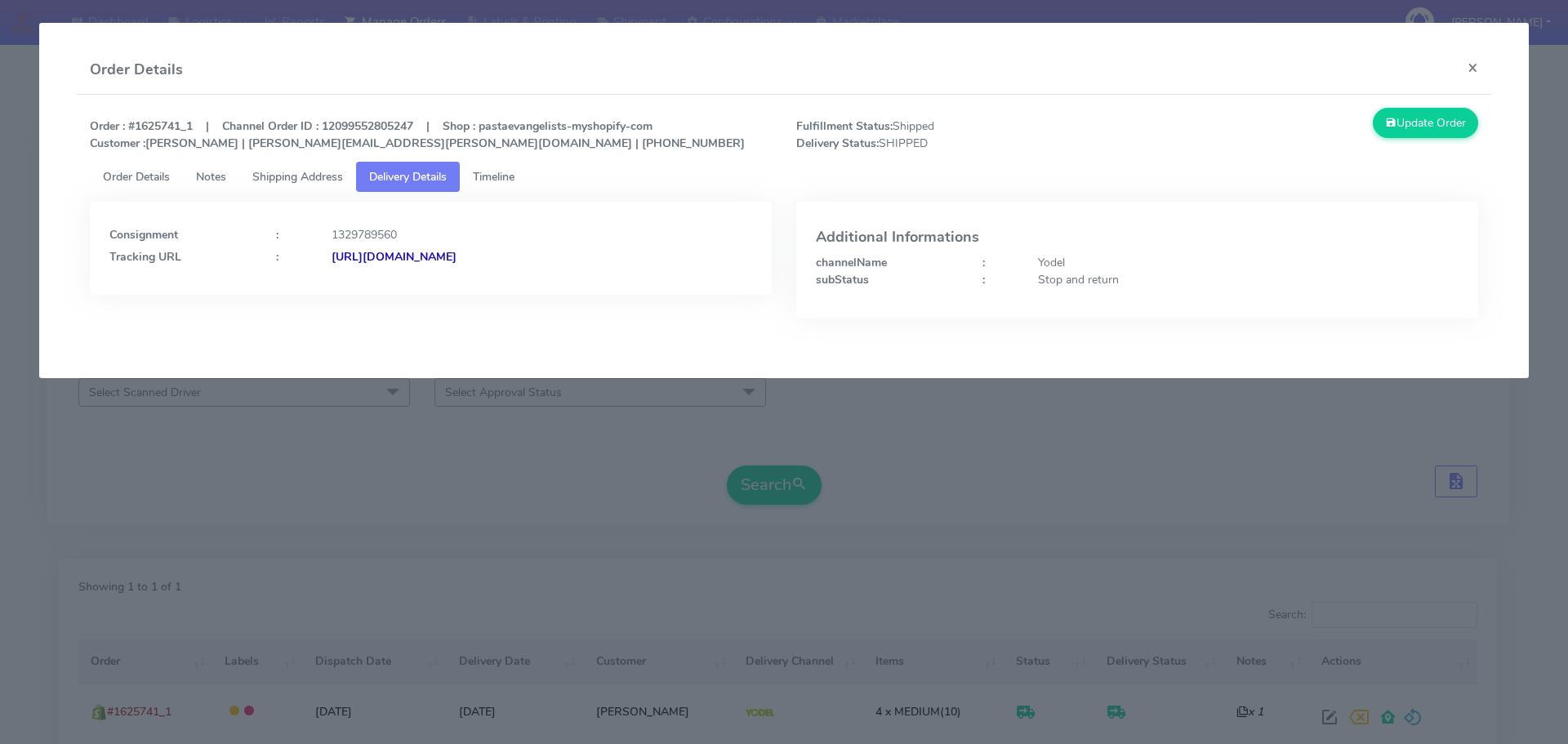
drag, startPoint x: 671, startPoint y: 272, endPoint x: 512, endPoint y: 287, distance: 159.7
click at [508, 287] on div "Consignment : 1329789560 Tracking URL : [URL][DOMAIN_NAME]" at bounding box center [431, 248] width 682 height 93
click at [649, 488] on modal-container "Order Details × Order : #1625741_1 | Channel Order ID : 12099552805247 | Shop :…" at bounding box center [784, 372] width 1568 height 744
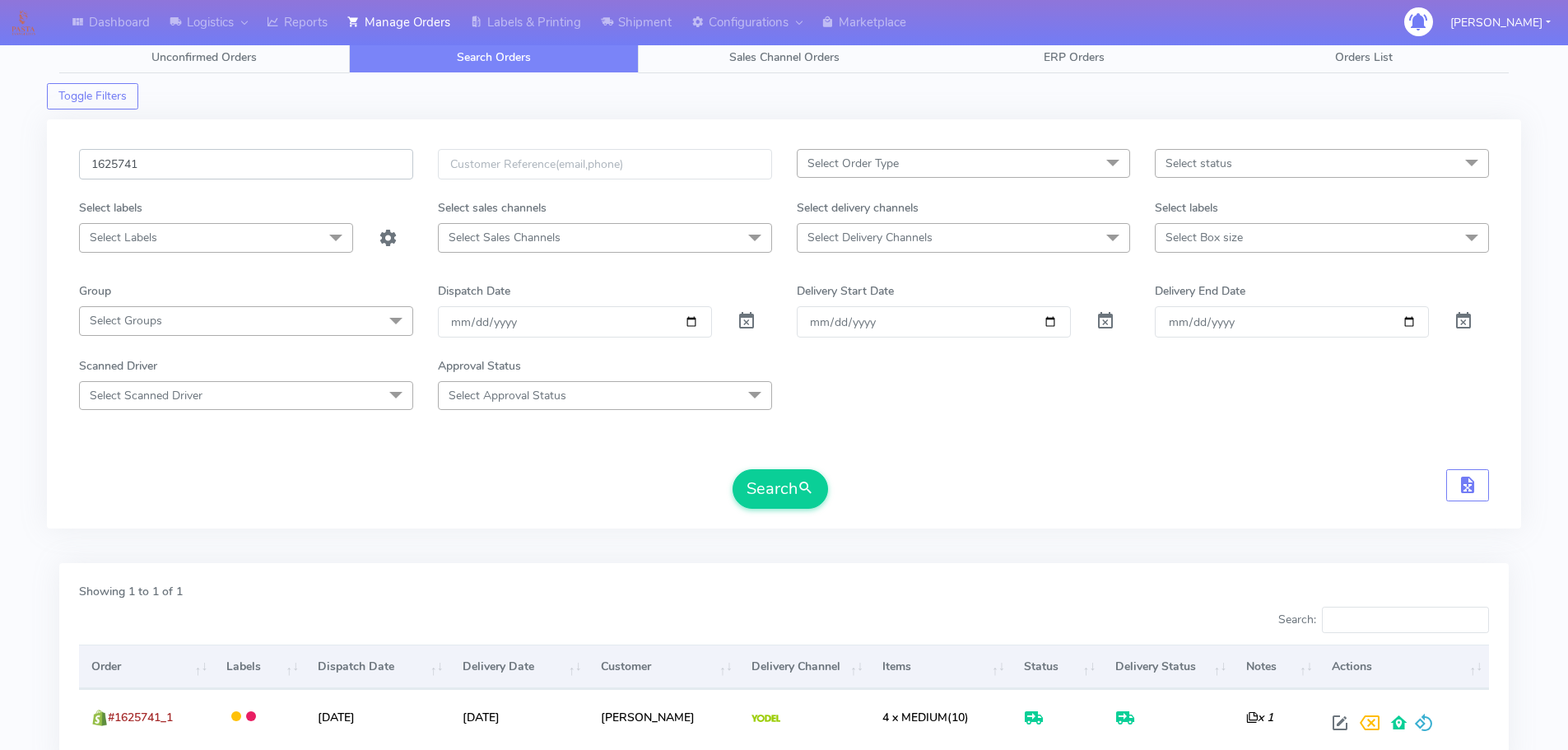
click at [308, 176] on input "1625741" at bounding box center [247, 164] width 335 height 30
paste input "6432"
type input "1626432"
click at [732, 469] on button "Search" at bounding box center [780, 488] width 95 height 40
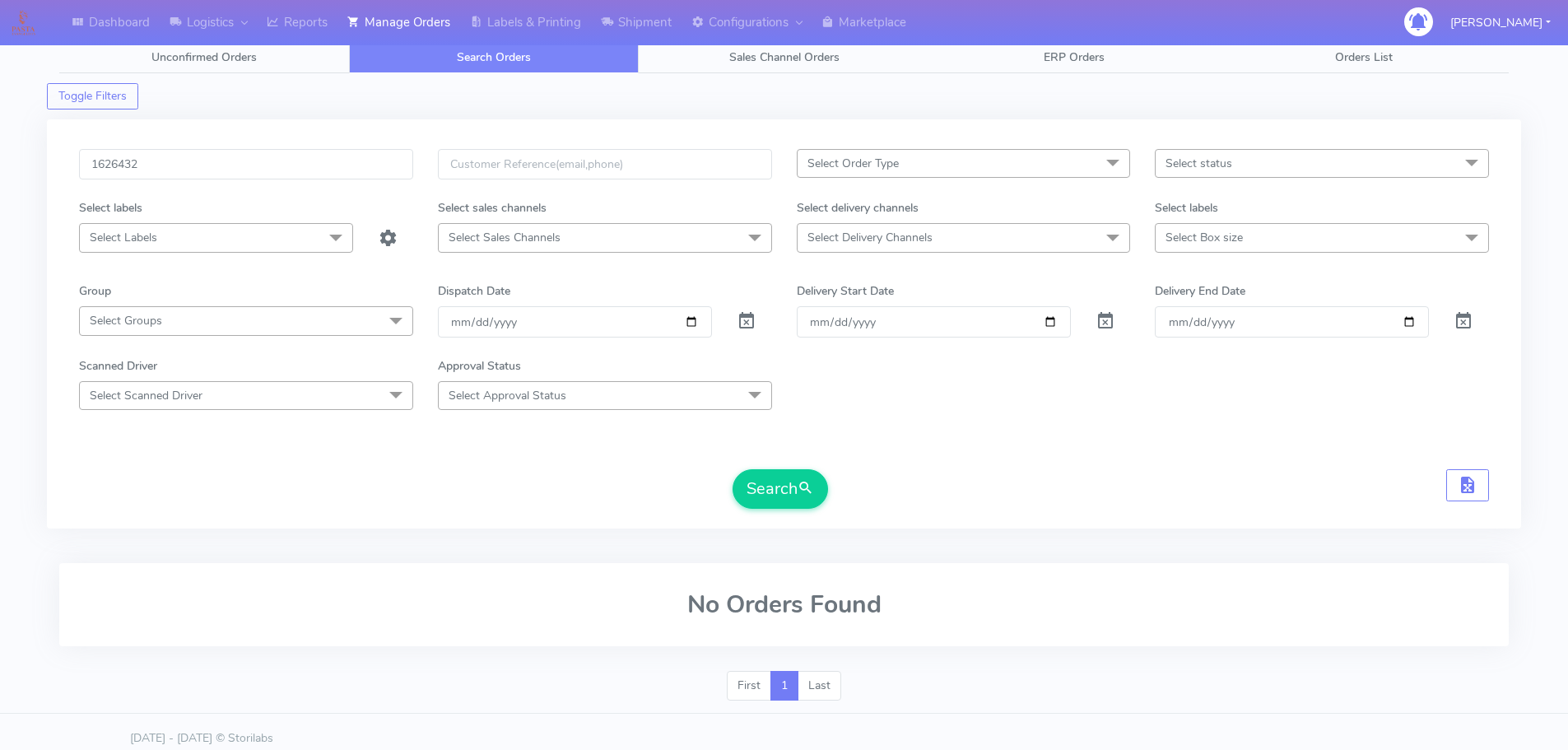
click at [1172, 464] on form "1626432 Select Order Type Select All MEALS ATAVI One Off Pasta Club Gift Kit Ev…" at bounding box center [784, 329] width 1410 height 360
click at [1037, 444] on form "1626432 Select Order Type Select All MEALS ATAVI One Off Pasta Club Gift Kit Ev…" at bounding box center [784, 329] width 1410 height 360
click at [758, 498] on button "Search" at bounding box center [780, 488] width 95 height 40
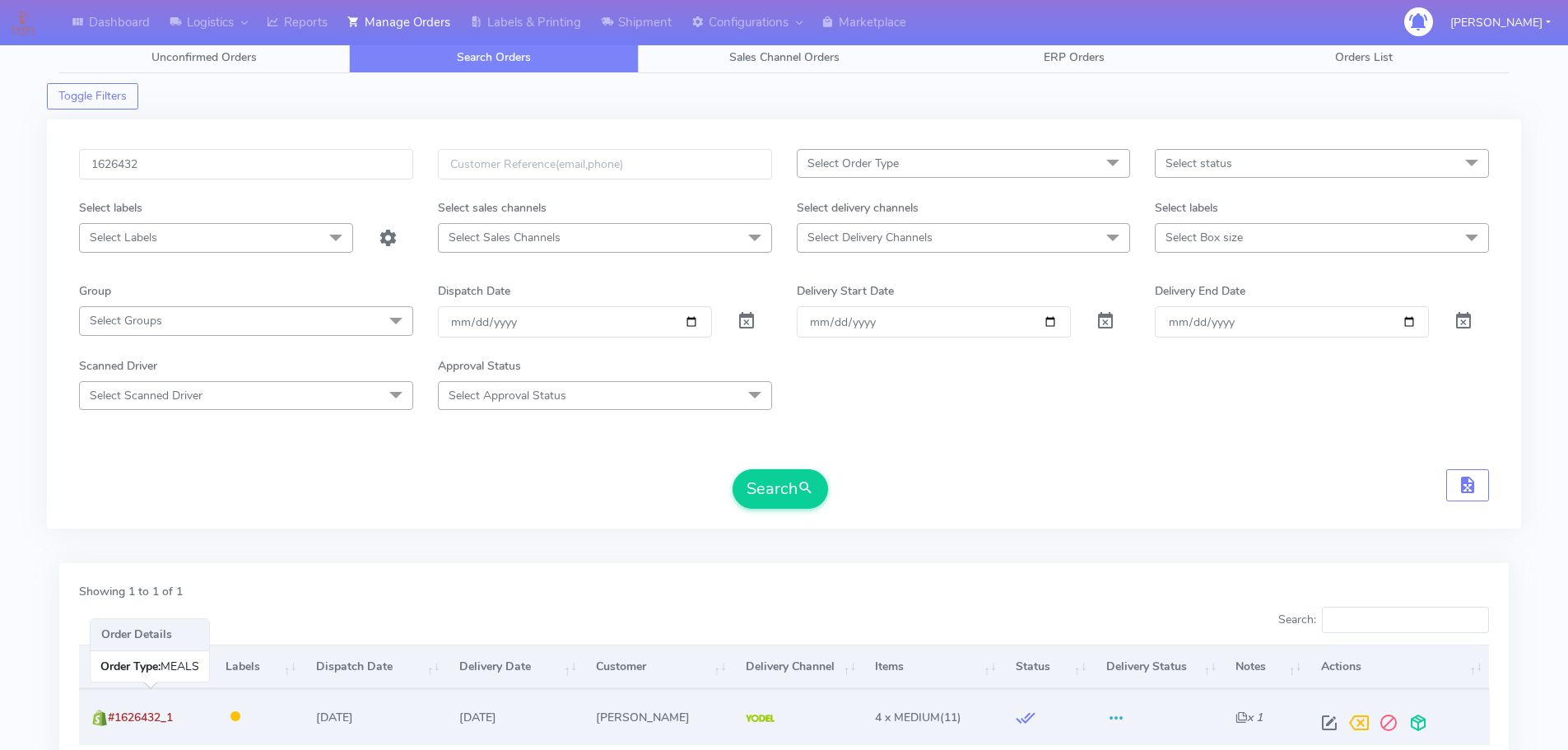
drag, startPoint x: 182, startPoint y: 717, endPoint x: 112, endPoint y: 720, distance: 70.1
click at [112, 720] on td "#1626432_1" at bounding box center [146, 716] width 134 height 55
